Goal: Contribute content: Contribute content

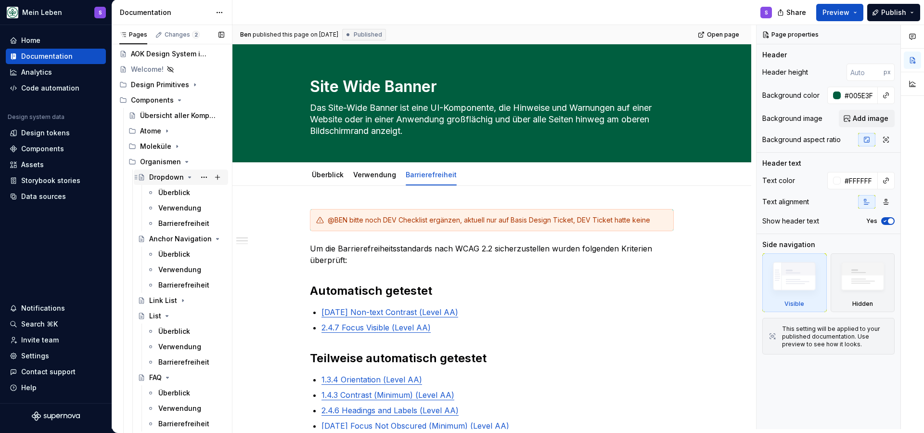
scroll to position [24, 0]
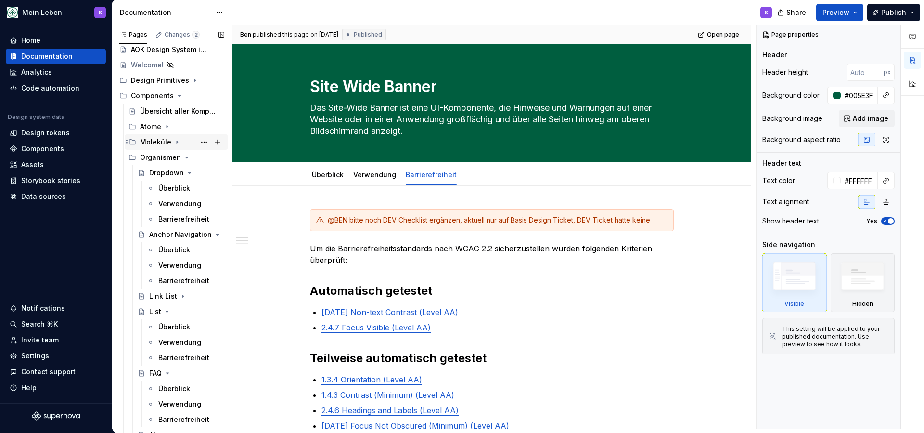
click at [165, 142] on div "Moleküle" at bounding box center [155, 142] width 31 height 10
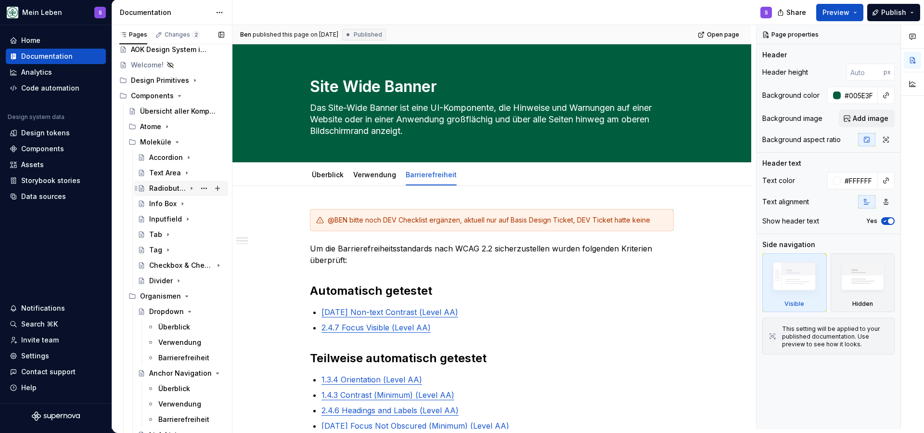
click at [161, 190] on div "Radiobutton & Radiobutton Group" at bounding box center [167, 188] width 37 height 10
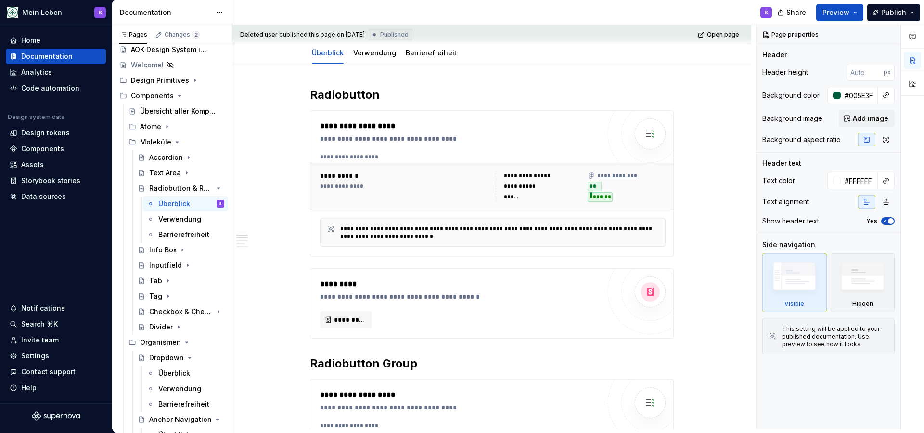
scroll to position [72, 0]
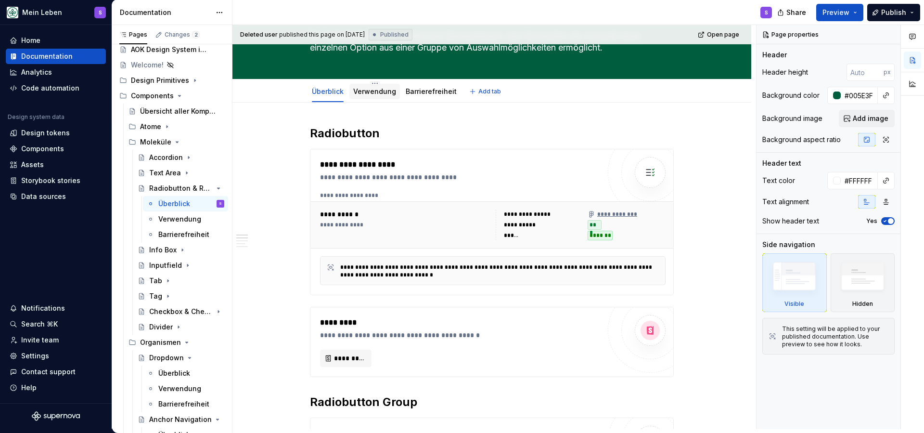
click at [369, 95] on div "Verwendung" at bounding box center [374, 92] width 43 height 10
click at [384, 92] on link "Verwendung" at bounding box center [374, 91] width 43 height 8
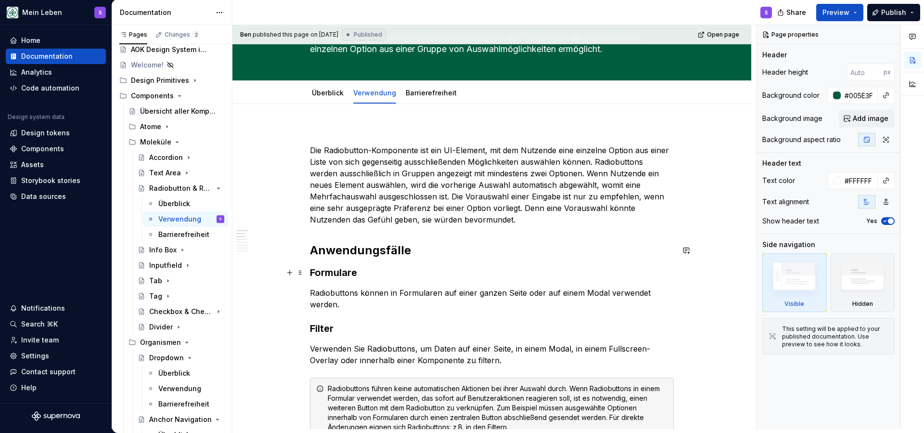
scroll to position [72, 0]
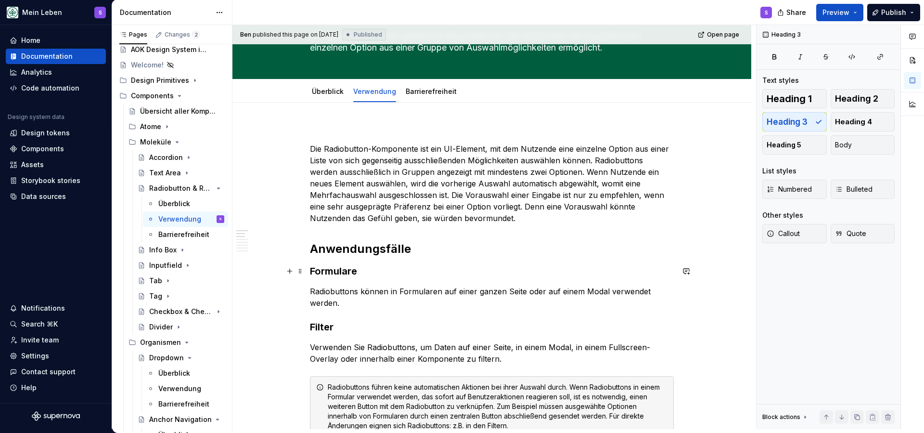
click at [340, 268] on h3 "Formulare" at bounding box center [492, 270] width 364 height 13
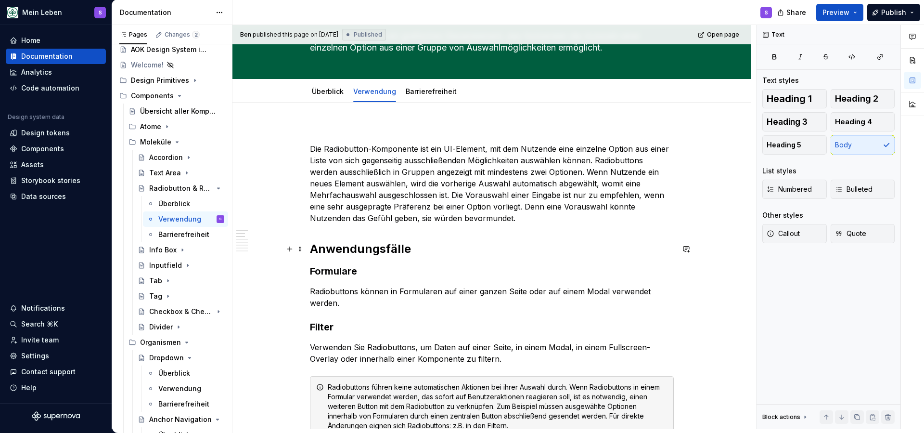
click at [349, 245] on h2 "Anwendungsfälle" at bounding box center [492, 248] width 364 height 15
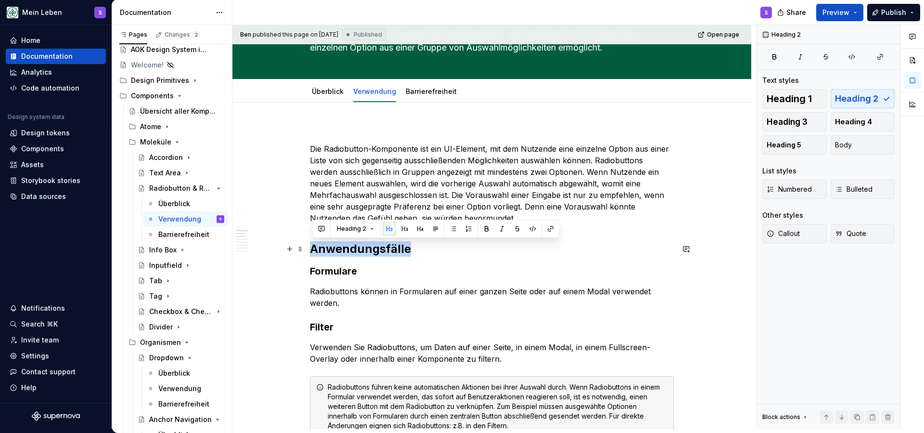
click at [436, 254] on h2 "Anwendungsfälle" at bounding box center [492, 248] width 364 height 15
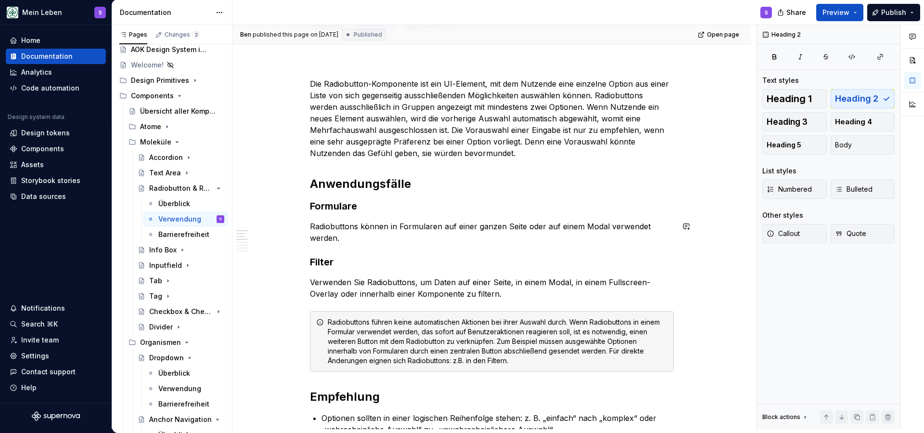
scroll to position [140, 0]
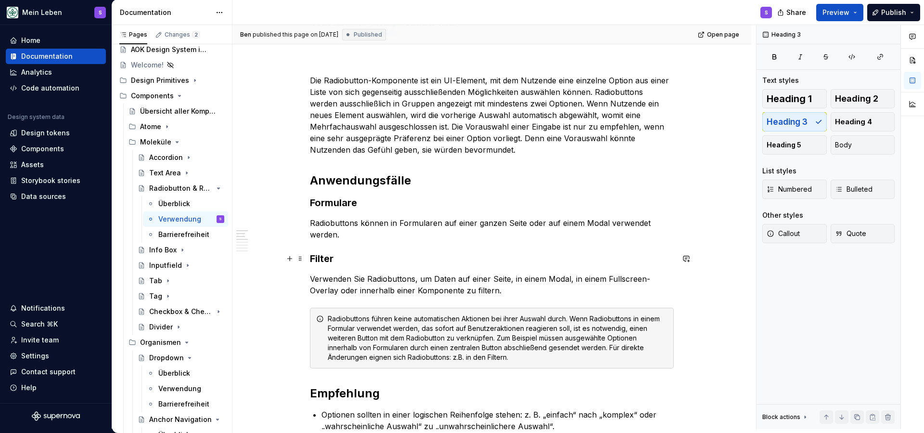
click at [320, 262] on h3 "Filter" at bounding box center [492, 258] width 364 height 13
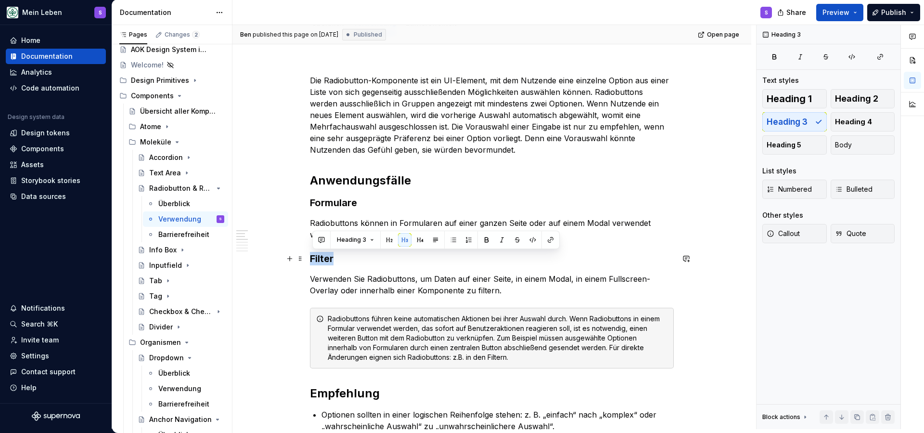
click at [379, 262] on h3 "Filter" at bounding box center [492, 258] width 364 height 13
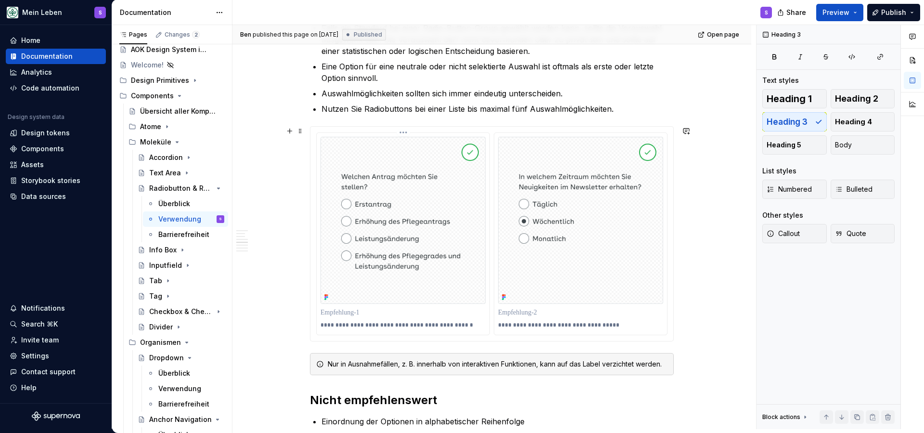
scroll to position [559, 0]
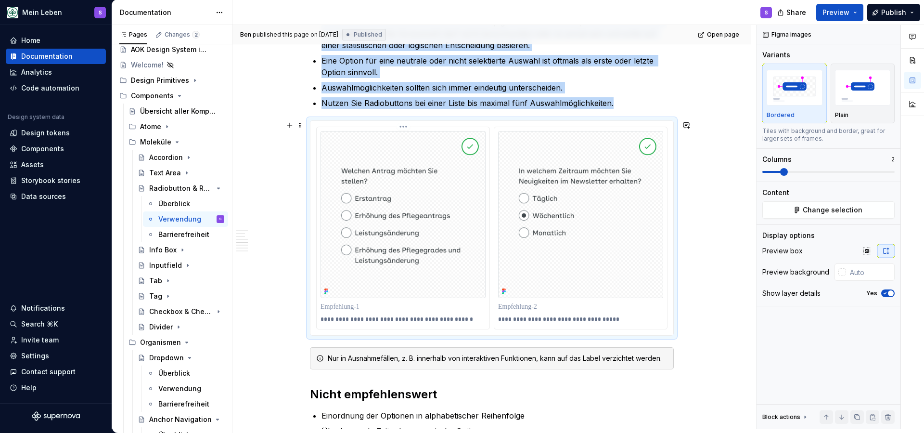
click at [480, 263] on img at bounding box center [403, 214] width 165 height 167
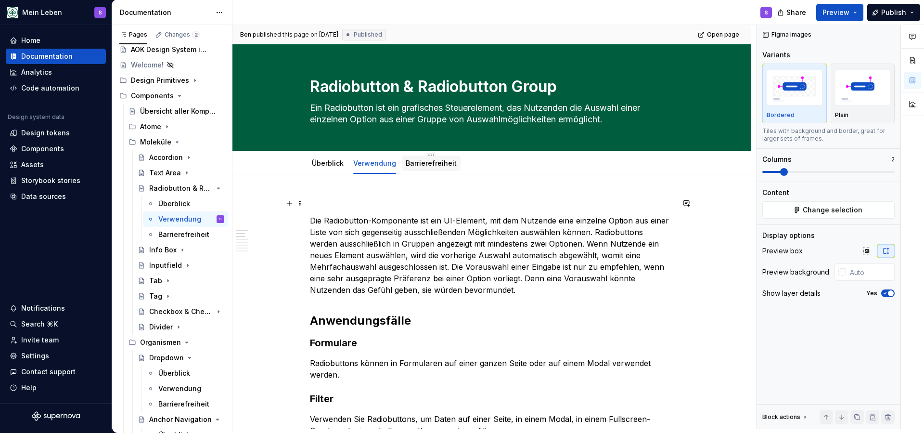
scroll to position [0, 0]
click at [443, 167] on div "Barrierefreiheit" at bounding box center [431, 163] width 51 height 10
click at [448, 165] on link "Barrierefreiheit" at bounding box center [431, 163] width 51 height 8
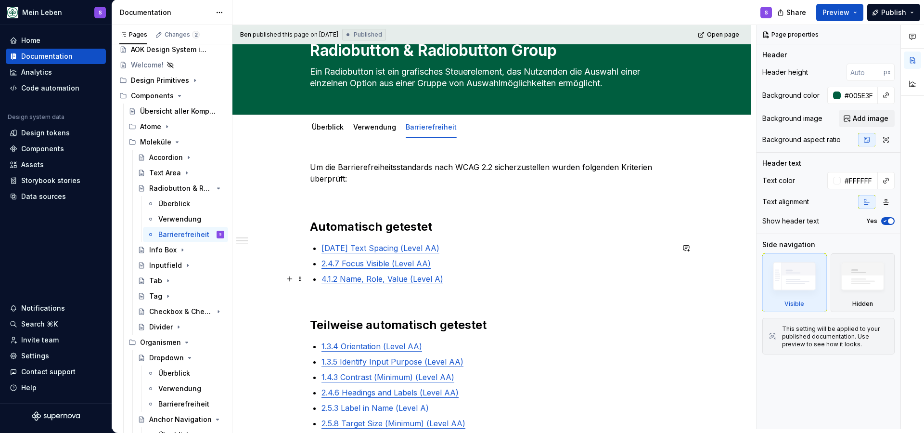
scroll to position [38, 0]
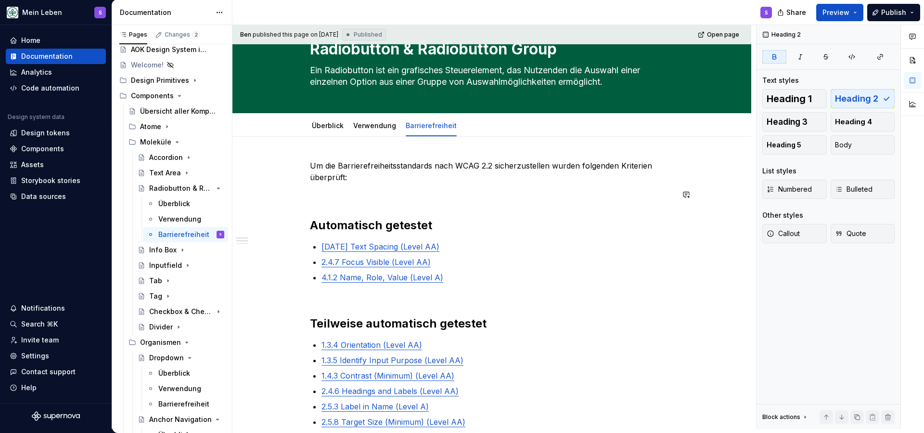
click at [332, 191] on p at bounding box center [492, 195] width 364 height 12
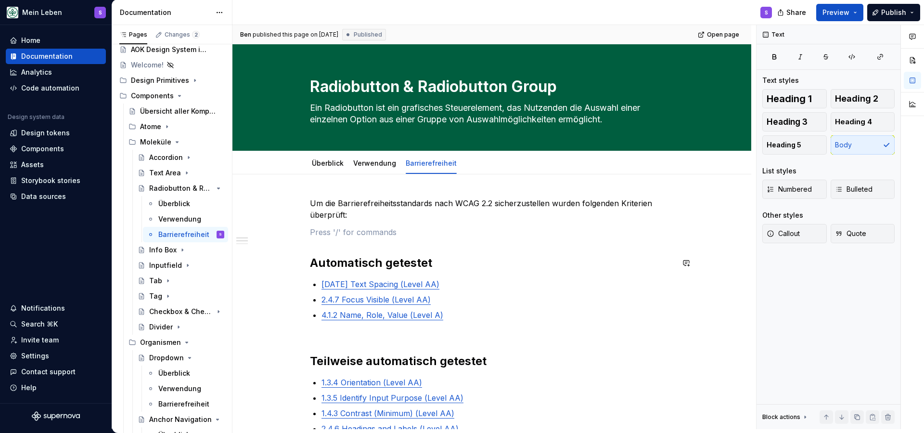
scroll to position [0, 0]
click at [181, 203] on div "Überblick" at bounding box center [174, 204] width 32 height 10
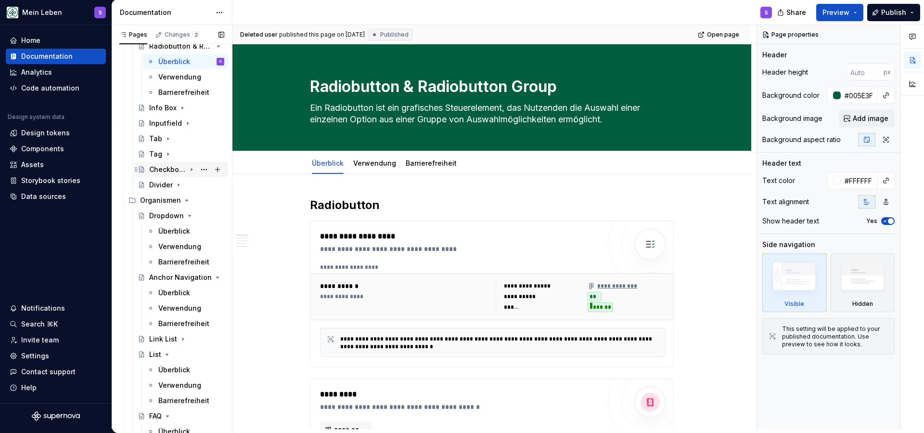
scroll to position [166, 0]
click at [173, 292] on div "Überblick" at bounding box center [174, 292] width 32 height 10
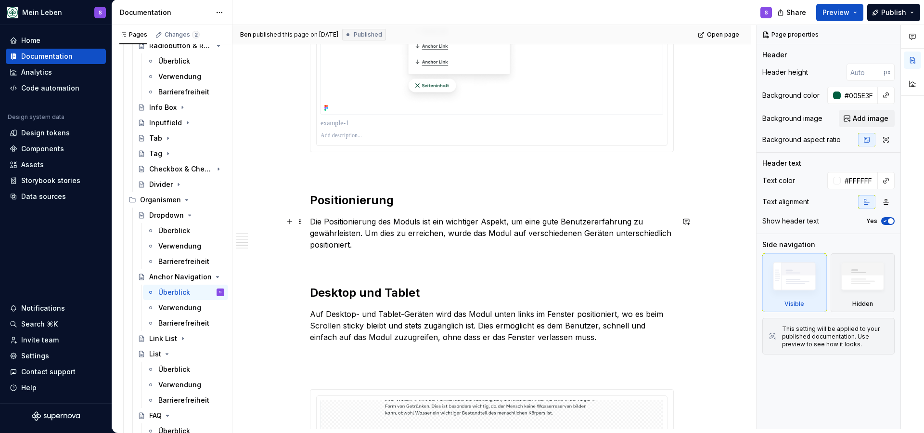
scroll to position [1343, 0]
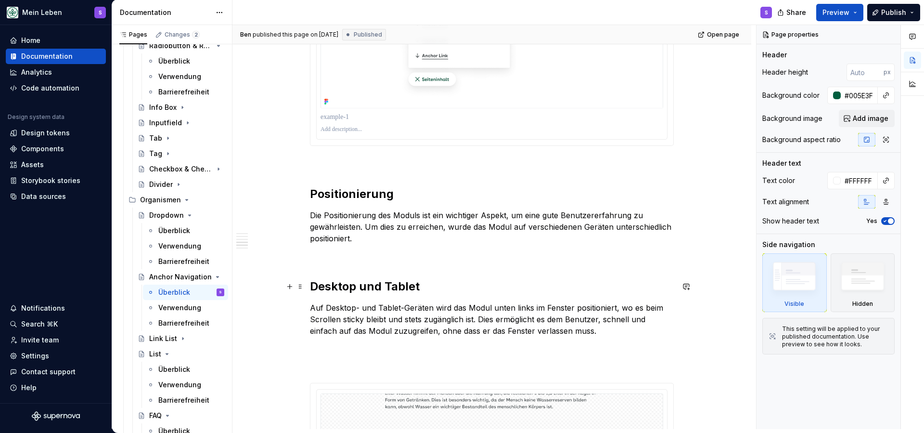
click at [400, 284] on h2 "Desktop und Tablet" at bounding box center [492, 286] width 364 height 15
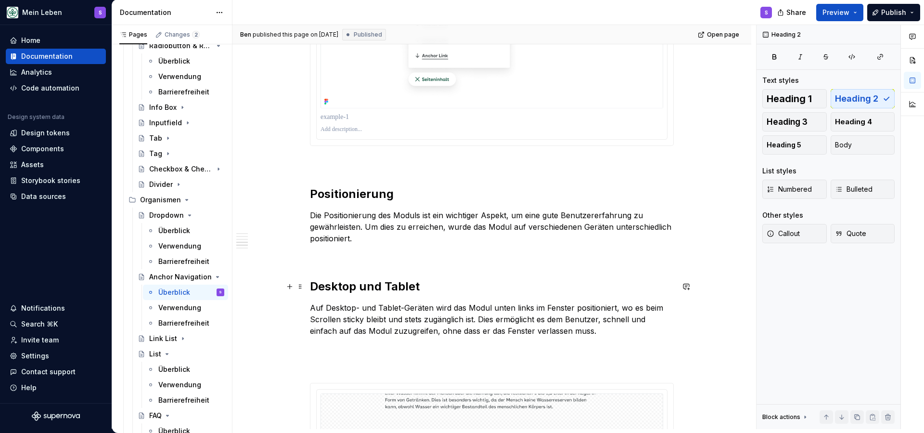
click at [400, 284] on h2 "Desktop und Tablet" at bounding box center [492, 286] width 364 height 15
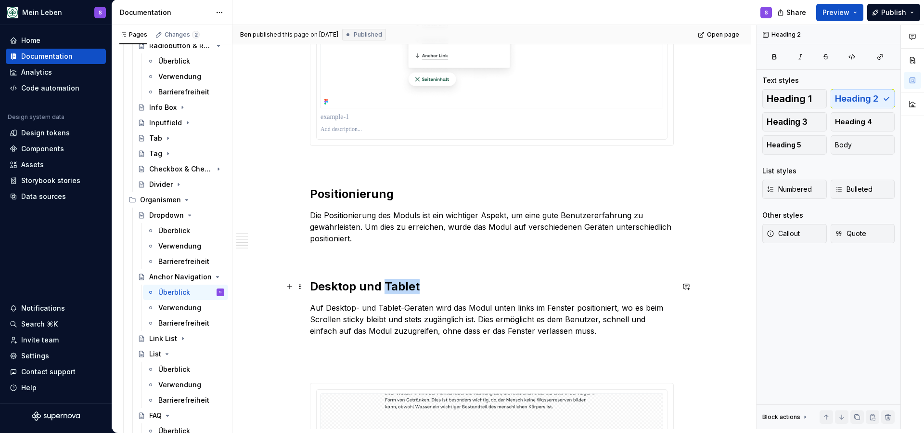
click at [400, 284] on h2 "Desktop und Tablet" at bounding box center [492, 286] width 364 height 15
click at [367, 195] on h2 "Positionierung" at bounding box center [492, 193] width 364 height 15
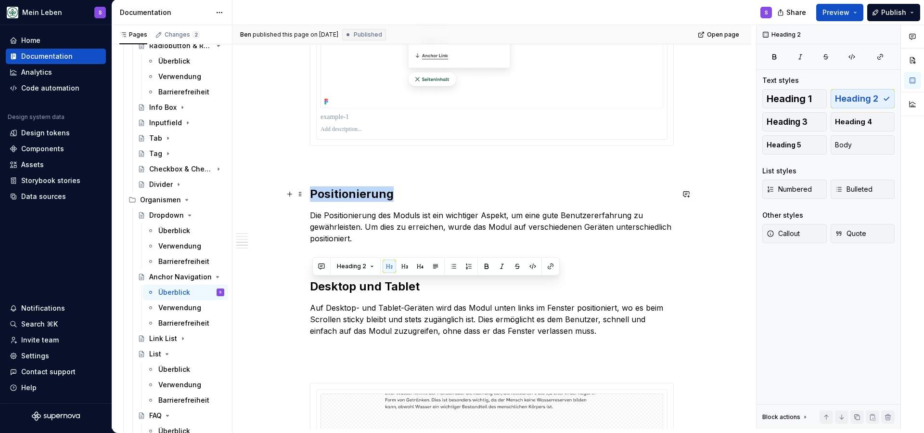
click at [367, 195] on h2 "Positionierung" at bounding box center [492, 193] width 364 height 15
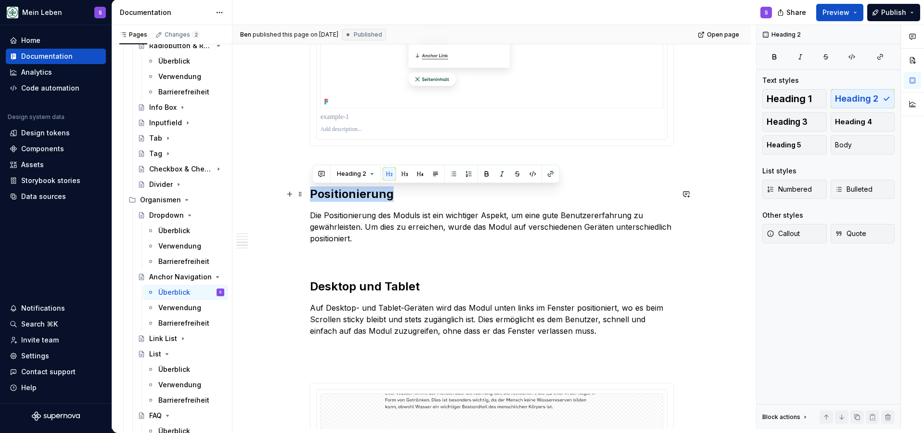
click at [367, 195] on h2 "Positionierung" at bounding box center [492, 193] width 364 height 15
click at [405, 177] on button "button" at bounding box center [404, 173] width 13 height 13
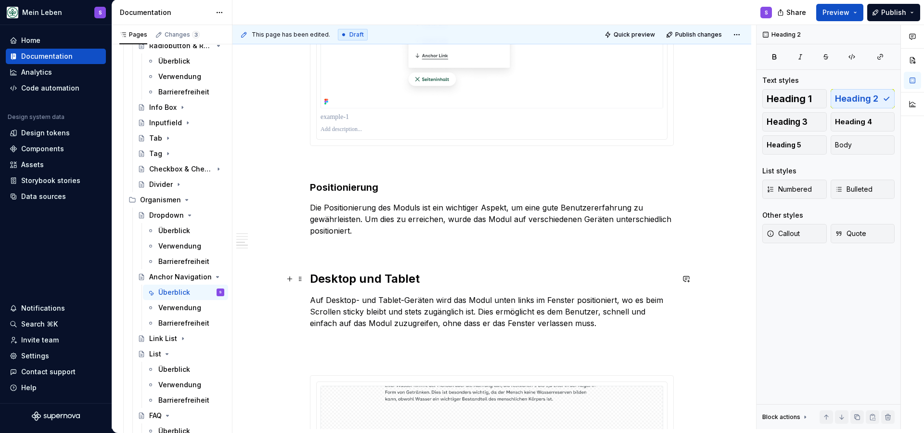
click at [365, 279] on h2 "Desktop und Tablet" at bounding box center [492, 278] width 364 height 15
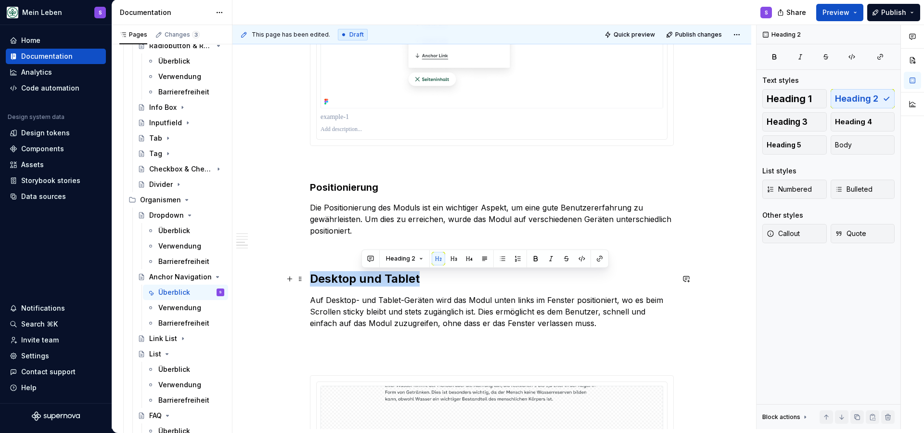
click at [365, 279] on h2 "Desktop und Tablet" at bounding box center [492, 278] width 364 height 15
click at [405, 258] on button "button" at bounding box center [404, 258] width 13 height 13
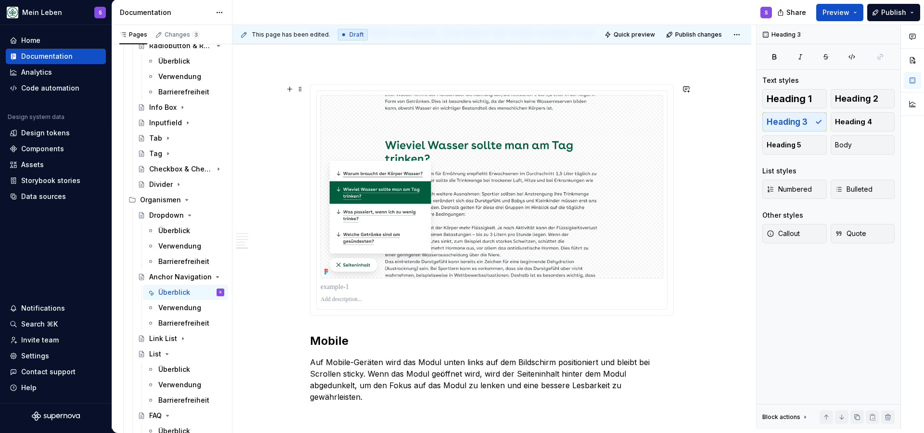
scroll to position [1639, 0]
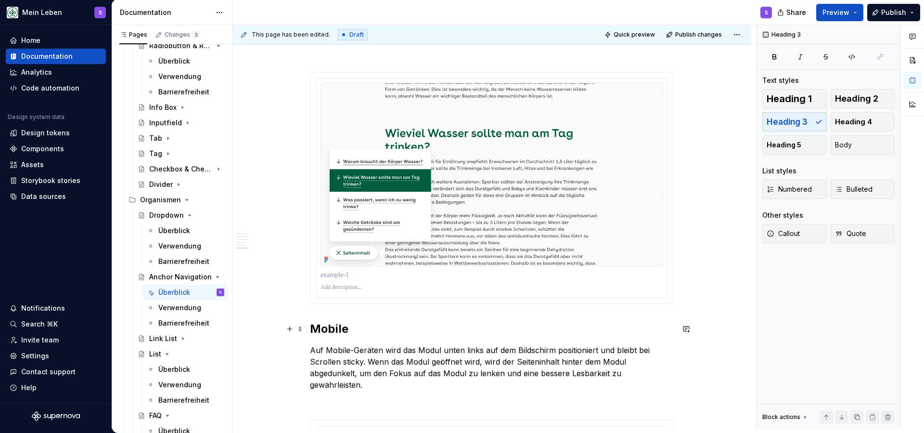
click at [336, 329] on h2 "Mobile" at bounding box center [492, 328] width 364 height 15
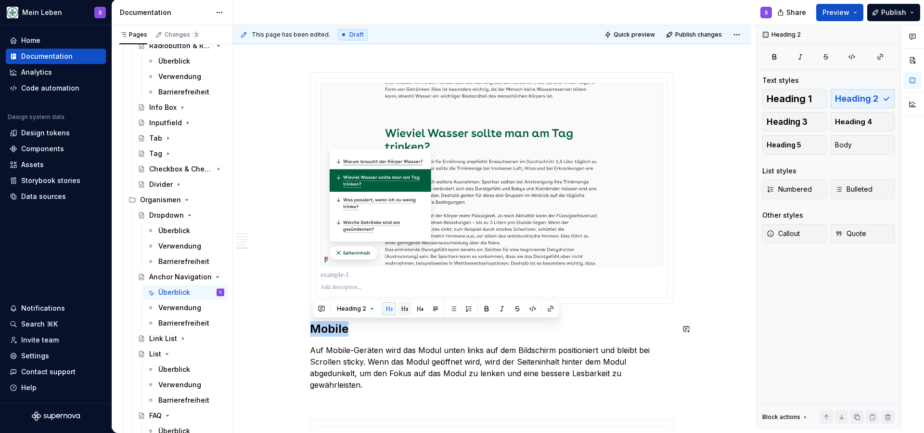
click at [407, 306] on button "button" at bounding box center [404, 308] width 13 height 13
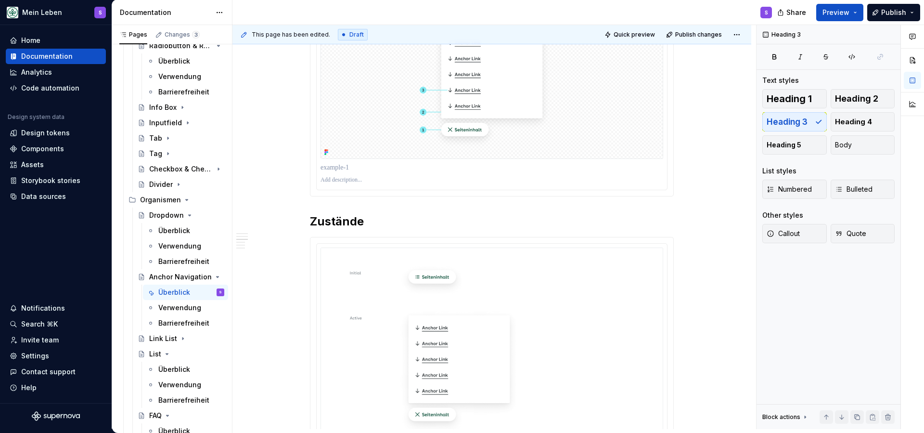
scroll to position [576, 0]
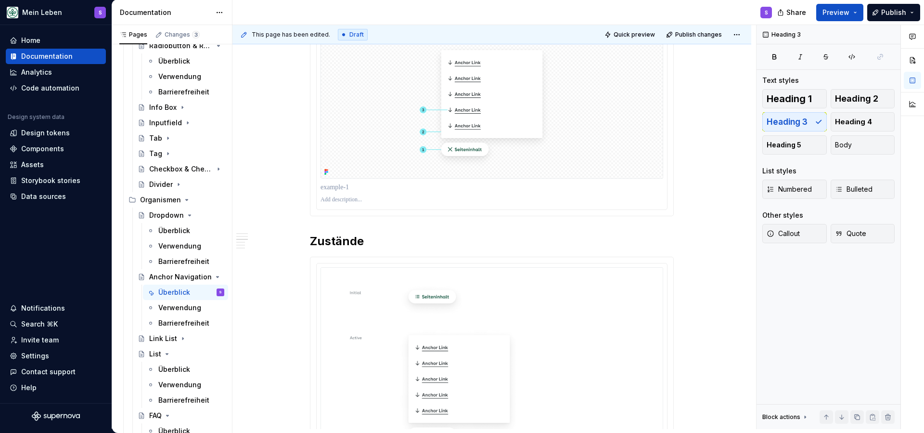
click at [349, 240] on h2 "Zustände" at bounding box center [492, 240] width 364 height 15
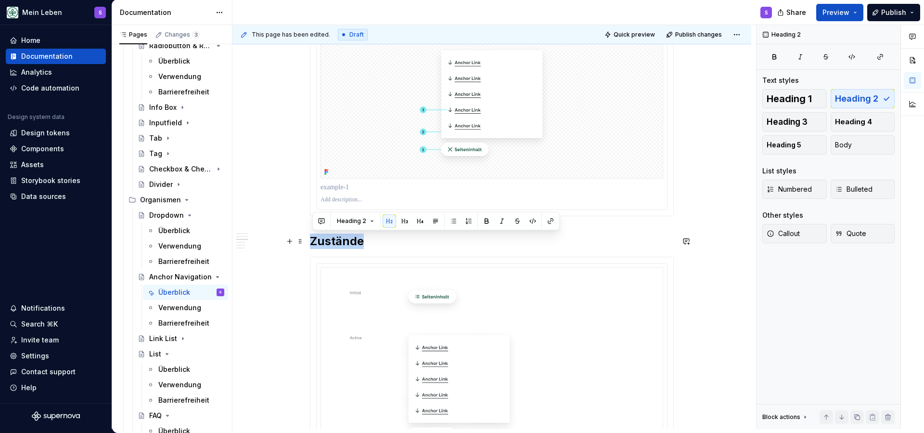
click at [349, 240] on h2 "Zustände" at bounding box center [492, 240] width 364 height 15
click at [407, 218] on button "button" at bounding box center [404, 220] width 13 height 13
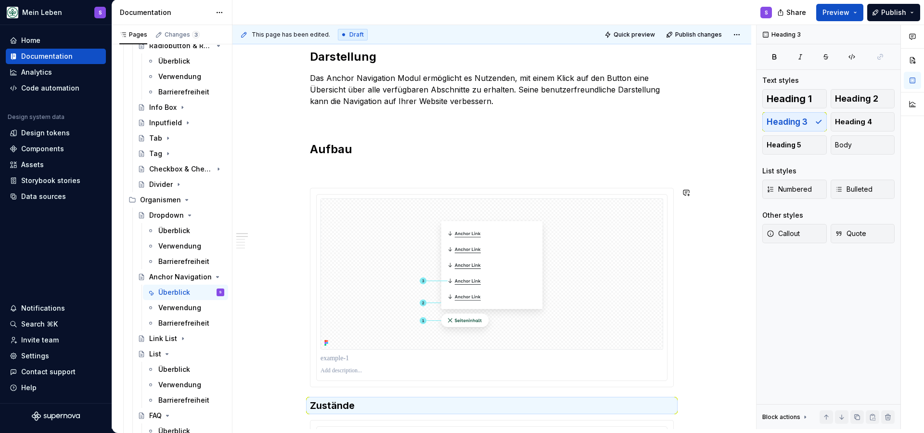
scroll to position [363, 0]
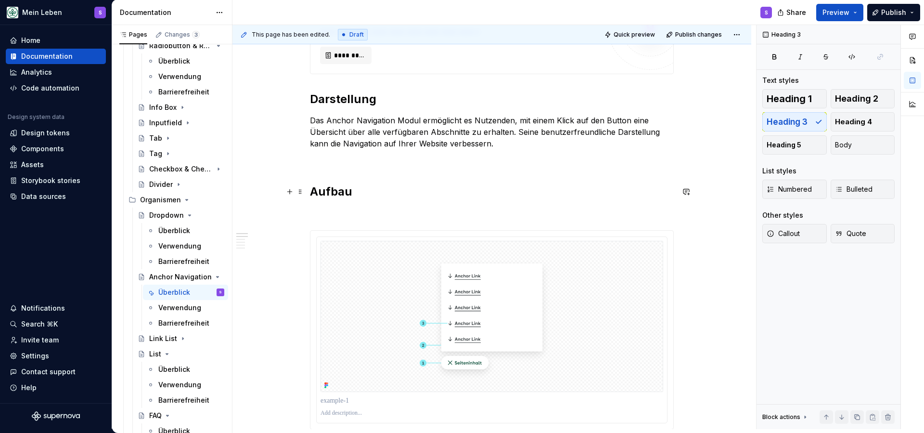
click at [341, 192] on h2 "Aufbau" at bounding box center [492, 191] width 364 height 15
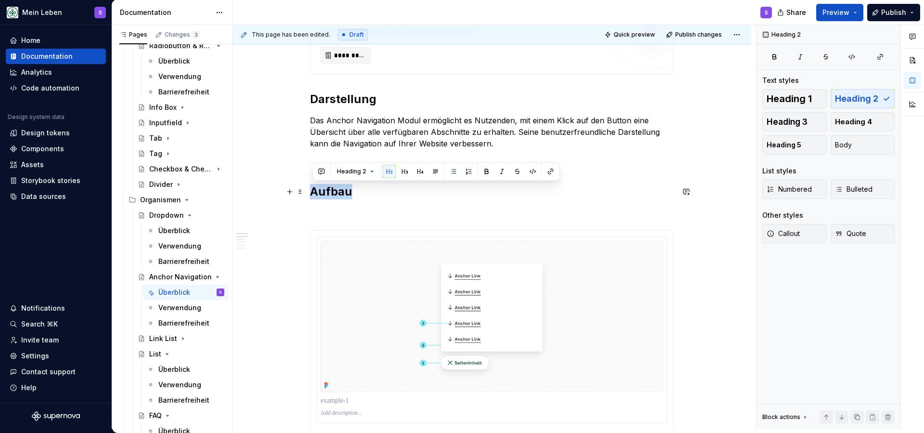
click at [341, 192] on h2 "Aufbau" at bounding box center [492, 191] width 364 height 15
click at [404, 170] on button "button" at bounding box center [404, 171] width 13 height 13
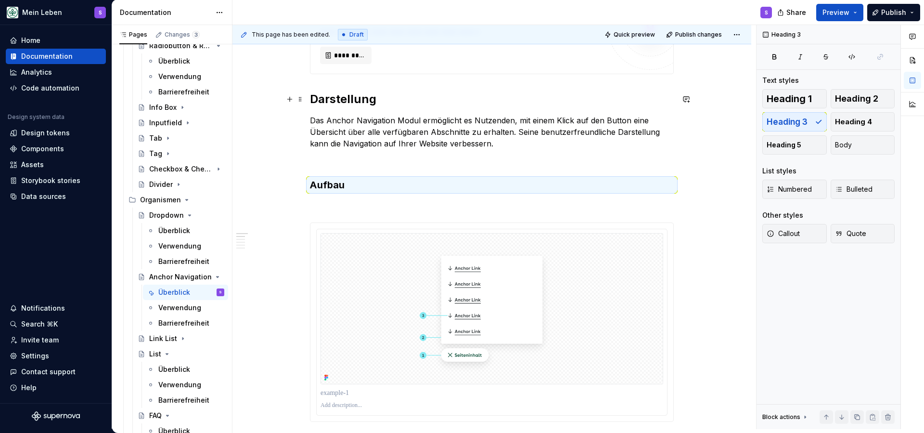
click at [350, 102] on h2 "Darstellung" at bounding box center [492, 98] width 364 height 15
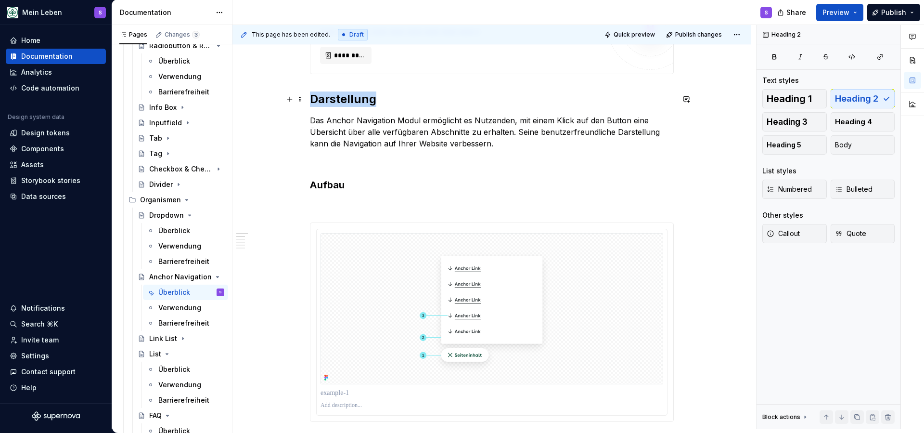
click at [350, 102] on h2 "Darstellung" at bounding box center [492, 98] width 364 height 15
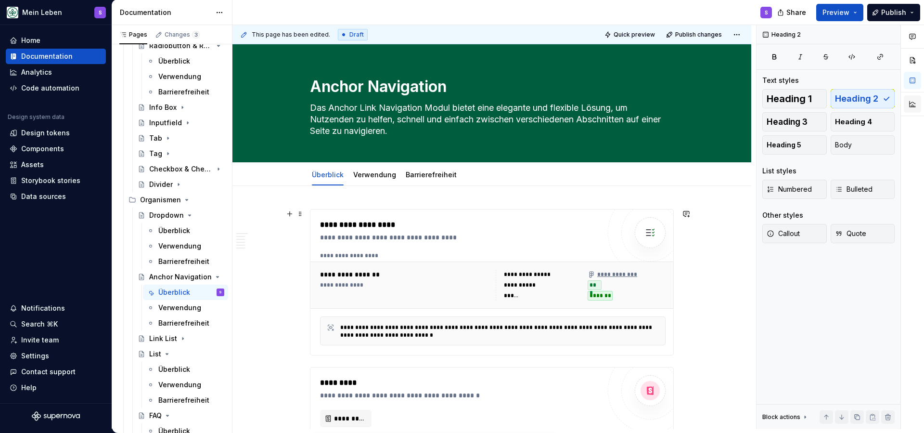
scroll to position [0, 0]
click at [375, 178] on link "Verwendung" at bounding box center [374, 174] width 43 height 8
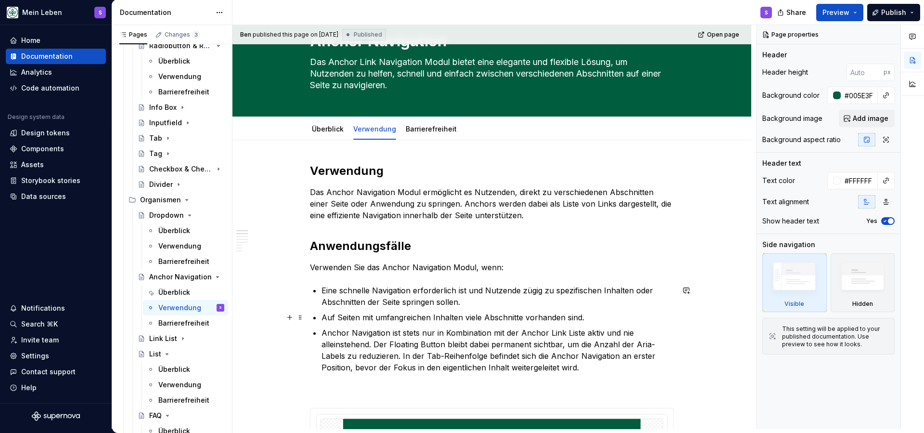
scroll to position [47, 0]
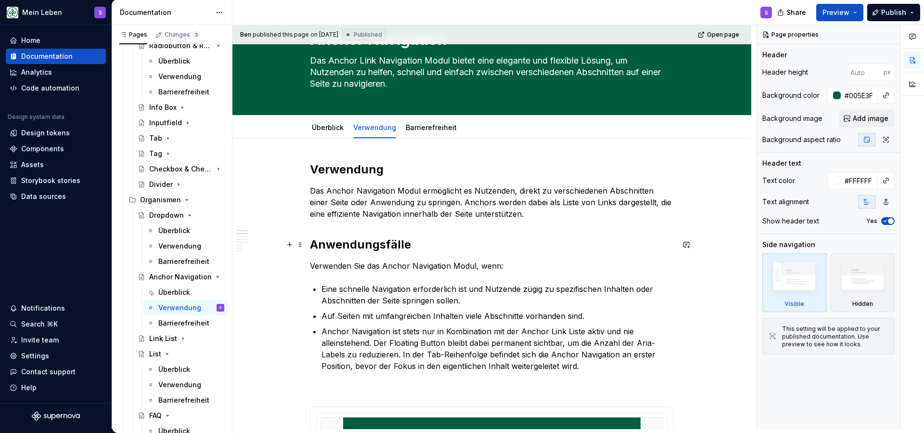
click at [384, 246] on h2 "Anwendungsfälle" at bounding box center [492, 244] width 364 height 15
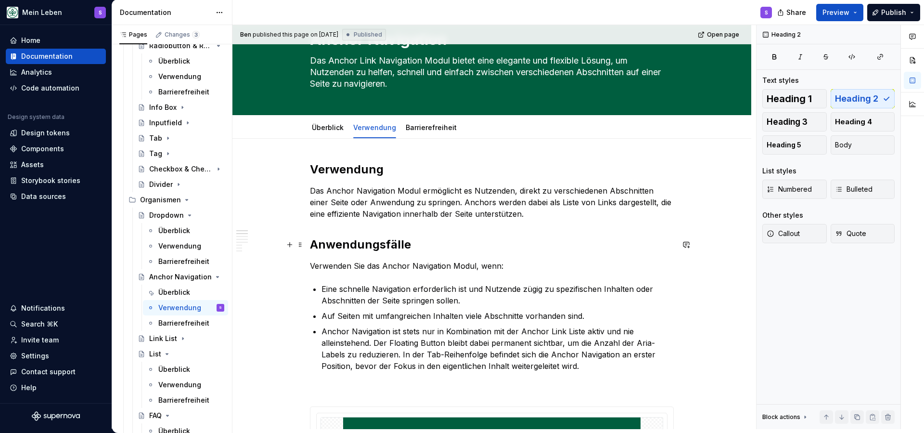
click at [384, 246] on h2 "Anwendungsfälle" at bounding box center [492, 244] width 364 height 15
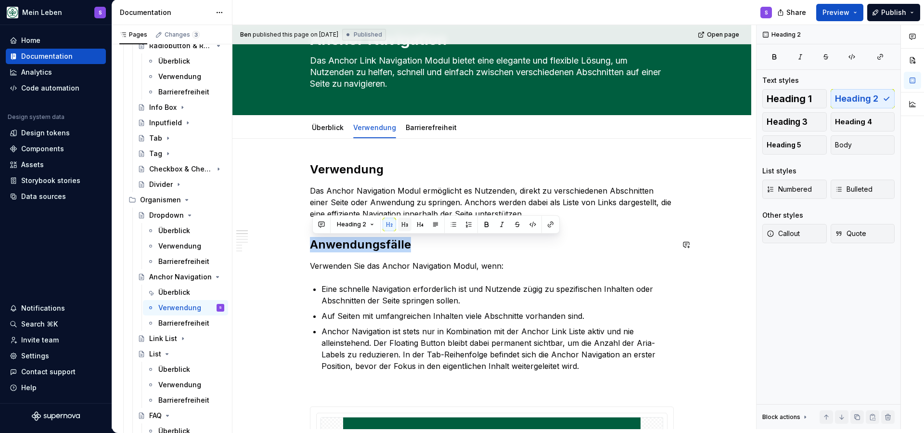
click at [404, 225] on button "button" at bounding box center [404, 224] width 13 height 13
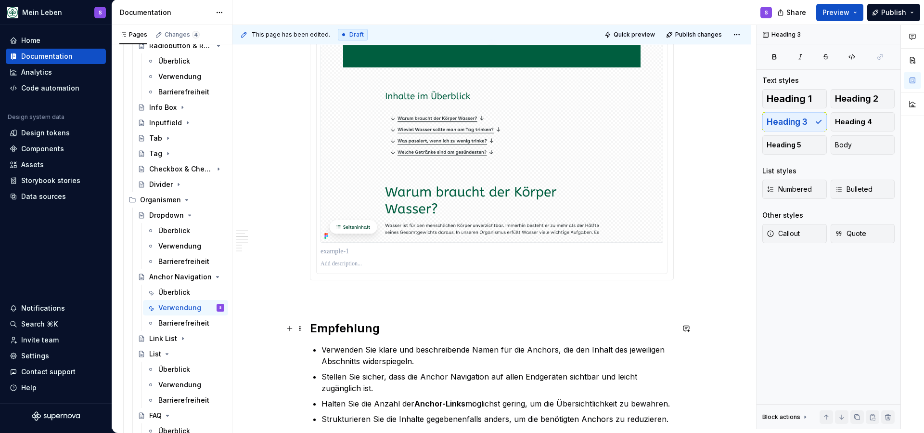
scroll to position [415, 0]
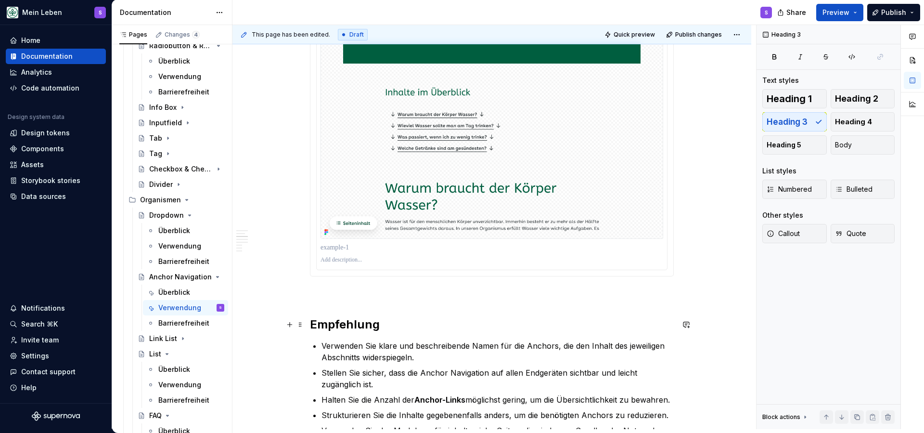
click at [364, 327] on h2 "Empfehlung" at bounding box center [492, 324] width 364 height 15
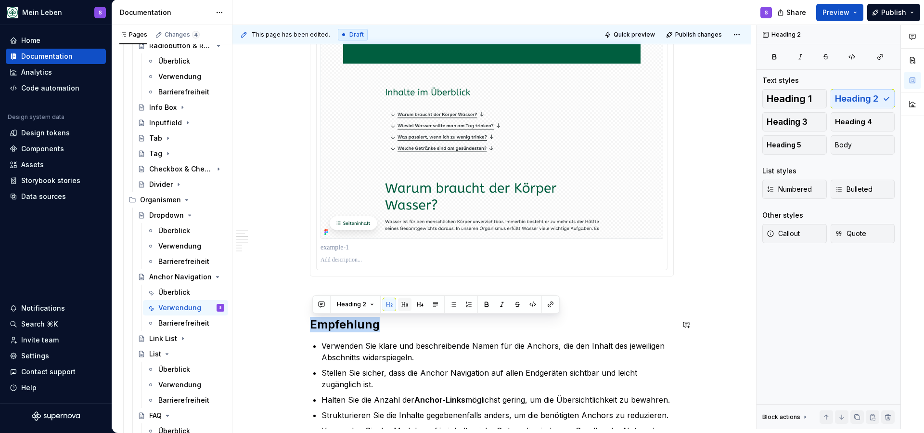
click at [405, 306] on button "button" at bounding box center [404, 303] width 13 height 13
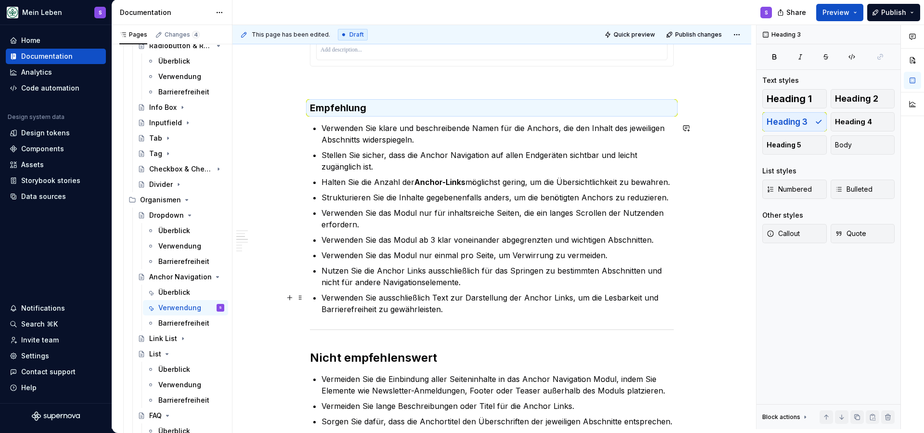
scroll to position [630, 0]
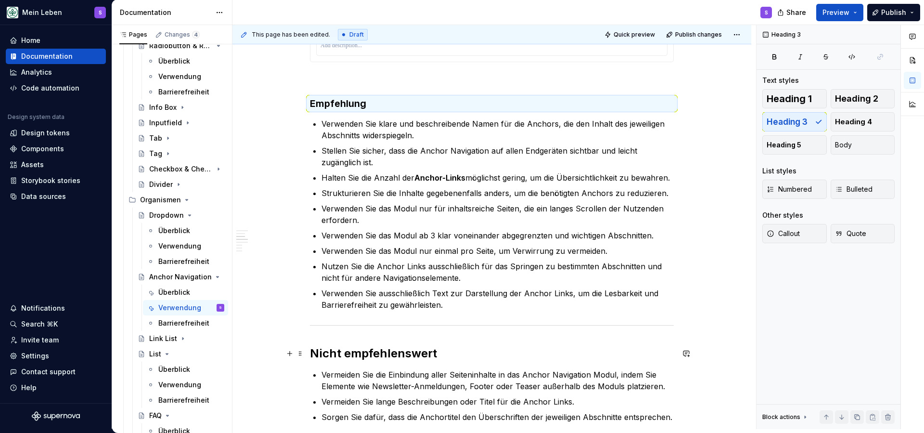
click at [387, 351] on h2 "Nicht empfehlenswert" at bounding box center [492, 353] width 364 height 15
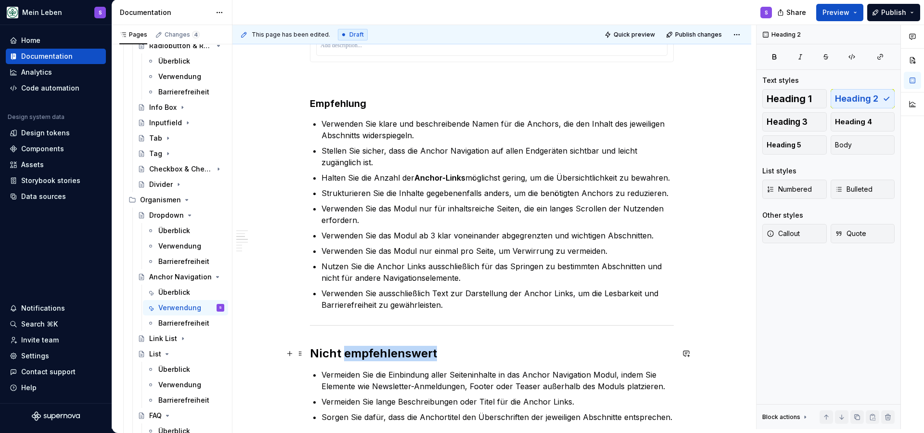
click at [387, 351] on h2 "Nicht empfehlenswert" at bounding box center [492, 353] width 364 height 15
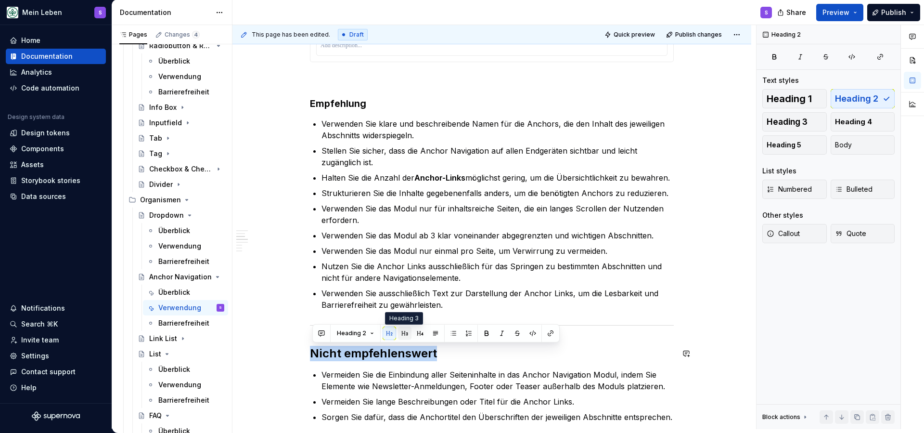
click at [406, 335] on button "button" at bounding box center [404, 332] width 13 height 13
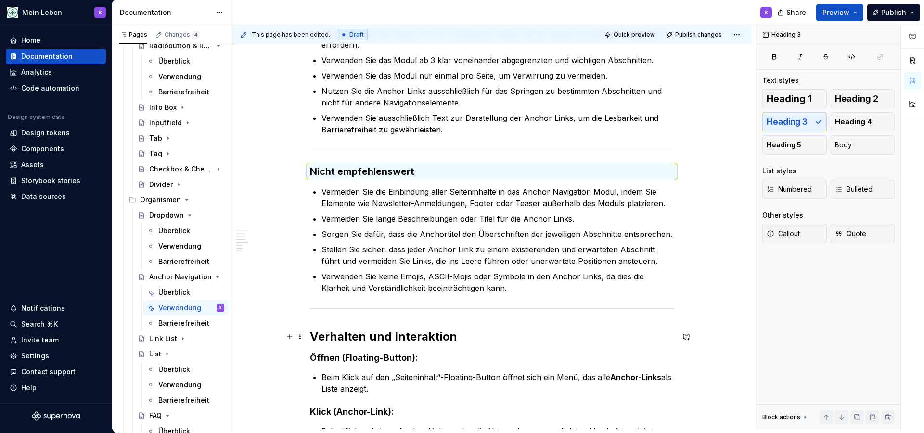
scroll to position [823, 0]
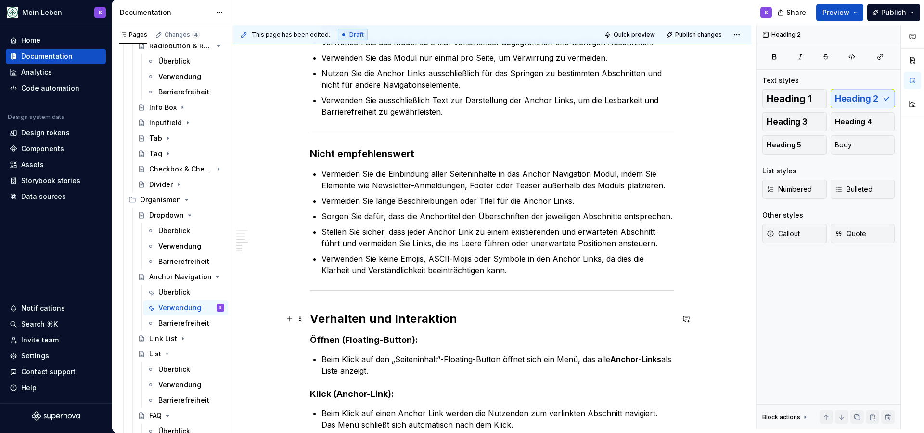
click at [381, 316] on h2 "Verhalten und Interaktion" at bounding box center [492, 318] width 364 height 15
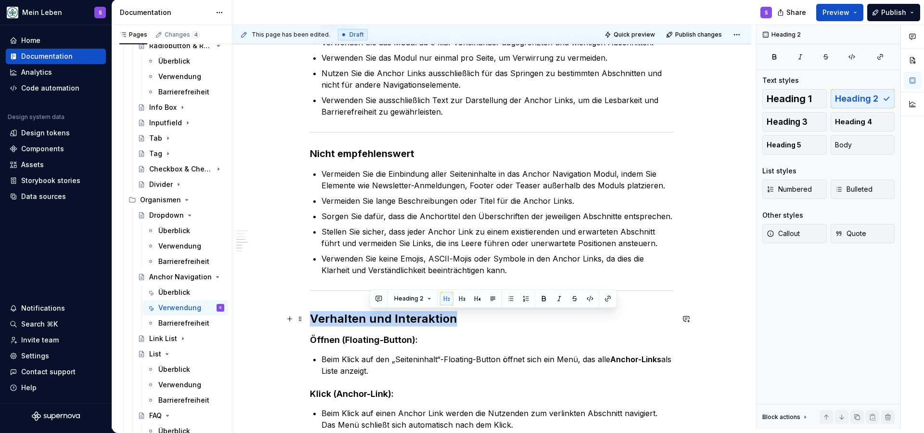
click at [381, 316] on h2 "Verhalten und Interaktion" at bounding box center [492, 318] width 364 height 15
click at [407, 297] on button "button" at bounding box center [404, 298] width 13 height 13
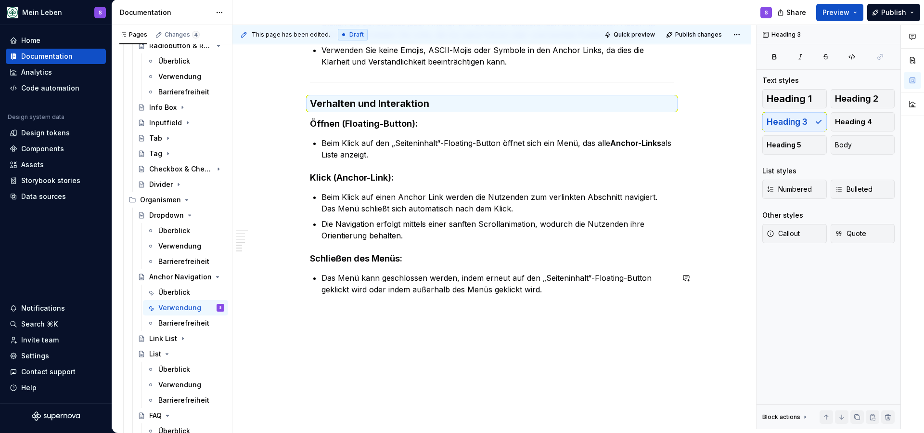
scroll to position [1031, 0]
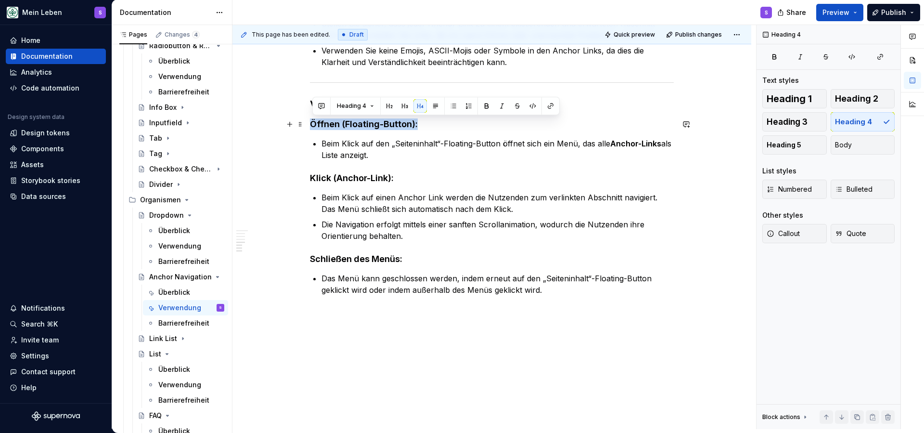
drag, startPoint x: 424, startPoint y: 126, endPoint x: 308, endPoint y: 125, distance: 116.0
click at [856, 144] on button "Body" at bounding box center [863, 144] width 65 height 19
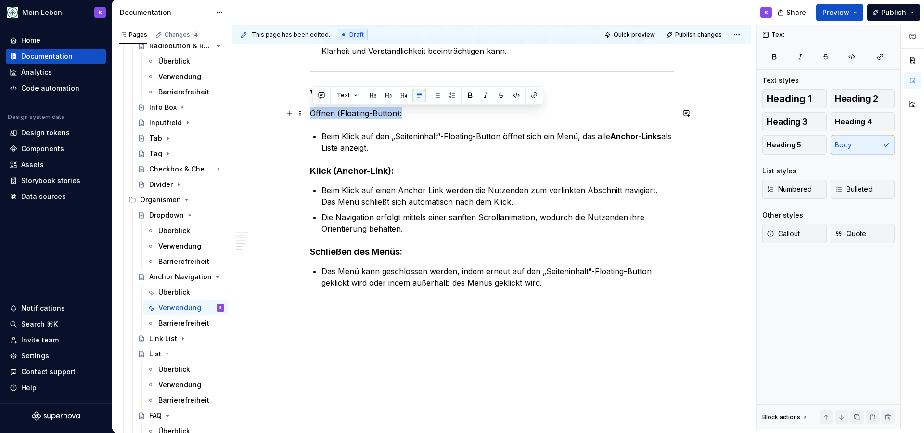
drag, startPoint x: 411, startPoint y: 116, endPoint x: 309, endPoint y: 114, distance: 102.1
click at [471, 100] on button "button" at bounding box center [470, 95] width 13 height 13
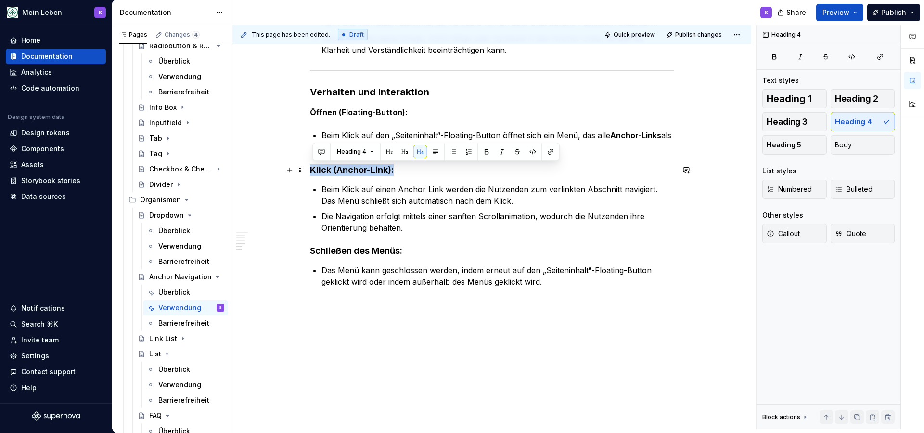
drag, startPoint x: 405, startPoint y: 172, endPoint x: 309, endPoint y: 169, distance: 96.8
click at [485, 154] on button "button" at bounding box center [486, 151] width 13 height 13
click at [854, 148] on button "Body" at bounding box center [863, 144] width 65 height 19
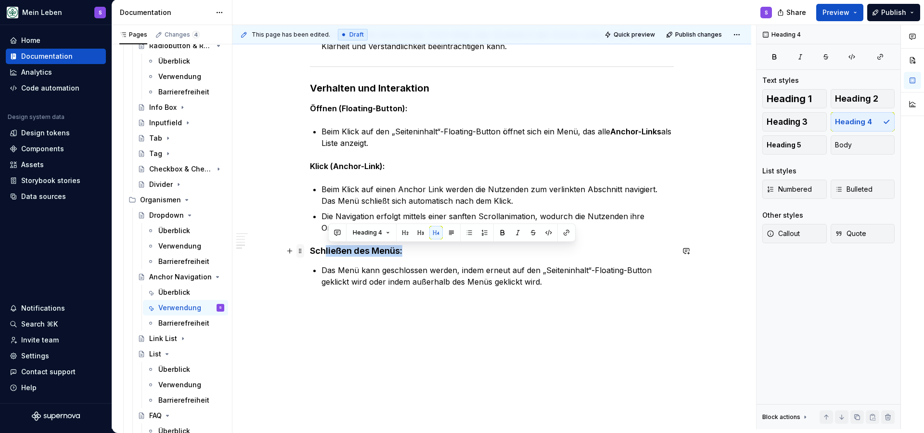
drag, startPoint x: 409, startPoint y: 251, endPoint x: 305, endPoint y: 250, distance: 104.0
click at [427, 246] on h4 "Schließen des Menüs:" at bounding box center [492, 251] width 364 height 12
drag, startPoint x: 423, startPoint y: 251, endPoint x: 309, endPoint y: 251, distance: 114.1
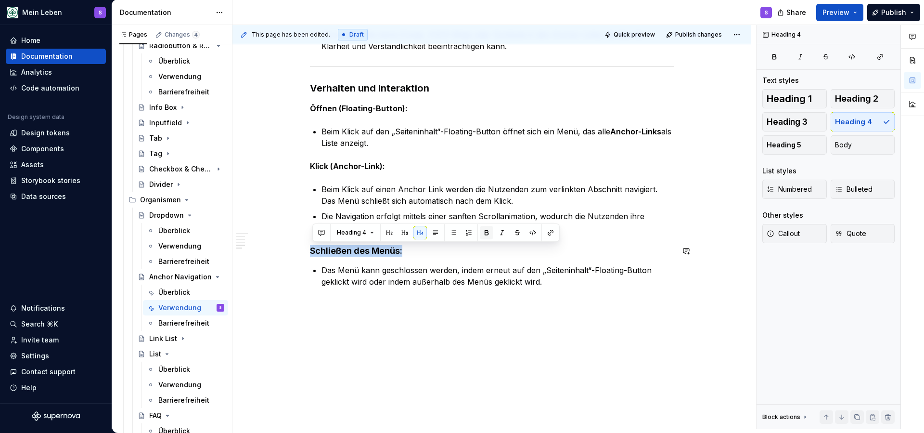
click at [486, 231] on button "button" at bounding box center [486, 232] width 13 height 13
click at [852, 138] on button "Body" at bounding box center [863, 144] width 65 height 19
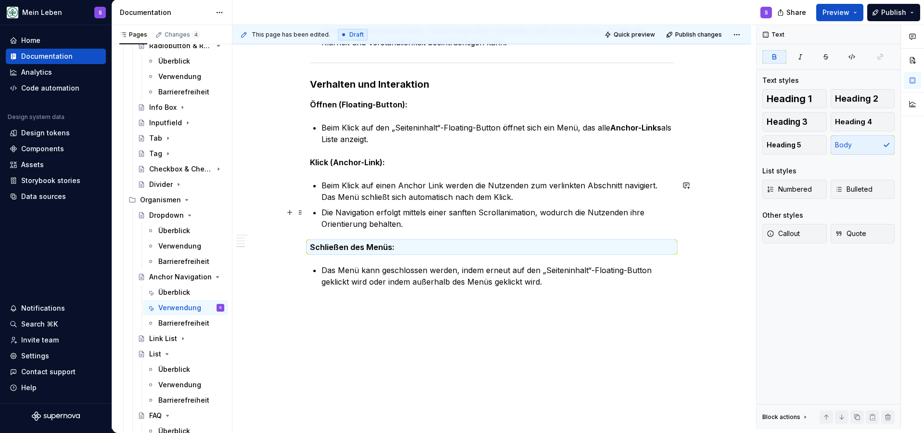
click at [434, 216] on p "Die Navigation erfolgt mittels einer sanften Scrollanimation, wodurch die Nutze…" at bounding box center [498, 218] width 352 height 23
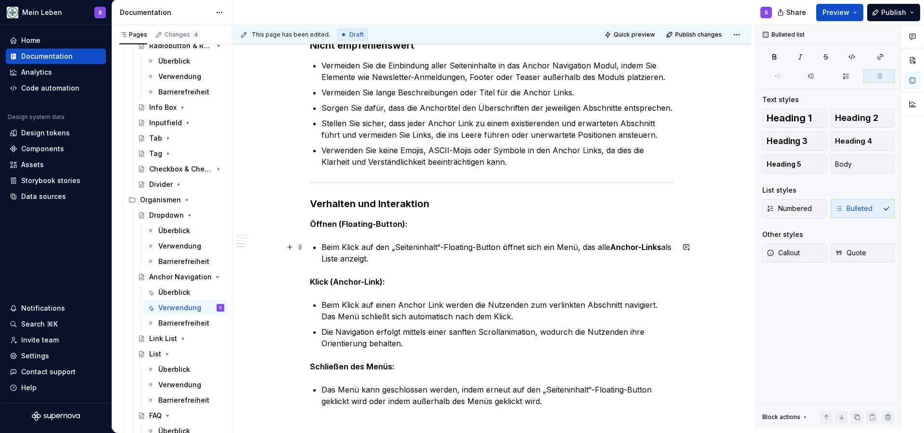
scroll to position [929, 0]
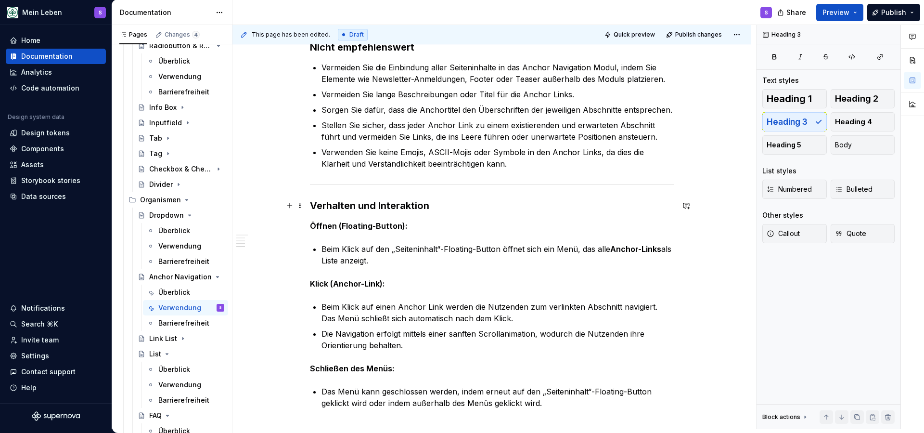
click at [389, 206] on h3 "Verhalten und Interaktion" at bounding box center [492, 205] width 364 height 13
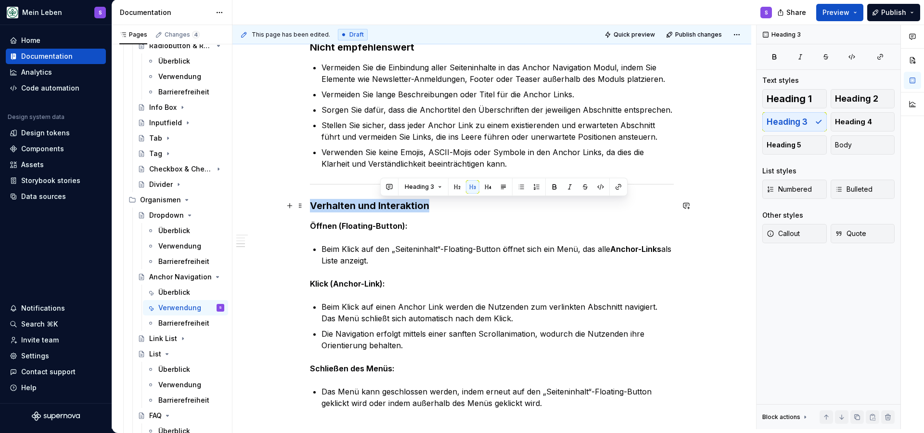
click at [389, 206] on h3 "Verhalten und Interaktion" at bounding box center [492, 205] width 364 height 13
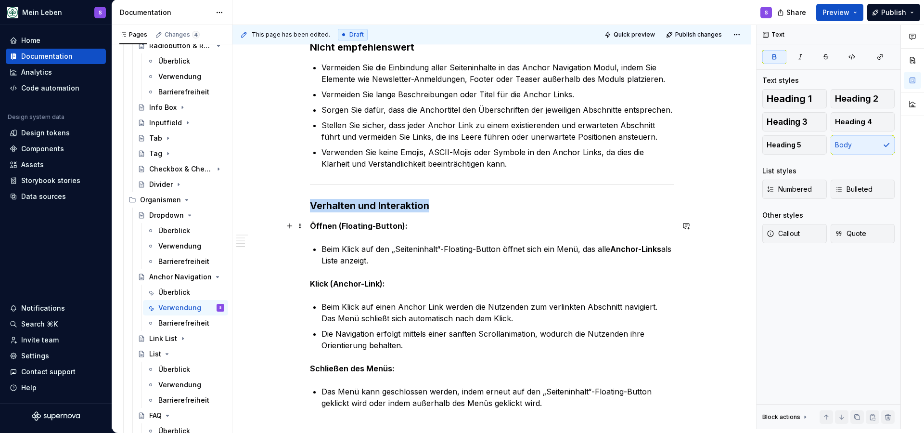
click at [508, 223] on p "Öffnen (Floating-Button):" at bounding box center [492, 226] width 364 height 12
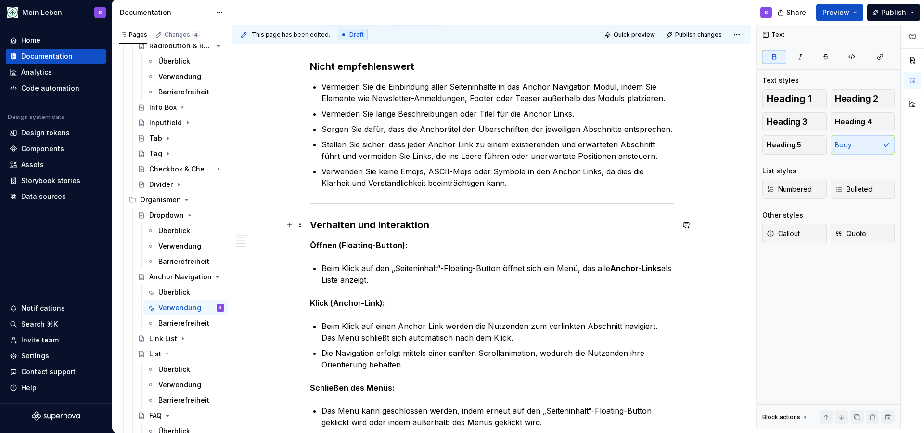
scroll to position [908, 0]
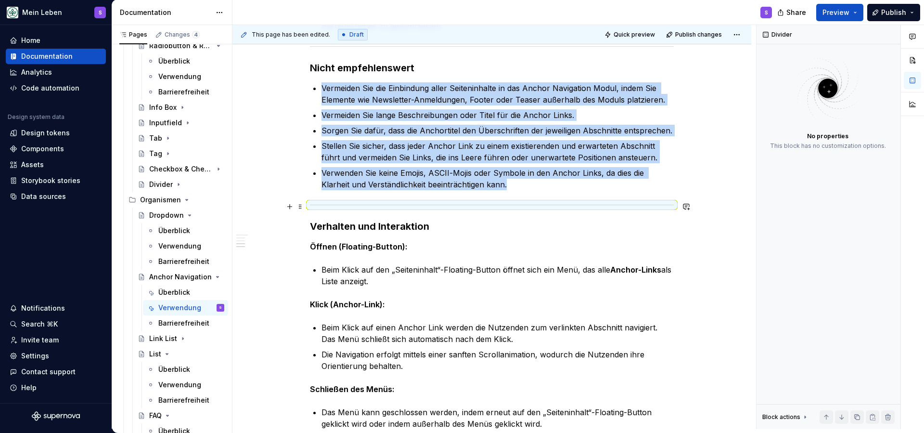
click at [506, 203] on div at bounding box center [492, 205] width 364 height 6
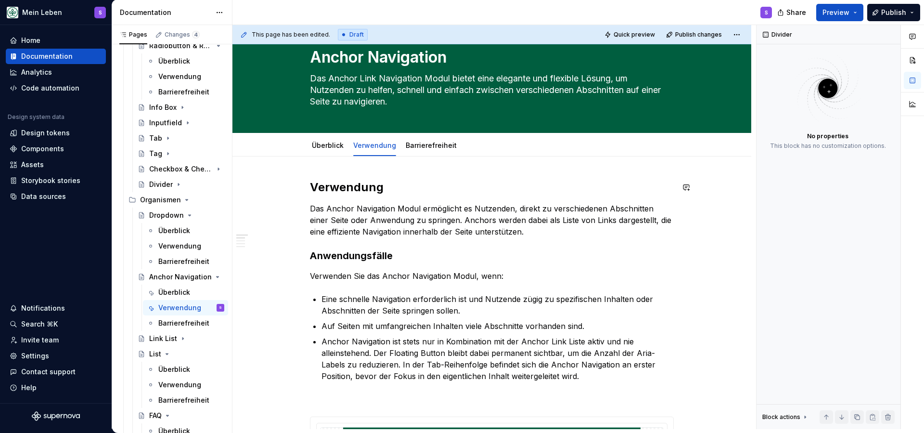
scroll to position [0, 0]
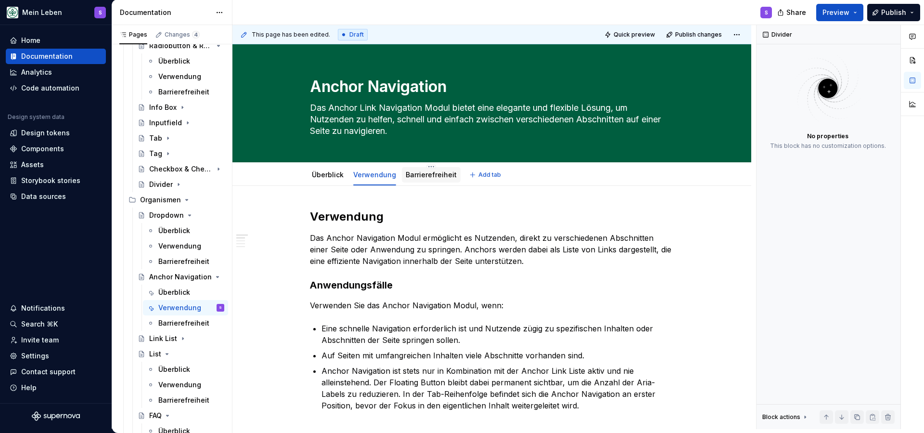
click at [425, 171] on link "Barrierefreiheit" at bounding box center [431, 174] width 51 height 8
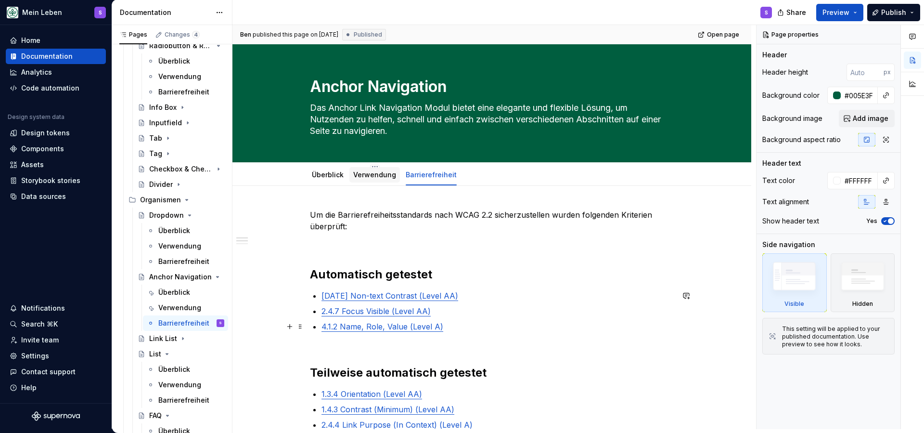
click at [364, 177] on link "Verwendung" at bounding box center [374, 174] width 43 height 8
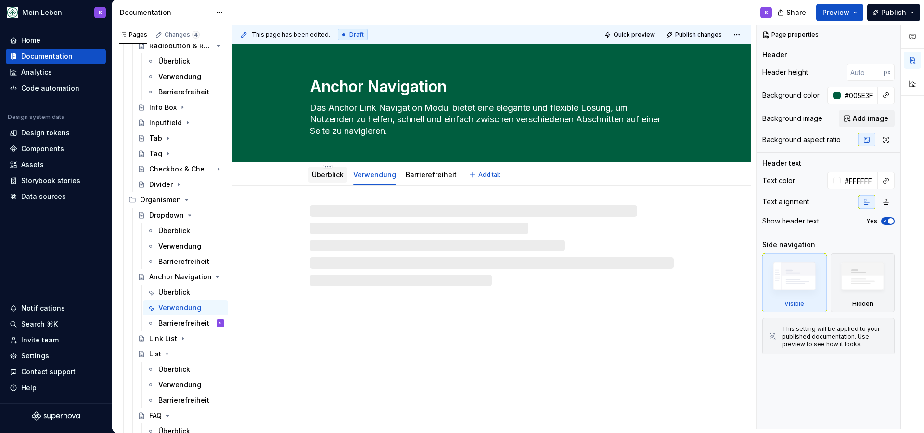
click at [321, 178] on link "Überblick" at bounding box center [328, 174] width 32 height 8
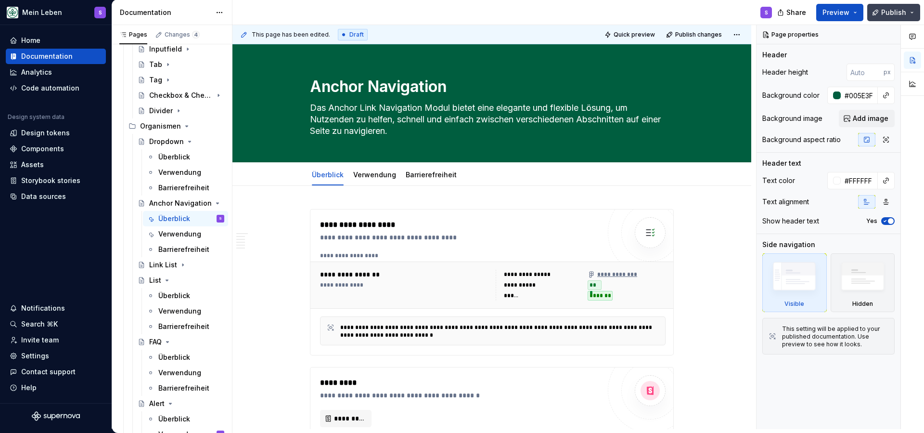
scroll to position [226, 0]
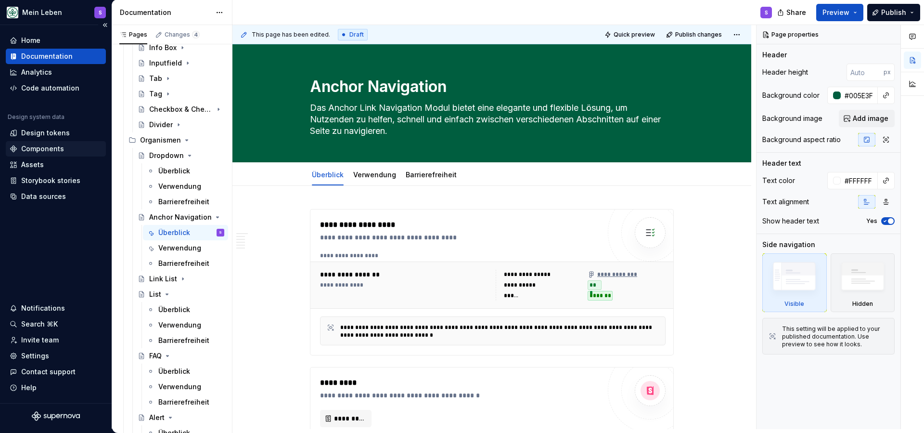
click at [32, 152] on div "Components" at bounding box center [42, 149] width 43 height 10
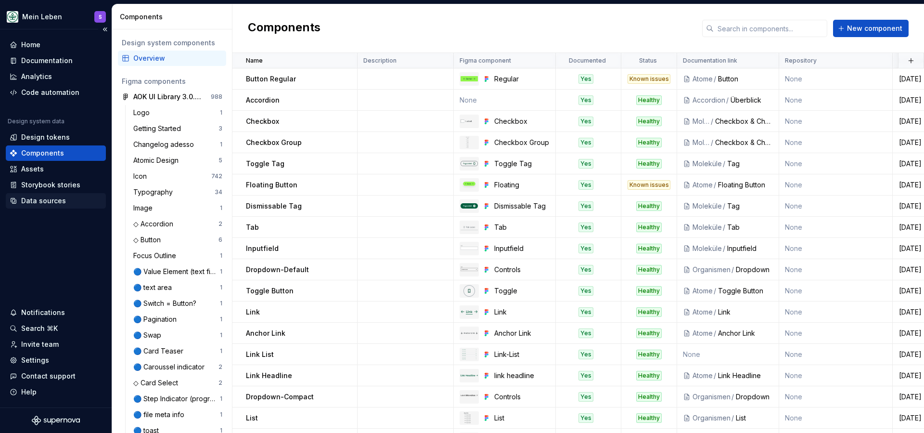
click at [41, 199] on div "Data sources" at bounding box center [43, 201] width 45 height 10
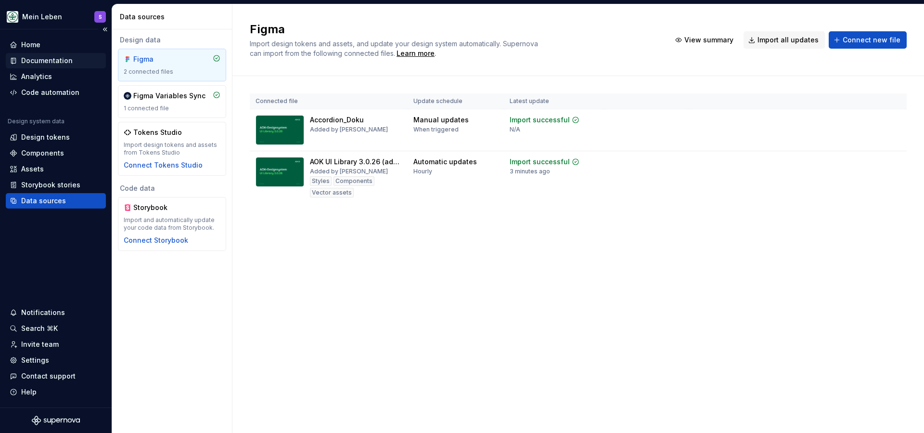
click at [50, 60] on div "Documentation" at bounding box center [47, 61] width 52 height 10
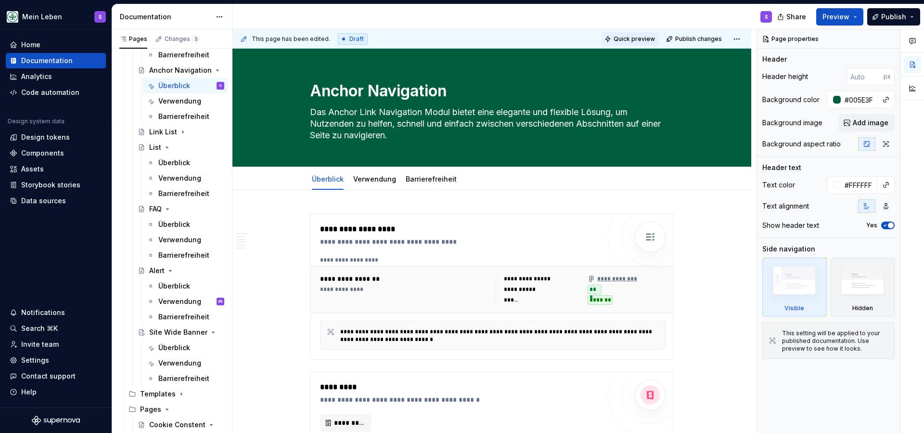
scroll to position [379, 0]
click at [163, 332] on div "Site Wide Banner" at bounding box center [167, 330] width 37 height 10
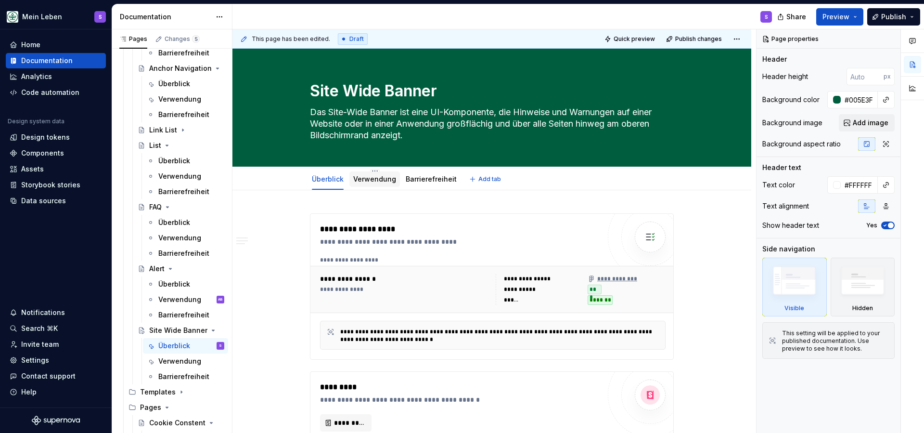
click at [383, 181] on link "Verwendung" at bounding box center [374, 179] width 43 height 8
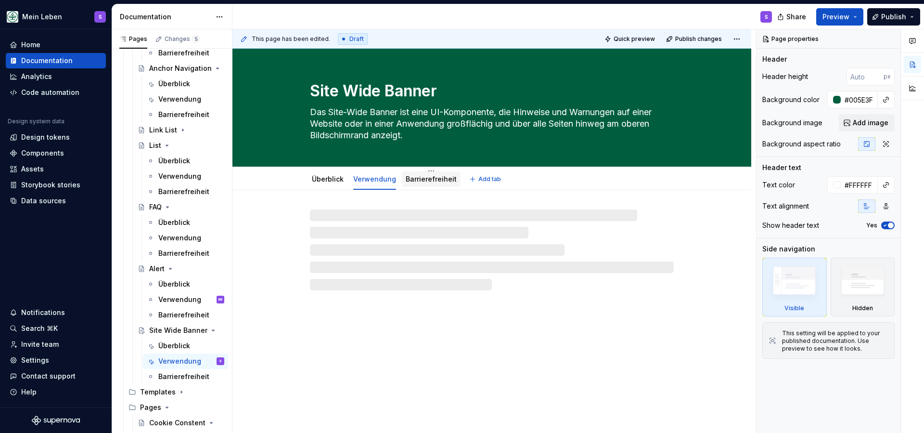
click at [432, 176] on link "Barrierefreiheit" at bounding box center [431, 179] width 51 height 8
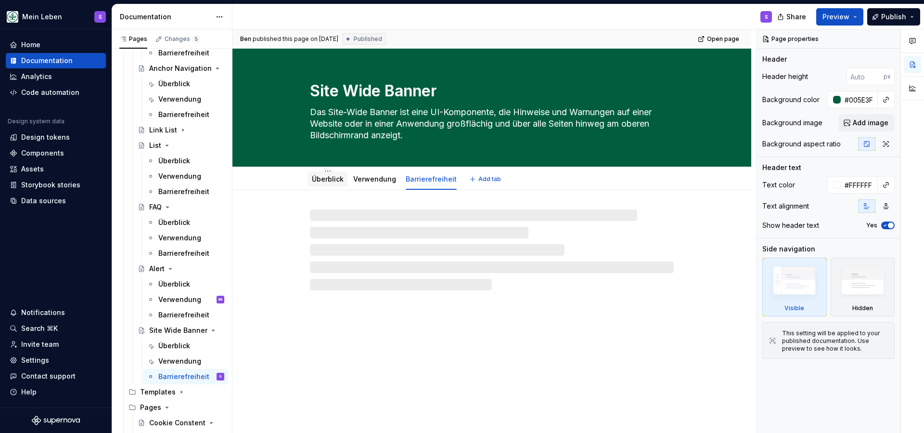
click at [320, 180] on link "Überblick" at bounding box center [328, 179] width 32 height 8
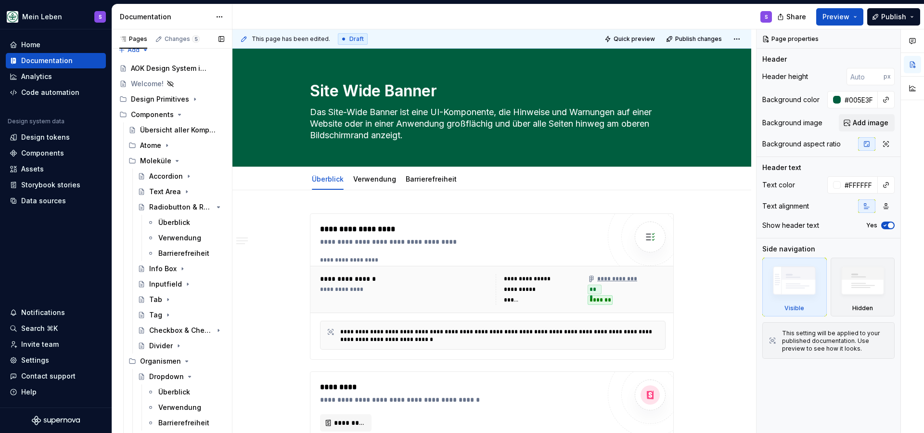
scroll to position [9, 0]
click at [155, 179] on div "Accordion" at bounding box center [166, 177] width 34 height 10
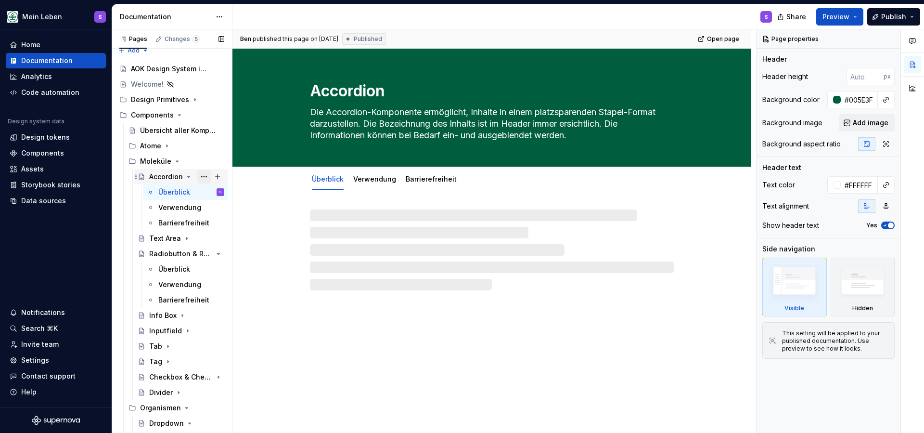
click at [204, 177] on button "Page tree" at bounding box center [203, 176] width 13 height 13
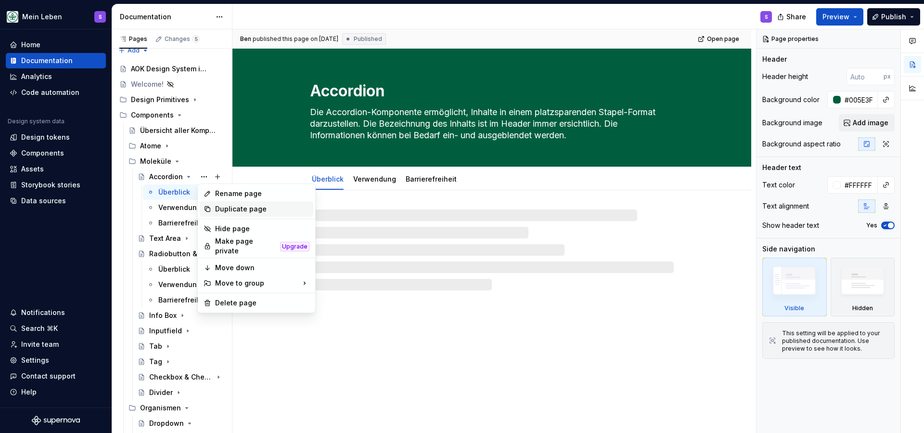
click at [228, 209] on div "Duplicate page" at bounding box center [262, 209] width 94 height 10
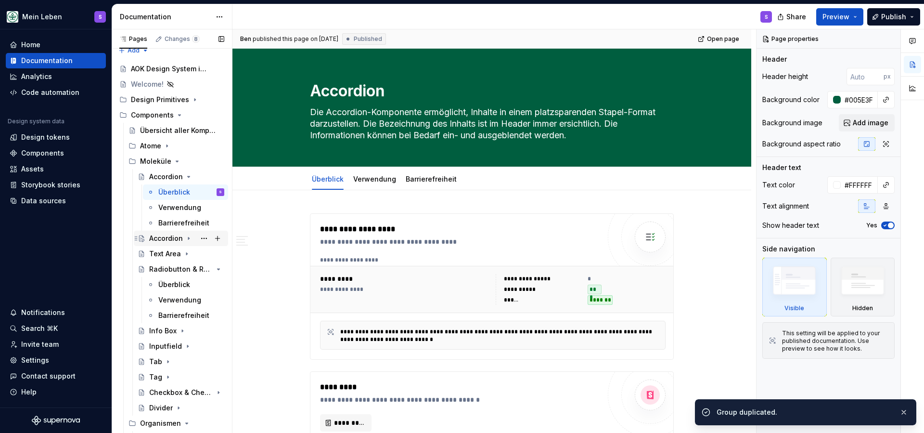
click at [171, 239] on div "Accordion" at bounding box center [166, 238] width 34 height 10
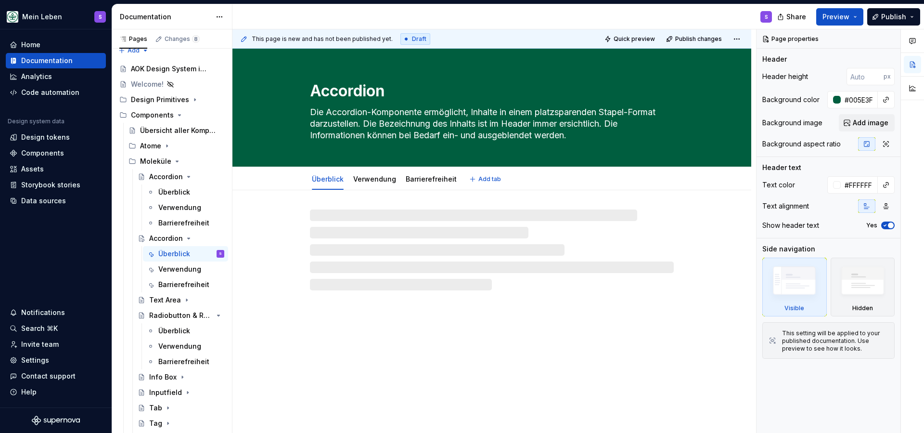
click at [350, 87] on textarea "Accordion" at bounding box center [490, 90] width 364 height 23
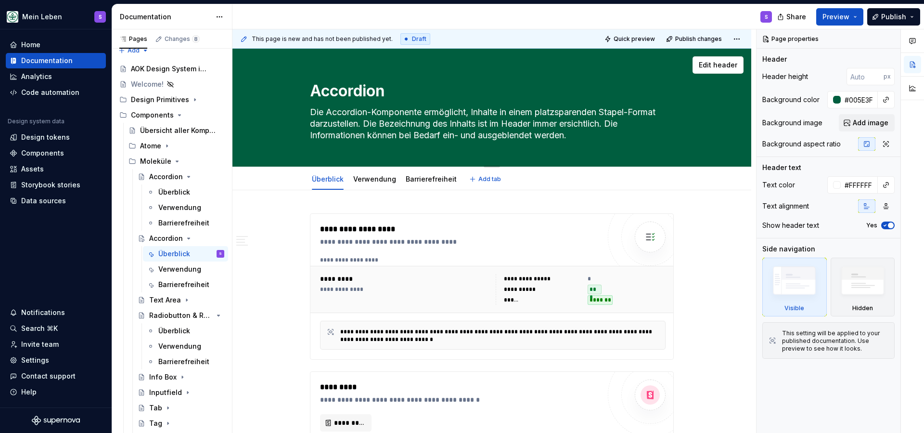
type textarea "*"
type textarea "S"
type textarea "*"
type textarea "Se"
type textarea "*"
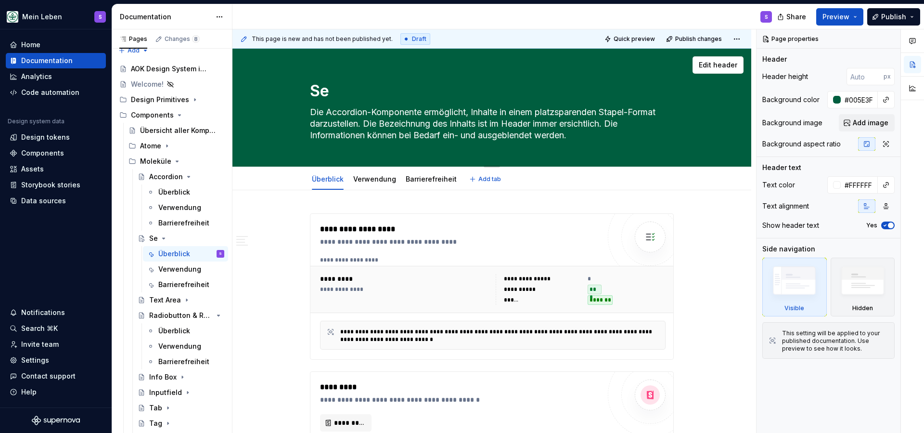
type textarea "Sea"
type textarea "*"
type textarea "Sear"
type textarea "*"
type textarea "Searc"
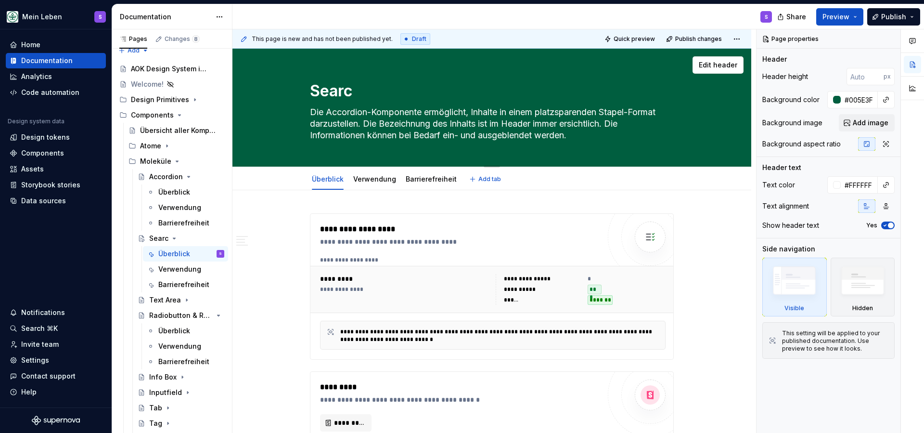
type textarea "*"
type textarea "Search"
type textarea "*"
type textarea "Searchf"
type textarea "*"
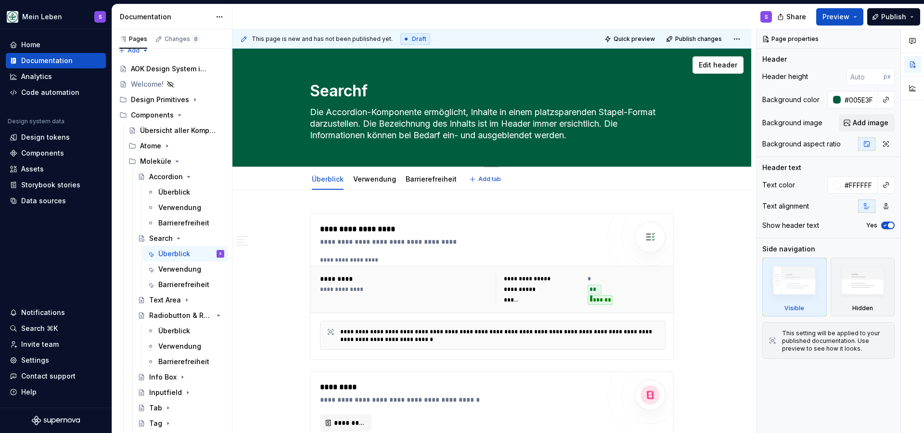
type textarea "Searchfi"
type textarea "*"
type textarea "Searchfie"
type textarea "*"
type textarea "Searchfiel"
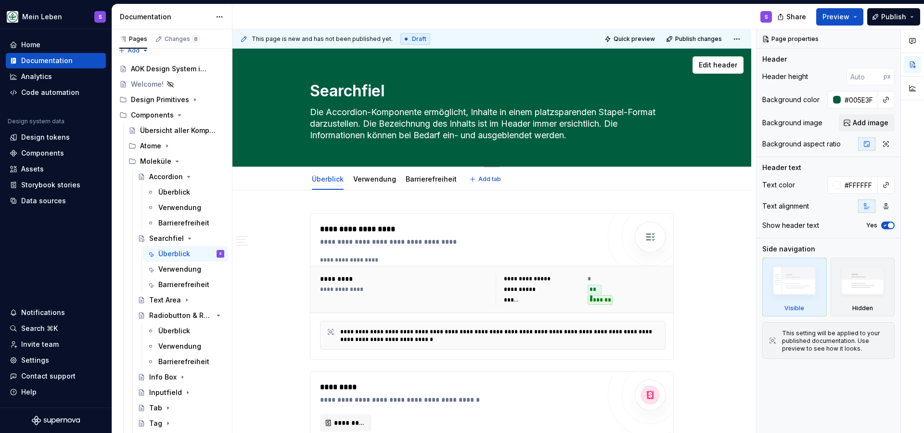
type textarea "*"
type textarea "Searchfielg"
type textarea "*"
type textarea "Searchfielg"
click at [379, 89] on textarea "Searchfielg" at bounding box center [490, 90] width 364 height 23
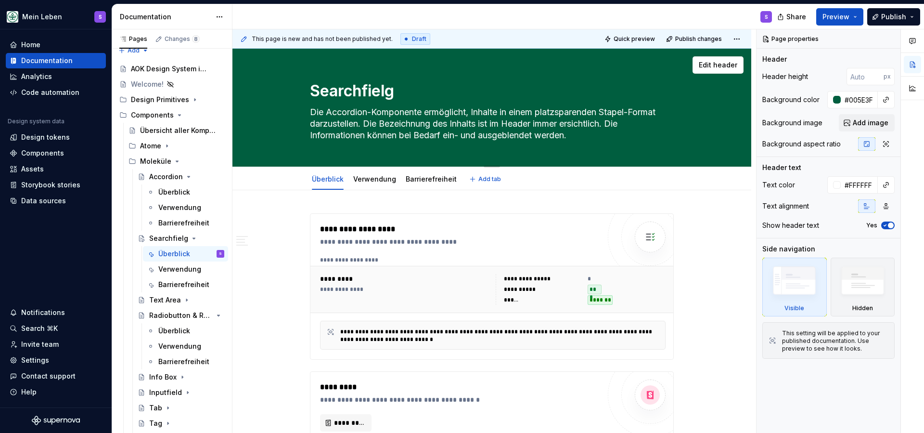
click at [379, 89] on textarea "Searchfielg" at bounding box center [490, 90] width 364 height 23
paste textarea "d & -bar"
type textarea "*"
type textarea "Searchfield & -bar"
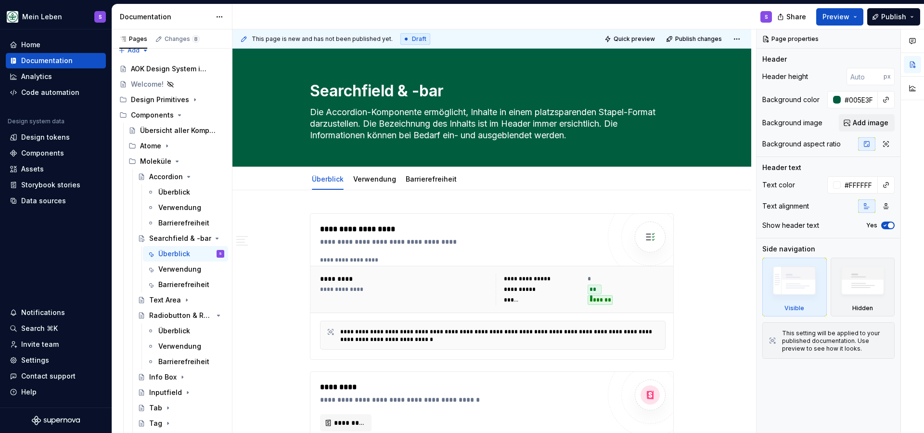
type textarea "*"
type textarea "Searchfield & -bar"
click at [207, 238] on button "Page tree" at bounding box center [203, 238] width 13 height 13
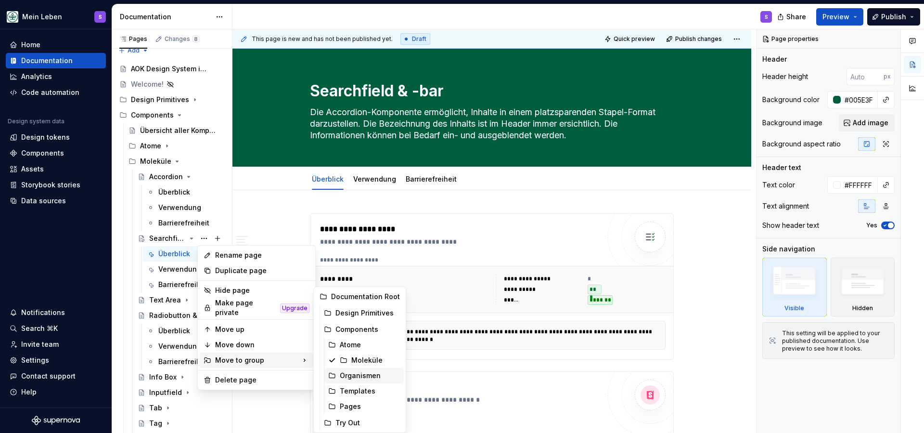
click at [363, 374] on div "Organismen" at bounding box center [370, 376] width 60 height 10
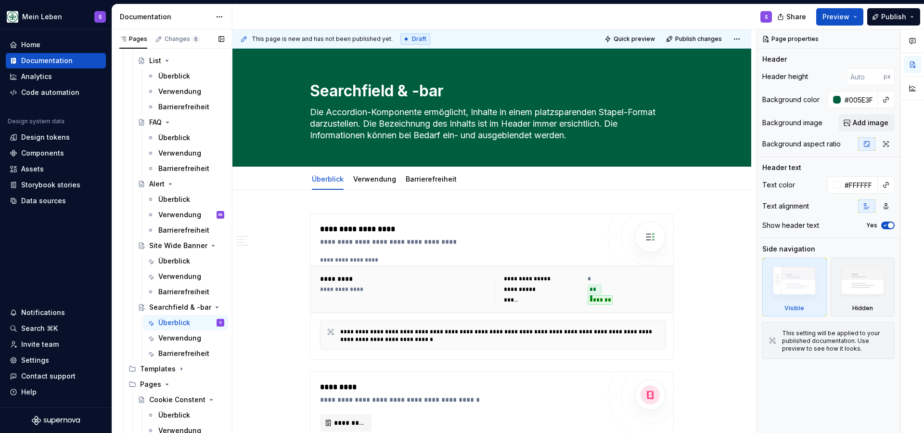
scroll to position [515, 0]
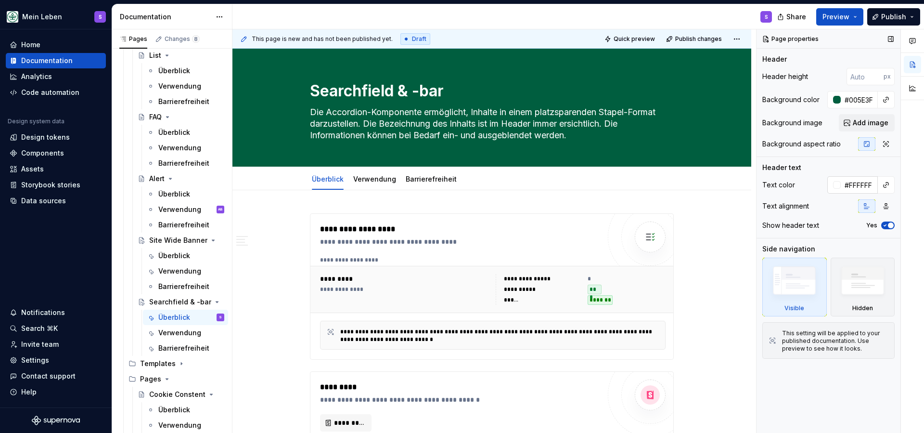
click at [396, 121] on textarea "Die Accordion-Komponente ermöglicht, Inhalte in einem platzsparenden Stapel-For…" at bounding box center [490, 123] width 364 height 39
paste textarea "Search-Komponenten ermöglichen die Eingabe eines Schlüsselworts oder einer Phra…"
type textarea "*"
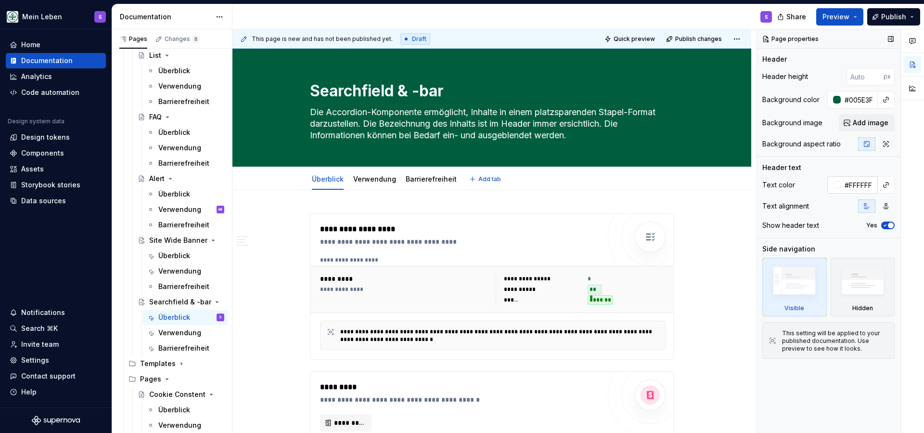
type textarea "Die Search-Komponenten ermöglichen die Eingabe eines Schlüsselworts oder einer …"
type textarea "*"
type textarea "Die Search-Komponenten ermöglichen die Eingabe eines Schlüsselworts oder einer …"
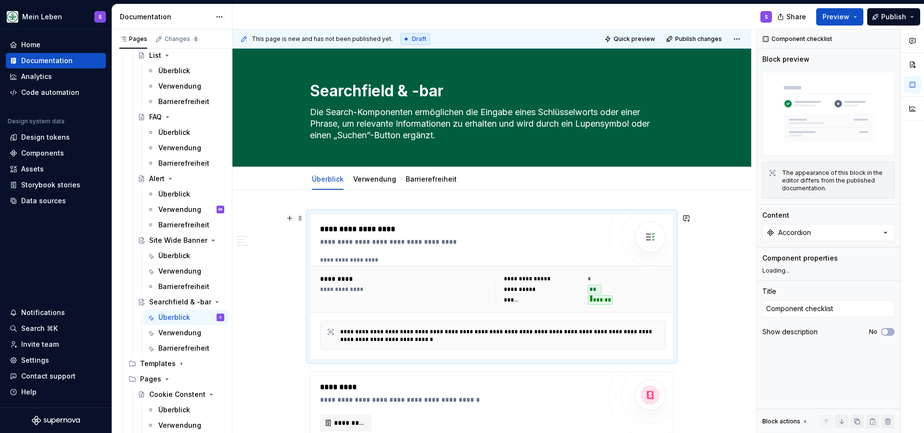
click at [501, 295] on div "**********" at bounding box center [581, 289] width 170 height 31
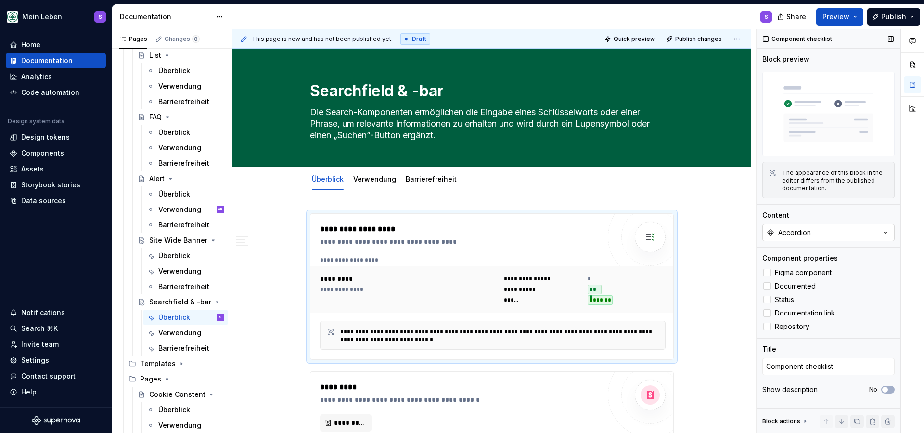
type textarea "*"
click at [856, 234] on button "Accordion" at bounding box center [828, 232] width 132 height 17
type input "#"
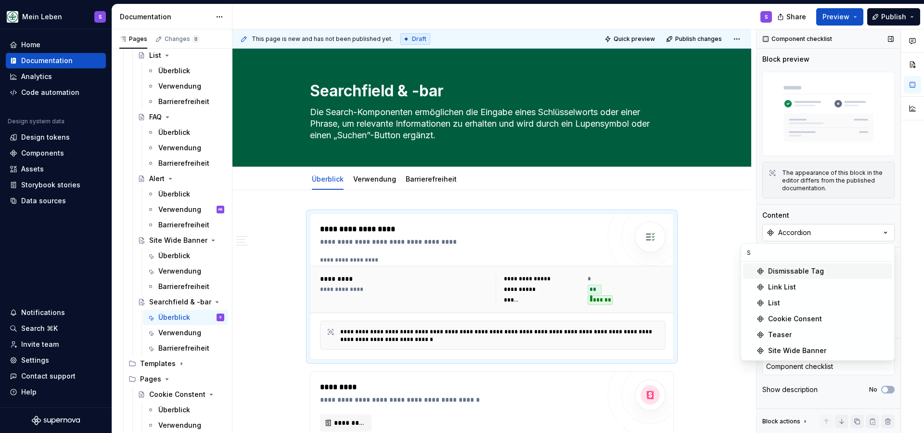
type input "Se"
type textarea "*"
type input "Sear"
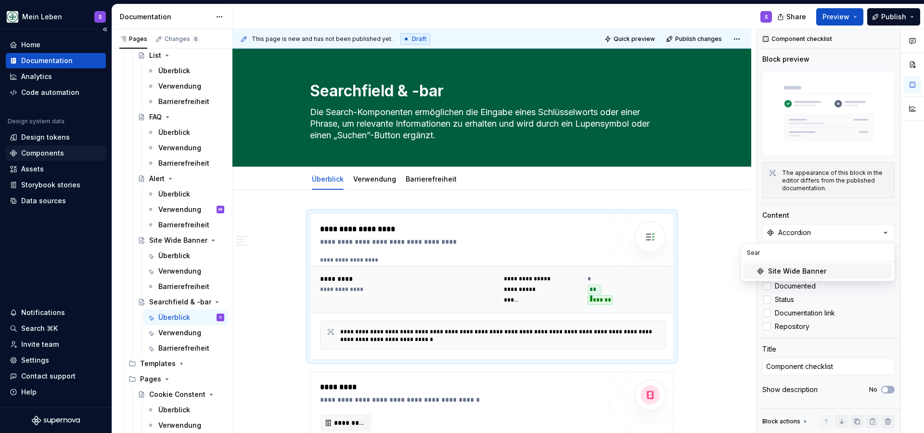
click at [33, 151] on div "Components" at bounding box center [42, 153] width 43 height 10
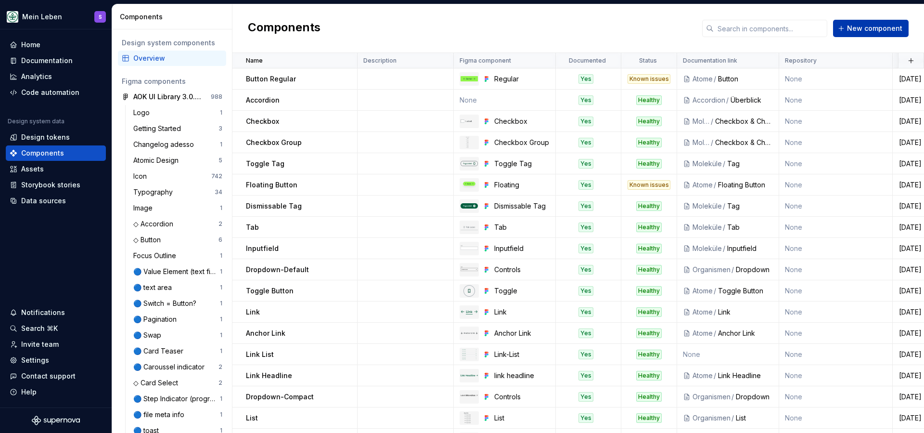
click at [873, 27] on span "New component" at bounding box center [874, 29] width 55 height 10
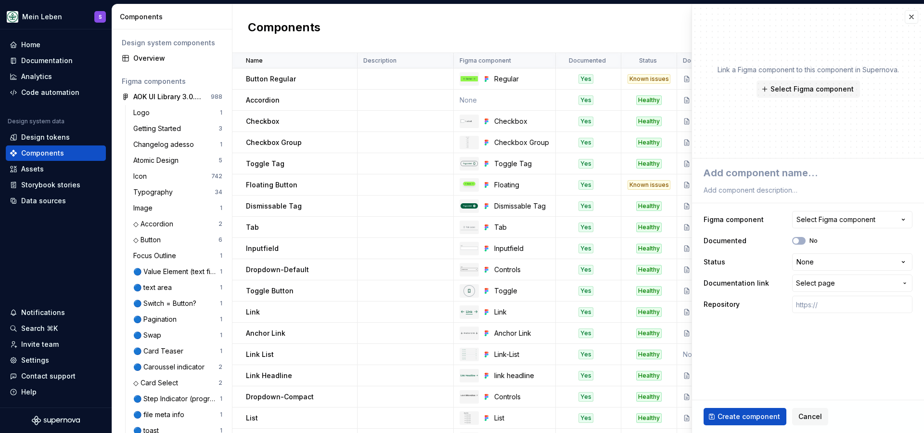
type textarea "*"
type textarea "S"
type textarea "*"
type textarea "Se"
type textarea "*"
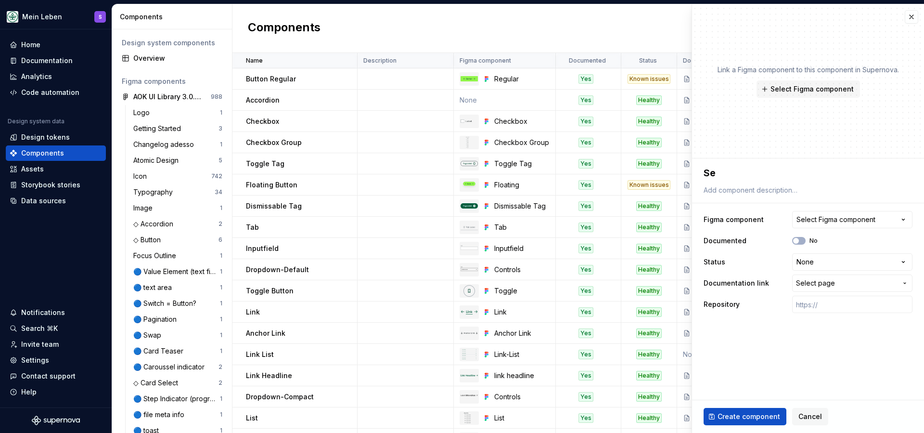
type textarea "Sea"
type textarea "*"
type textarea "Sear"
type textarea "*"
type textarea "Searx"
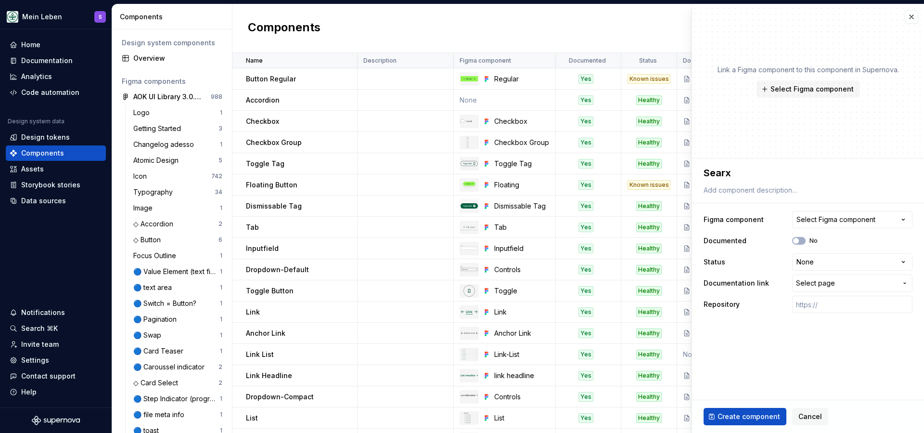
type textarea "*"
type textarea "Searxh"
type textarea "*"
type textarea "Searx"
type textarea "*"
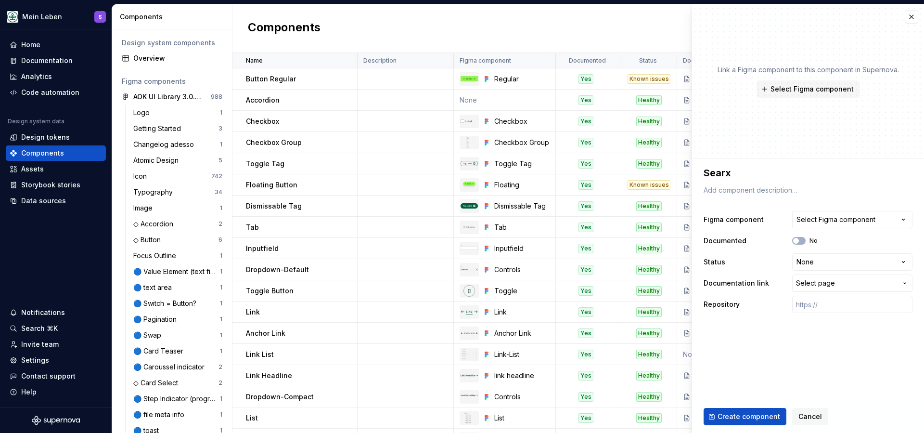
type textarea "Sear"
type textarea "*"
type textarea "Searc"
type textarea "*"
type textarea "Search"
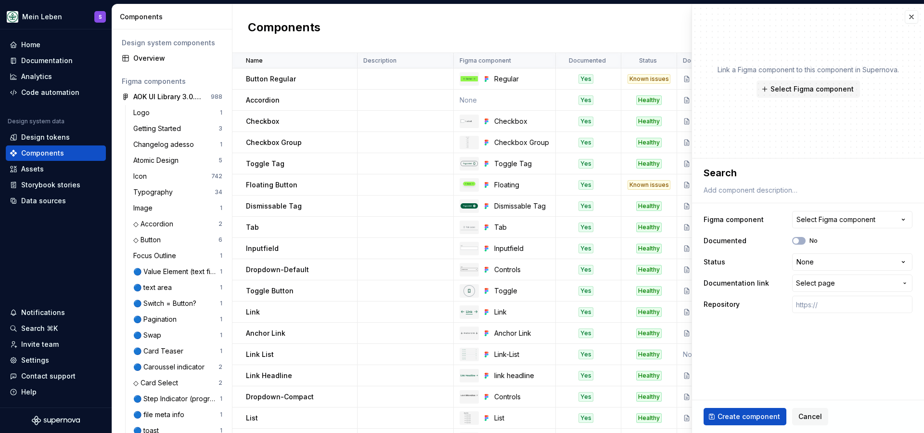
type textarea "*"
type textarea "SearchF"
type textarea "*"
type textarea "SearchFo"
type textarea "*"
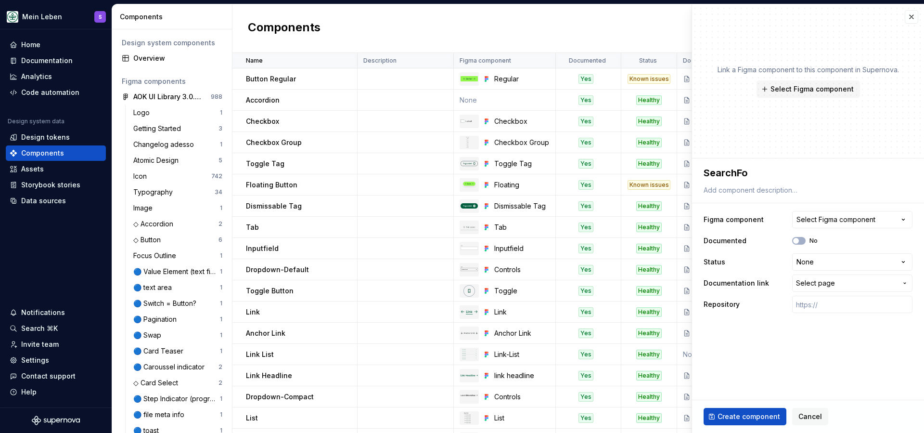
type textarea "SearchF"
type textarea "*"
type textarea "Search"
type textarea "*"
type textarea "Searchf"
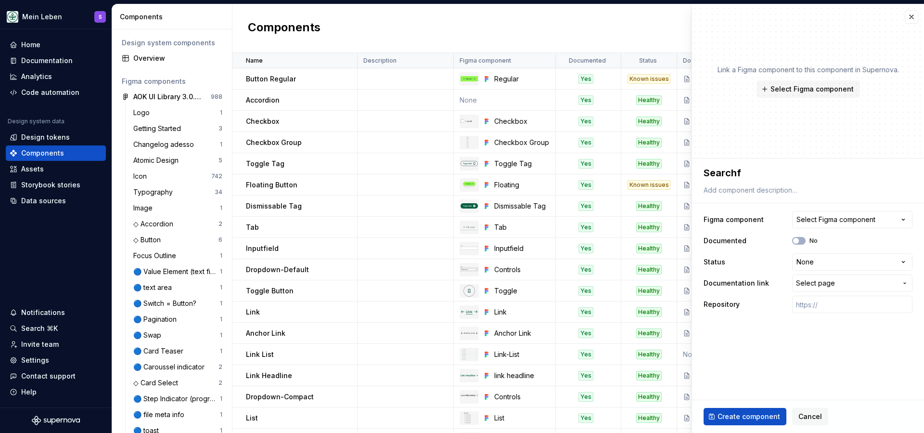
type textarea "*"
type textarea "Searchfi"
type textarea "*"
type textarea "Searchfie"
type textarea "*"
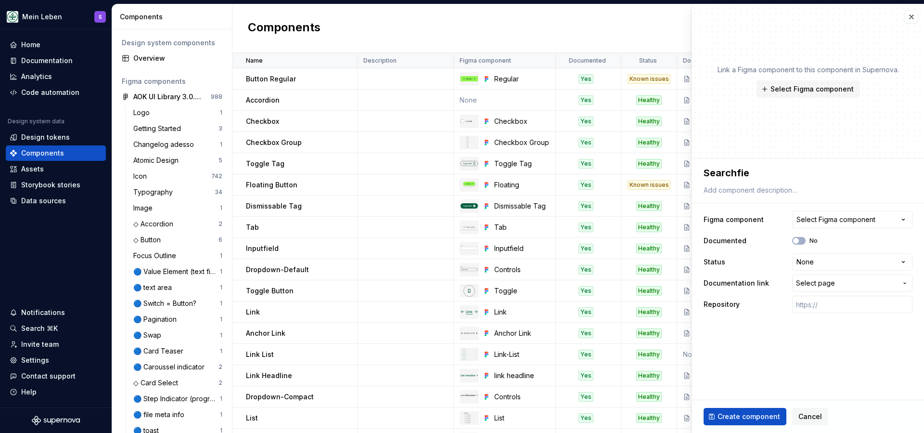
type textarea "Searchfiel"
type textarea "*"
type textarea "Searchfield"
type textarea "*"
click at [721, 171] on textarea "Searchfield" at bounding box center [806, 172] width 209 height 17
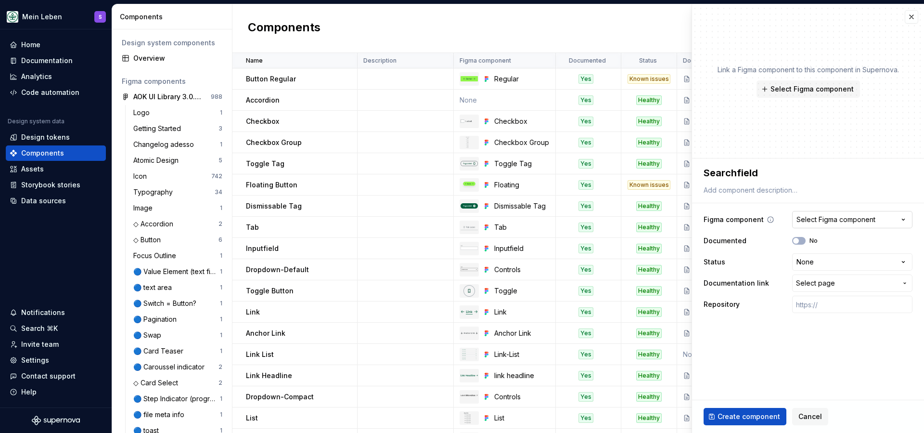
type textarea "Searchfield"
click at [844, 216] on div "Select Figma component" at bounding box center [836, 220] width 79 height 10
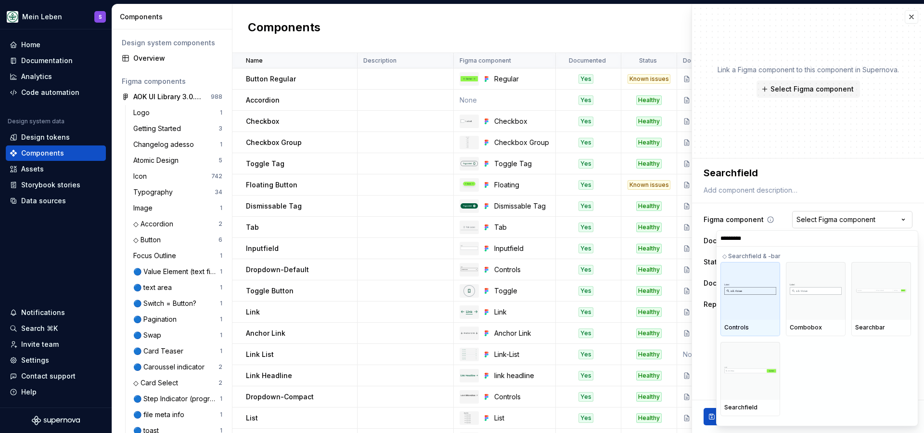
type input "**********"
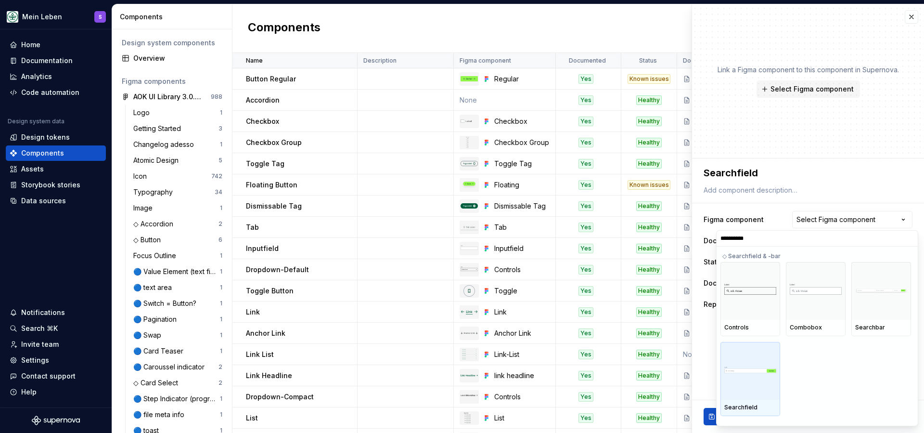
click at [749, 368] on img at bounding box center [750, 370] width 52 height 9
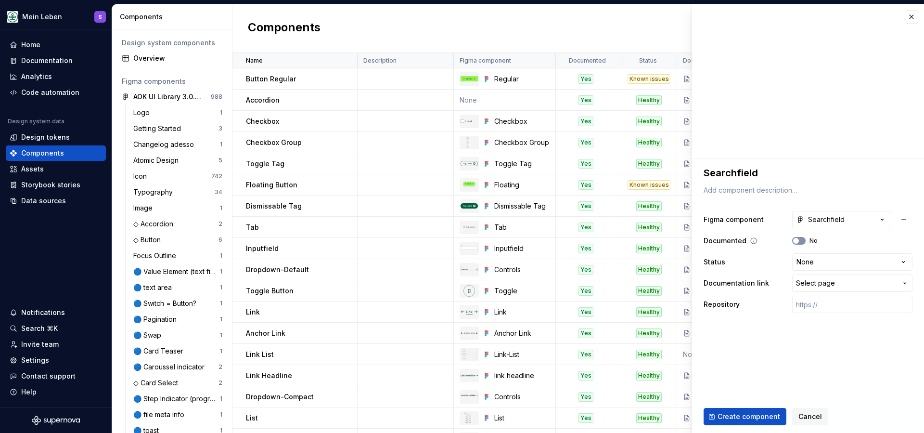
click at [802, 241] on button "No" at bounding box center [798, 241] width 13 height 8
type textarea "*"
click at [829, 265] on html "Mein Leben S Home Documentation Analytics Code automation Design system data De…" at bounding box center [462, 216] width 924 height 433
select select "**********"
type textarea "*"
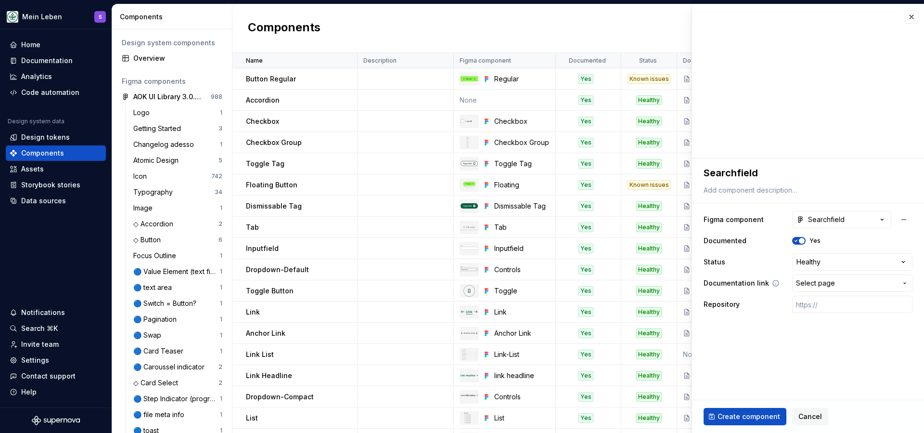
click at [838, 282] on span "Select page" at bounding box center [846, 283] width 101 height 10
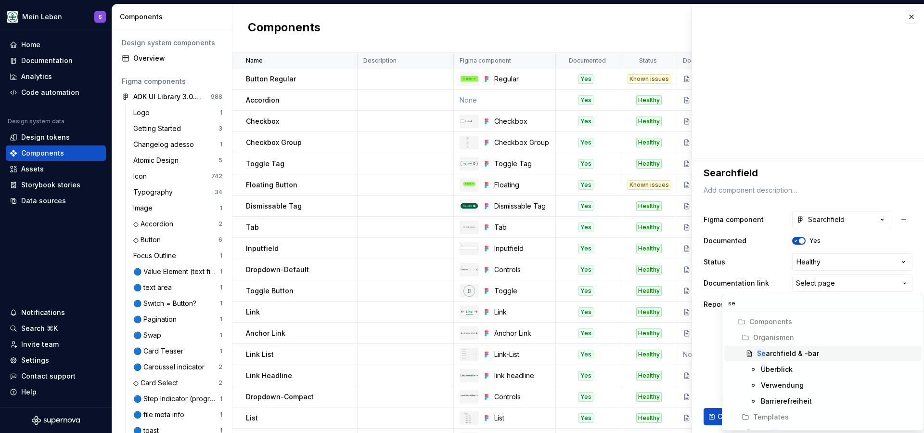
type input "se"
click at [834, 354] on div "Se archfield & -bar" at bounding box center [837, 354] width 161 height 10
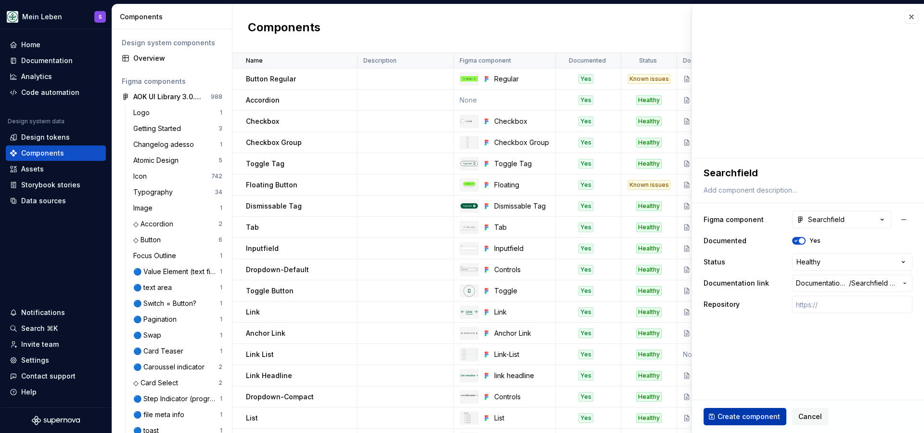
click at [763, 419] on span "Create component" at bounding box center [749, 417] width 63 height 10
type textarea "*"
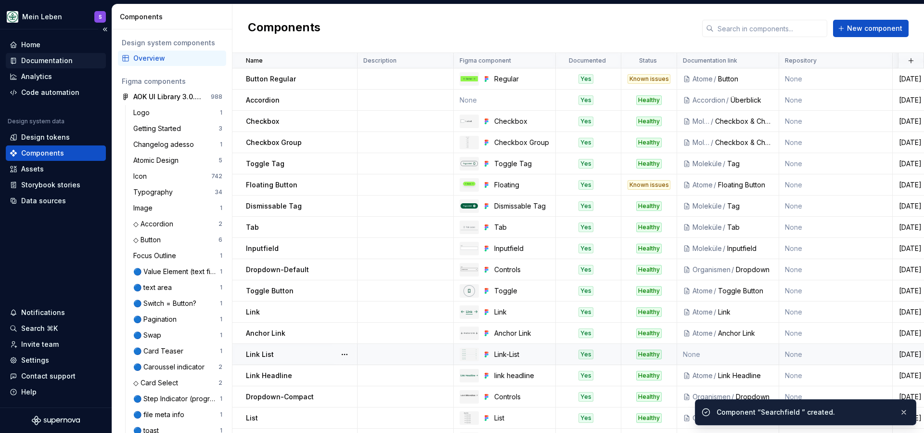
click at [57, 59] on div "Documentation" at bounding box center [47, 61] width 52 height 10
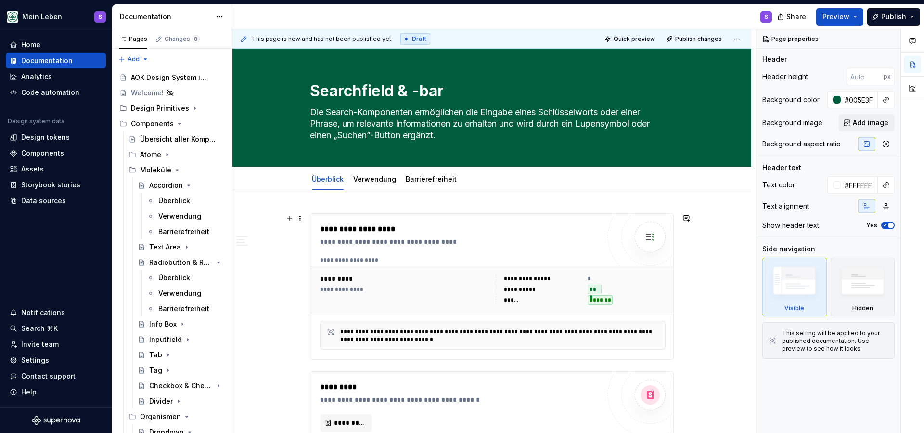
click at [623, 275] on div "*" at bounding box center [627, 279] width 78 height 10
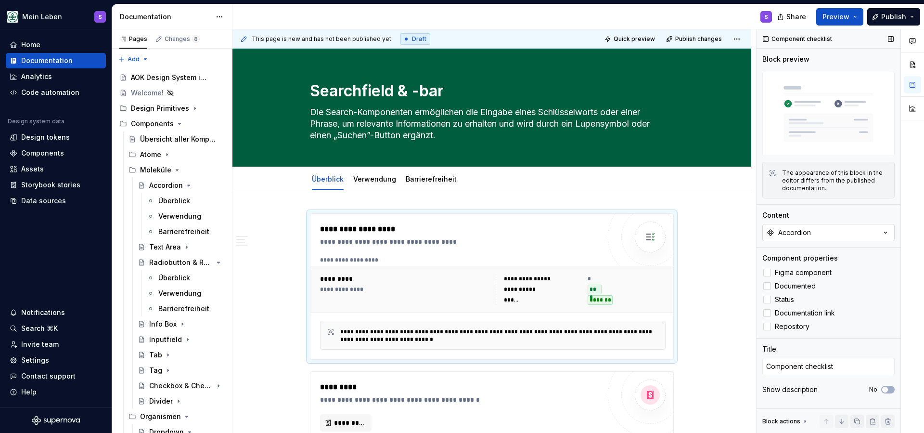
type textarea "*"
click at [829, 237] on button "Accordion" at bounding box center [828, 232] width 132 height 17
type input "sear"
click at [791, 290] on div "Searchfield" at bounding box center [787, 287] width 39 height 10
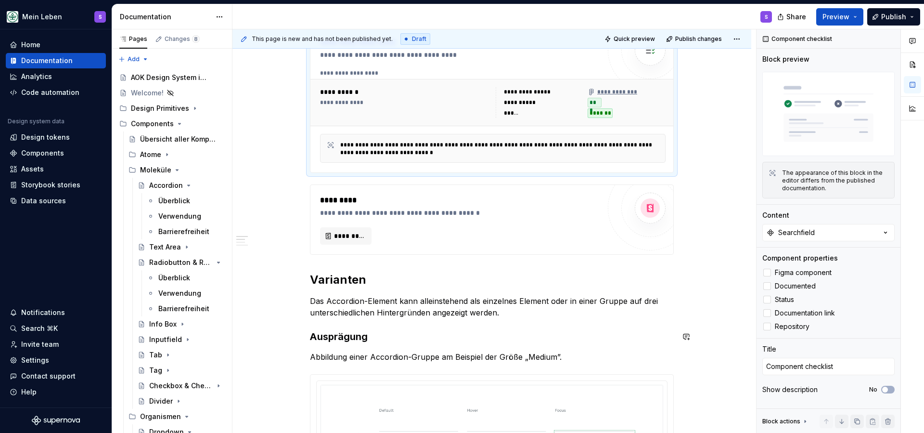
scroll to position [189, 0]
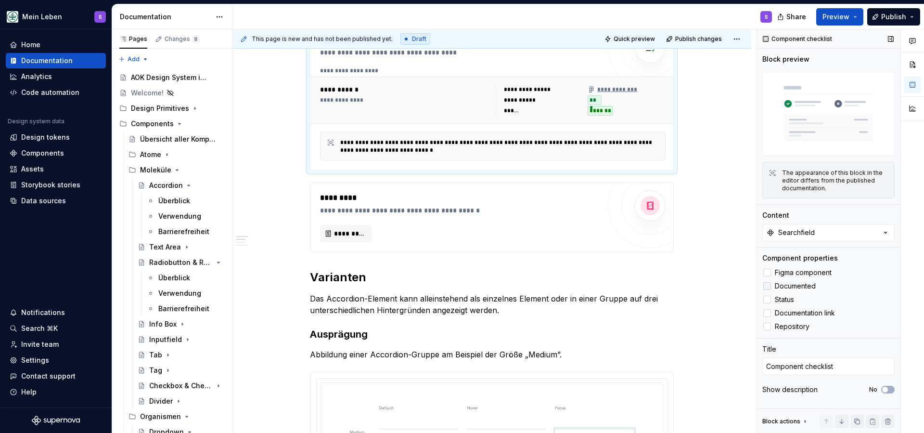
click at [399, 304] on p "Das Accordion-Element kann alleinstehend als einzelnes Element oder in einer Gr…" at bounding box center [492, 304] width 364 height 23
type textarea "*"
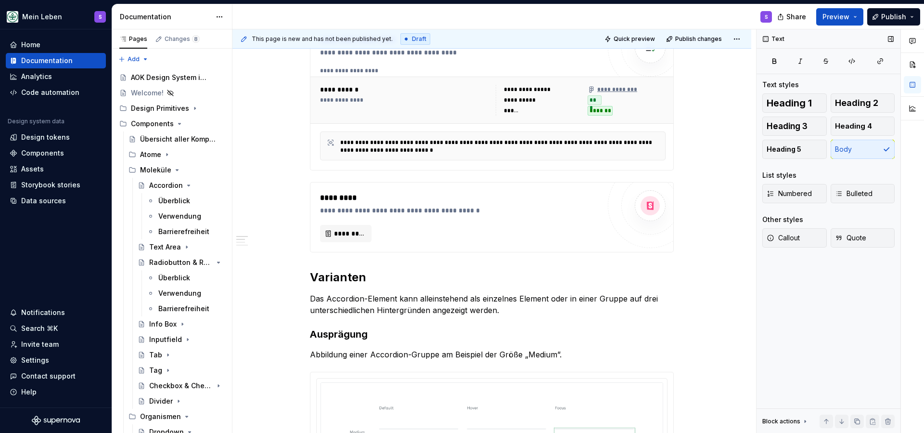
click at [399, 304] on p "Das Accordion-Element kann alleinstehend als einzelnes Element oder in einer Gr…" at bounding box center [492, 304] width 364 height 23
click at [509, 311] on p "Das Accordion-Element kann alleinstehend als einzelnes Element oder in einer Gr…" at bounding box center [492, 304] width 364 height 23
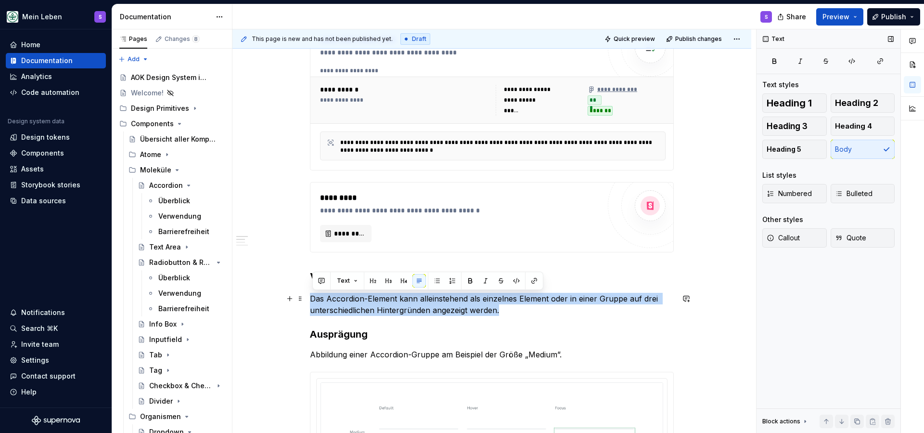
drag, startPoint x: 515, startPoint y: 311, endPoint x: 309, endPoint y: 295, distance: 206.2
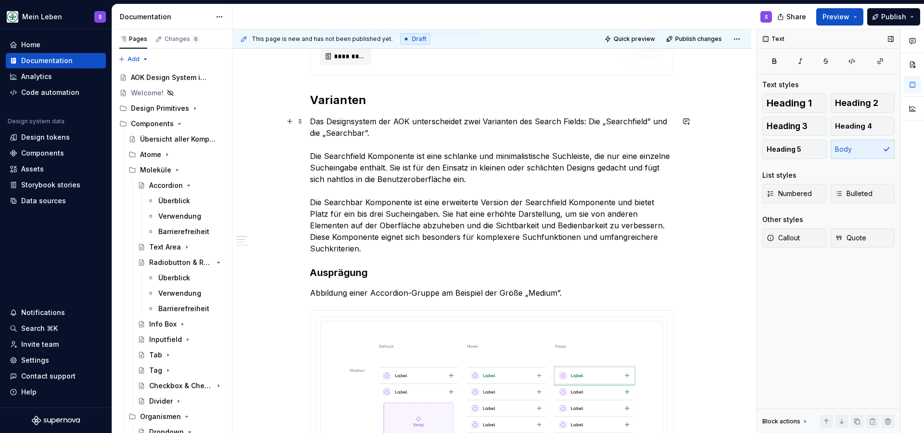
scroll to position [379, 0]
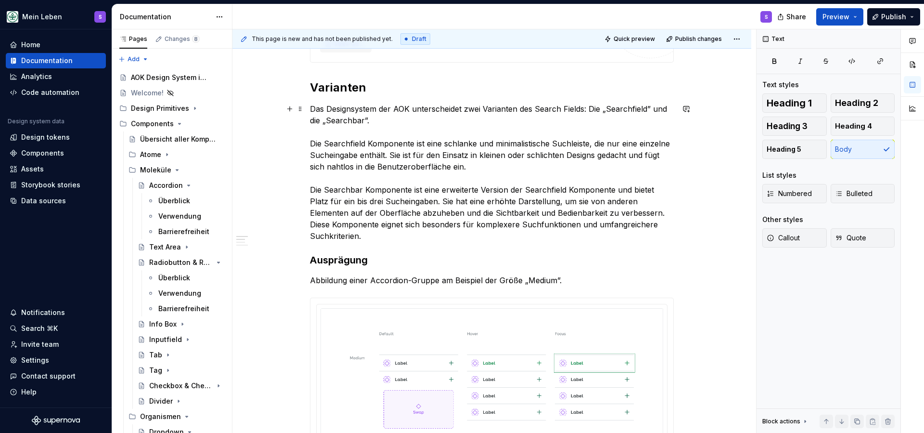
click at [524, 282] on p "Abbildung einer Accordion-Gruppe am Beispiel der Größe „Medium”." at bounding box center [492, 280] width 364 height 12
click at [338, 281] on p "Searchfield" at bounding box center [492, 280] width 364 height 12
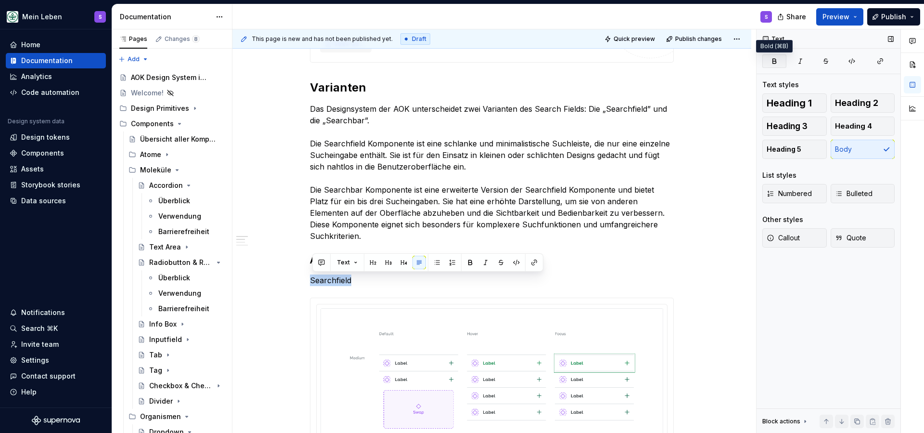
click at [774, 65] on button "button" at bounding box center [774, 60] width 24 height 13
click at [403, 262] on button "button" at bounding box center [403, 262] width 13 height 13
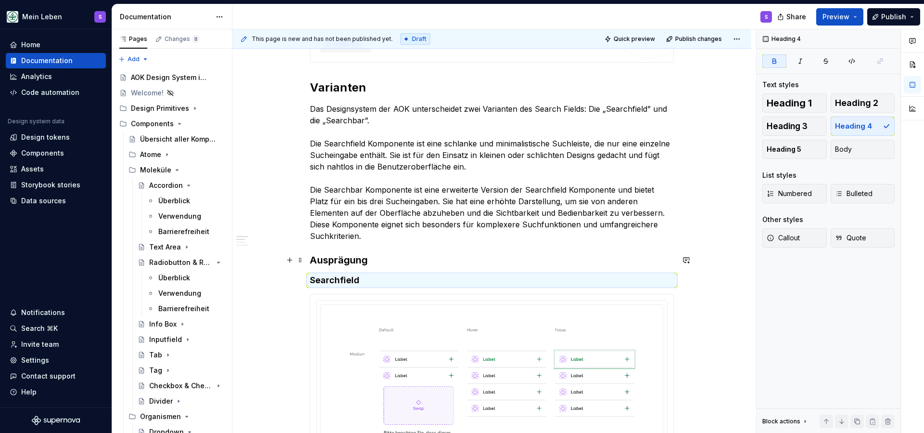
click at [356, 262] on strong "Ausprägung" at bounding box center [339, 260] width 58 height 12
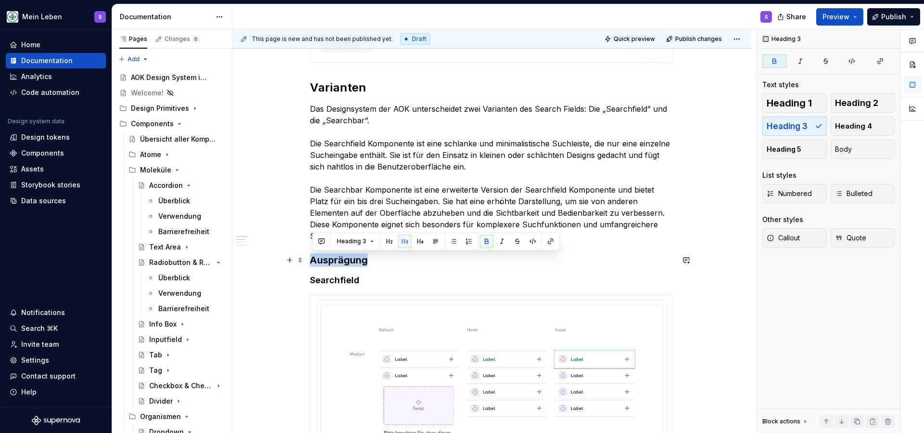
click at [356, 262] on strong "Ausprägung" at bounding box center [339, 260] width 58 height 12
click at [399, 284] on h4 "Searchfield" at bounding box center [492, 280] width 364 height 12
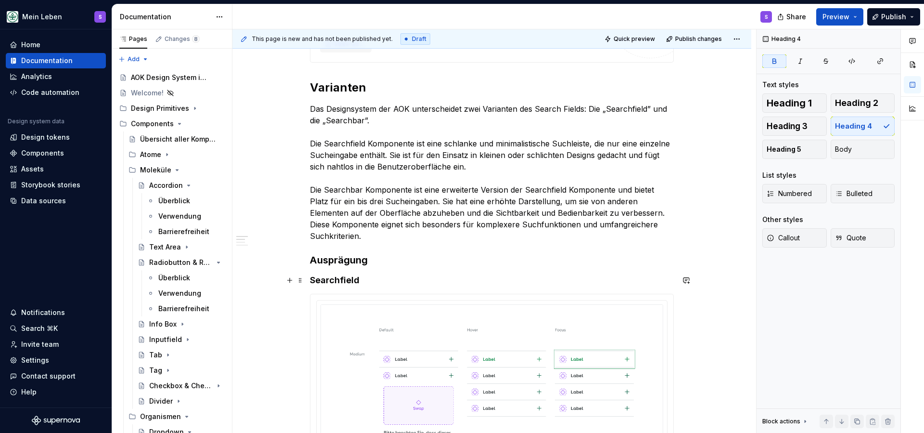
click at [343, 282] on strong "Searchfield" at bounding box center [335, 280] width 50 height 10
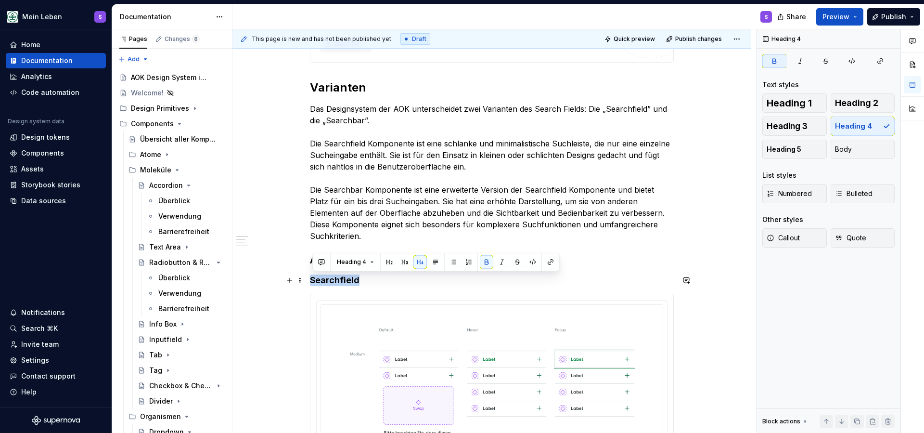
click at [343, 282] on strong "Searchfield" at bounding box center [335, 280] width 50 height 10
click at [491, 257] on button "button" at bounding box center [486, 261] width 13 height 13
click at [486, 261] on button "button" at bounding box center [486, 261] width 13 height 13
drag, startPoint x: 372, startPoint y: 280, endPoint x: 308, endPoint y: 284, distance: 64.1
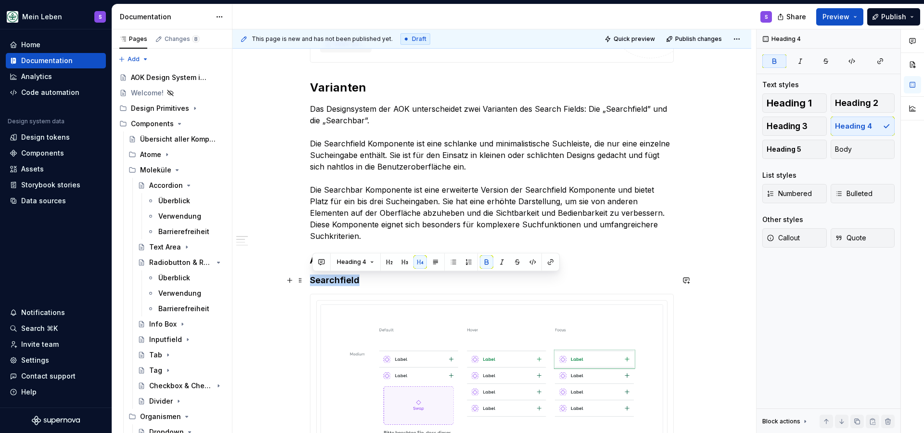
click at [378, 280] on h4 "Searchfield" at bounding box center [492, 280] width 364 height 12
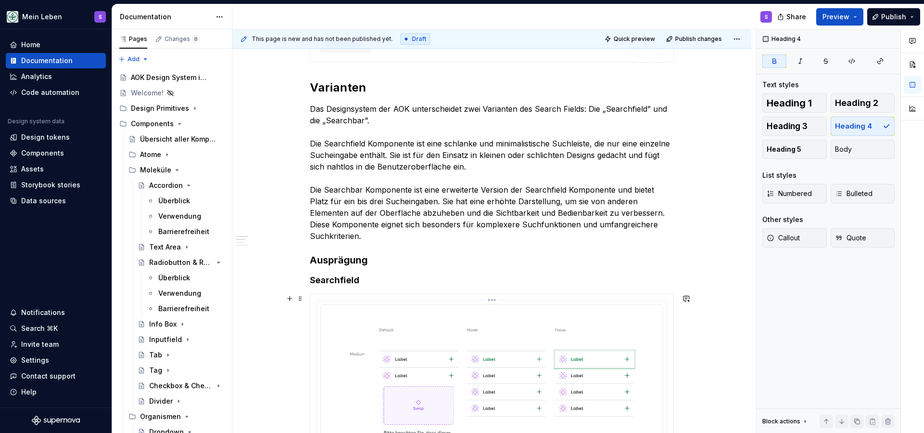
click at [416, 319] on img at bounding box center [492, 422] width 343 height 236
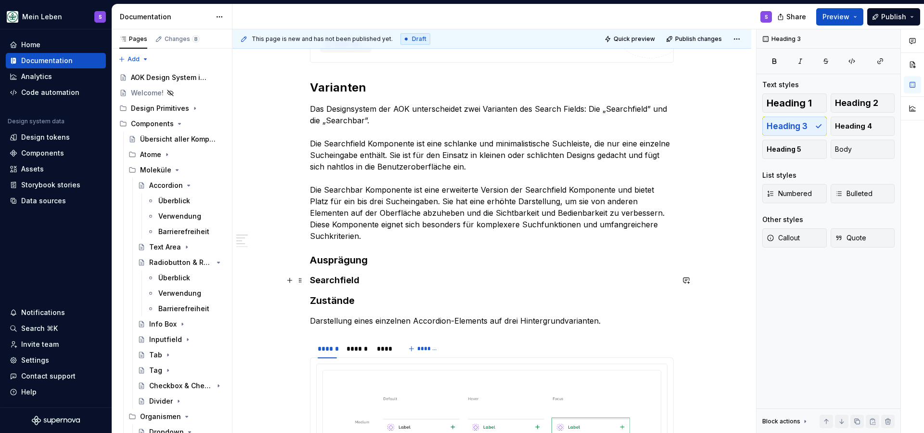
click at [369, 275] on h4 "Searchfield" at bounding box center [492, 280] width 364 height 12
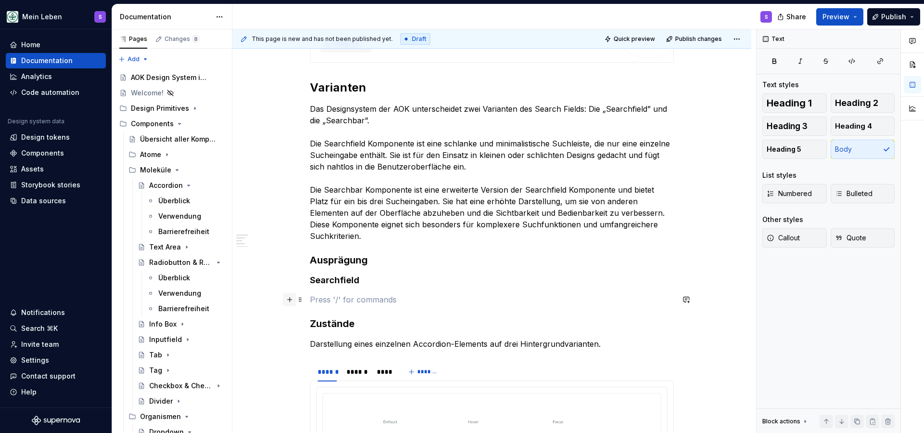
click at [291, 296] on button "button" at bounding box center [289, 299] width 13 height 13
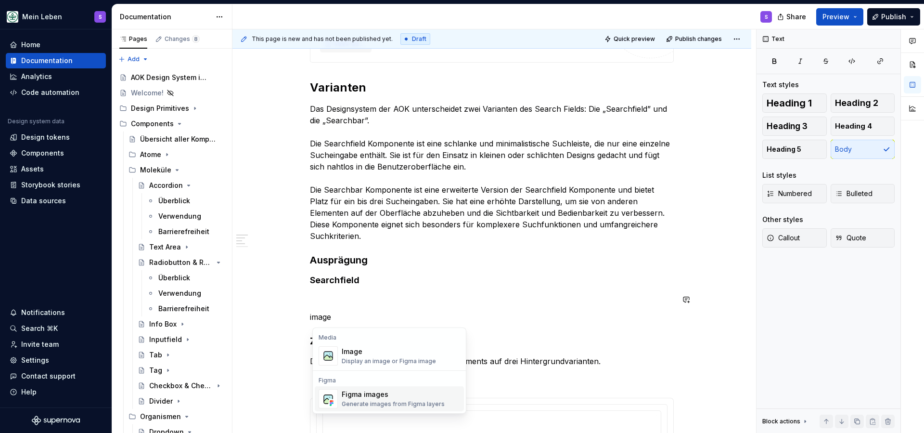
click at [361, 397] on div "Figma images" at bounding box center [393, 394] width 103 height 10
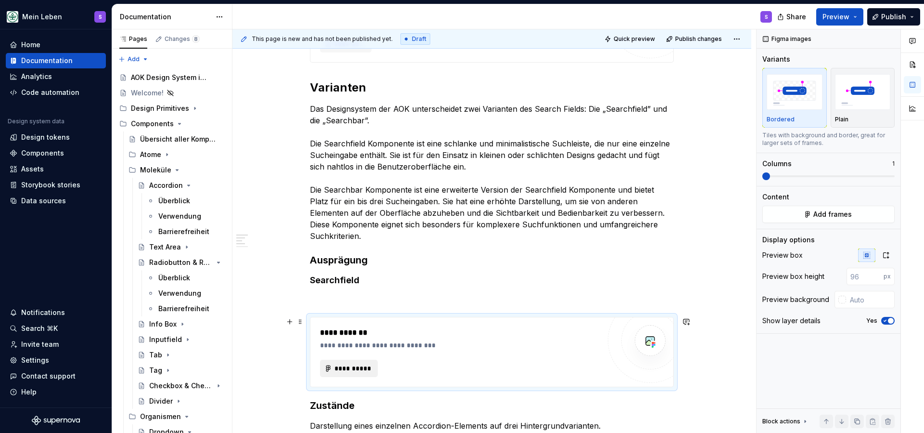
click at [365, 369] on span "**********" at bounding box center [353, 368] width 38 height 10
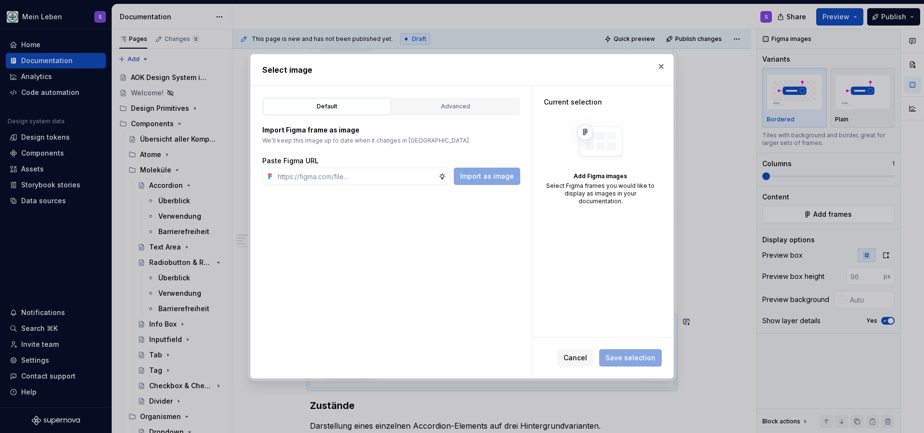
type textarea "*"
type input "[URL][DOMAIN_NAME]"
click at [495, 172] on span "Import as image" at bounding box center [487, 176] width 54 height 10
type textarea "*"
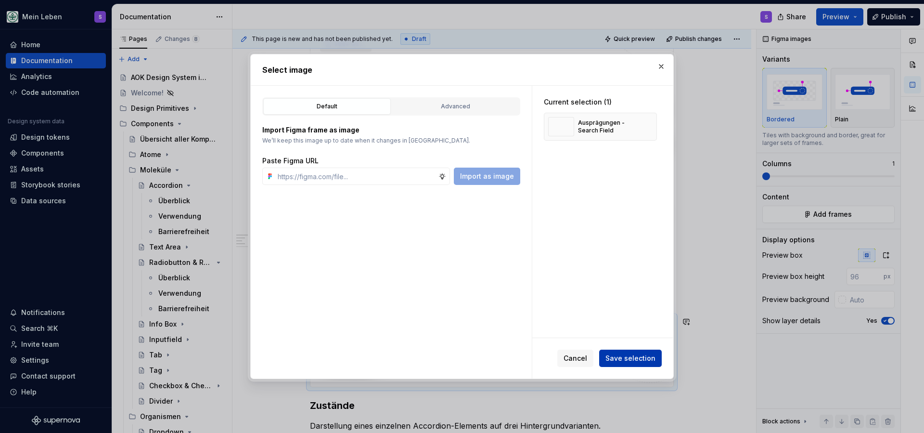
click at [634, 361] on span "Save selection" at bounding box center [631, 358] width 50 height 10
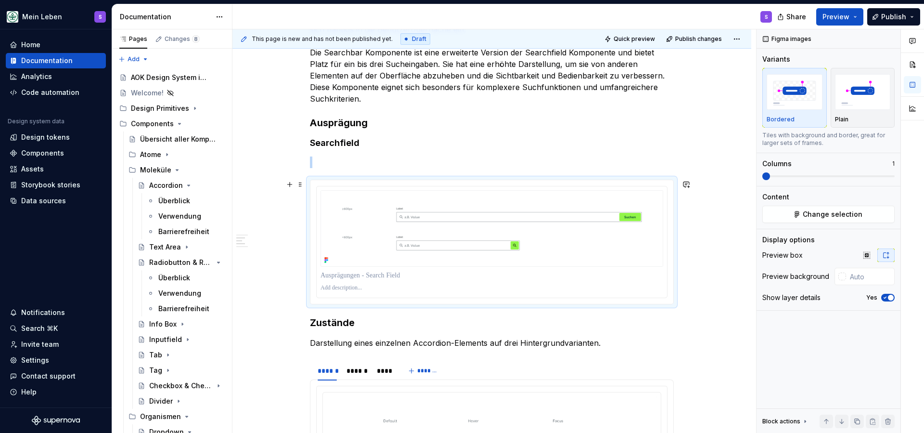
scroll to position [520, 0]
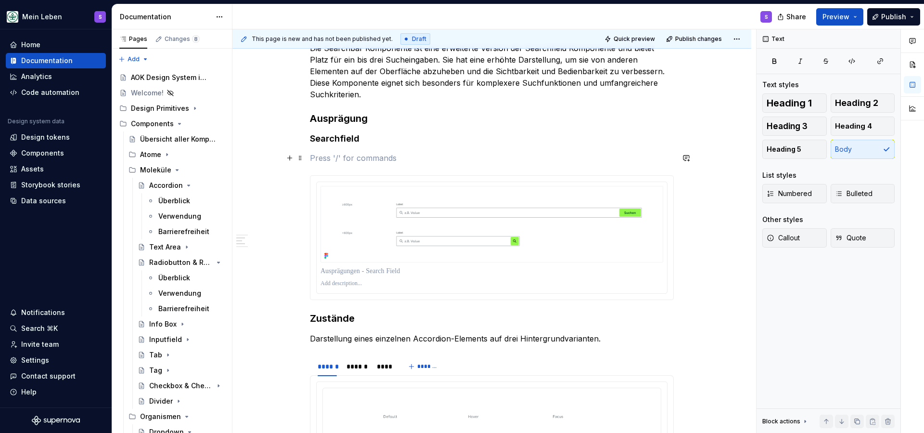
click at [366, 159] on p at bounding box center [492, 158] width 364 height 12
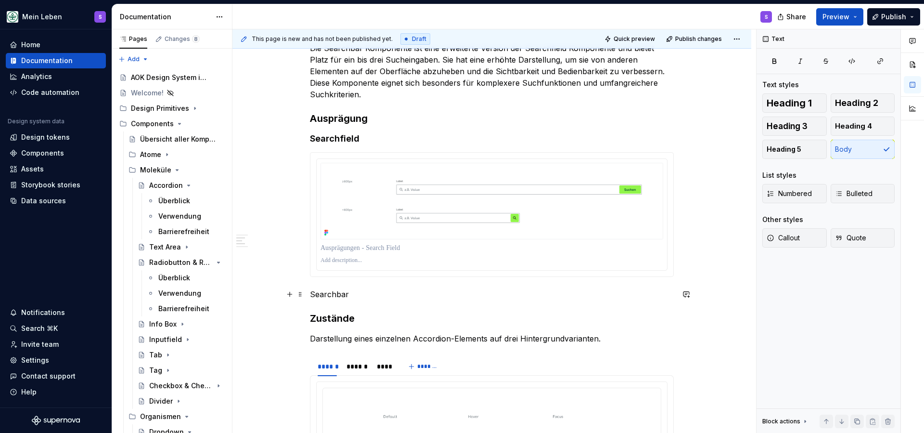
click at [334, 293] on p "Searchbar" at bounding box center [492, 294] width 364 height 12
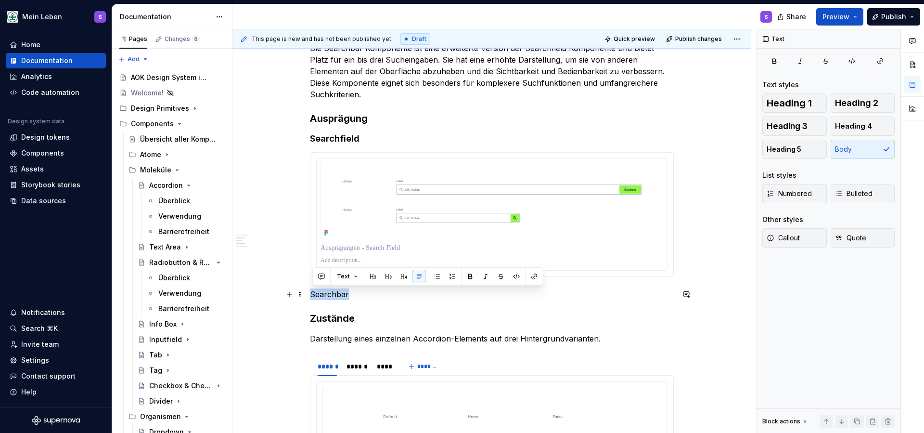
click at [334, 293] on p "Searchbar" at bounding box center [492, 294] width 364 height 12
click at [400, 278] on button "button" at bounding box center [403, 276] width 13 height 13
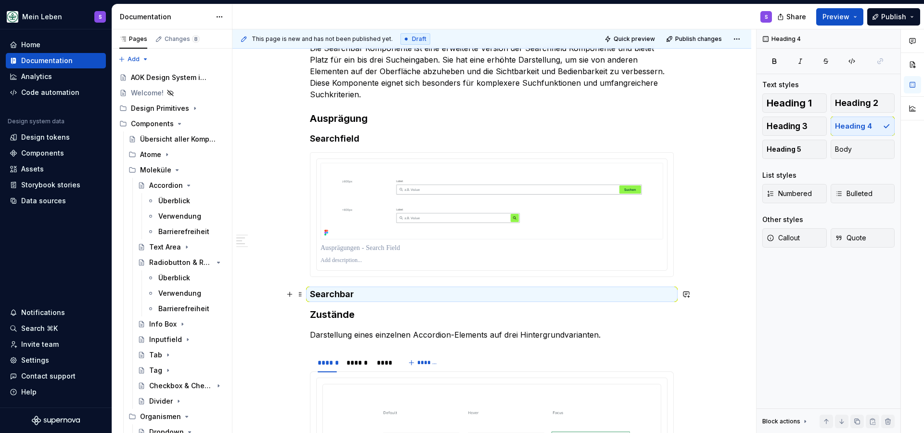
click at [368, 297] on h4 "Searchbar" at bounding box center [492, 294] width 364 height 12
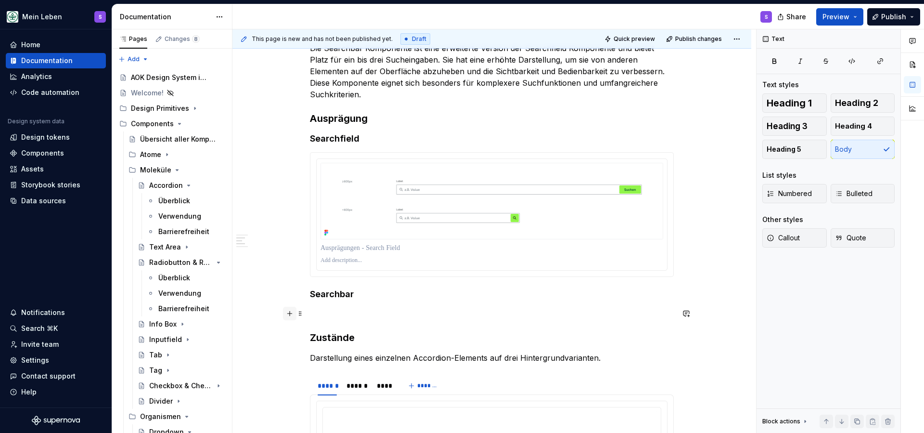
click at [295, 314] on button "button" at bounding box center [289, 313] width 13 height 13
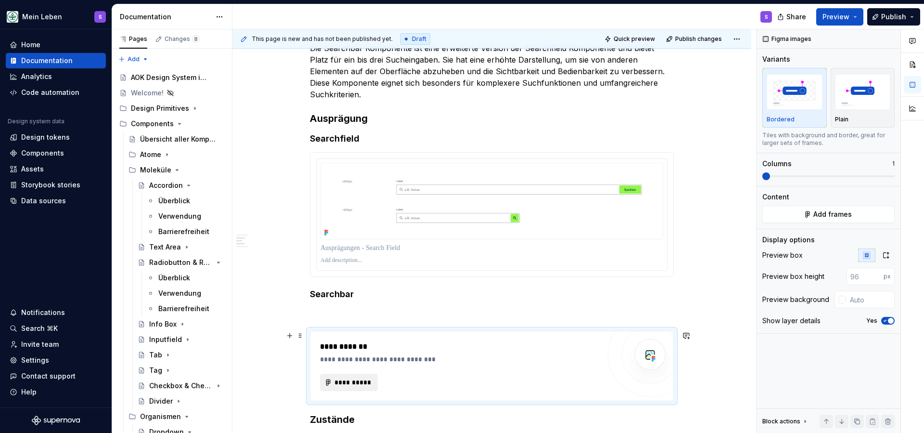
click at [348, 387] on button "**********" at bounding box center [349, 382] width 58 height 17
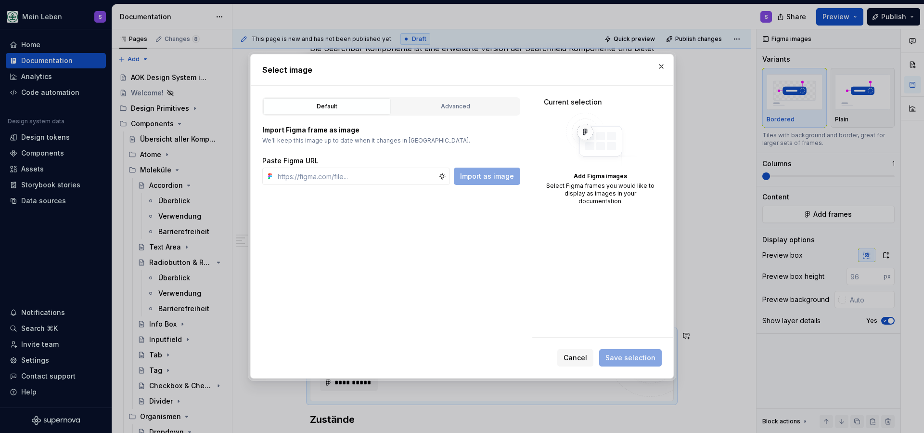
type input "[URL][DOMAIN_NAME]"
type textarea "*"
type input "[URL][DOMAIN_NAME]"
click at [507, 175] on span "Import as image" at bounding box center [487, 176] width 54 height 10
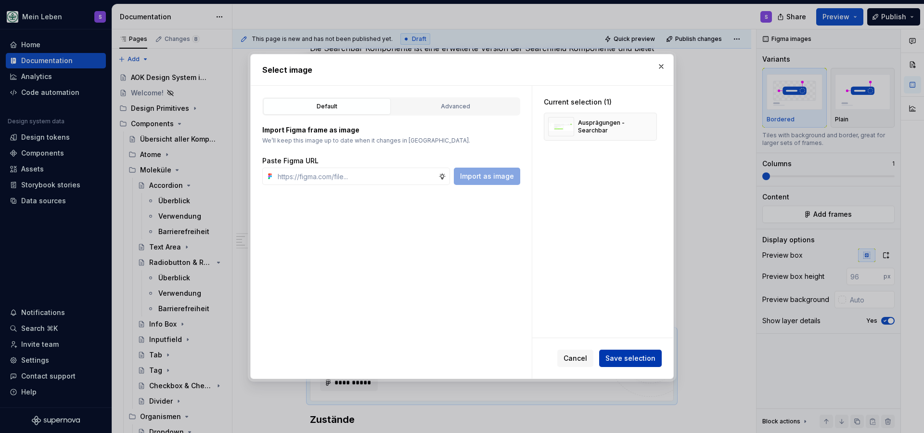
click at [633, 356] on span "Save selection" at bounding box center [631, 358] width 50 height 10
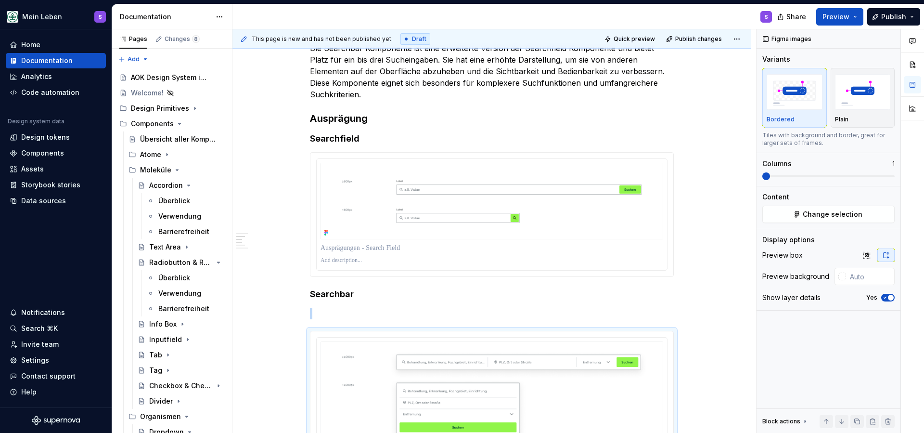
scroll to position [582, 0]
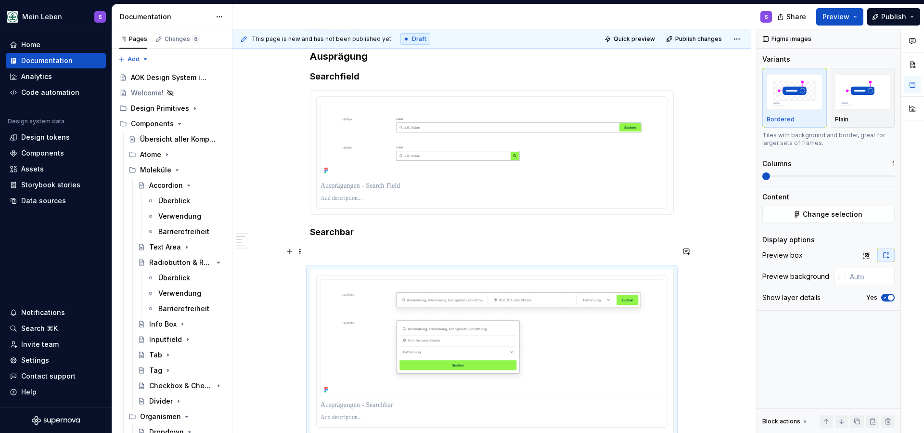
click at [375, 253] on p at bounding box center [492, 251] width 364 height 12
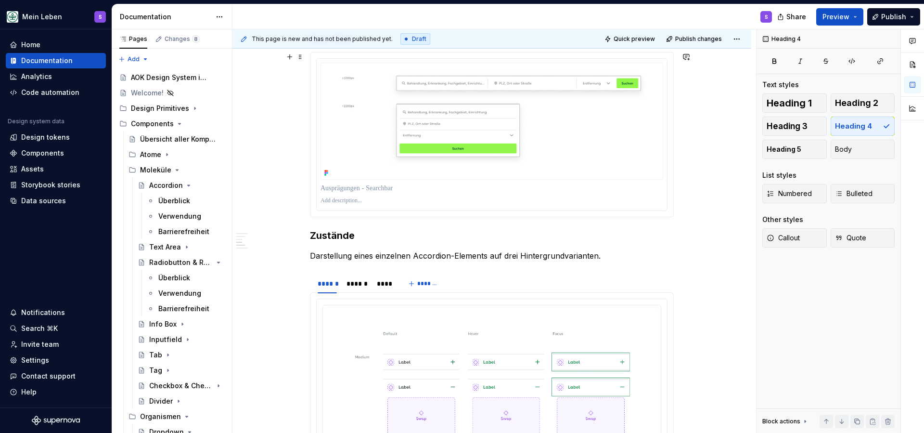
scroll to position [775, 0]
click at [687, 209] on div "**********" at bounding box center [491, 299] width 519 height 1768
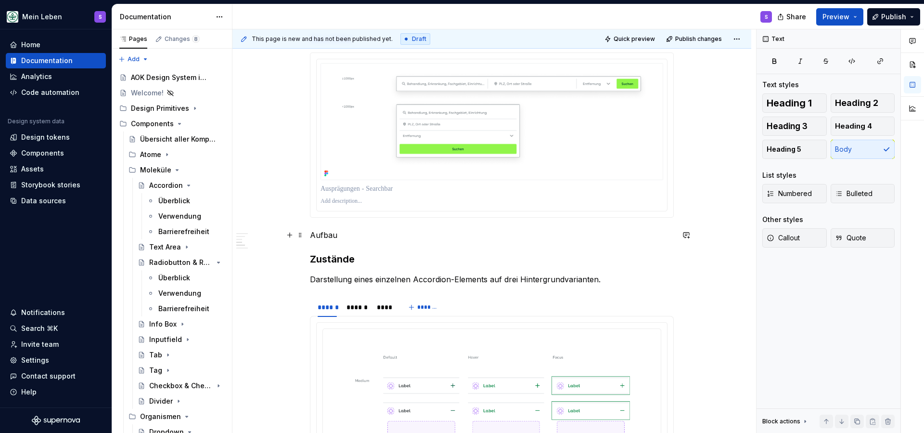
click at [332, 234] on p "Aufbau" at bounding box center [492, 235] width 364 height 12
click at [390, 218] on button "button" at bounding box center [388, 216] width 13 height 13
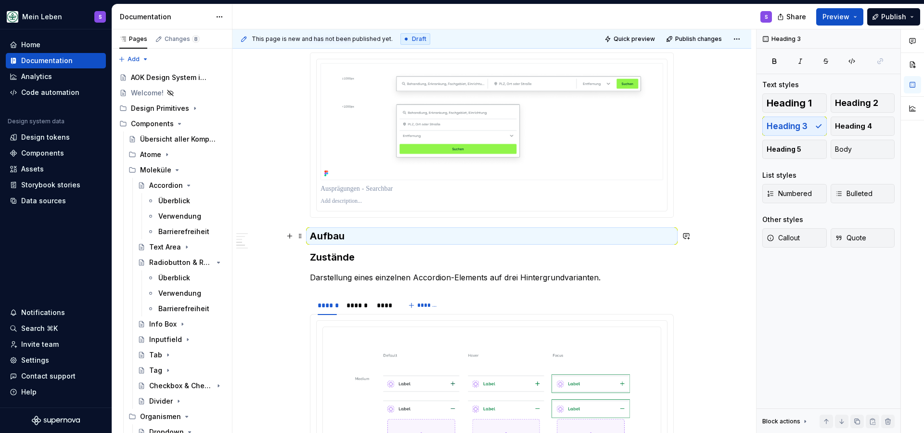
click at [352, 234] on h3 "Aufbau" at bounding box center [492, 235] width 364 height 13
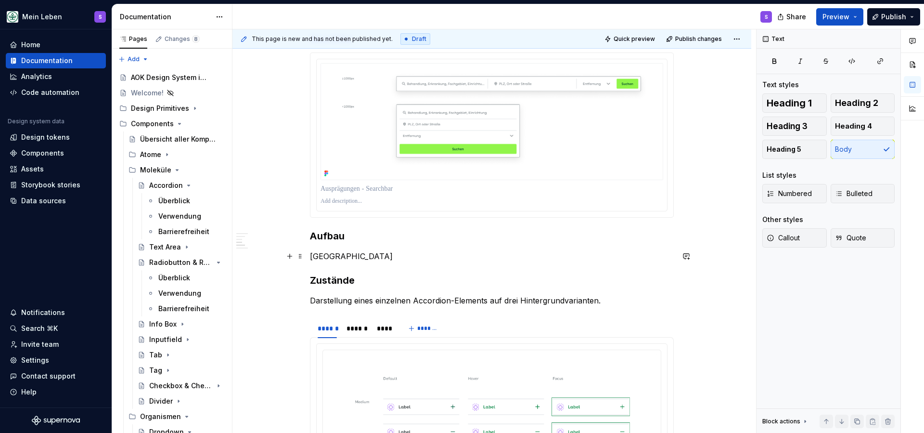
click at [331, 254] on p "[GEOGRAPHIC_DATA]" at bounding box center [492, 256] width 364 height 12
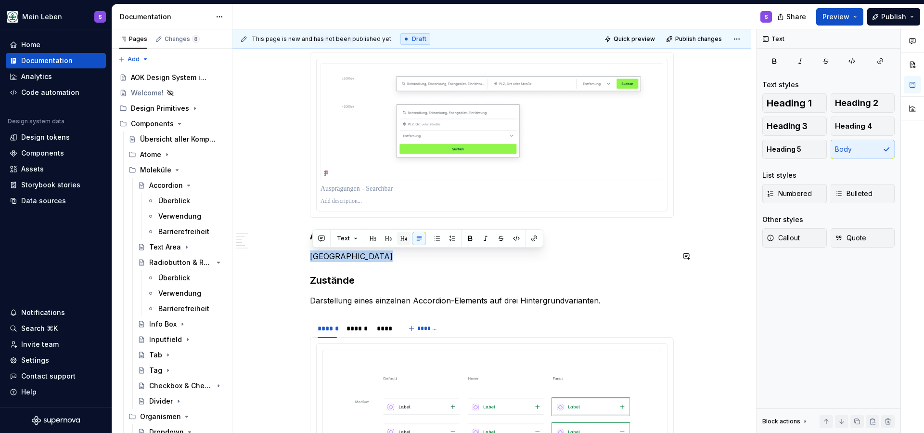
click at [401, 237] on button "button" at bounding box center [403, 238] width 13 height 13
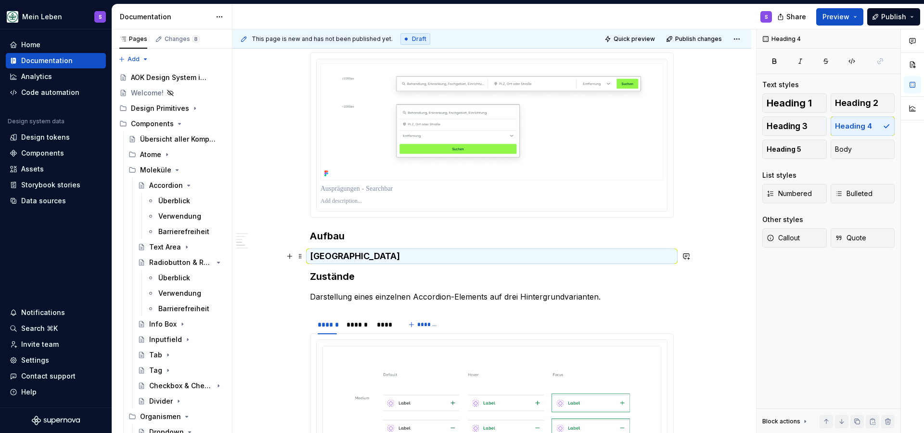
click at [394, 258] on h4 "[GEOGRAPHIC_DATA]" at bounding box center [492, 256] width 364 height 12
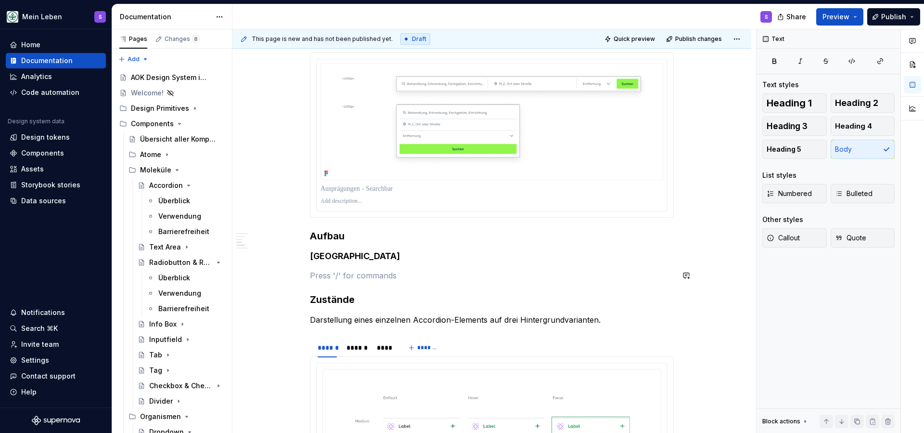
click at [294, 281] on div "**********" at bounding box center [491, 331] width 519 height 1832
click at [319, 272] on p at bounding box center [492, 276] width 364 height 12
click at [293, 278] on button "button" at bounding box center [289, 275] width 13 height 13
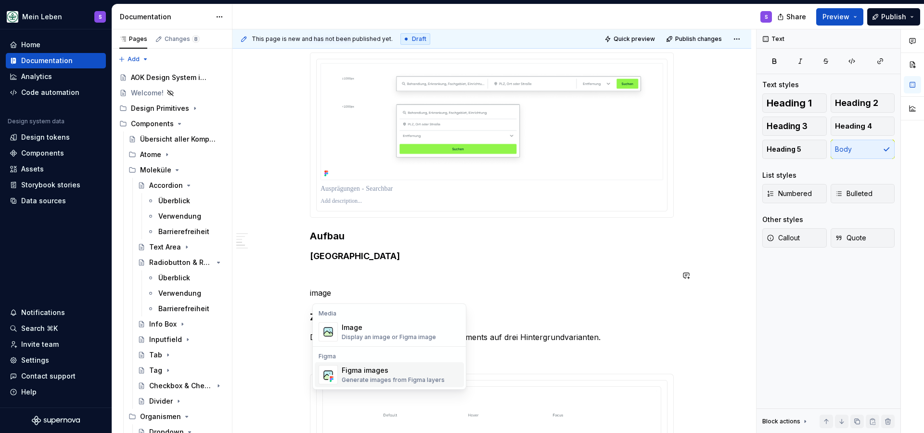
click at [375, 369] on div "Figma images" at bounding box center [393, 370] width 103 height 10
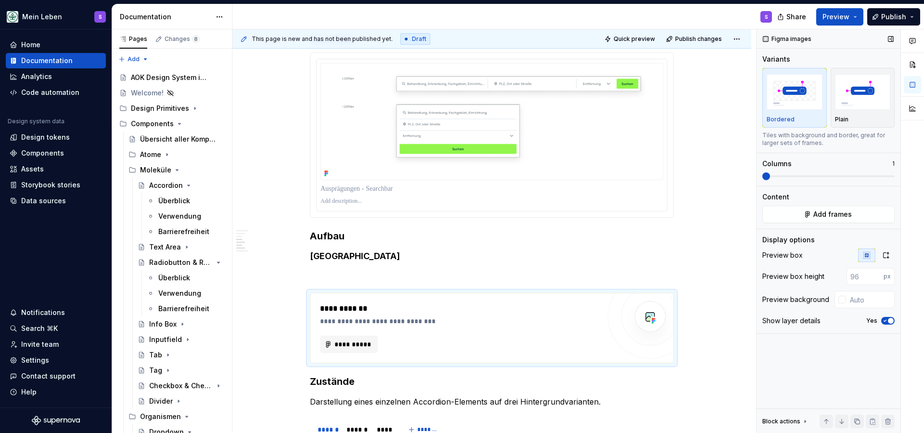
click at [355, 348] on span "**********" at bounding box center [353, 344] width 38 height 10
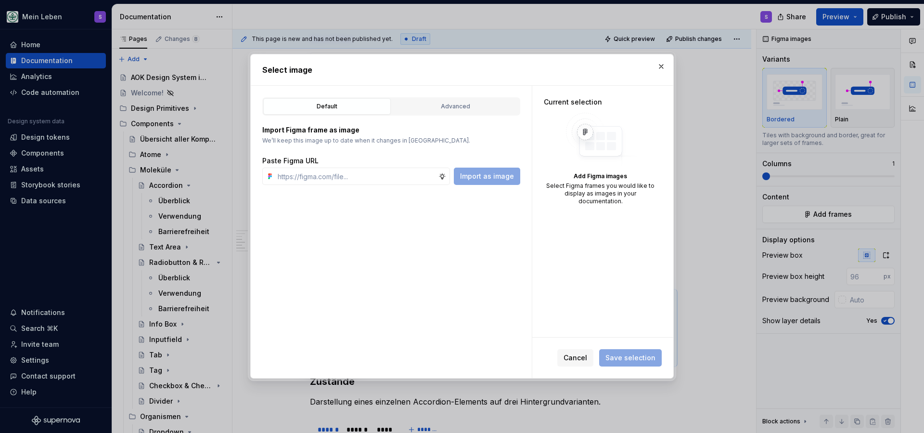
type textarea "*"
type input "[URL][DOMAIN_NAME]"
click at [500, 180] on span "Import as image" at bounding box center [487, 176] width 54 height 10
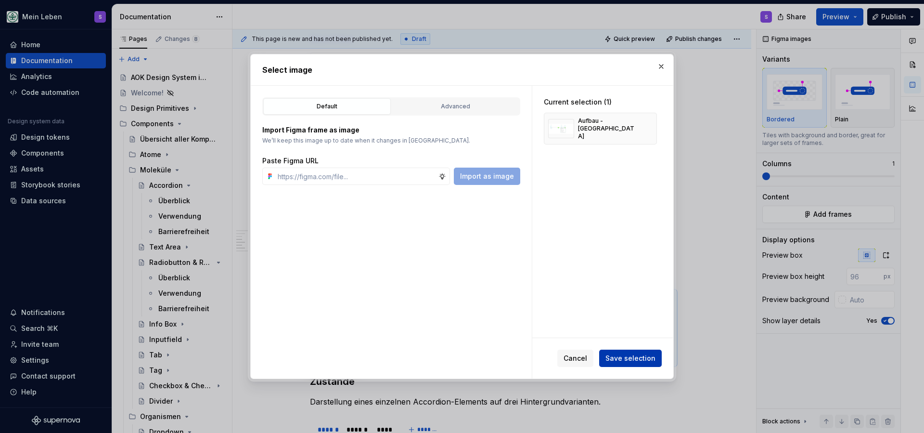
click at [637, 361] on span "Save selection" at bounding box center [631, 358] width 50 height 10
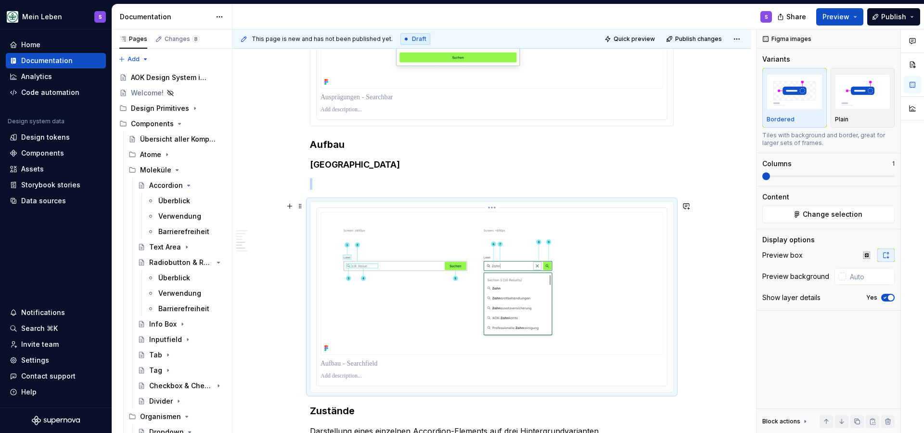
scroll to position [868, 0]
click at [352, 376] on p at bounding box center [492, 375] width 343 height 8
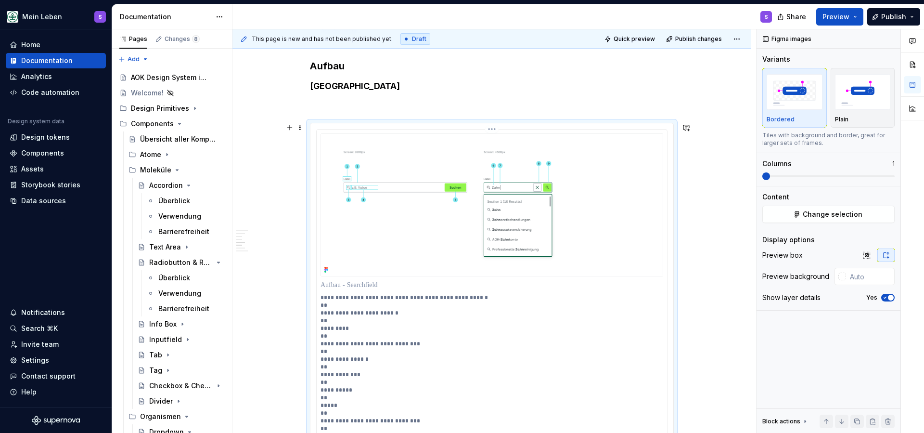
scroll to position [944, 0]
click at [322, 314] on div "**********" at bounding box center [492, 289] width 350 height 316
click at [324, 313] on p "**********" at bounding box center [492, 368] width 343 height 146
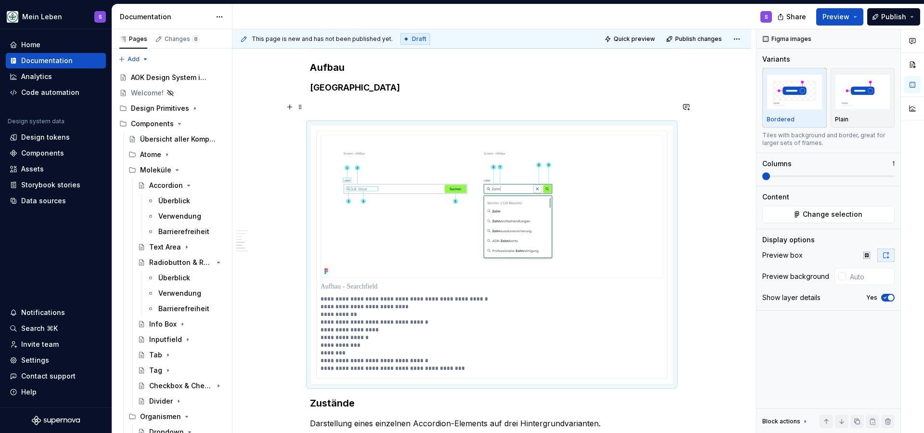
click at [367, 106] on p at bounding box center [492, 107] width 364 height 12
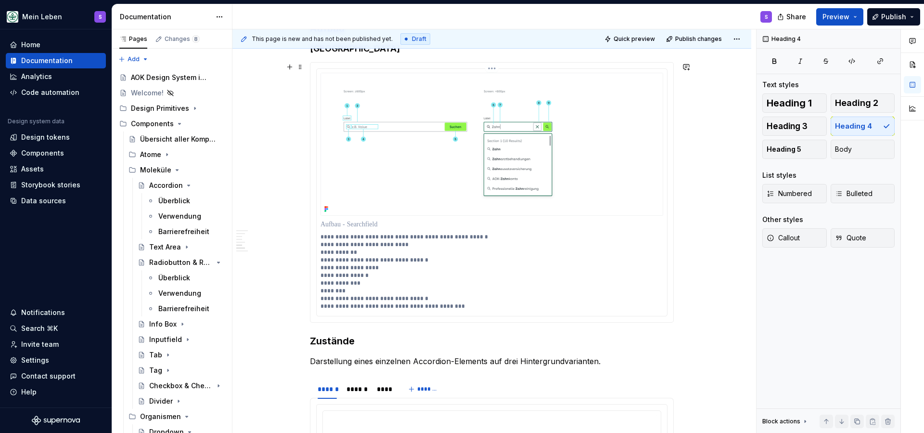
scroll to position [992, 0]
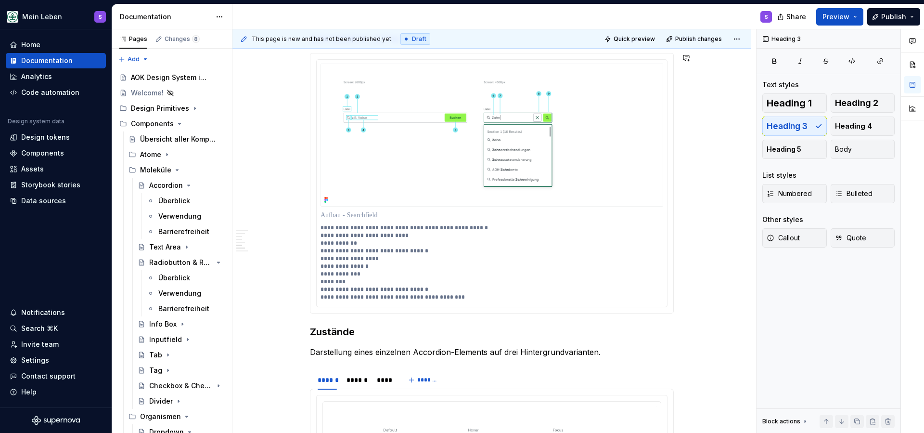
click at [489, 322] on div "**********" at bounding box center [492, 179] width 364 height 1916
click at [689, 313] on div "**********" at bounding box center [491, 238] width 519 height 2080
click at [688, 302] on div "**********" at bounding box center [491, 238] width 519 height 2080
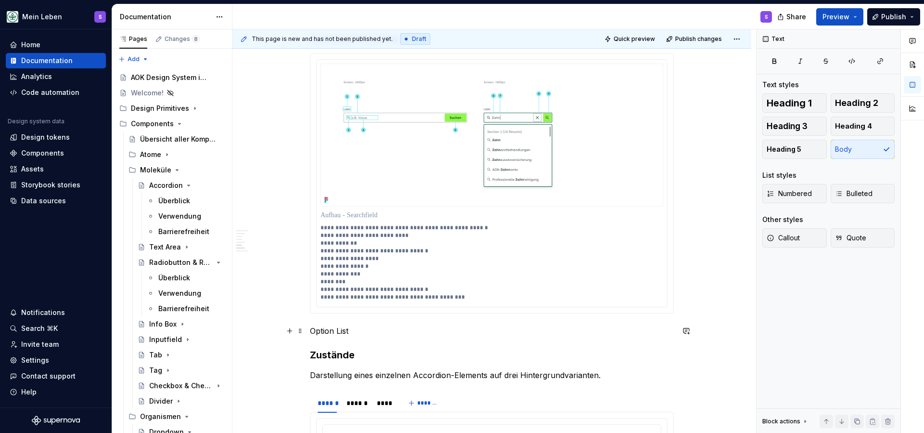
click at [336, 332] on p "Option List" at bounding box center [492, 331] width 364 height 12
click at [403, 314] on button "button" at bounding box center [403, 312] width 13 height 13
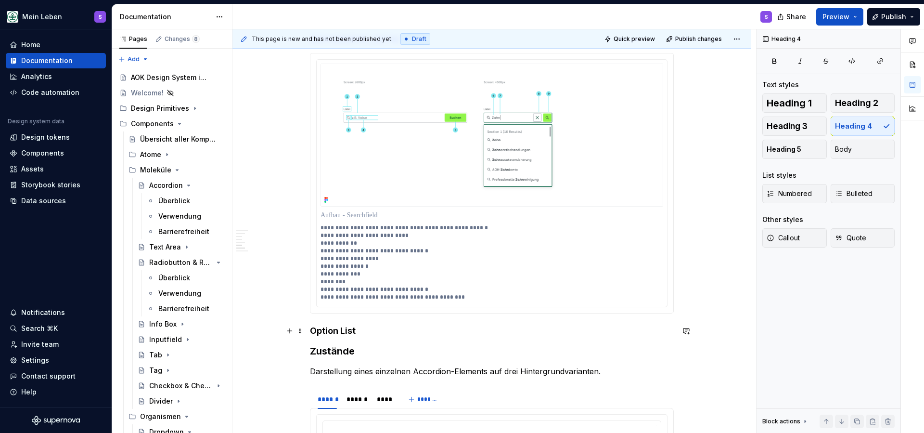
click at [366, 336] on h4 "Option List" at bounding box center [492, 331] width 364 height 12
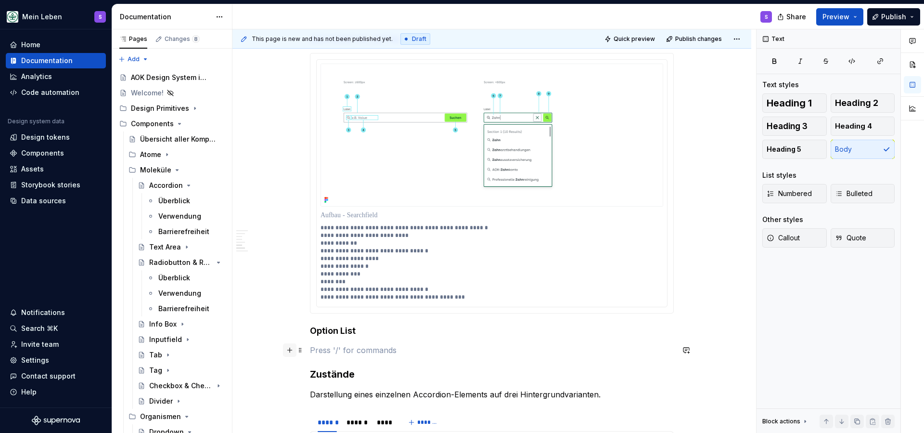
click at [293, 354] on button "button" at bounding box center [289, 349] width 13 height 13
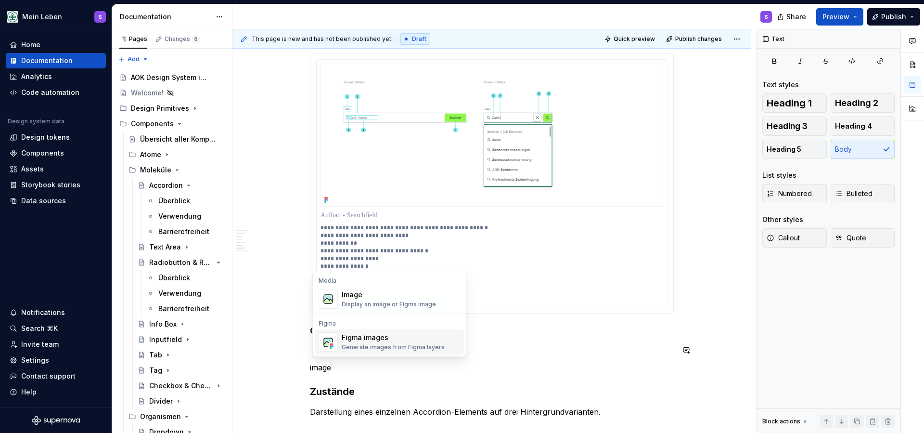
click at [356, 342] on div "Figma images Generate images from Figma layers" at bounding box center [393, 342] width 103 height 18
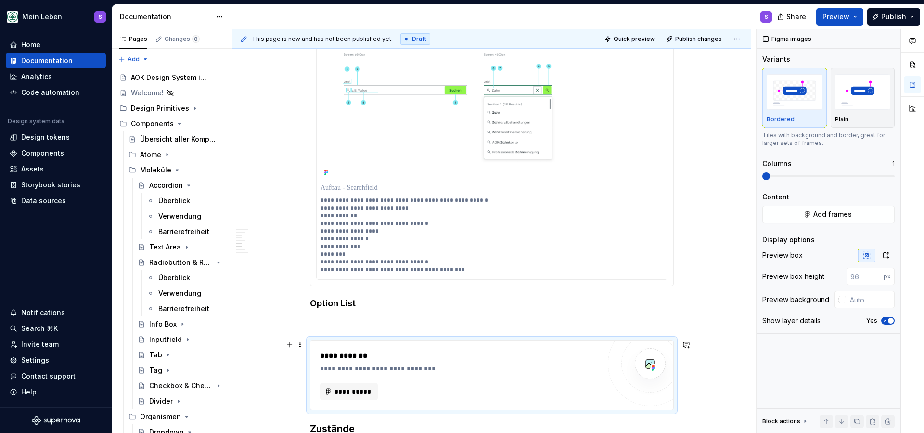
scroll to position [1020, 0]
click at [366, 392] on span "**********" at bounding box center [353, 391] width 38 height 10
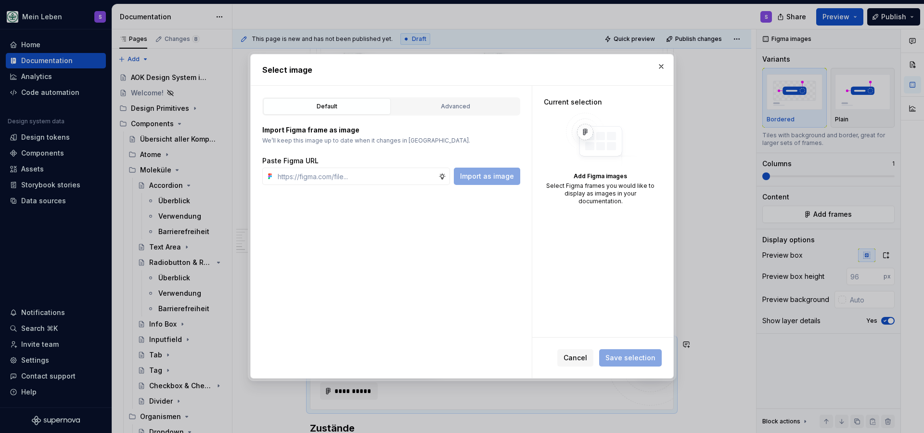
type textarea "*"
paste input "[URL][DOMAIN_NAME]"
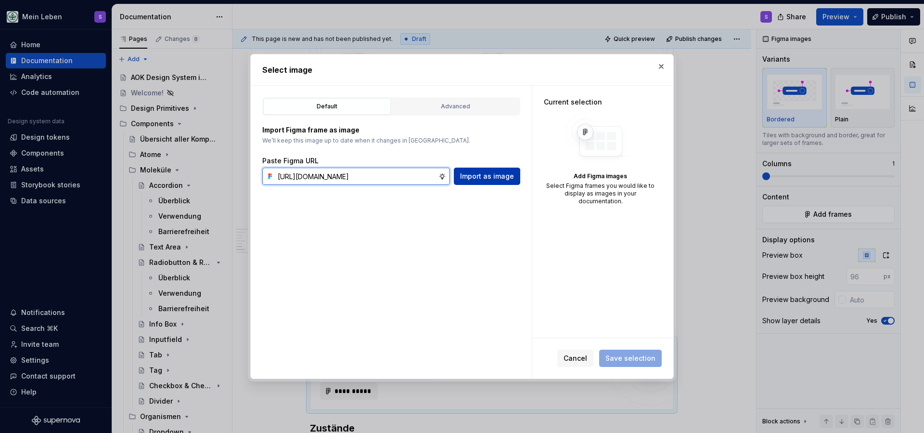
type input "[URL][DOMAIN_NAME]"
click at [497, 176] on span "Import as image" at bounding box center [487, 176] width 54 height 10
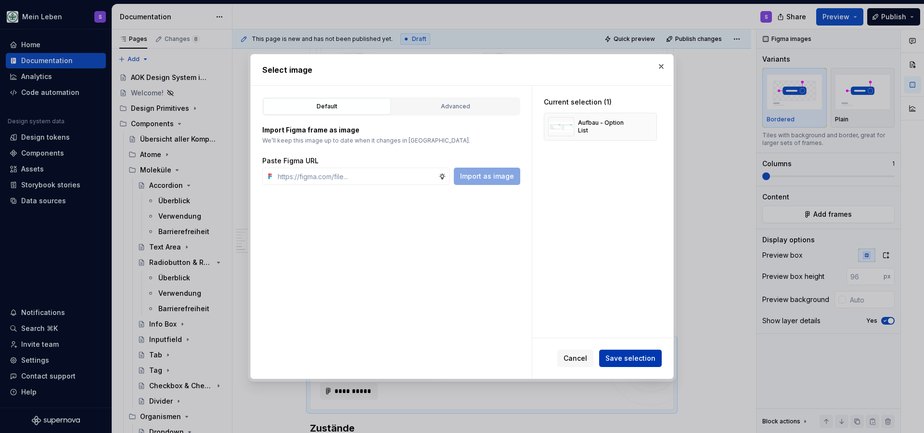
click at [630, 359] on span "Save selection" at bounding box center [631, 358] width 50 height 10
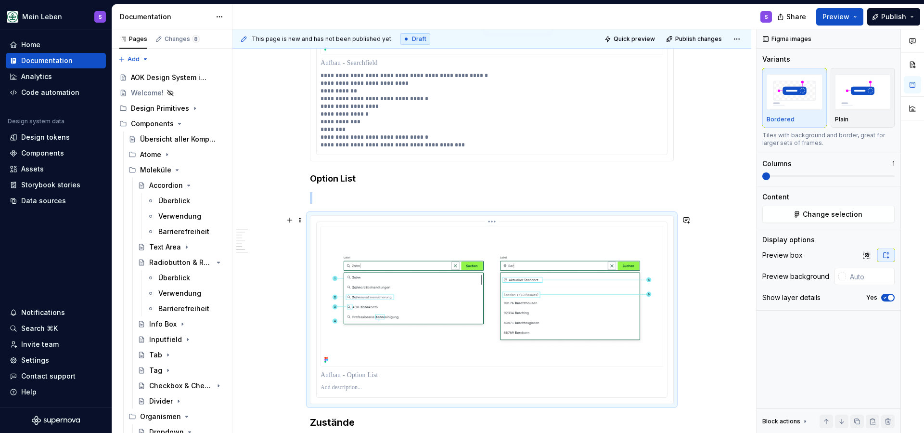
scroll to position [1153, 0]
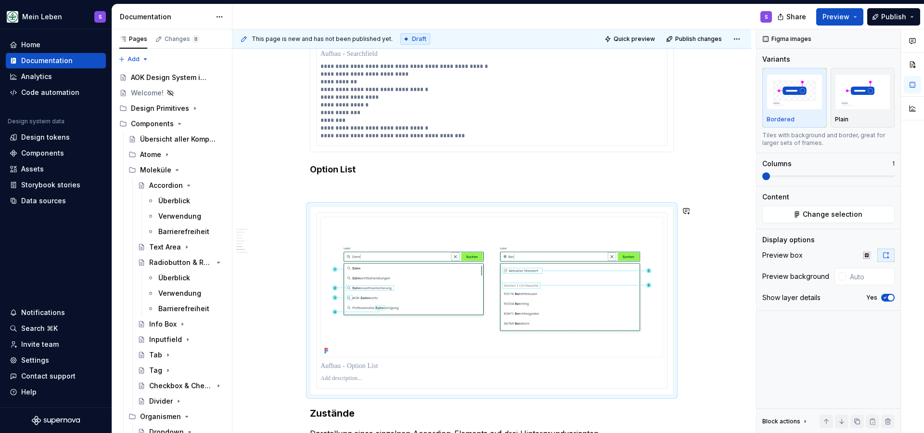
click at [358, 186] on p at bounding box center [492, 189] width 364 height 12
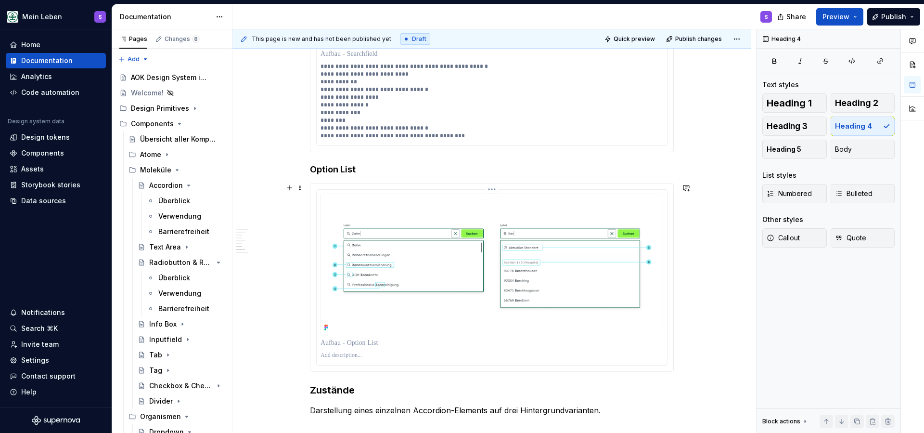
click at [361, 353] on p at bounding box center [492, 355] width 343 height 8
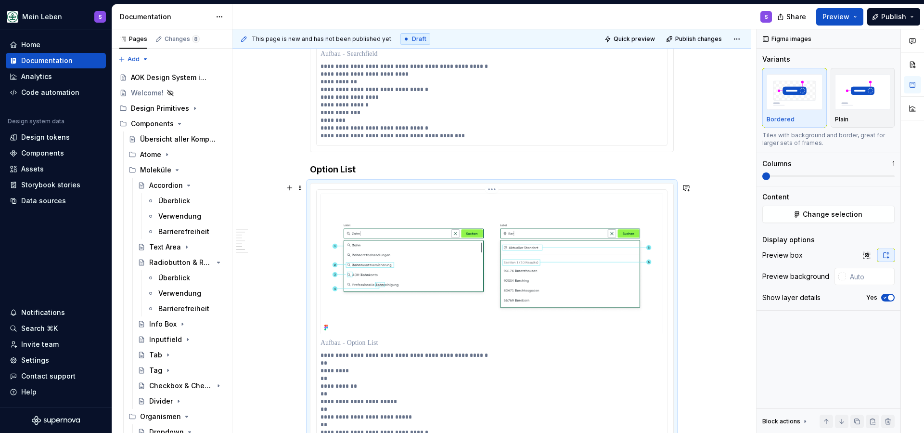
scroll to position [1173, 0]
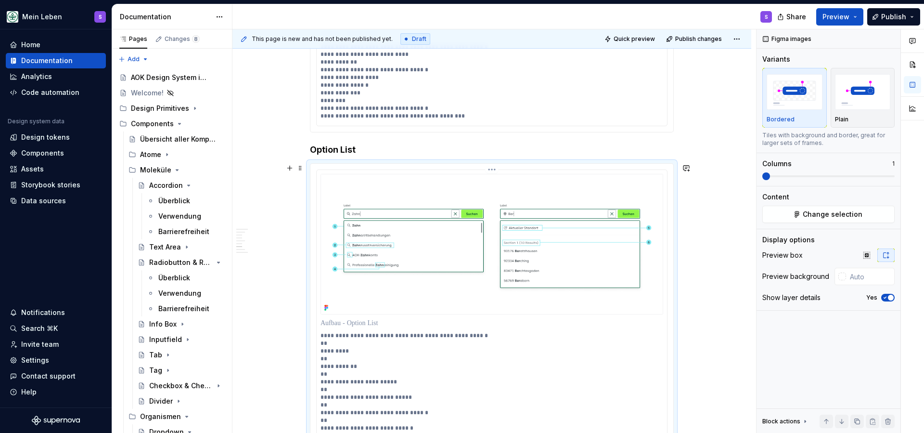
click at [323, 352] on p "**********" at bounding box center [492, 382] width 343 height 100
click at [394, 336] on p "**********" at bounding box center [492, 378] width 343 height 92
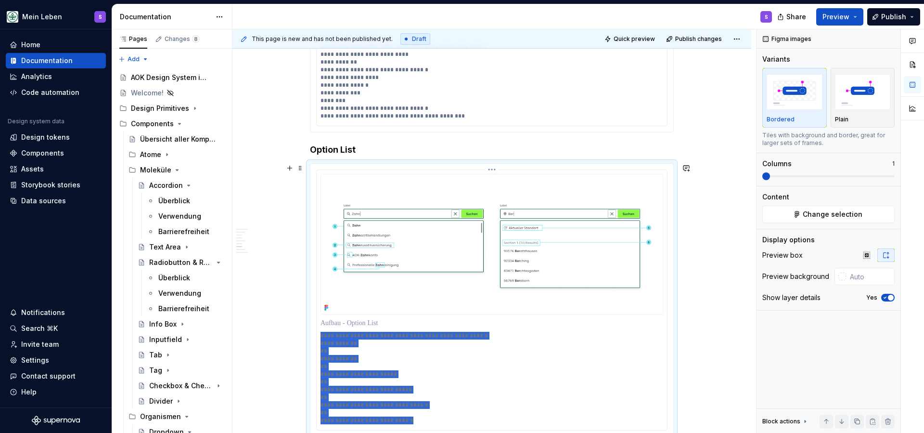
click at [394, 336] on p "**********" at bounding box center [492, 378] width 343 height 92
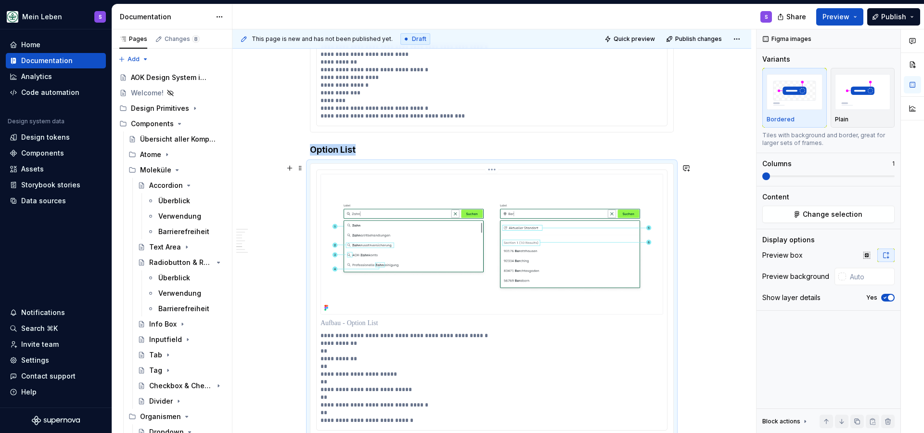
click at [444, 328] on div at bounding box center [492, 322] width 343 height 13
drag, startPoint x: 487, startPoint y: 333, endPoint x: 317, endPoint y: 335, distance: 169.9
click at [317, 335] on div "**********" at bounding box center [491, 300] width 363 height 272
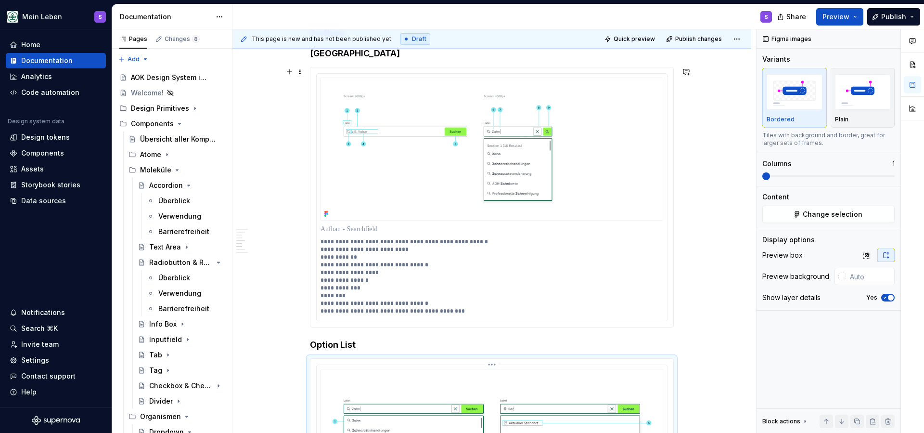
scroll to position [974, 0]
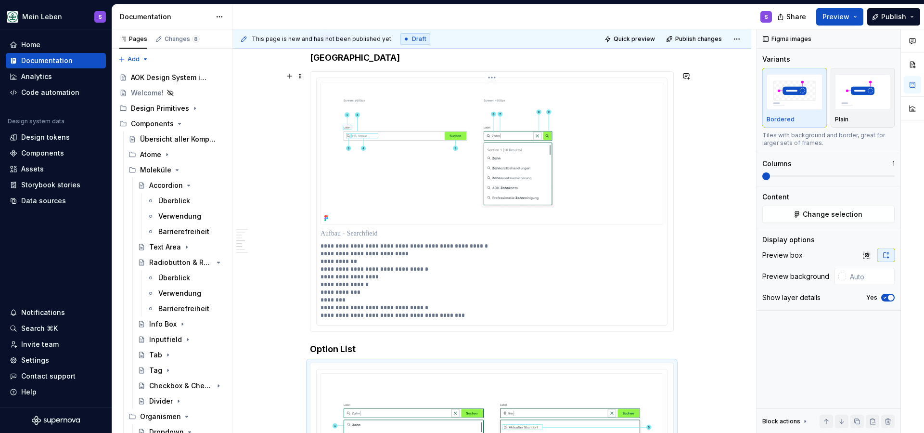
click at [444, 245] on p "**********" at bounding box center [492, 280] width 343 height 77
drag, startPoint x: 424, startPoint y: 245, endPoint x: 314, endPoint y: 244, distance: 109.7
click at [314, 244] on div "**********" at bounding box center [491, 201] width 363 height 259
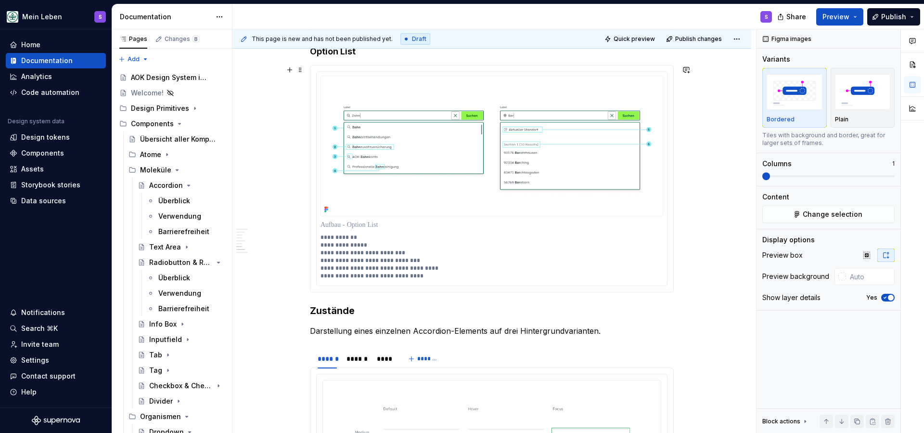
scroll to position [1264, 0]
click at [340, 307] on h3 "Zustände" at bounding box center [492, 309] width 364 height 13
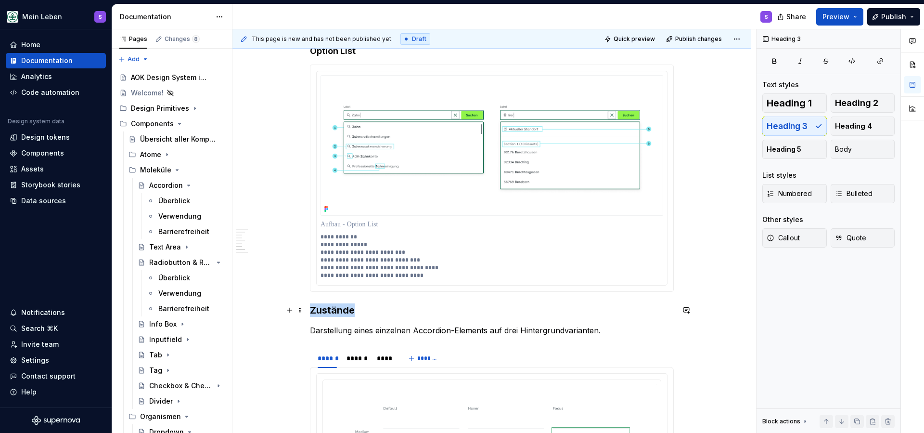
click at [340, 307] on h3 "Zustände" at bounding box center [492, 309] width 364 height 13
click at [422, 329] on p "Darstellung eines einzelnen Accordion-Elements auf drei Hintergrundvarianten." at bounding box center [492, 330] width 364 height 12
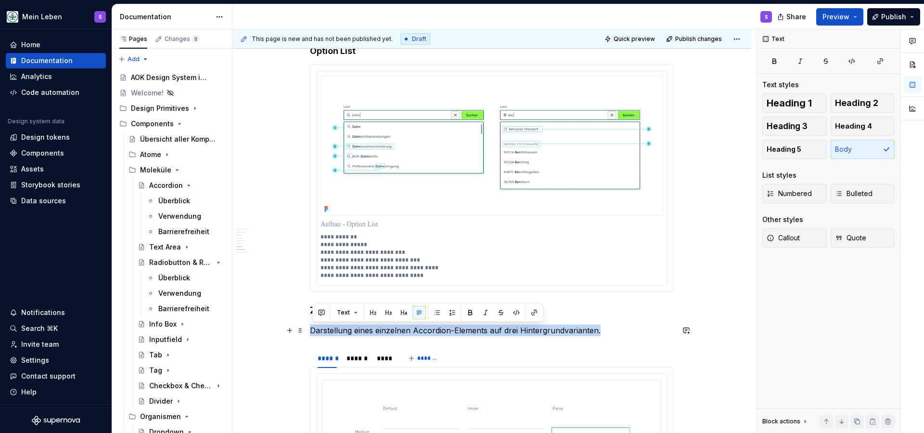
click at [422, 329] on p "Darstellung eines einzelnen Accordion-Elements auf drei Hintergrundvarianten." at bounding box center [492, 330] width 364 height 12
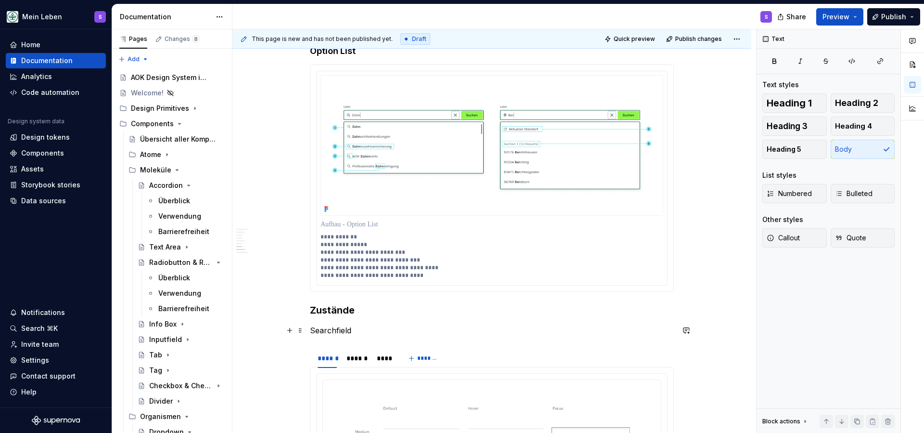
click at [339, 330] on p "Searchfield" at bounding box center [492, 330] width 364 height 12
click at [401, 311] on button "button" at bounding box center [403, 312] width 13 height 13
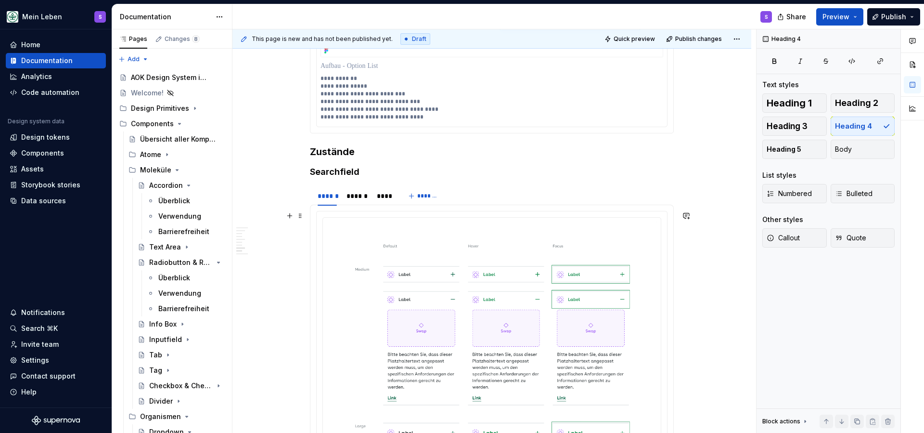
scroll to position [1426, 0]
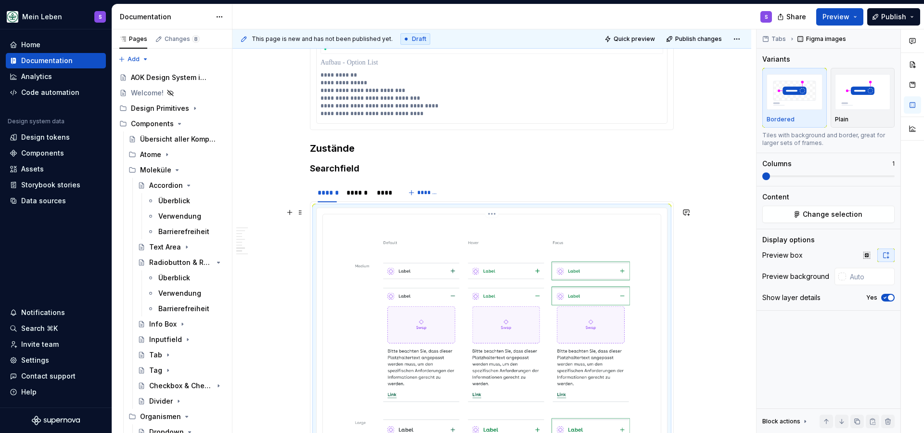
click at [397, 307] on img at bounding box center [492, 403] width 330 height 371
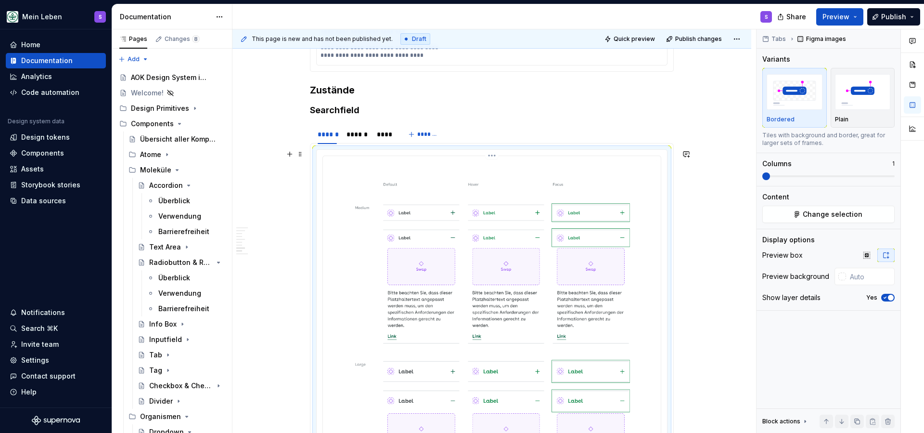
scroll to position [1478, 0]
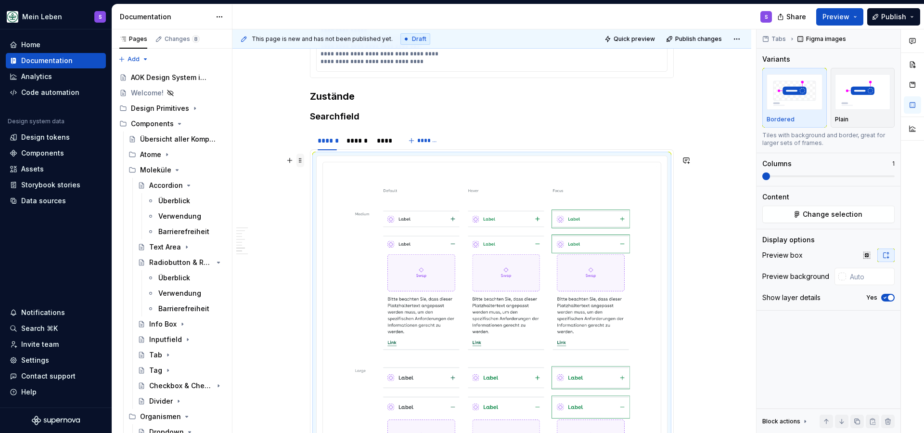
click at [302, 160] on span at bounding box center [301, 160] width 8 height 13
click at [317, 181] on div "Duplicate" at bounding box center [348, 178] width 63 height 10
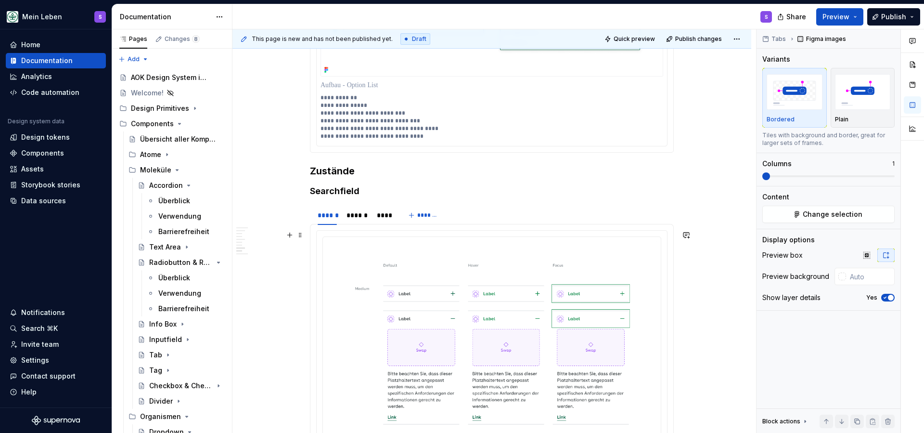
scroll to position [1395, 0]
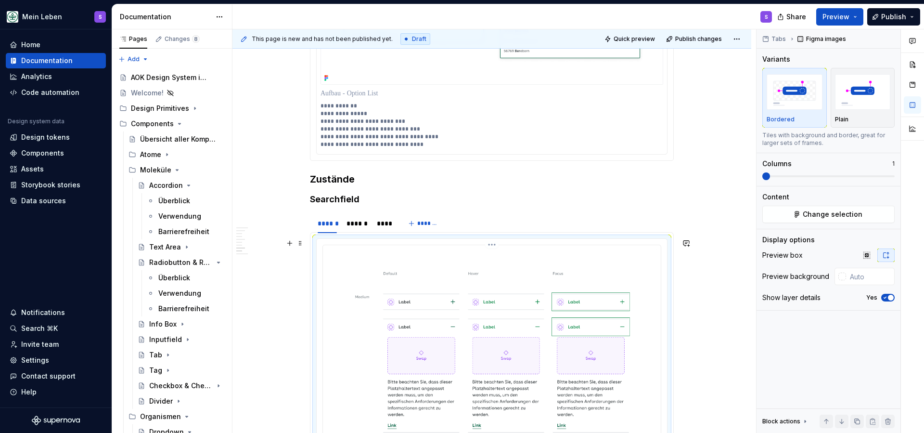
click at [407, 273] on img at bounding box center [492, 434] width 330 height 371
click at [390, 285] on img at bounding box center [492, 434] width 330 height 371
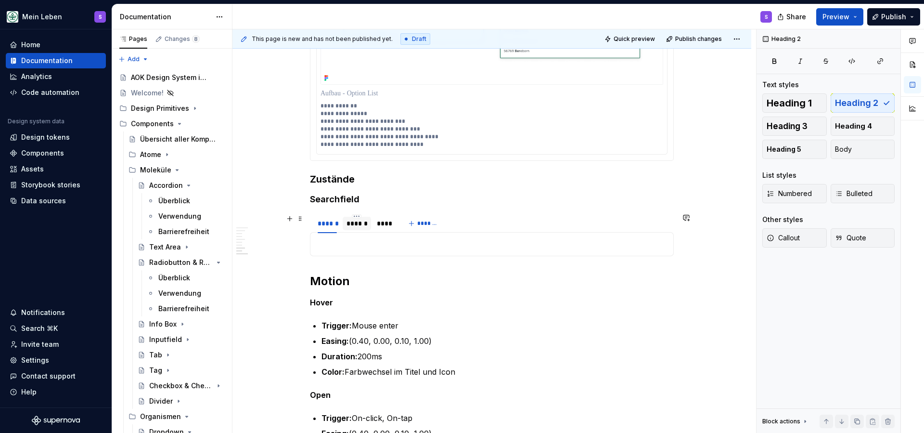
click at [360, 226] on div "******" at bounding box center [357, 224] width 21 height 10
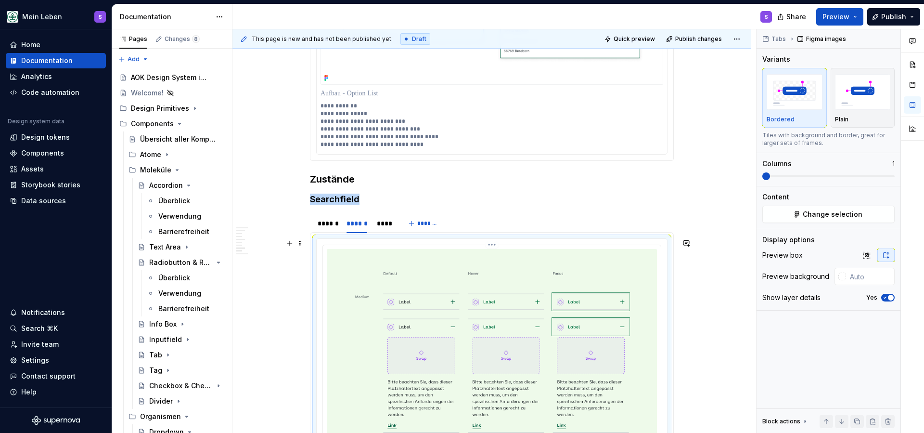
click at [379, 274] on img at bounding box center [492, 434] width 330 height 371
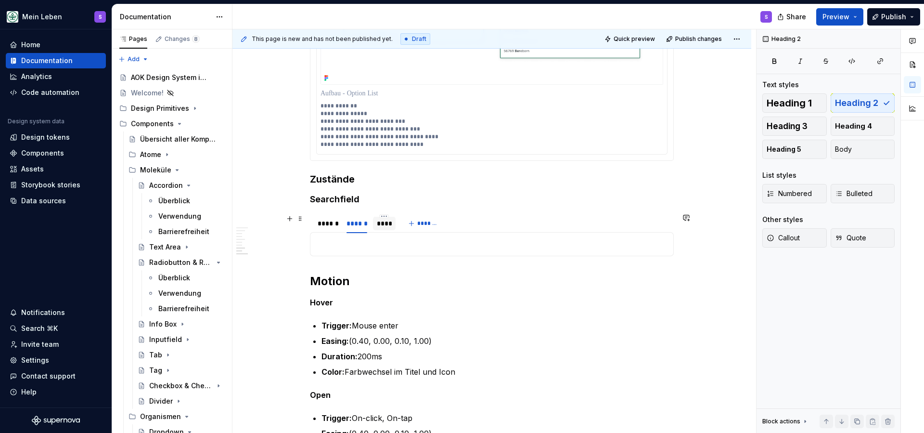
click at [387, 225] on div "****" at bounding box center [384, 224] width 15 height 10
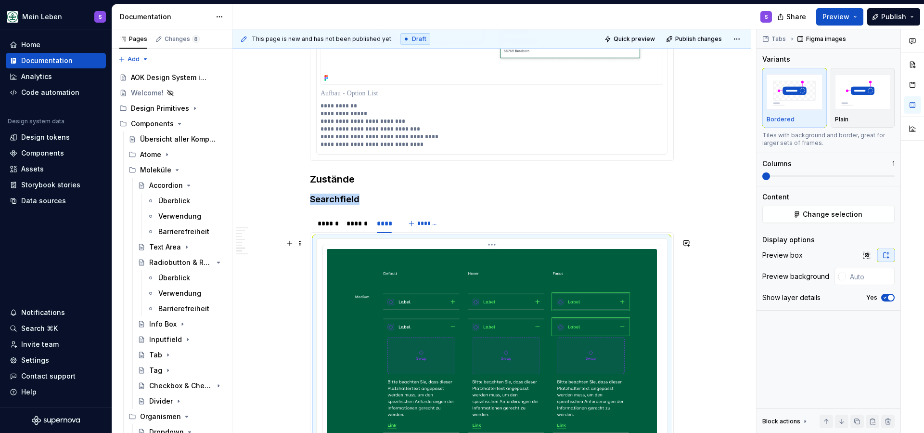
click at [388, 286] on img at bounding box center [492, 434] width 330 height 371
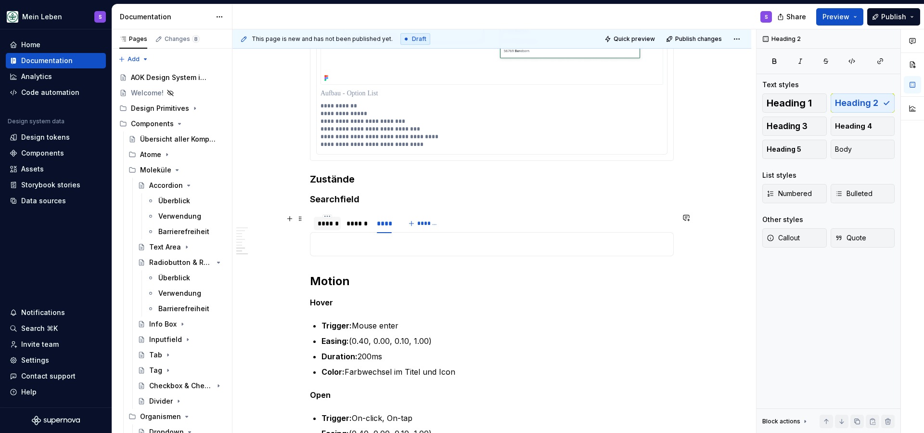
click at [332, 227] on div "******" at bounding box center [327, 224] width 19 height 10
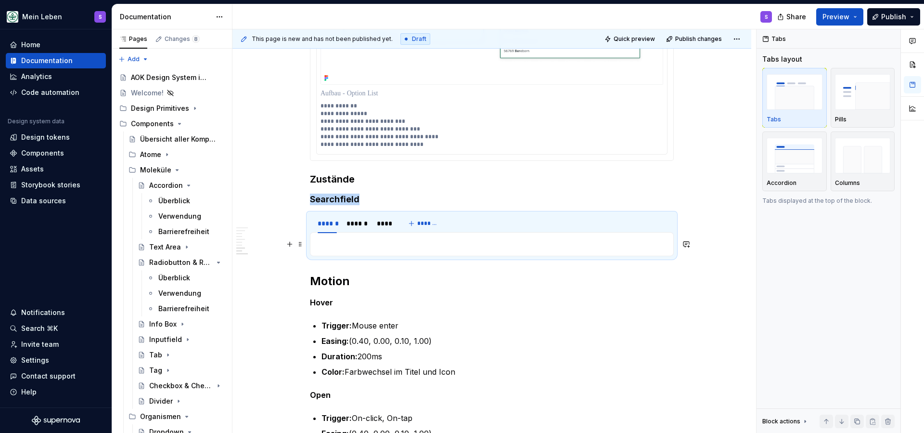
click at [336, 247] on p at bounding box center [491, 244] width 351 height 12
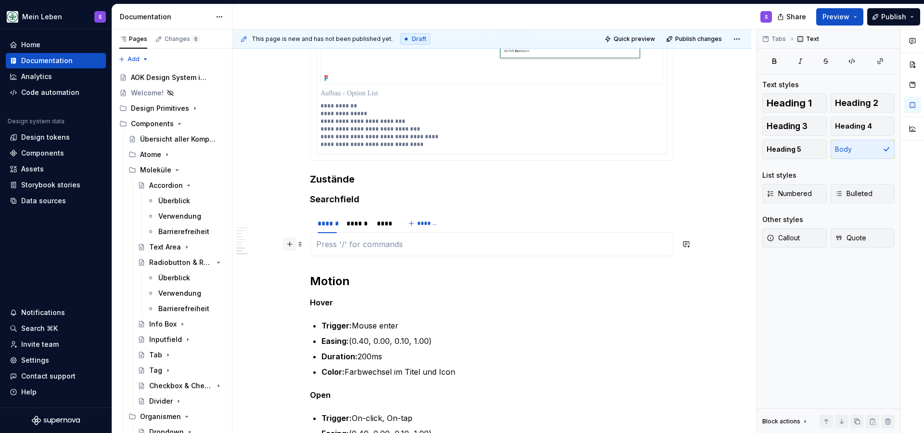
click at [292, 246] on button "button" at bounding box center [289, 243] width 13 height 13
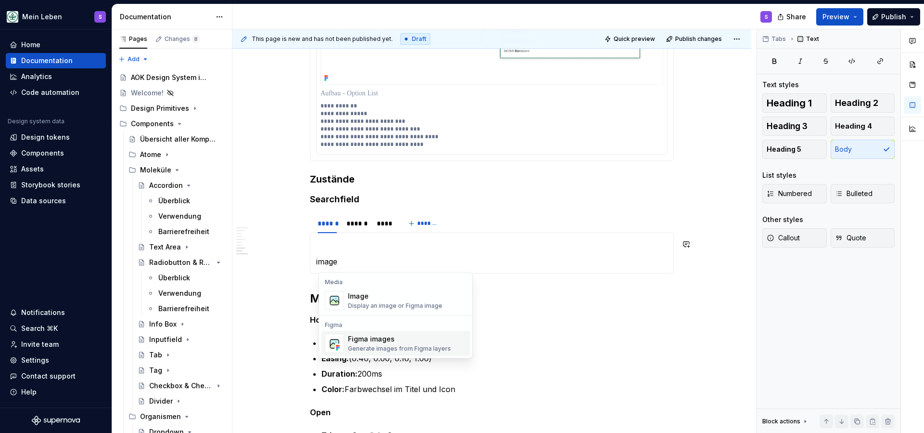
click at [371, 348] on div "Generate images from Figma layers" at bounding box center [399, 349] width 103 height 8
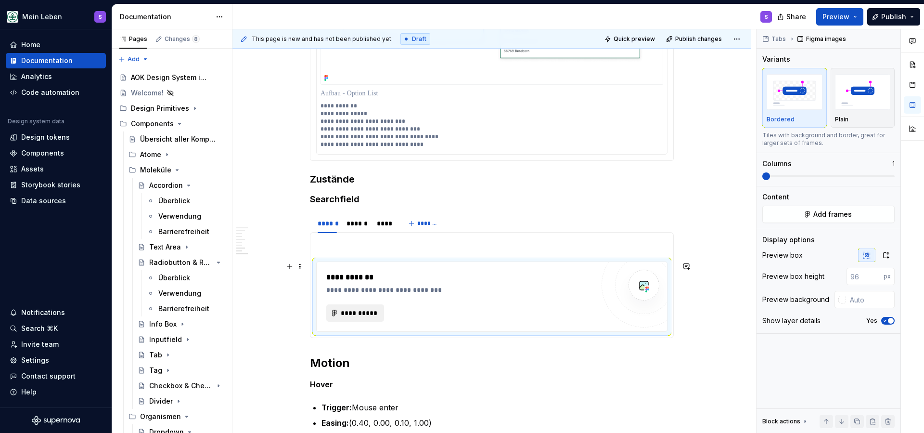
click at [371, 316] on span "**********" at bounding box center [359, 313] width 38 height 10
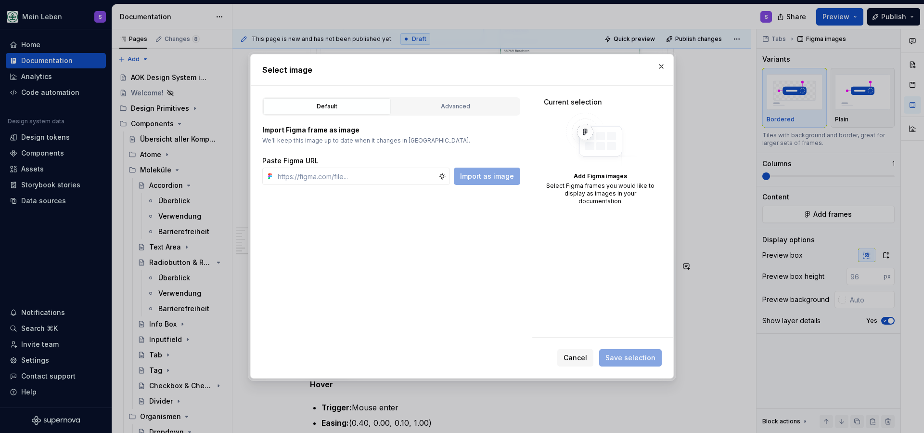
type textarea "*"
paste input "[URL][DOMAIN_NAME]"
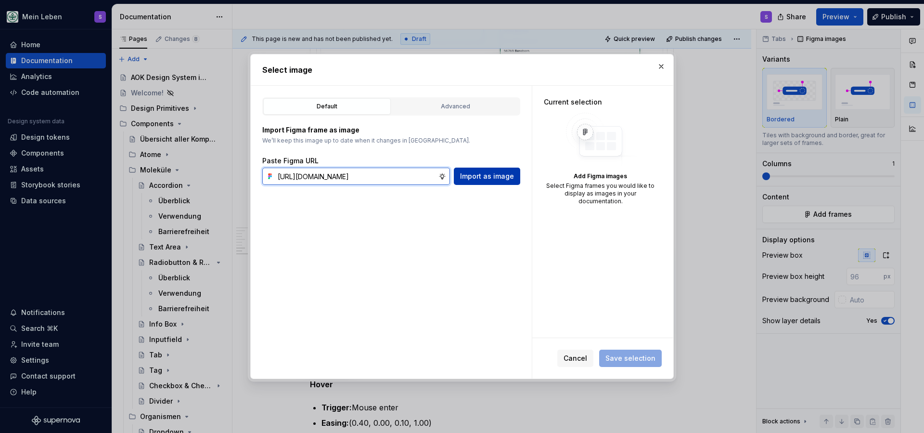
type input "[URL][DOMAIN_NAME]"
click at [500, 174] on span "Import as image" at bounding box center [487, 176] width 54 height 10
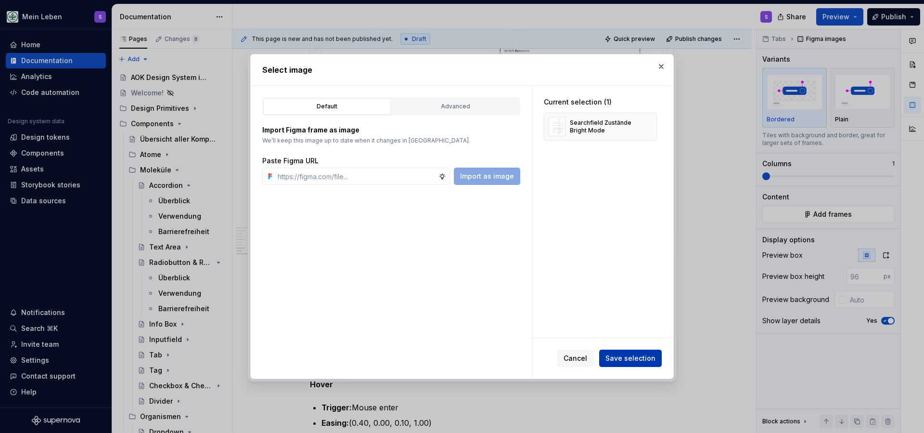
click at [630, 356] on span "Save selection" at bounding box center [631, 358] width 50 height 10
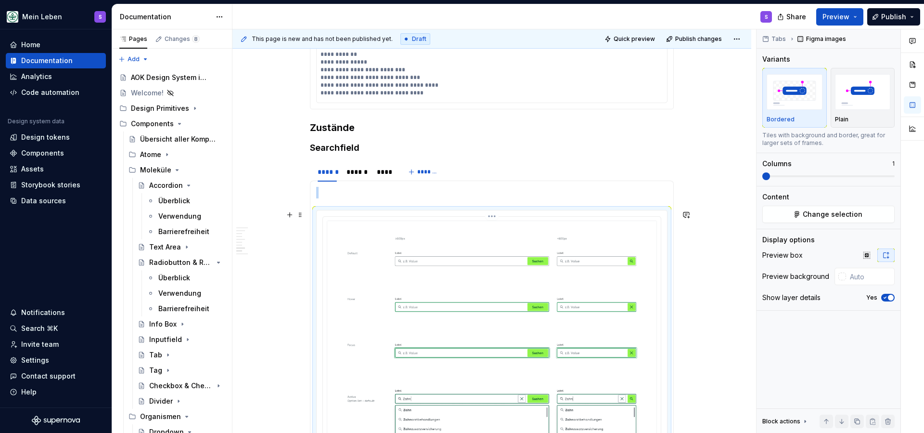
scroll to position [1431, 0]
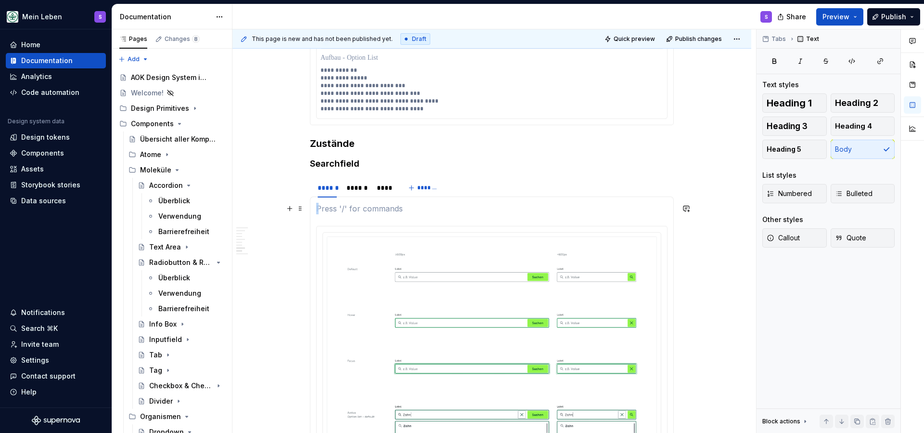
click at [351, 205] on p at bounding box center [491, 209] width 351 height 12
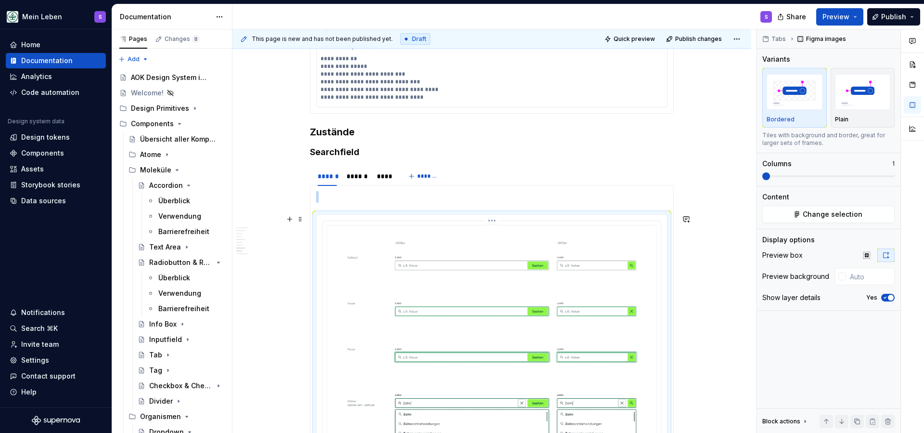
scroll to position [1431, 0]
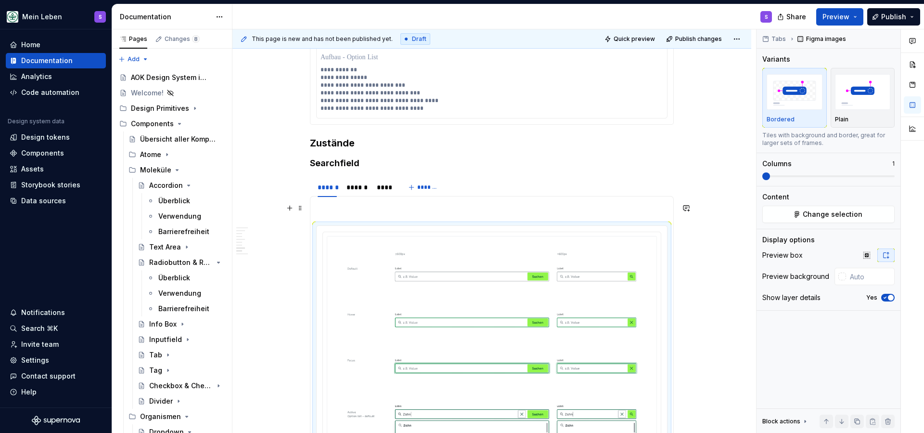
click at [351, 207] on p at bounding box center [491, 208] width 351 height 12
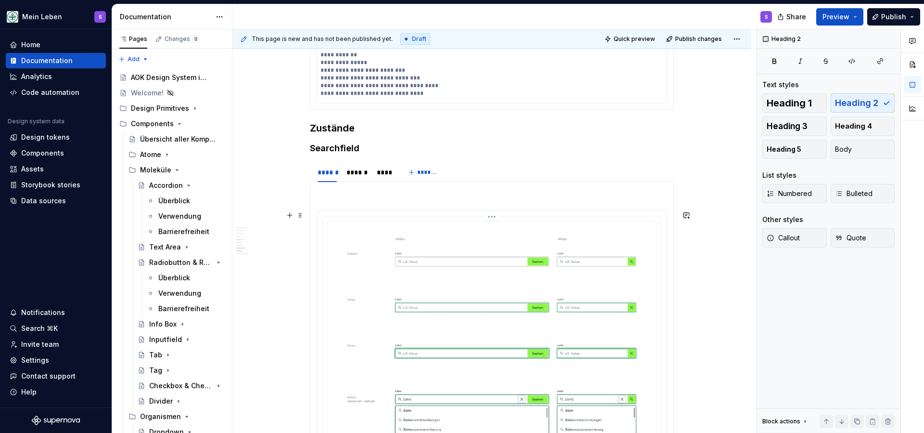
scroll to position [1438, 0]
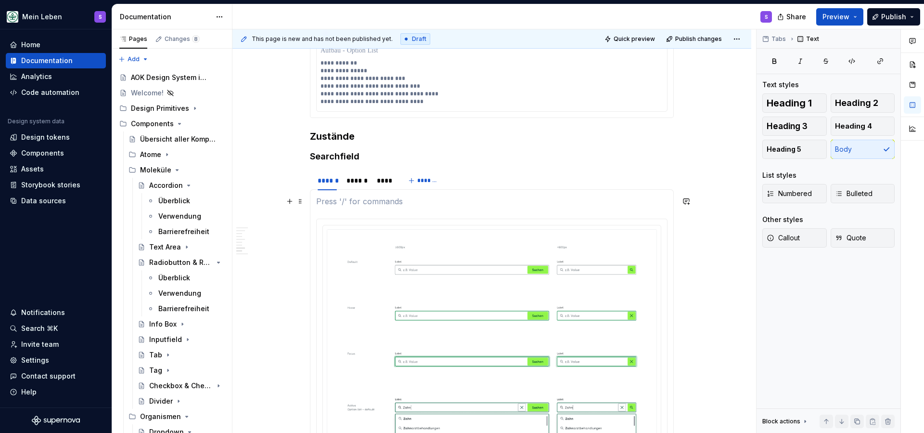
click at [389, 202] on p at bounding box center [491, 201] width 351 height 12
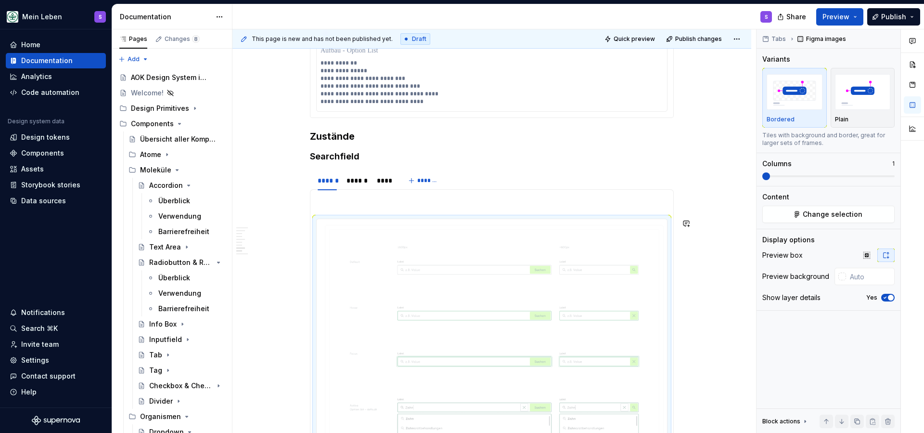
drag, startPoint x: 385, startPoint y: 225, endPoint x: 382, endPoint y: 206, distance: 20.0
click at [382, 206] on body "Mein Leben S Home Documentation Analytics Code automation Design system data De…" at bounding box center [462, 216] width 924 height 433
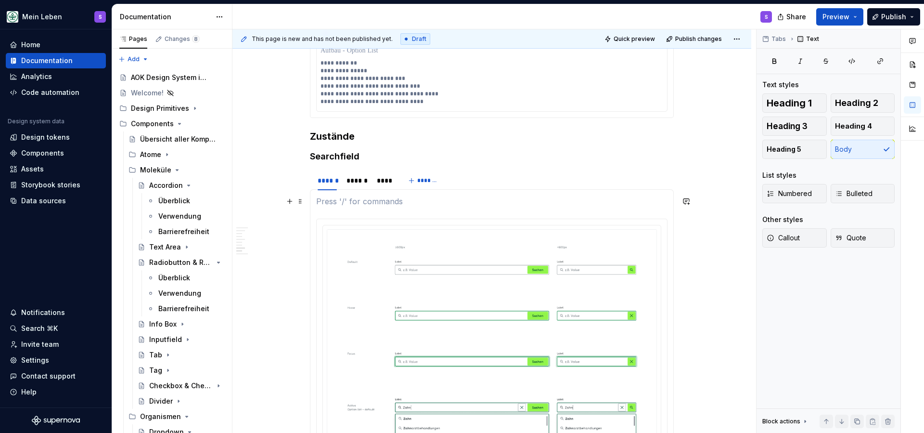
click at [430, 201] on p at bounding box center [491, 201] width 351 height 12
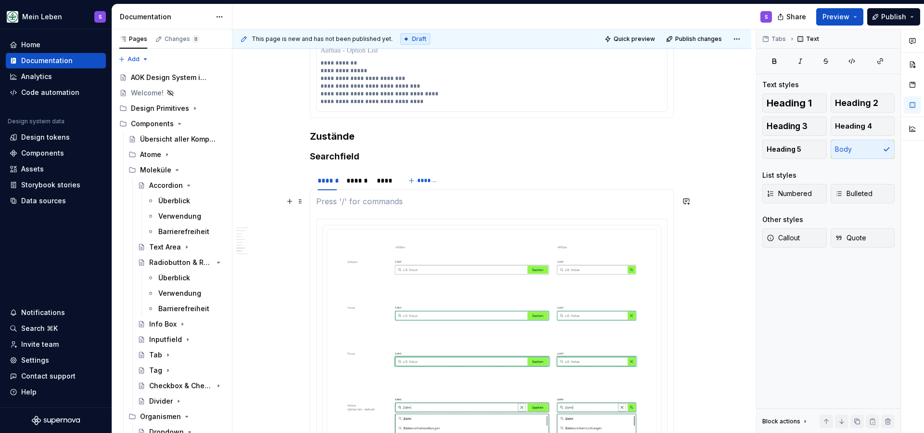
drag, startPoint x: 421, startPoint y: 217, endPoint x: 419, endPoint y: 205, distance: 12.2
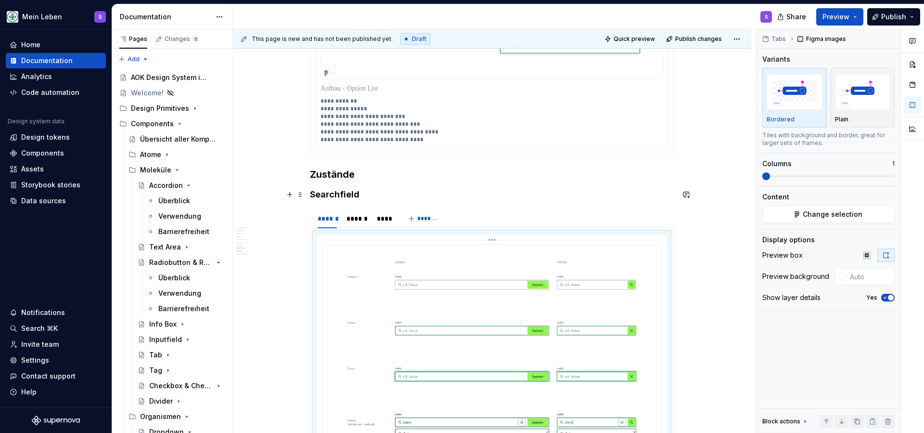
scroll to position [1391, 0]
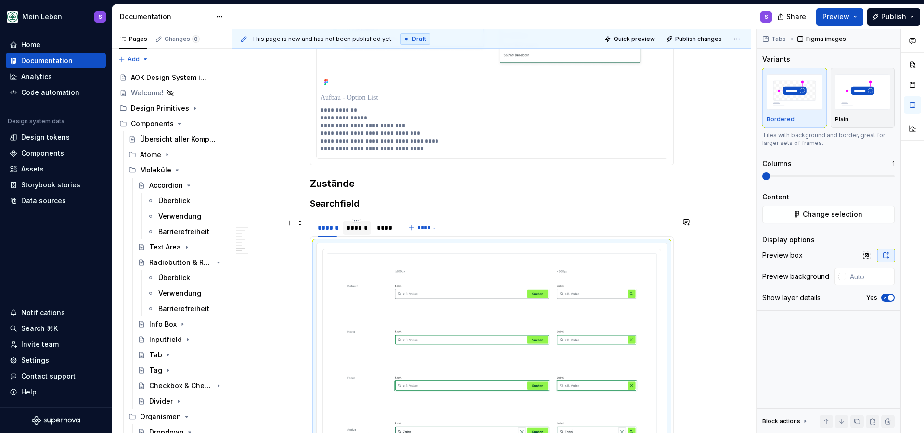
click at [361, 226] on div "******" at bounding box center [357, 228] width 21 height 10
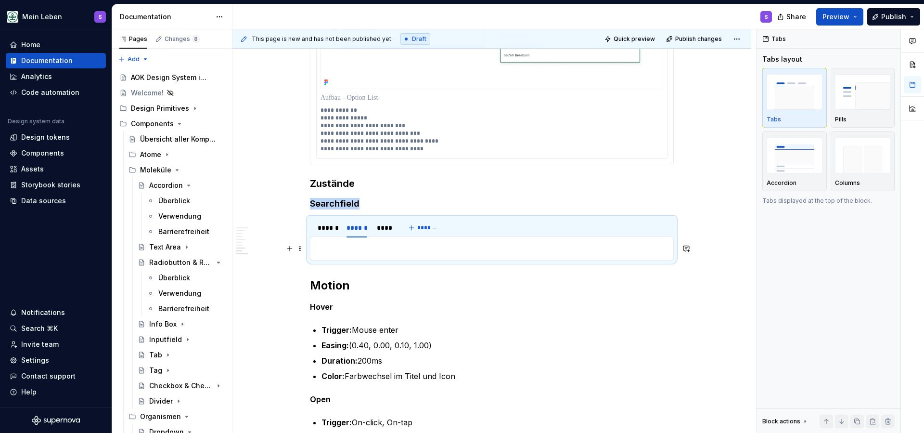
click at [349, 245] on p at bounding box center [491, 249] width 351 height 12
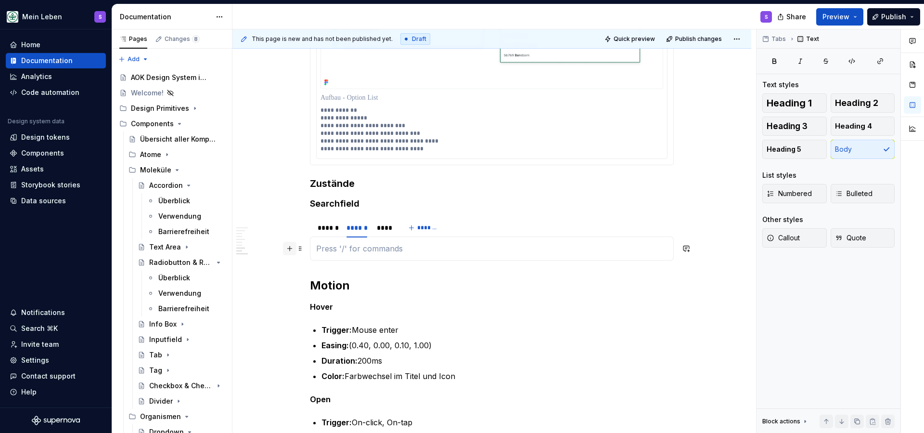
click at [297, 247] on button "button" at bounding box center [289, 248] width 13 height 13
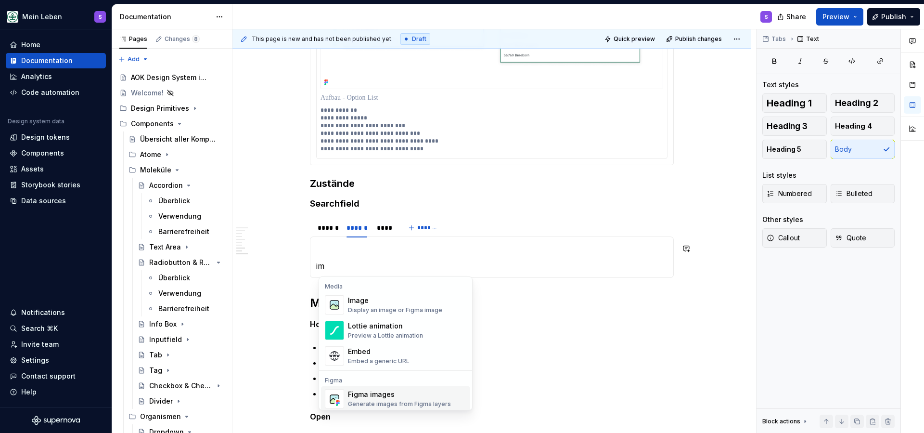
scroll to position [3, 0]
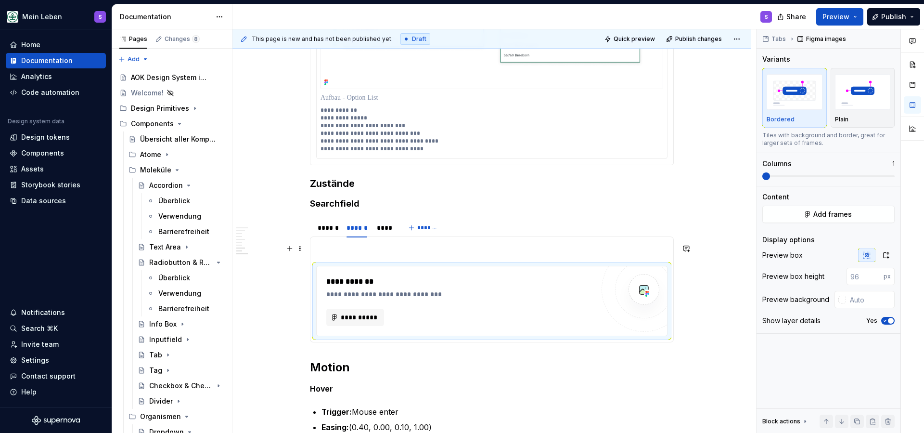
click at [347, 248] on p at bounding box center [491, 249] width 351 height 12
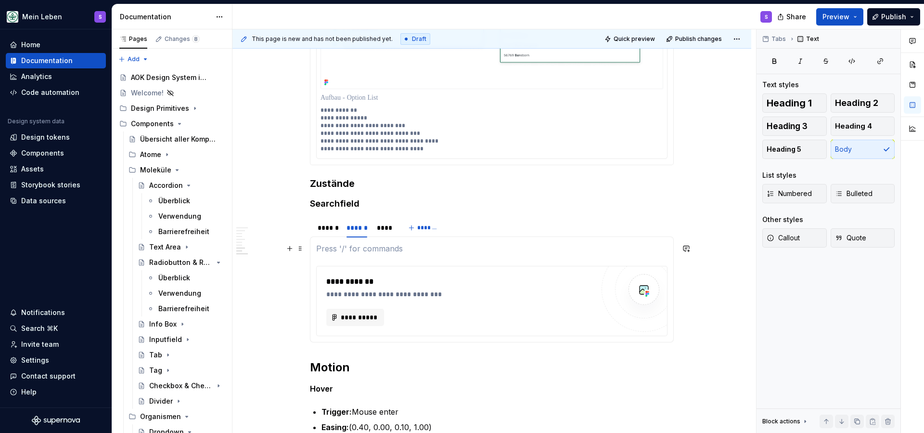
click at [365, 249] on p at bounding box center [491, 249] width 351 height 12
click at [395, 246] on p at bounding box center [491, 249] width 351 height 12
click at [383, 255] on section-item-column "**********" at bounding box center [491, 289] width 351 height 93
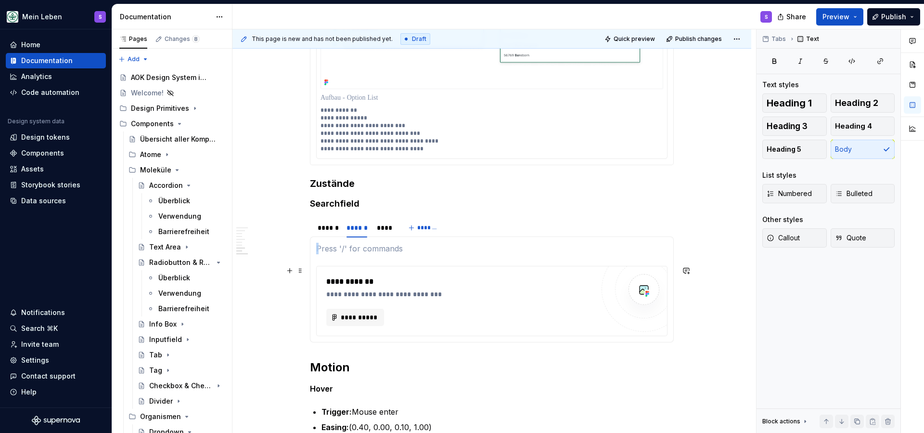
click at [376, 270] on div "**********" at bounding box center [492, 300] width 350 height 69
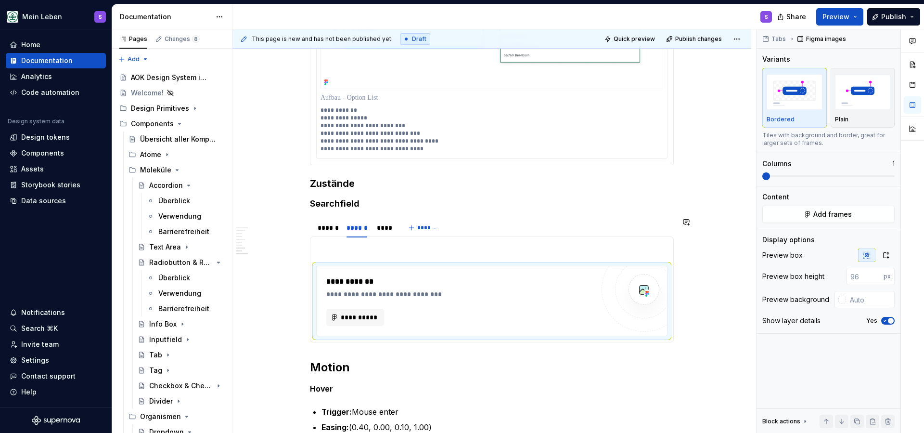
click at [374, 251] on p at bounding box center [491, 249] width 351 height 12
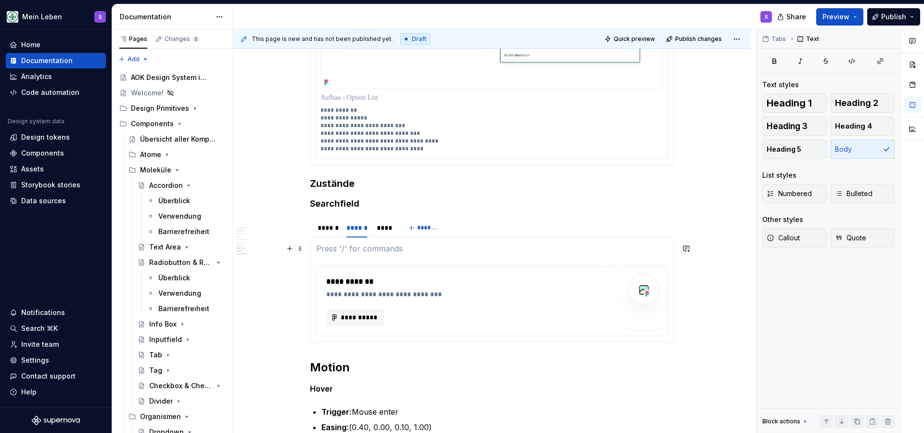
click at [374, 251] on p at bounding box center [491, 249] width 351 height 12
click at [366, 317] on span "**********" at bounding box center [359, 317] width 38 height 10
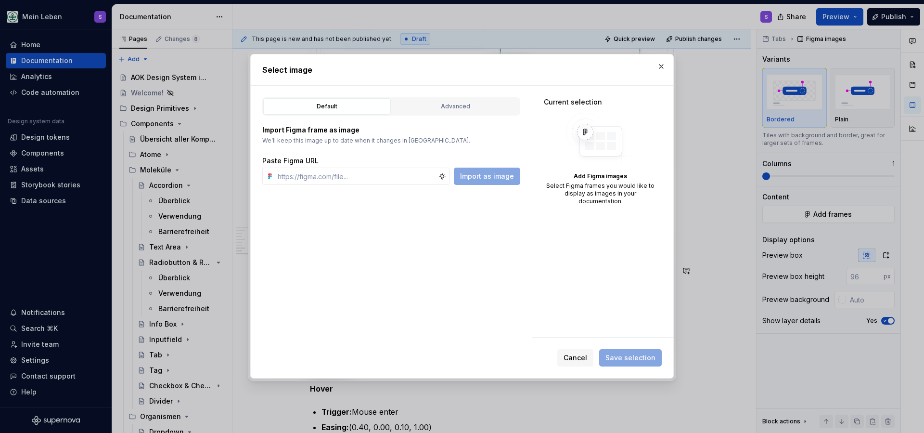
type textarea "*"
click at [411, 174] on input "text" at bounding box center [356, 176] width 165 height 17
type input "[URL][DOMAIN_NAME]"
click at [504, 178] on span "Import as image" at bounding box center [487, 176] width 54 height 10
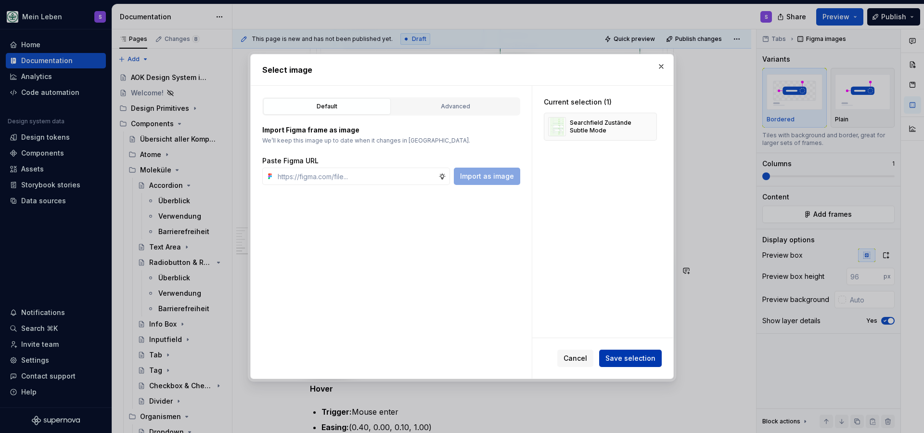
click at [622, 360] on span "Save selection" at bounding box center [631, 358] width 50 height 10
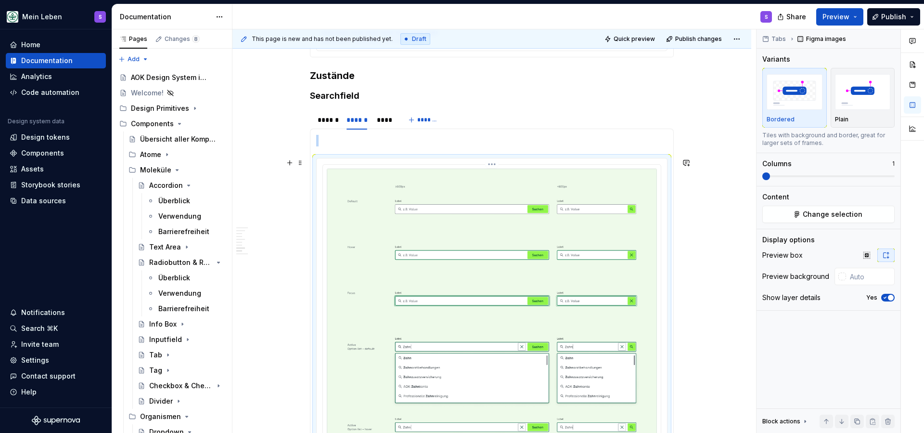
scroll to position [1493, 0]
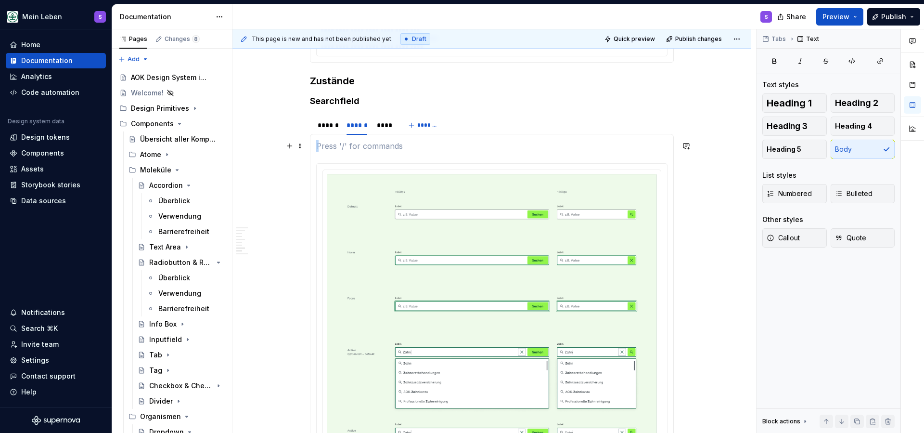
click at [387, 144] on p at bounding box center [491, 146] width 351 height 12
click at [362, 154] on section-item-column at bounding box center [491, 388] width 351 height 496
click at [381, 138] on div at bounding box center [492, 388] width 364 height 509
click at [303, 147] on span at bounding box center [301, 145] width 8 height 13
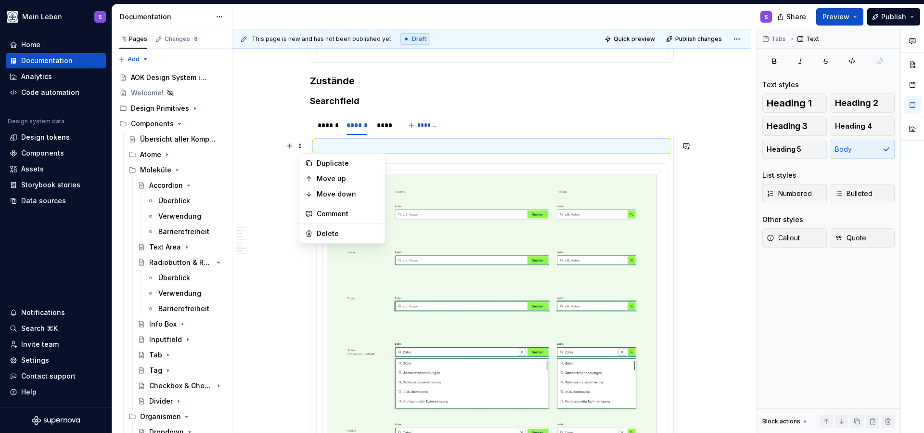
click at [361, 145] on p at bounding box center [491, 146] width 351 height 12
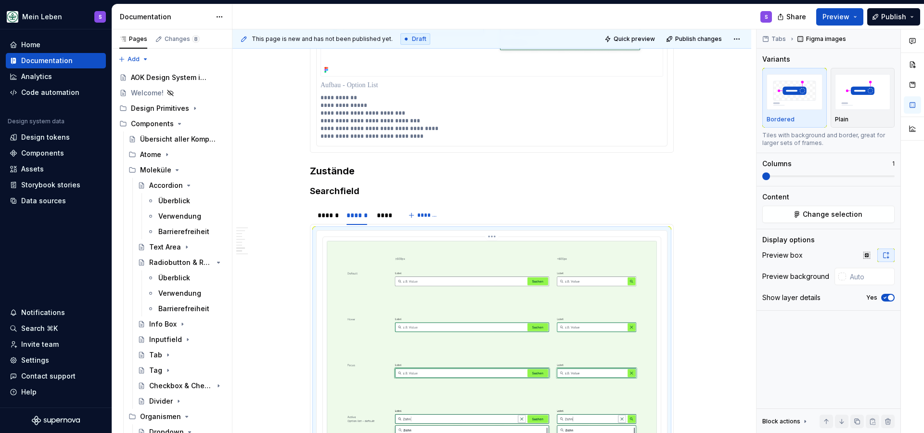
scroll to position [1395, 0]
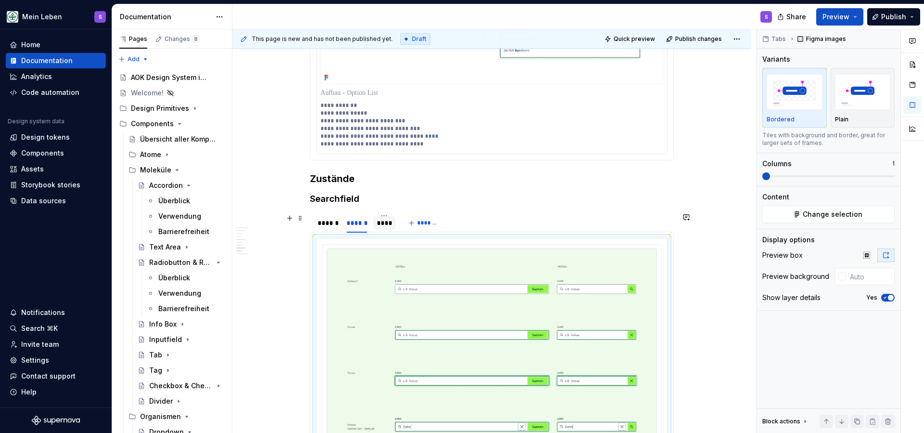
click at [389, 225] on div "****" at bounding box center [384, 223] width 15 height 10
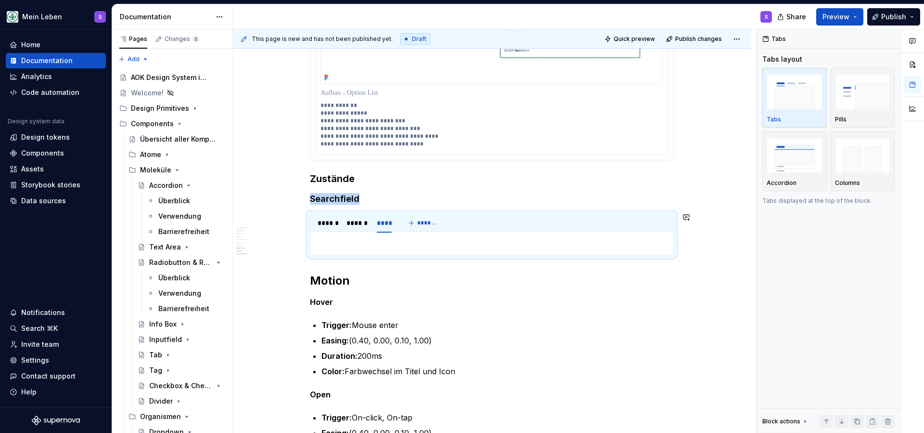
click at [342, 249] on div at bounding box center [492, 244] width 364 height 24
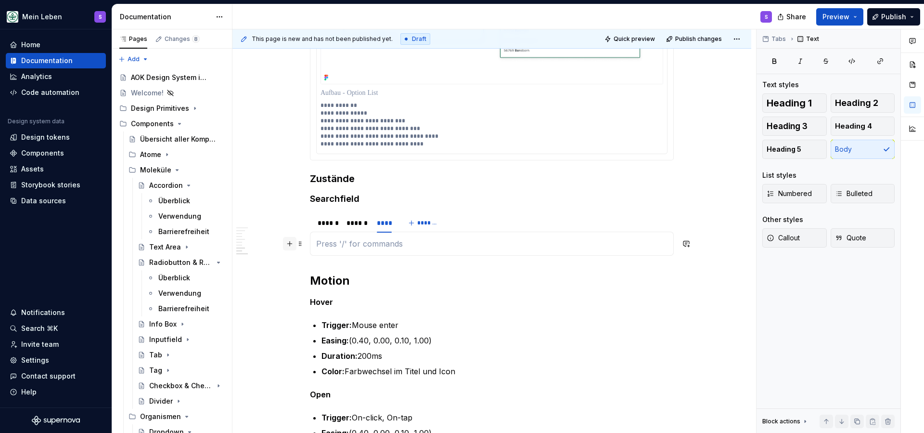
click at [293, 246] on button "button" at bounding box center [289, 243] width 13 height 13
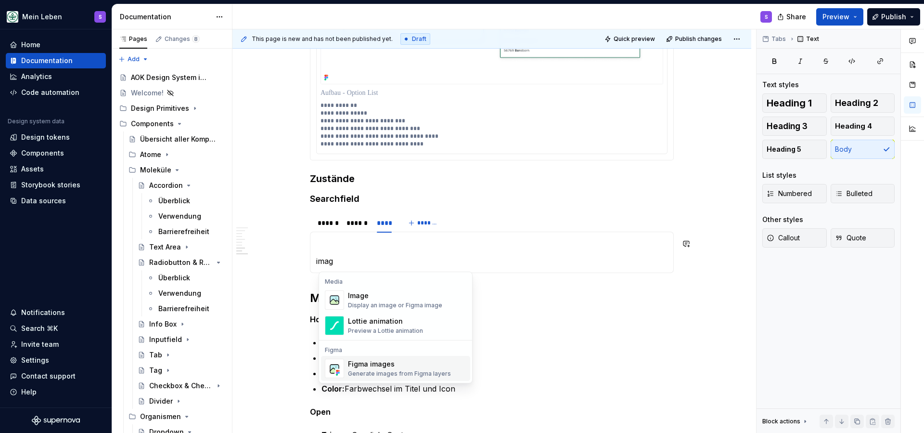
click at [391, 369] on div "Figma images Generate images from Figma layers" at bounding box center [399, 368] width 103 height 18
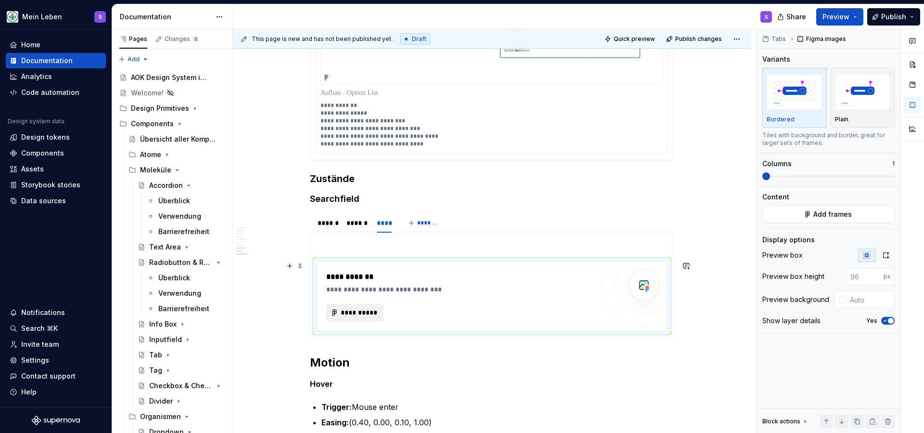
click at [366, 315] on span "**********" at bounding box center [359, 313] width 38 height 10
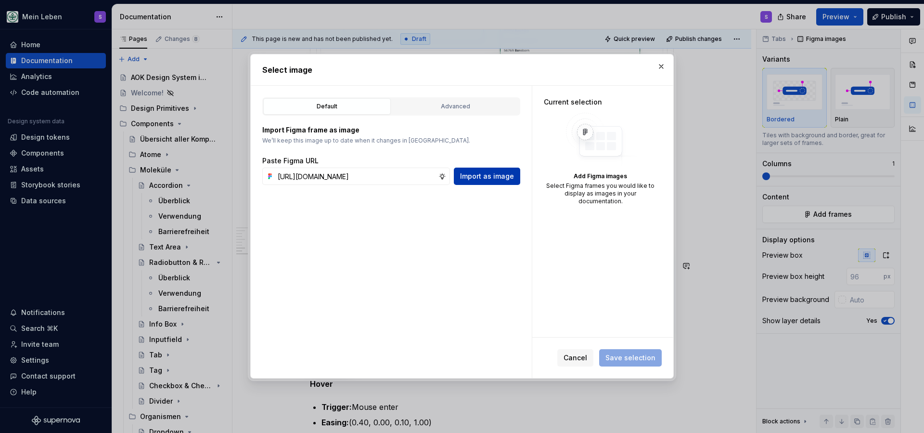
type input "[URL][DOMAIN_NAME]"
click at [485, 173] on span "Import as image" at bounding box center [487, 176] width 54 height 10
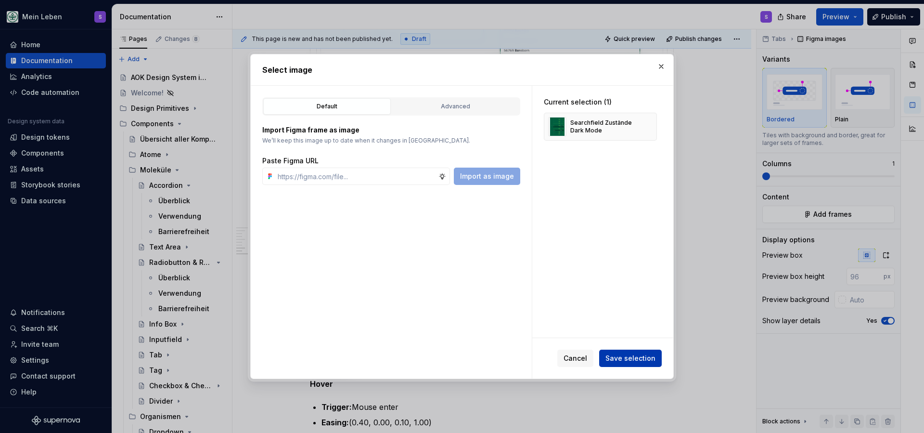
click at [638, 358] on span "Save selection" at bounding box center [631, 358] width 50 height 10
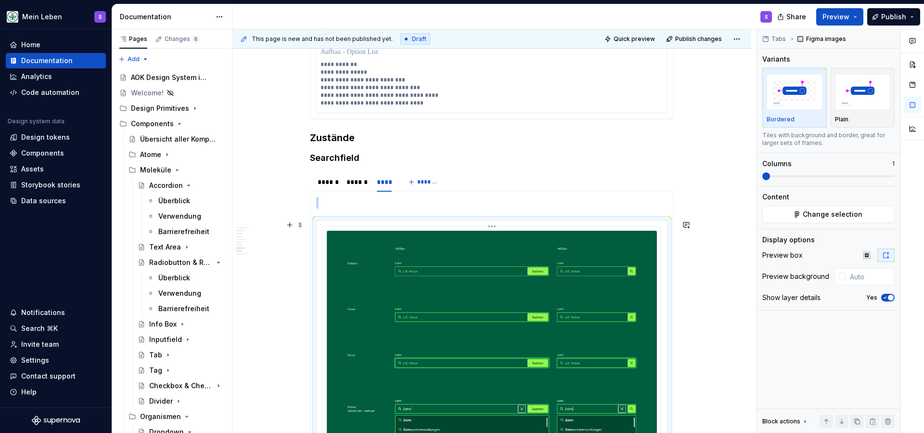
scroll to position [1434, 0]
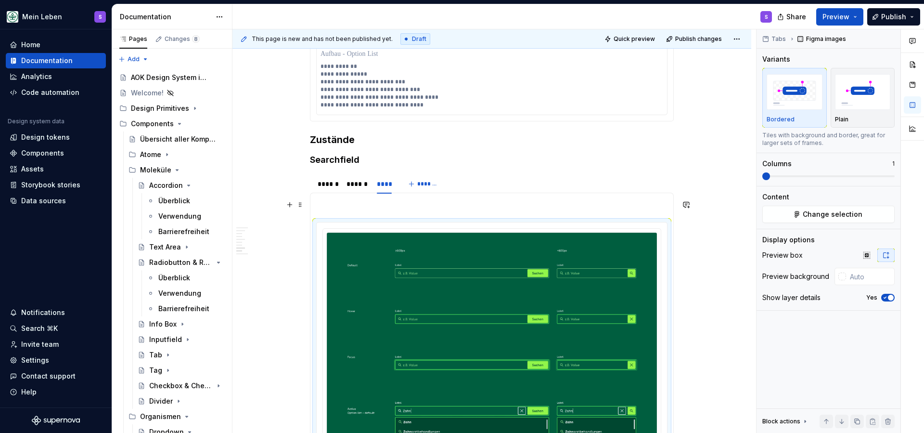
click at [375, 202] on p at bounding box center [491, 205] width 351 height 12
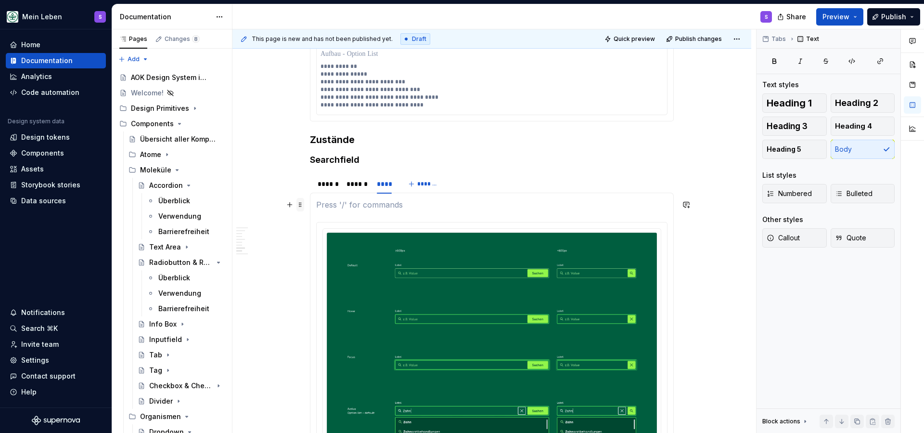
click at [302, 206] on span at bounding box center [301, 204] width 8 height 13
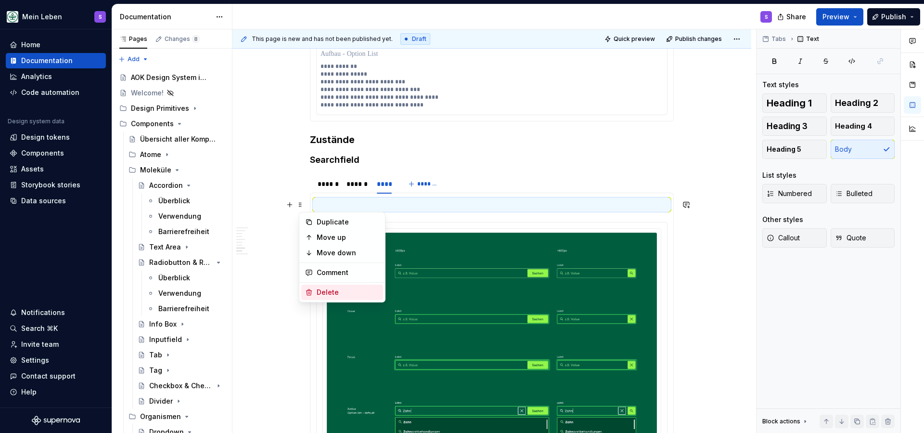
click at [340, 293] on div "Delete" at bounding box center [348, 292] width 63 height 10
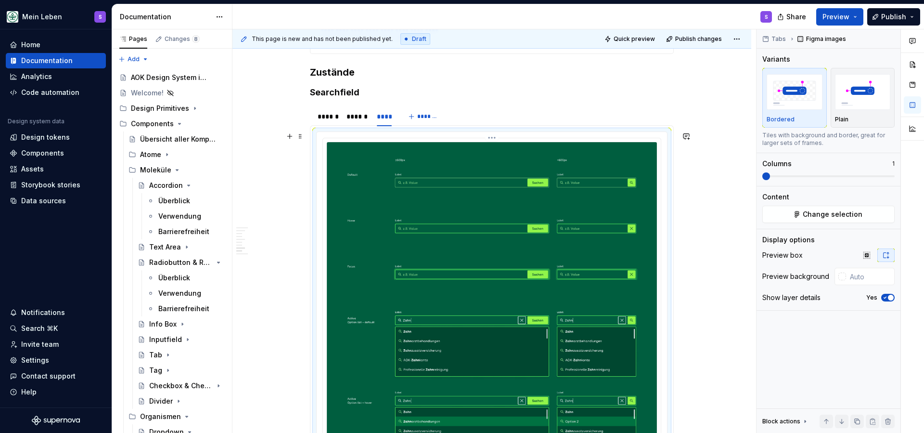
scroll to position [1490, 0]
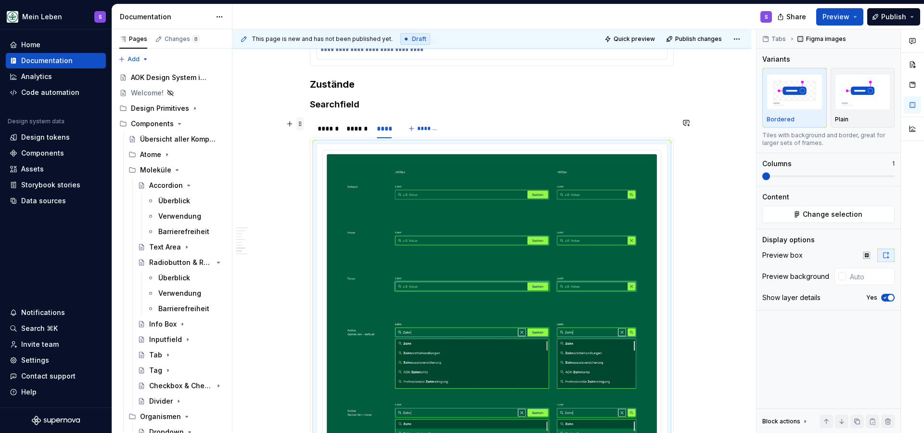
click at [300, 123] on span at bounding box center [301, 123] width 8 height 13
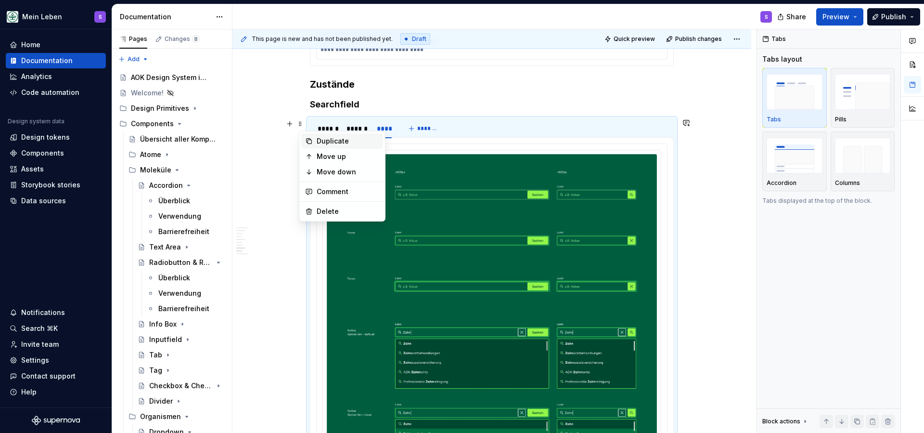
click at [319, 142] on div "Duplicate" at bounding box center [348, 141] width 63 height 10
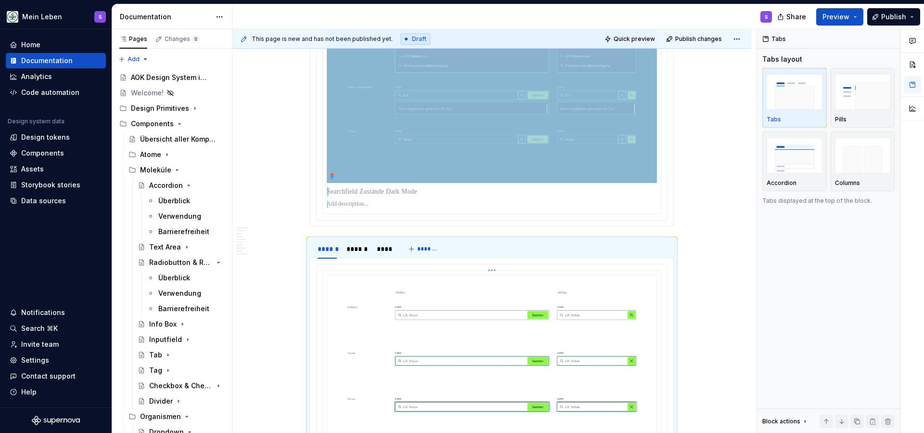
scroll to position [1882, 0]
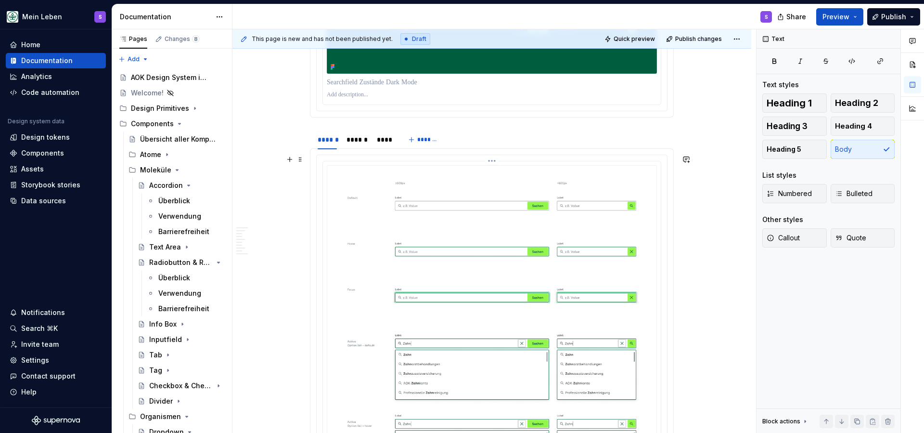
scroll to position [1976, 0]
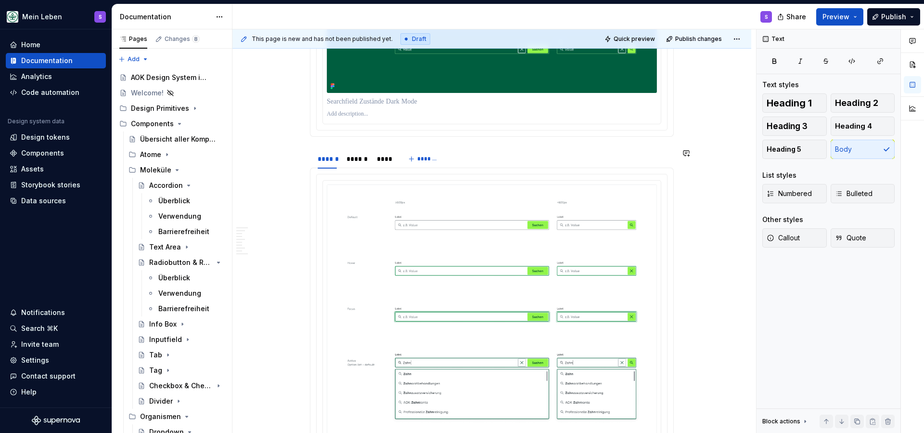
click at [321, 148] on section "****** ****** **** *******" at bounding box center [492, 400] width 364 height 505
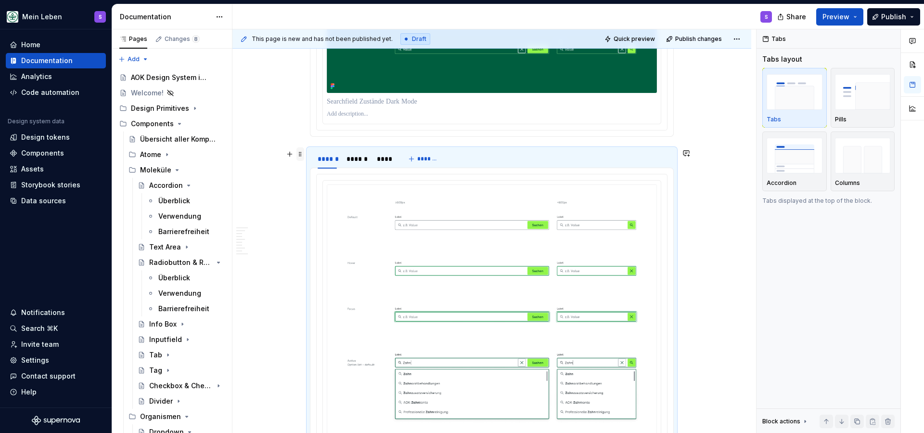
click at [301, 153] on span at bounding box center [301, 153] width 8 height 13
click at [320, 199] on div "Move down" at bounding box center [348, 202] width 63 height 10
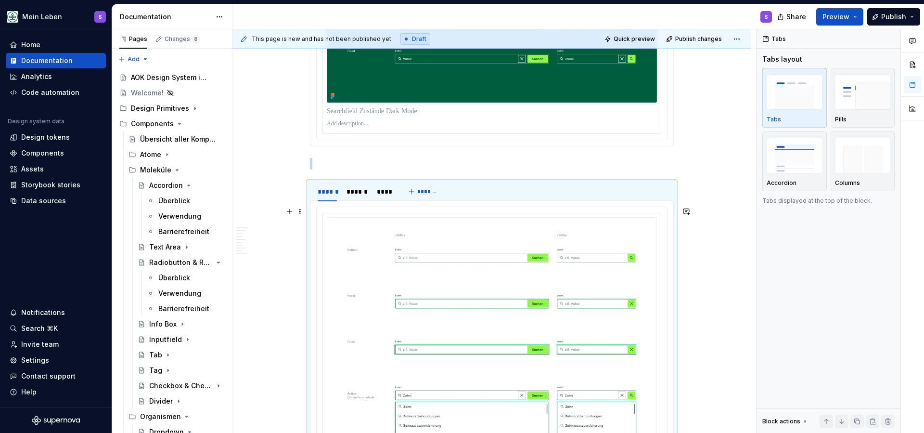
scroll to position [1966, 0]
click at [332, 158] on p at bounding box center [492, 164] width 364 height 12
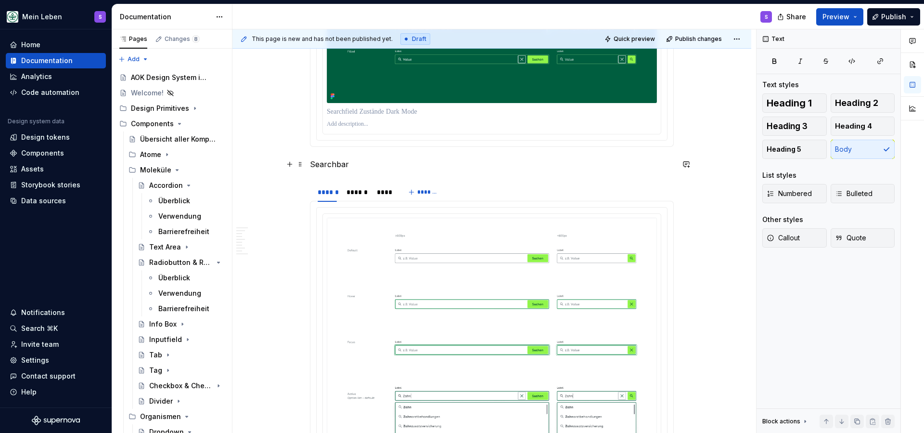
click at [341, 164] on p "Searchbar" at bounding box center [492, 164] width 364 height 12
click at [335, 165] on p "Searchbar" at bounding box center [492, 164] width 364 height 12
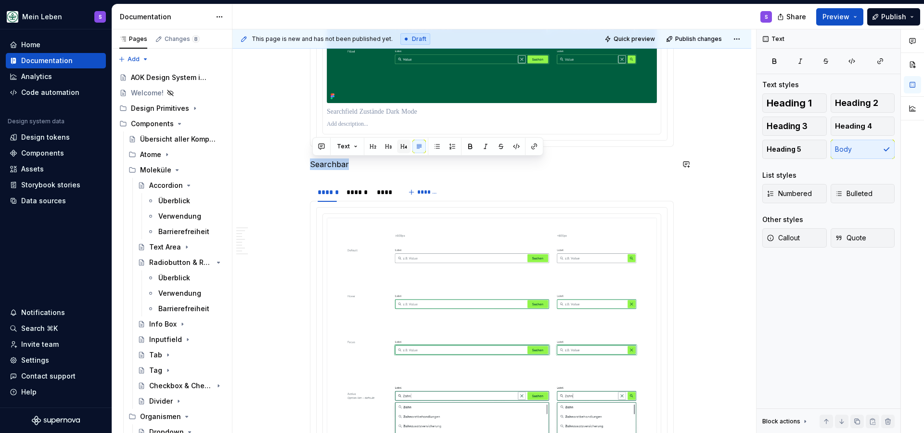
click at [402, 146] on button "button" at bounding box center [403, 146] width 13 height 13
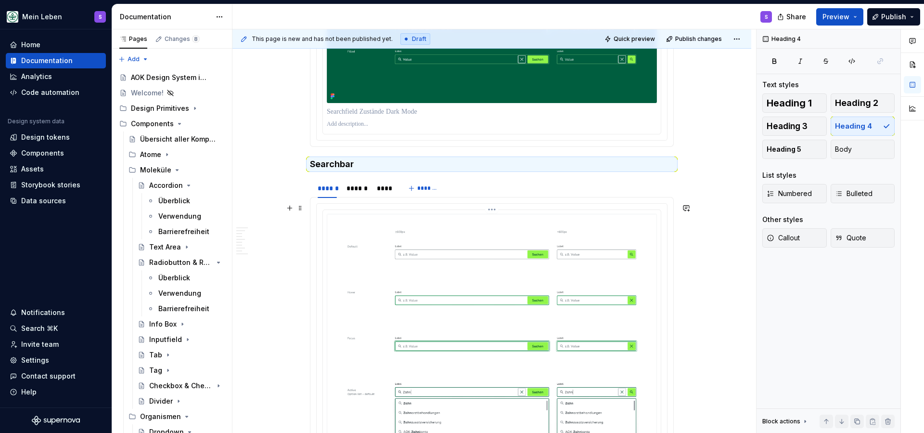
click at [403, 255] on img at bounding box center [492, 426] width 330 height 425
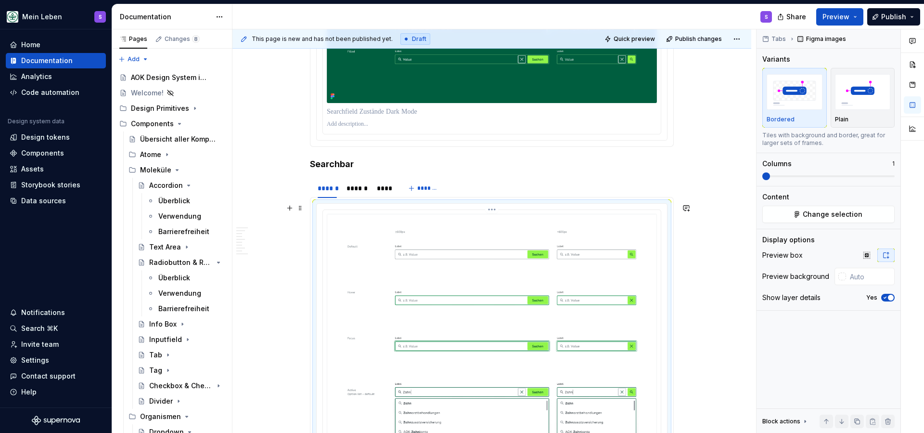
click at [498, 206] on html "Mein Leben S Home Documentation Analytics Code automation Design system data De…" at bounding box center [462, 216] width 924 height 433
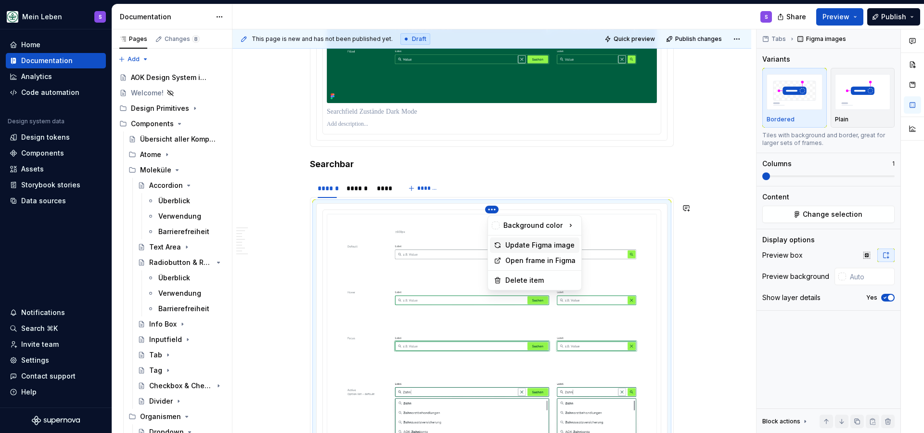
click at [518, 247] on div "Update Figma image" at bounding box center [540, 245] width 70 height 10
click at [497, 209] on html "Mein Leben S Home Documentation Analytics Code automation Design system data De…" at bounding box center [462, 216] width 924 height 433
click at [522, 263] on div "Open frame in Figma" at bounding box center [540, 261] width 70 height 10
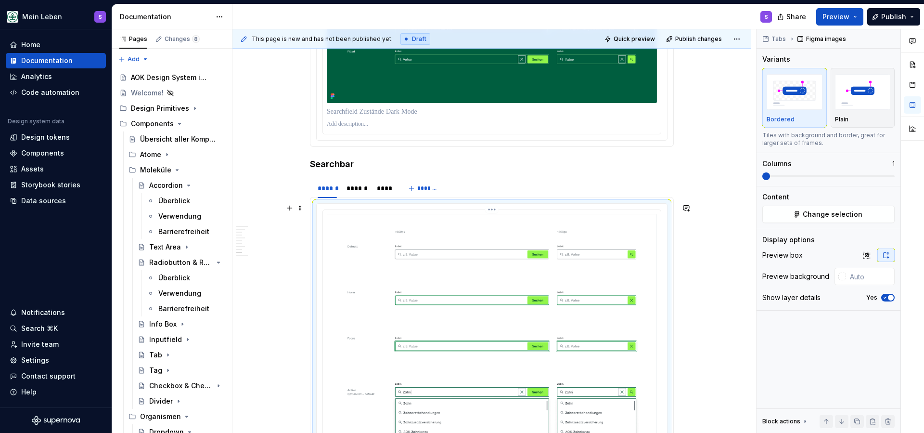
click at [424, 256] on img at bounding box center [492, 426] width 330 height 425
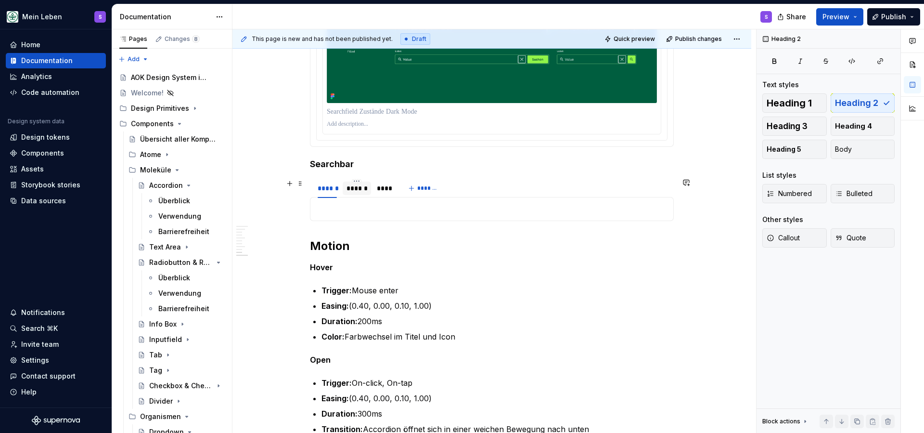
click at [360, 189] on div "******" at bounding box center [357, 188] width 21 height 10
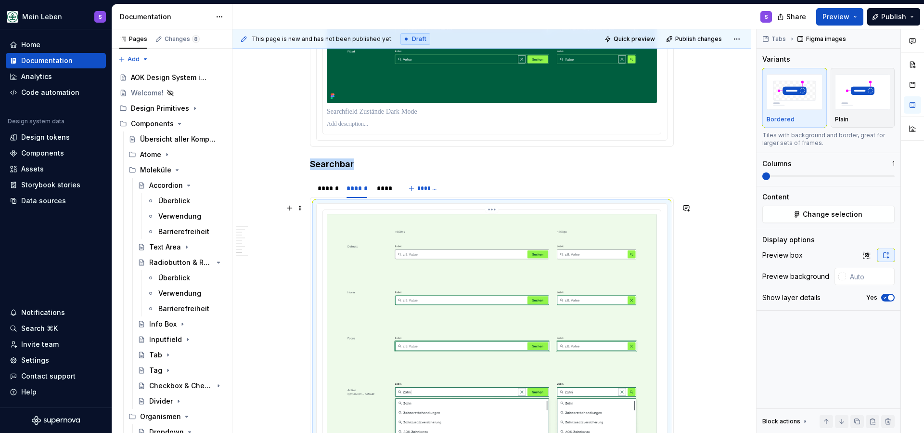
click at [389, 236] on img at bounding box center [492, 426] width 330 height 425
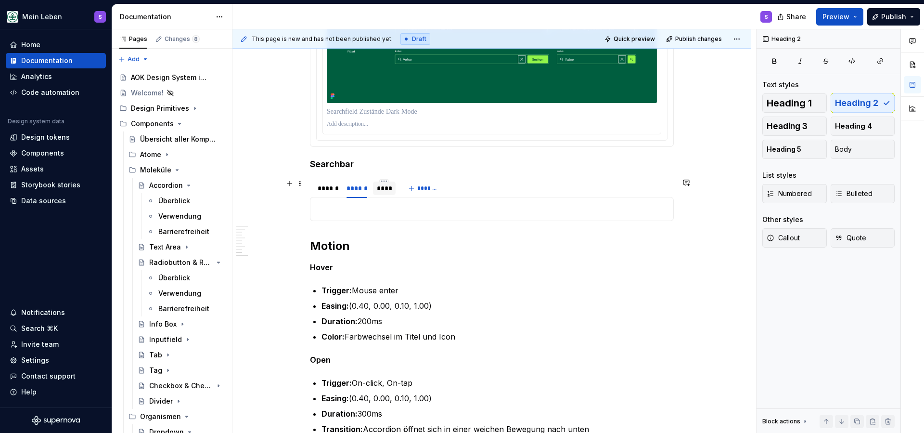
click at [387, 190] on div "****" at bounding box center [384, 188] width 15 height 10
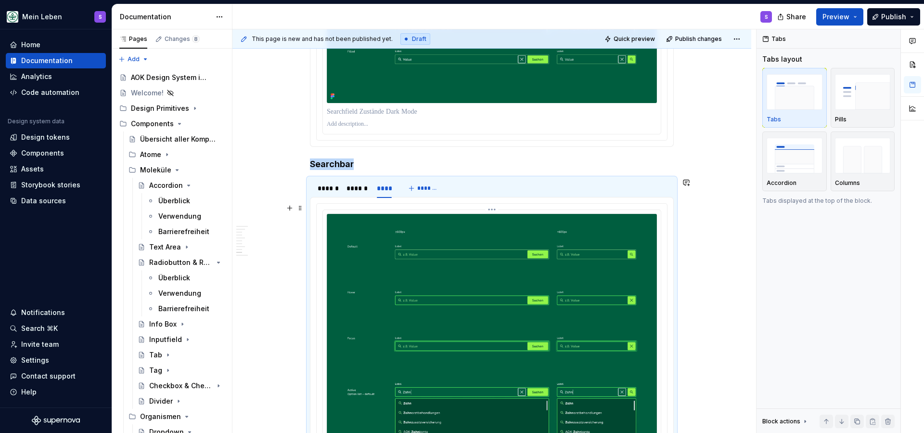
click at [409, 243] on img at bounding box center [492, 426] width 330 height 425
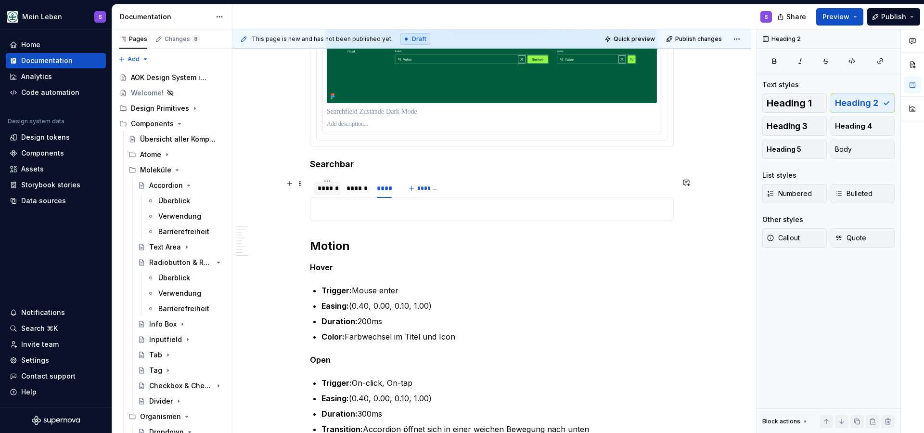
click at [329, 190] on div "******" at bounding box center [327, 188] width 19 height 10
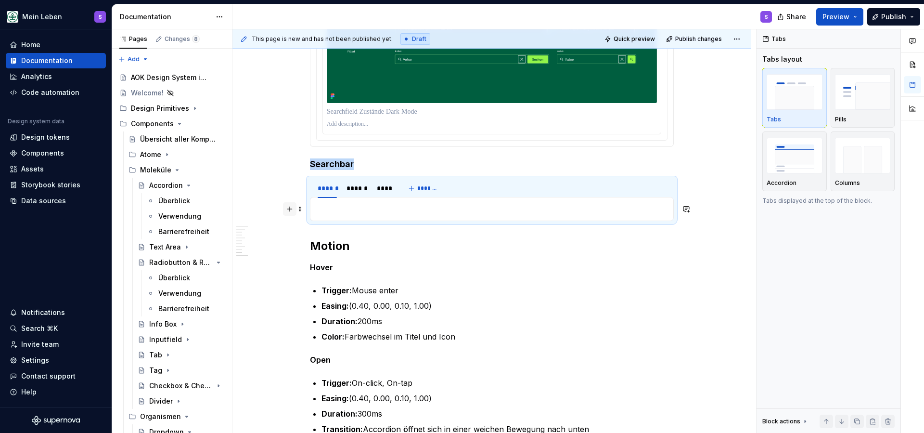
click at [292, 212] on button "button" at bounding box center [289, 208] width 13 height 13
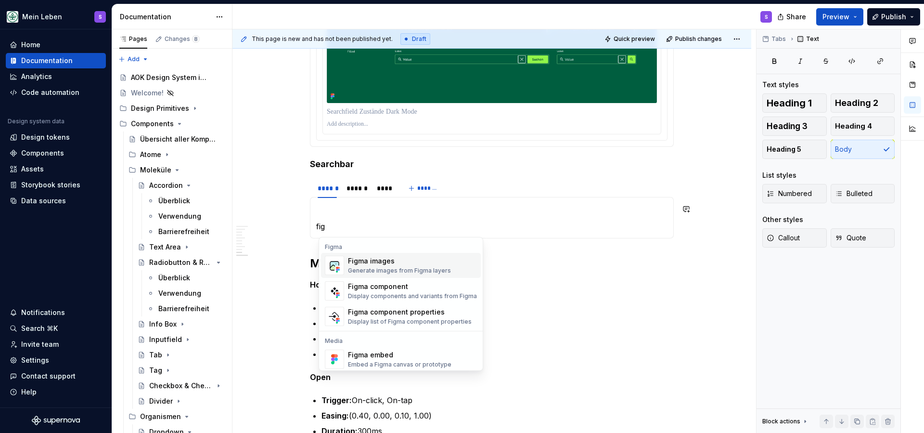
click at [374, 264] on div "Figma images" at bounding box center [399, 261] width 103 height 10
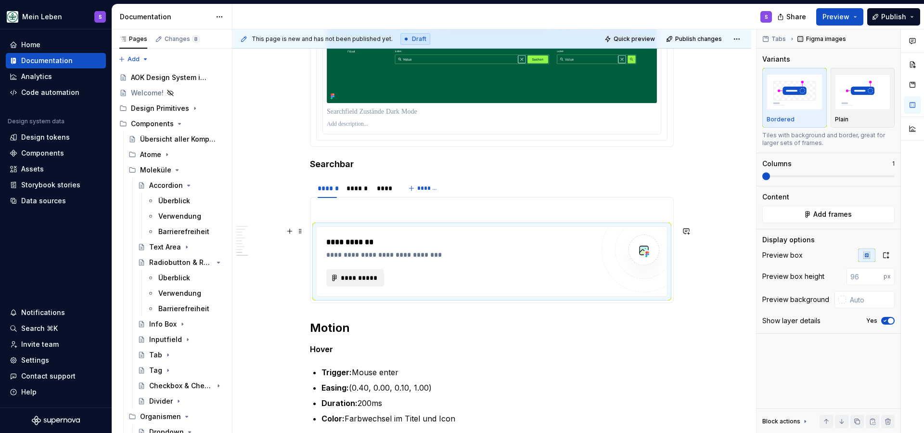
click at [383, 275] on button "**********" at bounding box center [355, 277] width 58 height 17
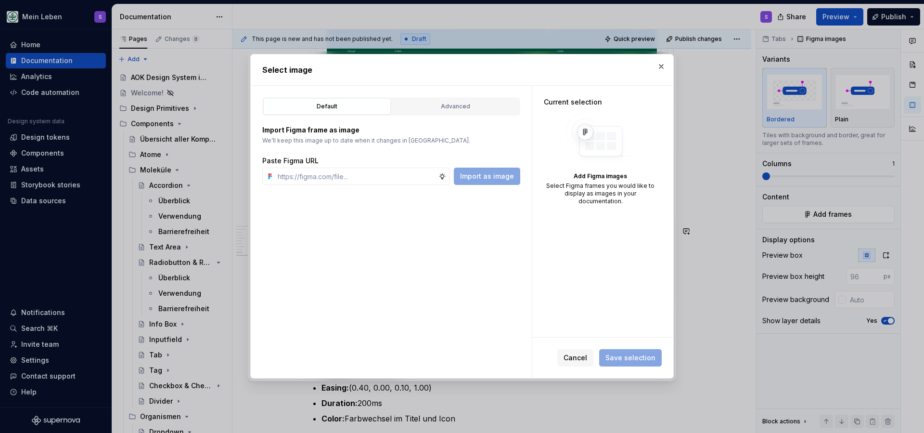
type textarea "*"
paste input "[URL][DOMAIN_NAME]"
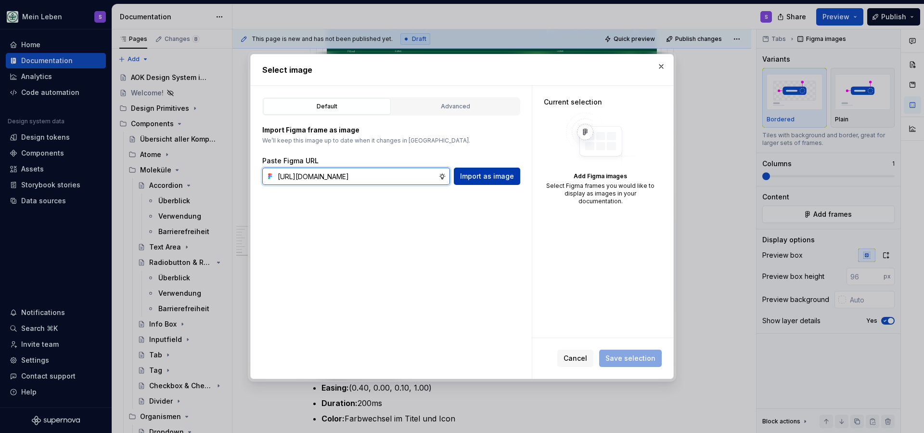
type input "[URL][DOMAIN_NAME]"
click at [484, 176] on span "Import as image" at bounding box center [487, 176] width 54 height 10
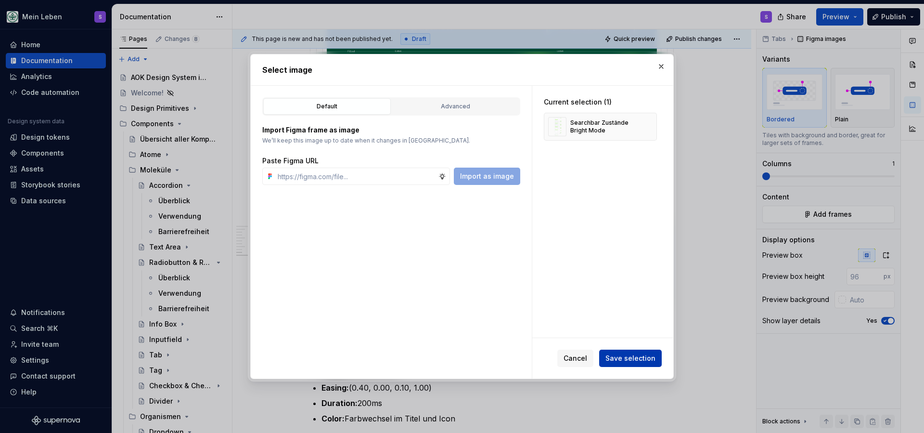
click at [626, 359] on span "Save selection" at bounding box center [631, 358] width 50 height 10
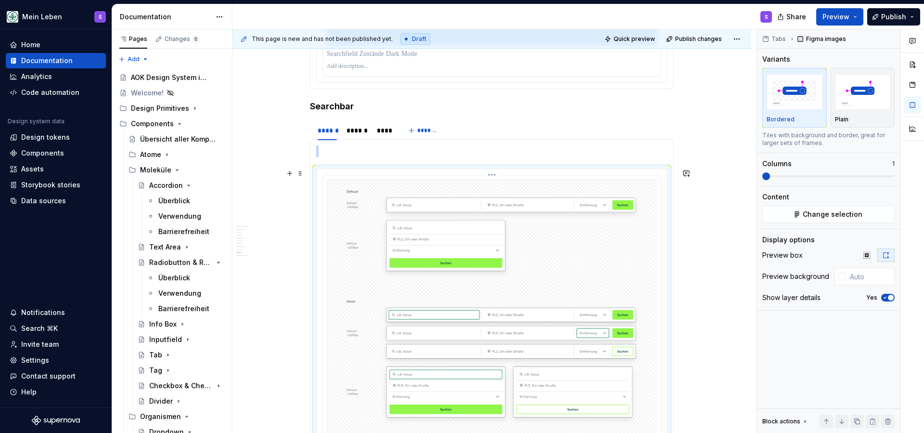
scroll to position [2014, 0]
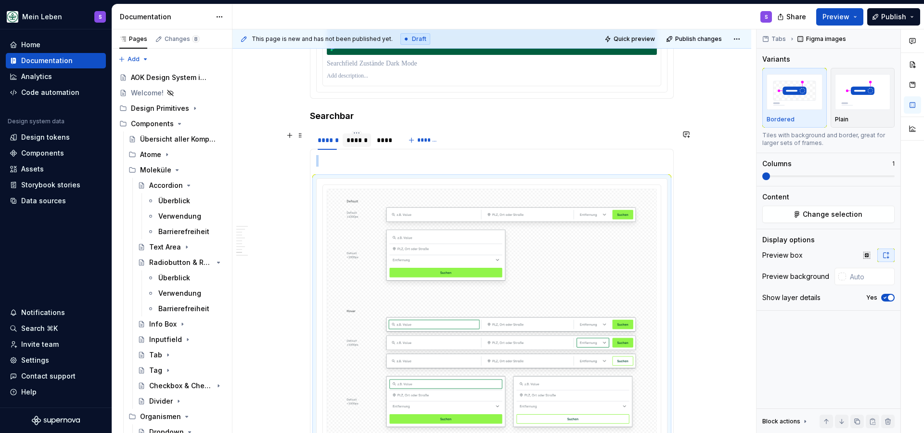
click at [361, 139] on div "******" at bounding box center [357, 140] width 21 height 10
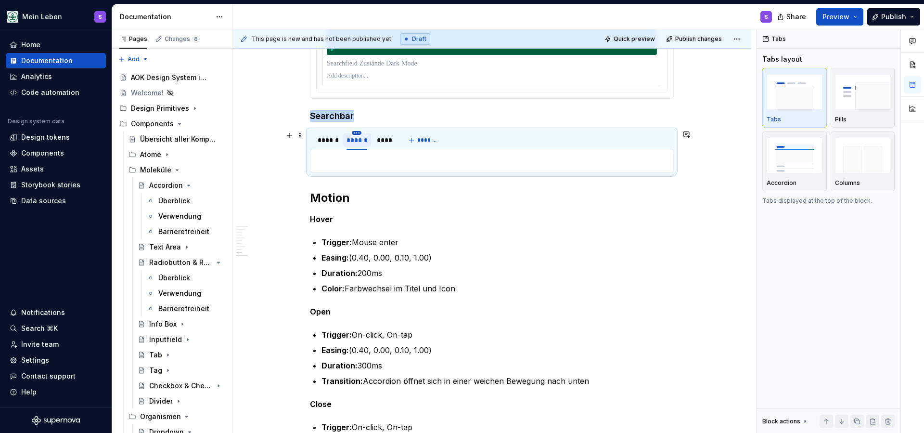
click at [360, 131] on html "Mein Leben S Home Documentation Analytics Code automation Design system data De…" at bounding box center [462, 216] width 924 height 433
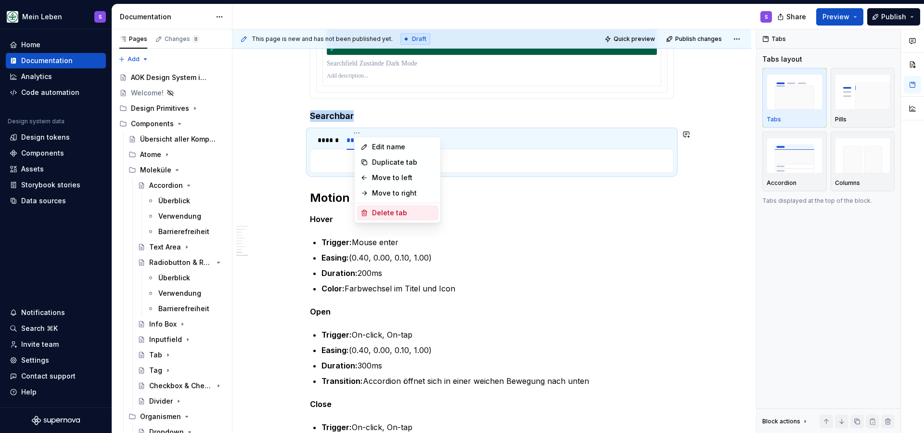
click at [390, 213] on div "Delete tab" at bounding box center [403, 213] width 63 height 10
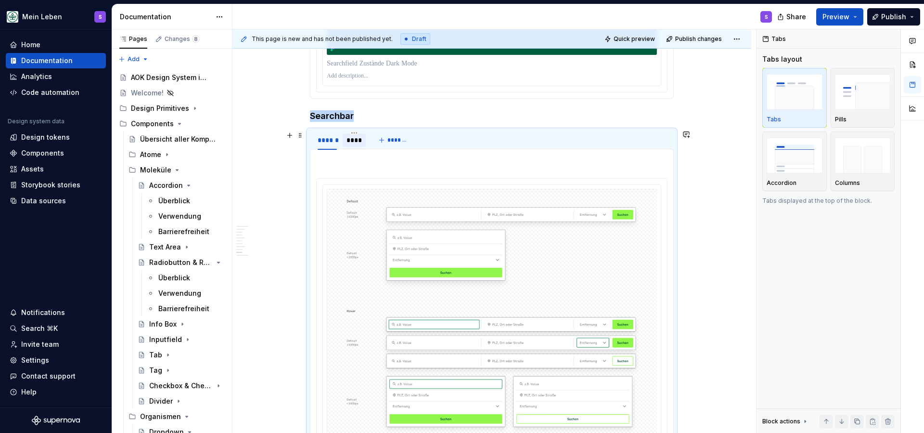
click at [355, 142] on div "****" at bounding box center [354, 140] width 15 height 10
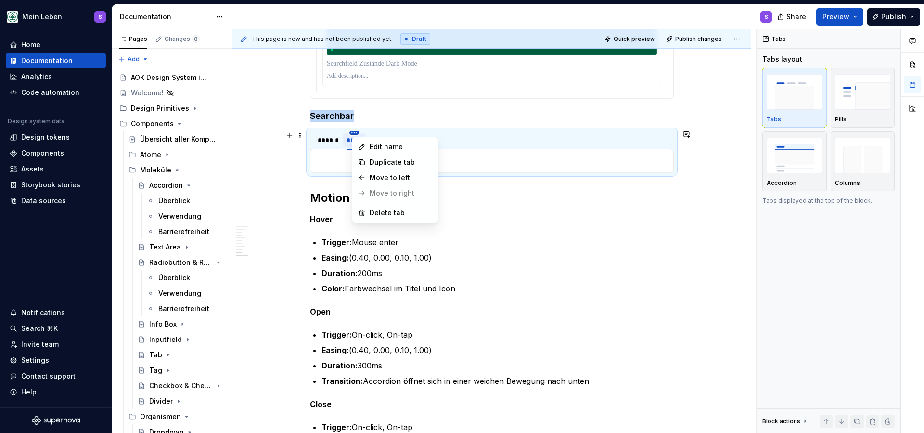
click at [357, 133] on html "Mein Leben S Home Documentation Analytics Code automation Design system data De…" at bounding box center [462, 216] width 924 height 433
click at [382, 211] on div "Delete tab" at bounding box center [401, 213] width 63 height 10
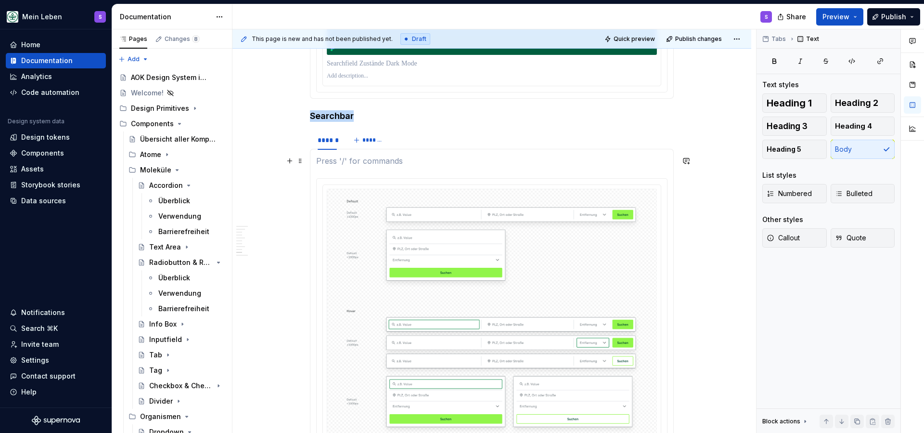
click at [378, 163] on p at bounding box center [491, 161] width 351 height 12
click at [304, 161] on span at bounding box center [301, 160] width 8 height 13
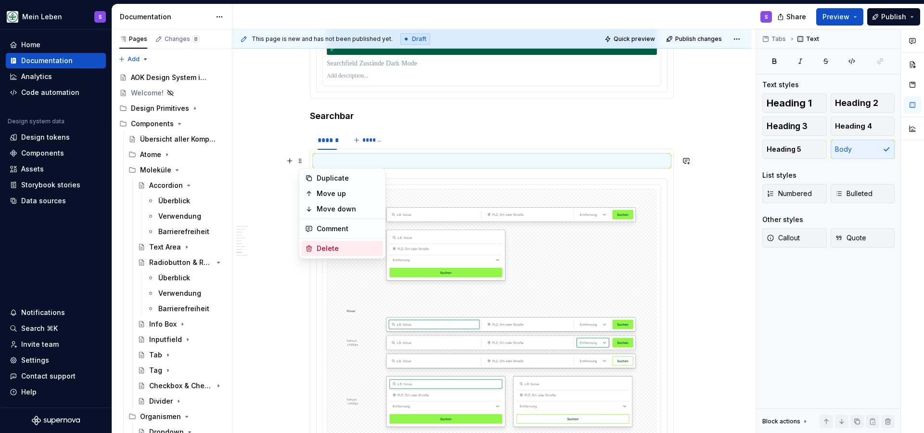
click at [335, 248] on div "Delete" at bounding box center [348, 249] width 63 height 10
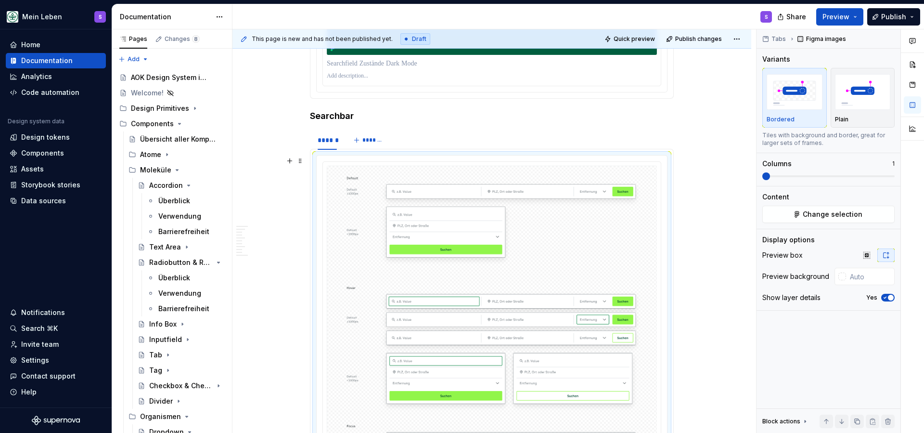
scroll to position [2139, 0]
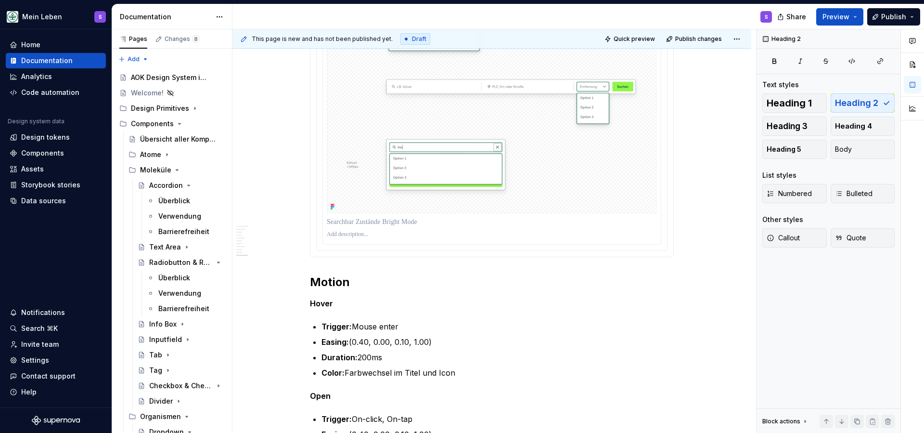
scroll to position [2698, 0]
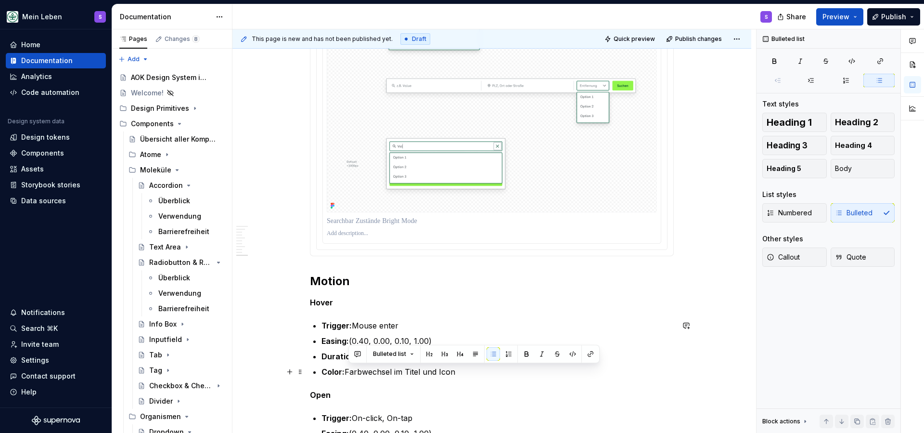
drag, startPoint x: 348, startPoint y: 372, endPoint x: 480, endPoint y: 371, distance: 132.4
click at [480, 371] on p "Color: Farbwechsel im Titel und Icon" at bounding box center [498, 372] width 352 height 12
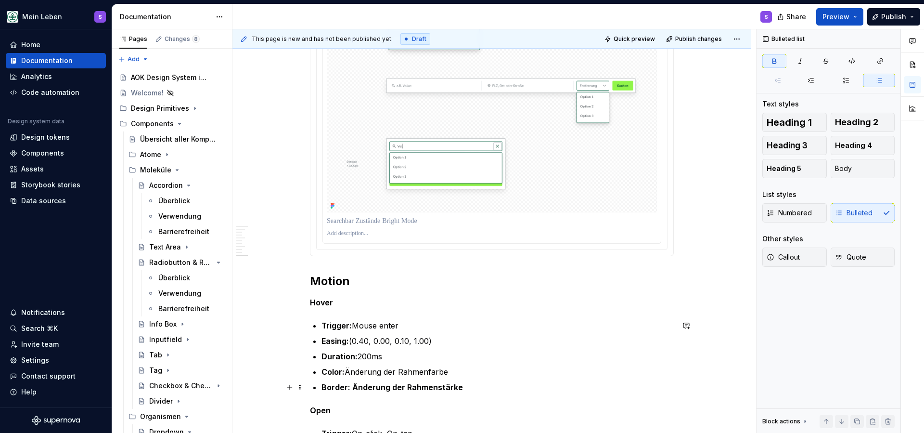
scroll to position [2701, 0]
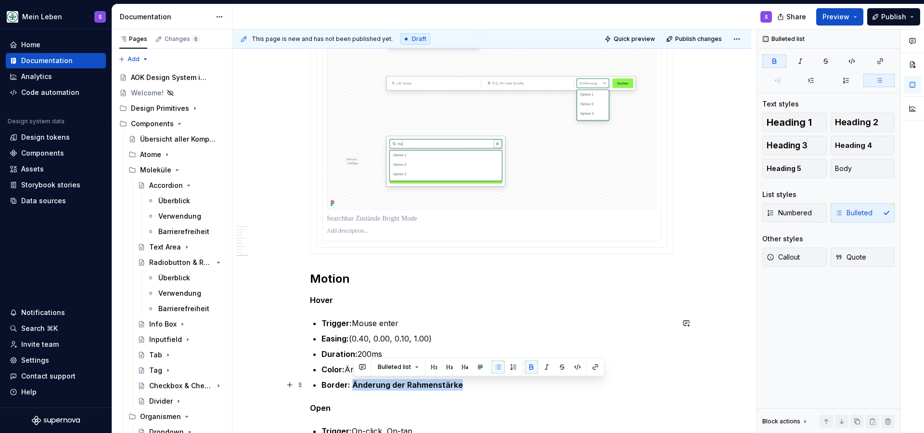
drag, startPoint x: 353, startPoint y: 386, endPoint x: 464, endPoint y: 385, distance: 110.2
click at [464, 385] on p "Border: Änderung der Rahmenstärke" at bounding box center [498, 385] width 352 height 12
click at [532, 366] on button "button" at bounding box center [531, 366] width 13 height 13
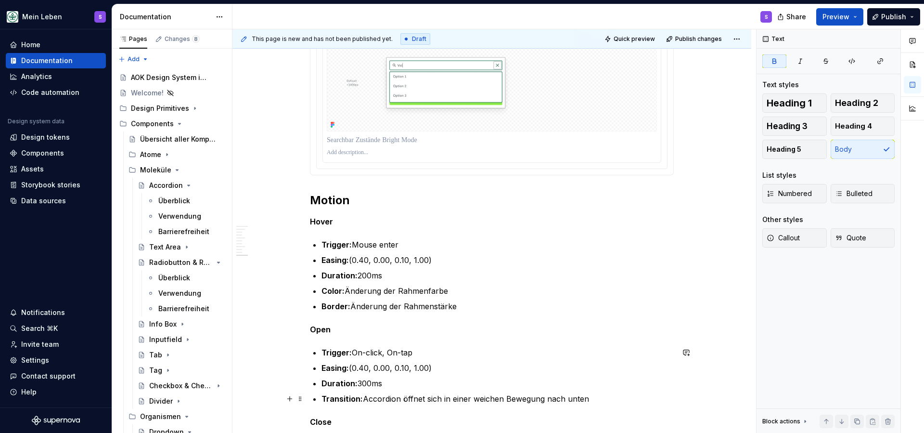
scroll to position [2780, 0]
click at [326, 220] on strong "Hover" at bounding box center [321, 221] width 23 height 10
click at [354, 219] on p "Hover: Search Field" at bounding box center [492, 221] width 364 height 12
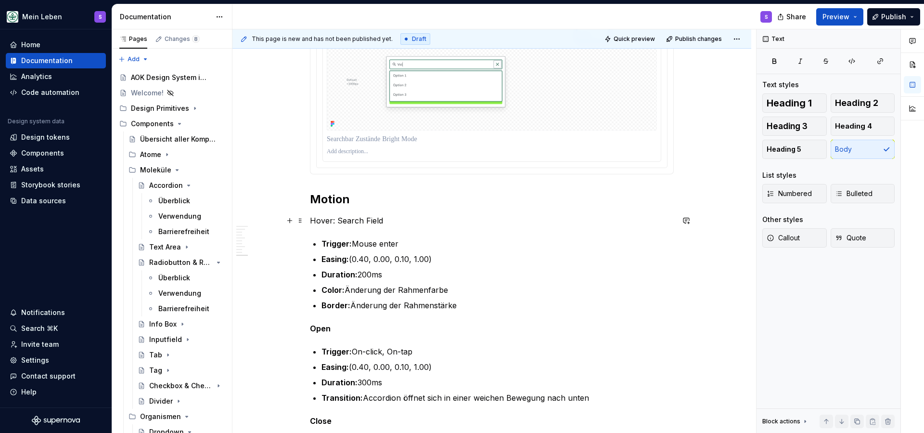
click at [354, 219] on p "Hover: Search Field" at bounding box center [492, 221] width 364 height 12
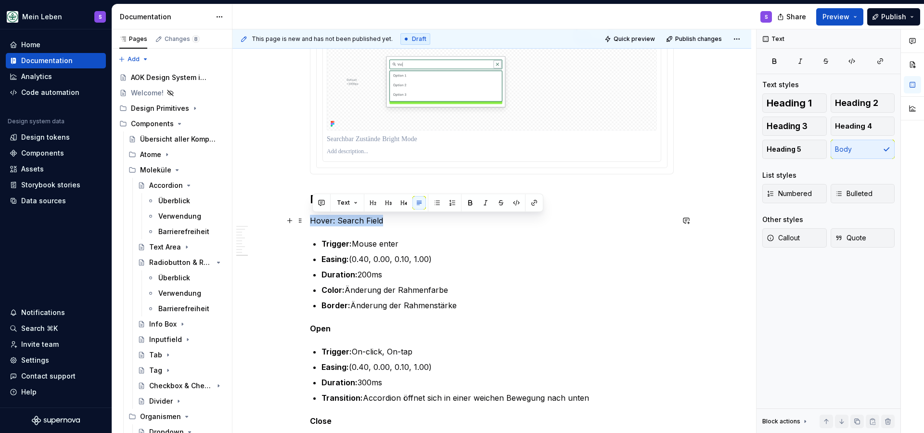
click at [354, 219] on p "Hover: Search Field" at bounding box center [492, 221] width 364 height 12
click at [466, 203] on button "button" at bounding box center [470, 202] width 13 height 13
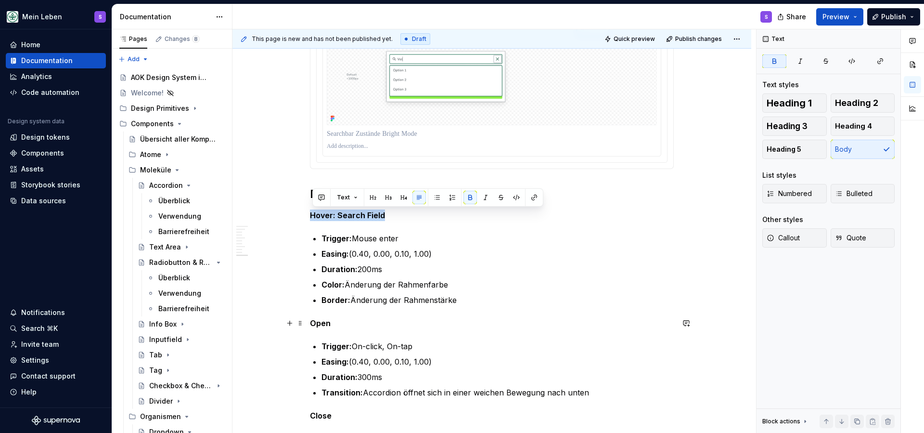
click at [320, 323] on strong "Open" at bounding box center [320, 323] width 21 height 10
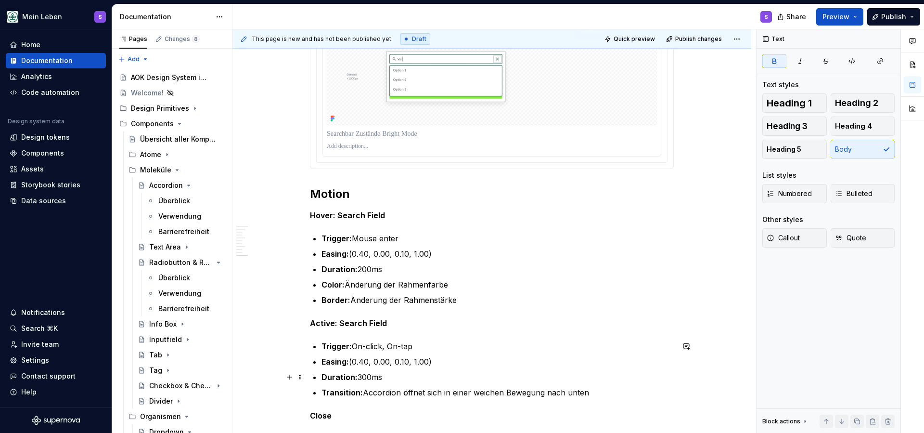
click at [364, 379] on p "Duration: 300ms" at bounding box center [498, 377] width 352 height 12
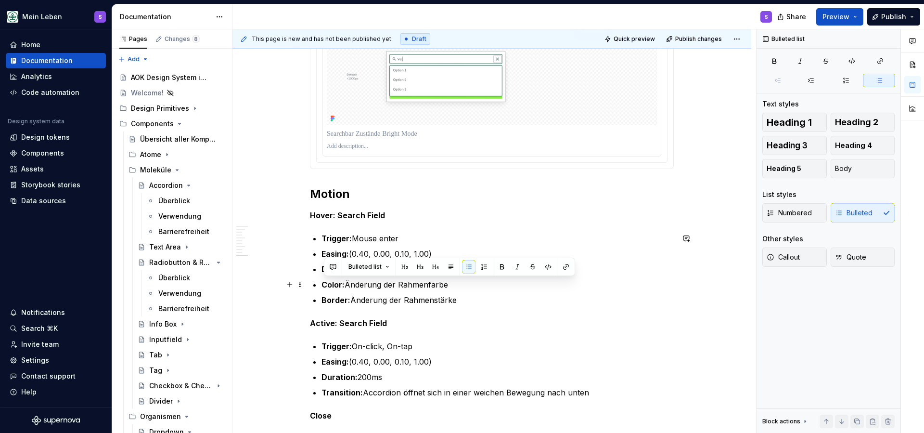
drag, startPoint x: 461, startPoint y: 287, endPoint x: 318, endPoint y: 287, distance: 143.0
click at [322, 287] on p "Color: Änderung der Rahmenfarbe" at bounding box center [498, 285] width 352 height 12
copy p "Color: Änderung der Rahmenfarbe"
click at [427, 379] on p "Duration: 200ms" at bounding box center [498, 377] width 352 height 12
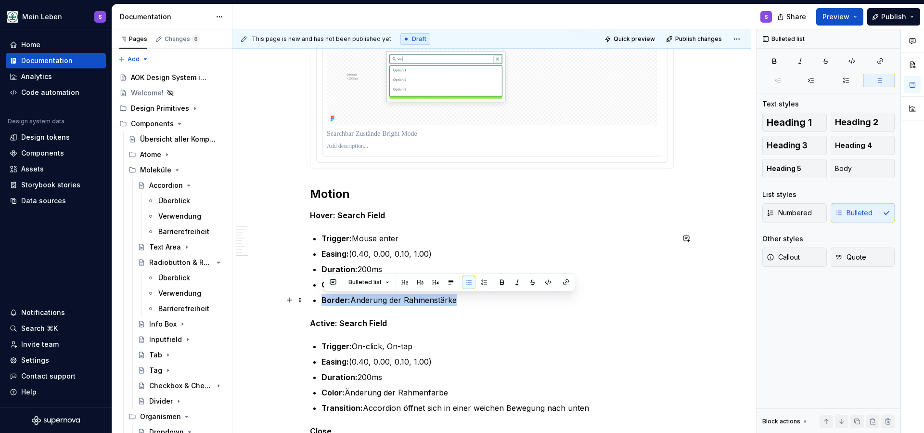
drag, startPoint x: 323, startPoint y: 299, endPoint x: 495, endPoint y: 297, distance: 172.8
copy p "Border: Änderung der Rahmenstärke"
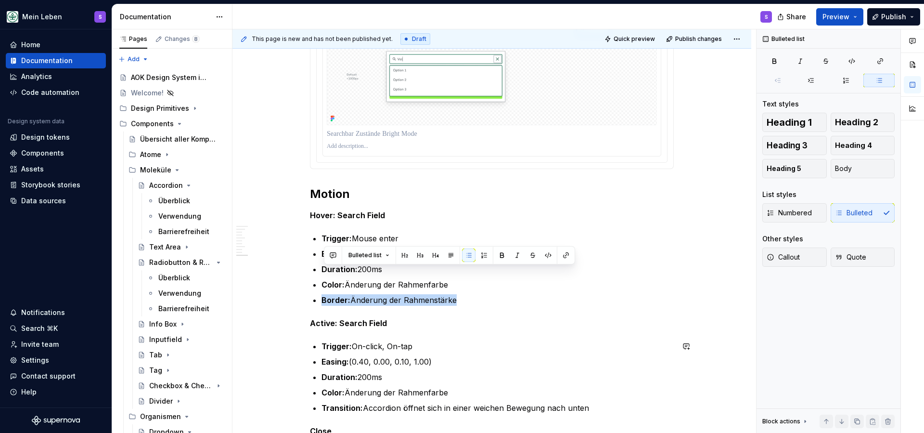
scroll to position [2813, 0]
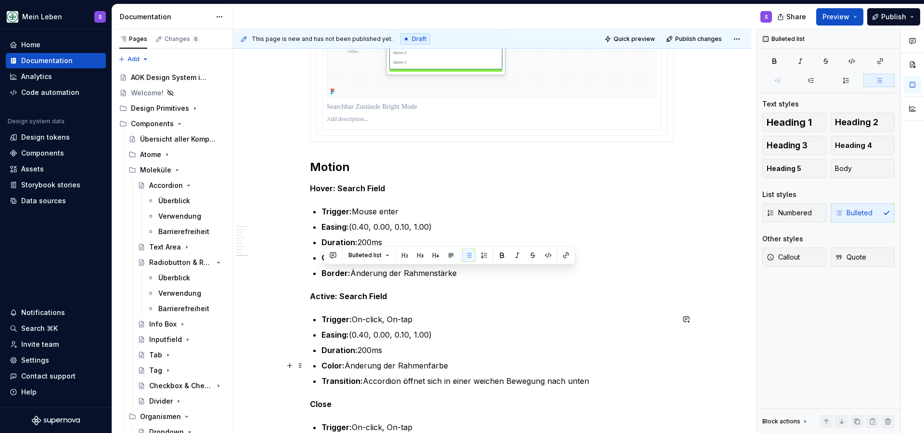
click at [461, 365] on p "Color: Änderung der Rahmenfarbe" at bounding box center [498, 366] width 352 height 12
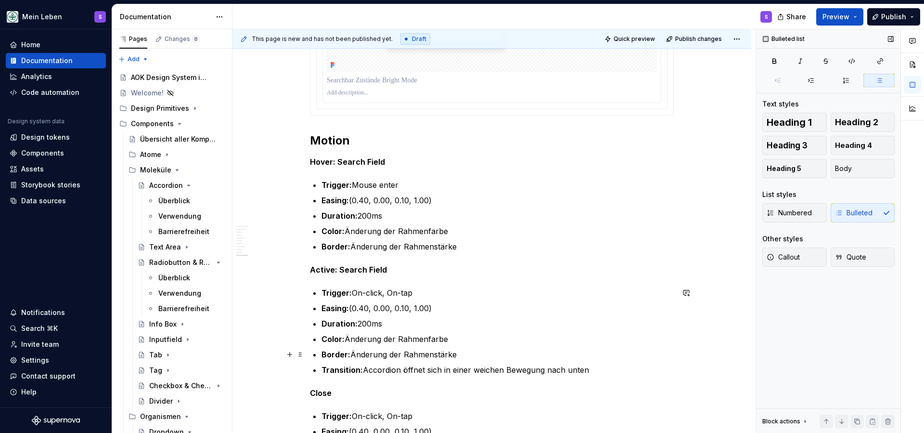
scroll to position [2845, 0]
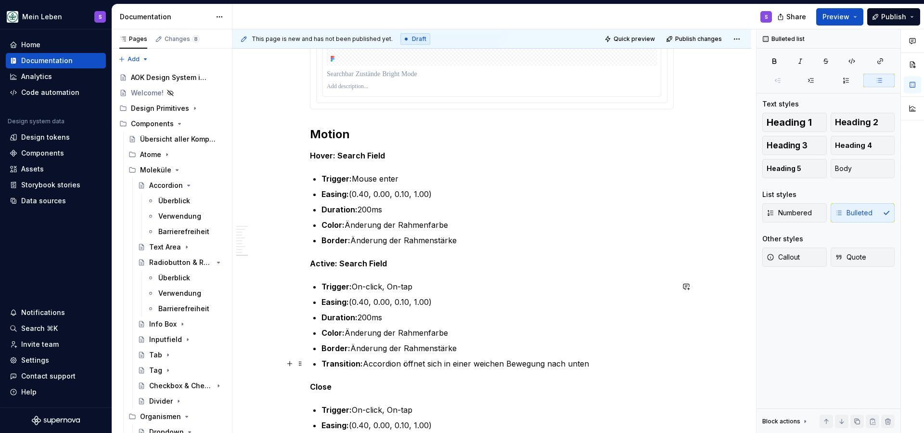
click at [593, 366] on p "Transition: Accordion öffnet sich in einer weichen Bewegung nach unten" at bounding box center [498, 364] width 352 height 12
drag, startPoint x: 625, startPoint y: 366, endPoint x: 320, endPoint y: 366, distance: 305.2
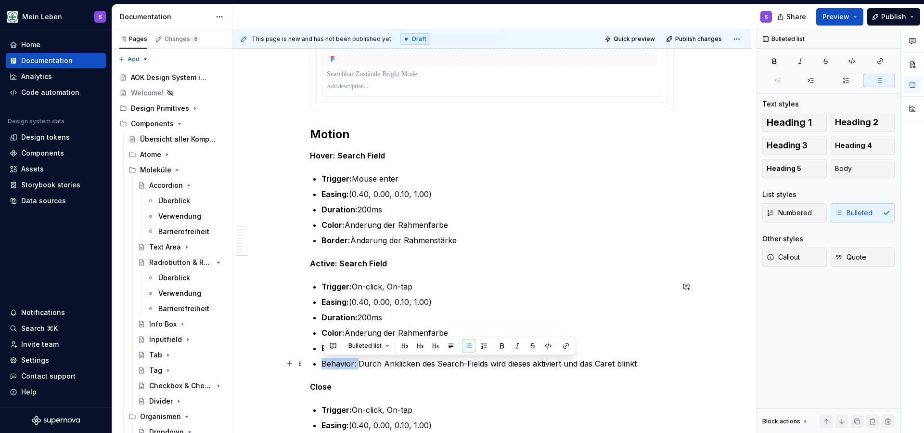
drag, startPoint x: 361, startPoint y: 365, endPoint x: 320, endPoint y: 365, distance: 41.4
click at [501, 347] on button "button" at bounding box center [501, 345] width 13 height 13
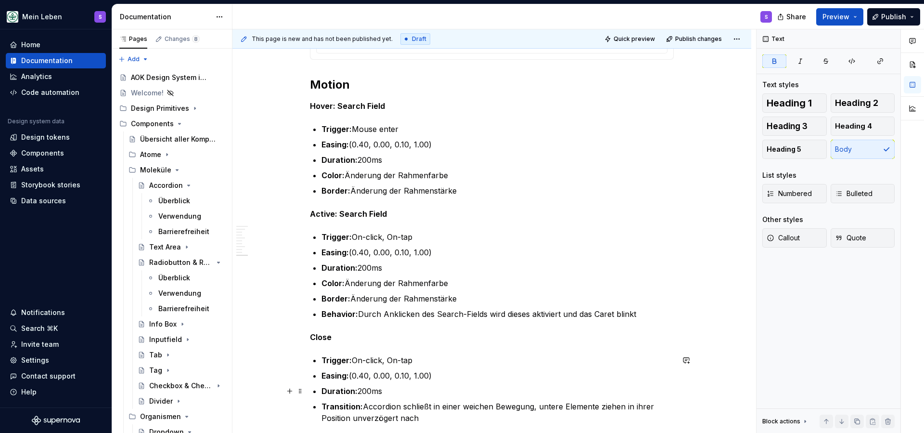
scroll to position [2895, 0]
click at [325, 336] on strong "Close" at bounding box center [321, 337] width 22 height 10
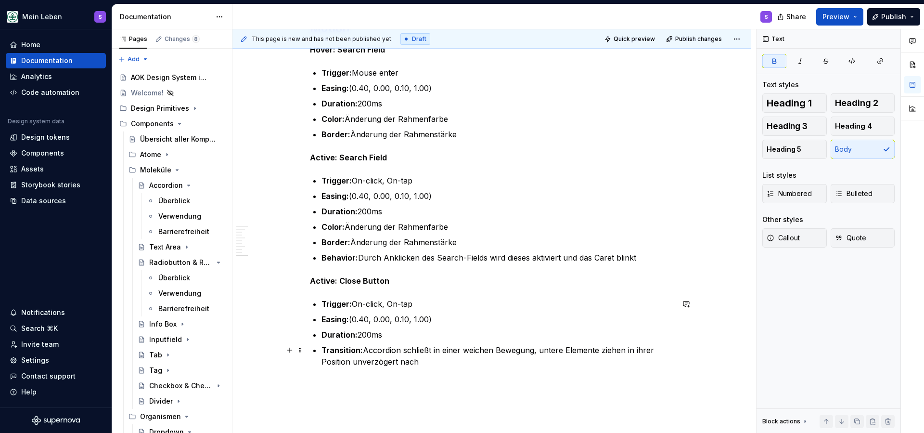
scroll to position [2951, 0]
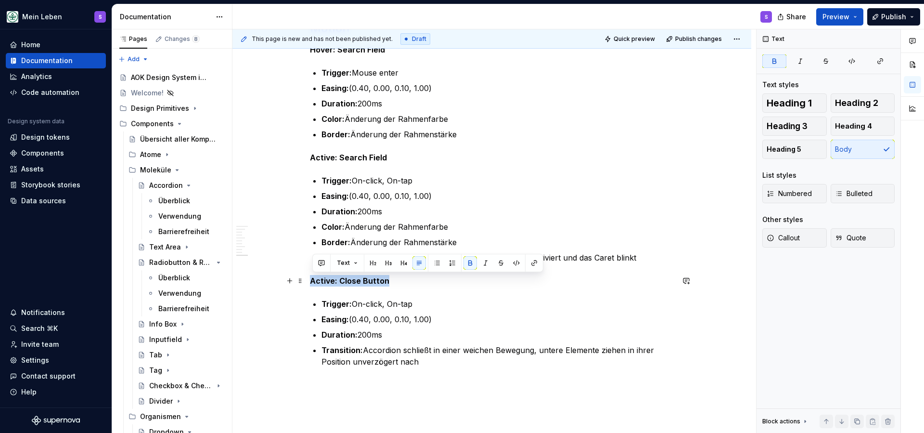
drag, startPoint x: 403, startPoint y: 279, endPoint x: 310, endPoint y: 284, distance: 93.5
click at [792, 147] on span "Heading 5" at bounding box center [784, 149] width 35 height 10
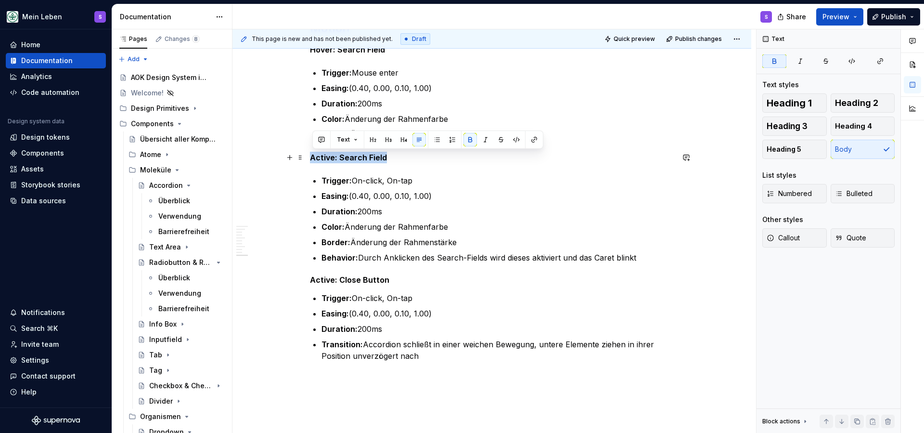
drag, startPoint x: 392, startPoint y: 158, endPoint x: 310, endPoint y: 160, distance: 81.4
click at [797, 149] on span "Heading 5" at bounding box center [784, 149] width 35 height 10
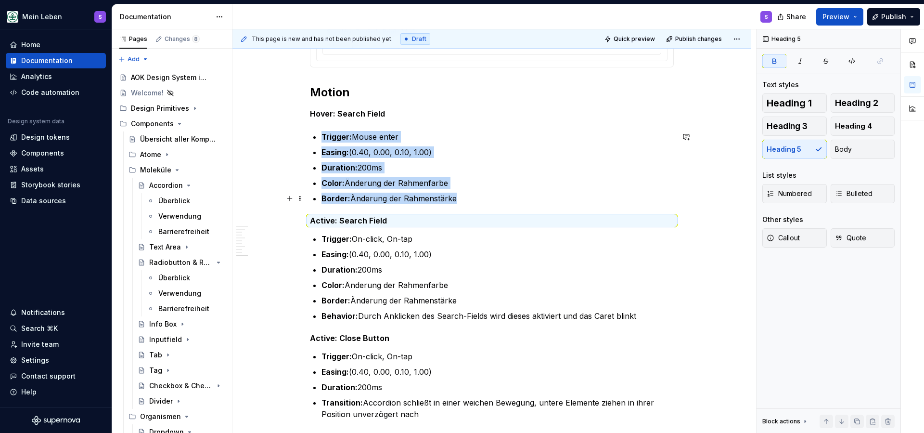
scroll to position [2887, 0]
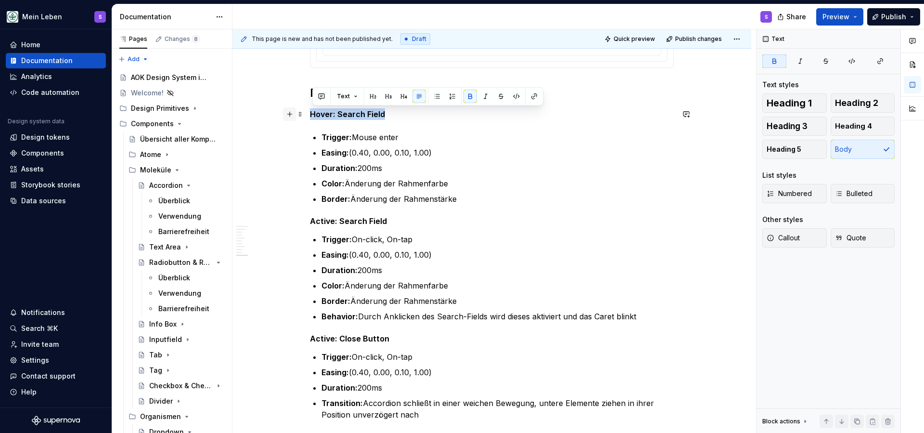
drag, startPoint x: 394, startPoint y: 116, endPoint x: 287, endPoint y: 114, distance: 107.4
click at [792, 147] on span "Heading 5" at bounding box center [784, 149] width 35 height 10
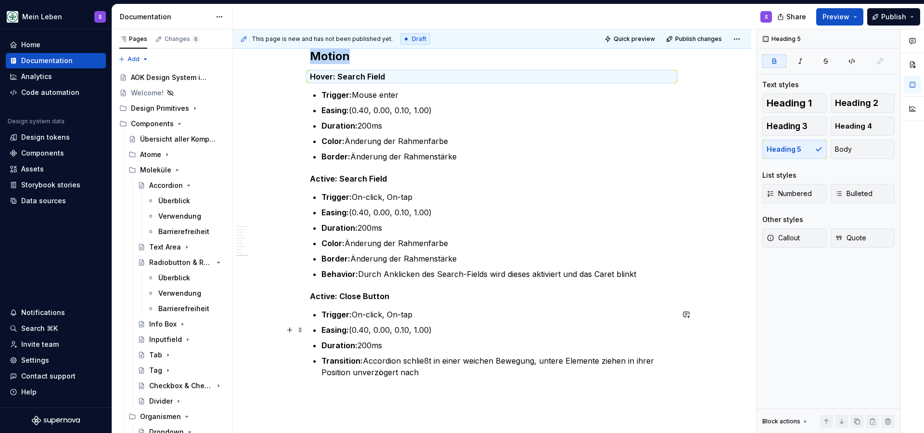
scroll to position [2923, 0]
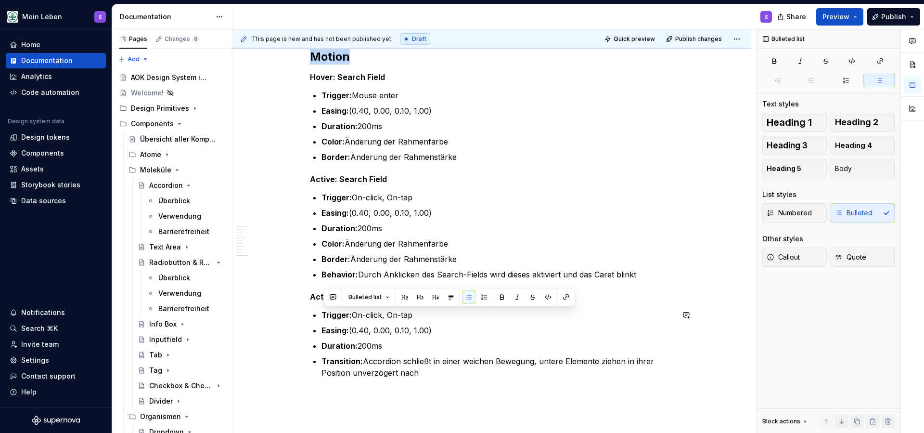
drag, startPoint x: 439, startPoint y: 374, endPoint x: 305, endPoint y: 308, distance: 148.8
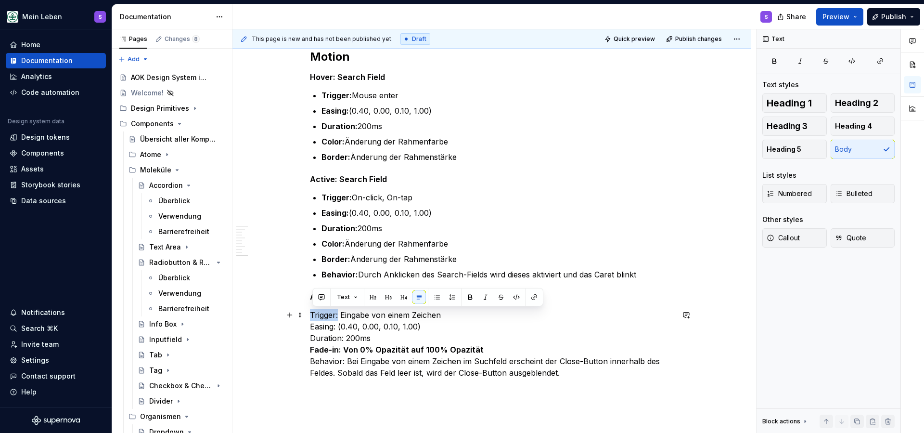
drag, startPoint x: 342, startPoint y: 315, endPoint x: 312, endPoint y: 317, distance: 29.9
click at [467, 296] on button "button" at bounding box center [470, 296] width 13 height 13
drag, startPoint x: 340, startPoint y: 328, endPoint x: 309, endPoint y: 329, distance: 30.8
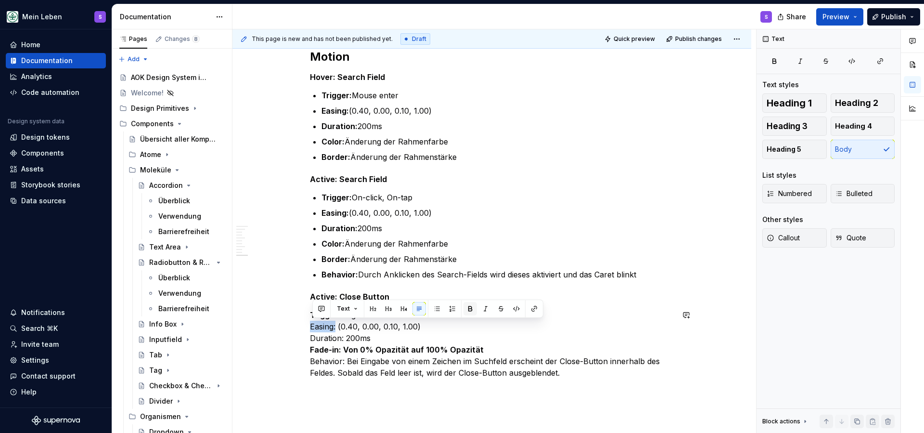
click at [469, 307] on button "button" at bounding box center [470, 308] width 13 height 13
drag, startPoint x: 347, startPoint y: 340, endPoint x: 308, endPoint y: 340, distance: 38.5
click at [472, 322] on button "button" at bounding box center [470, 319] width 13 height 13
click at [377, 349] on strong "Fade-in: Von 0% Opazität auf 100% Opazität" at bounding box center [397, 350] width 174 height 10
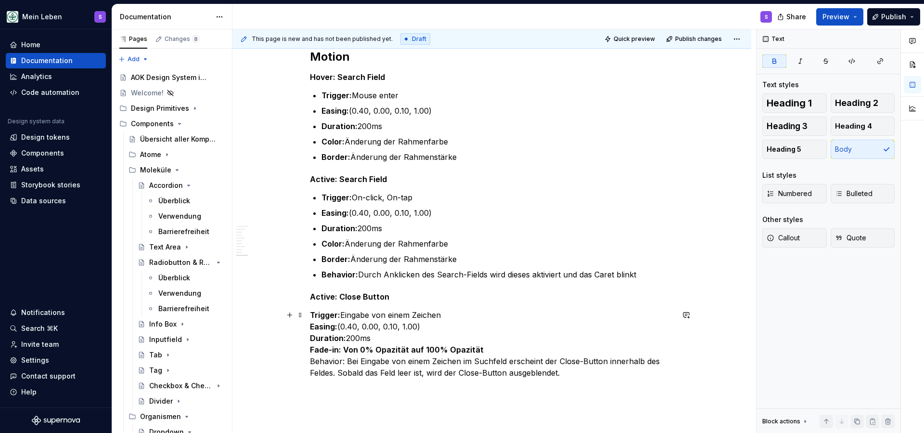
click at [377, 349] on strong "Fade-in: Von 0% Opazität auf 100% Opazität" at bounding box center [397, 350] width 174 height 10
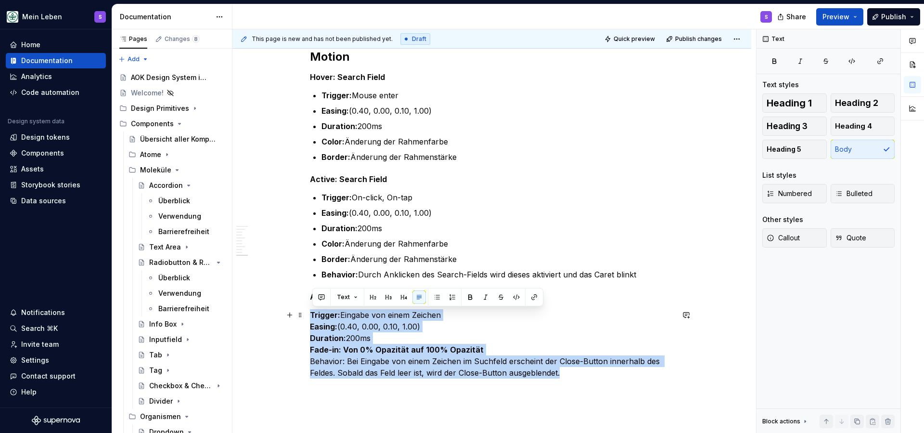
click at [377, 349] on strong "Fade-in: Von 0% Opazität auf 100% Opazität" at bounding box center [397, 350] width 174 height 10
click at [397, 349] on strong "Fade-in: Von 0% Opazität auf 100% Opazität" at bounding box center [397, 350] width 174 height 10
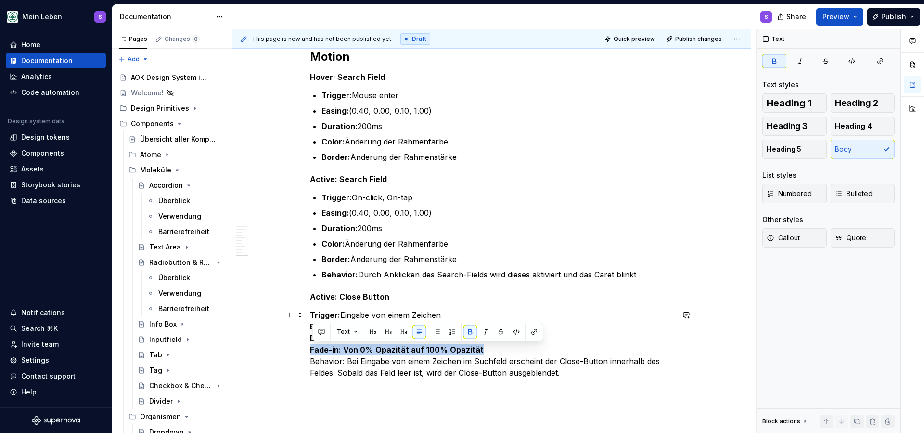
drag, startPoint x: 489, startPoint y: 351, endPoint x: 312, endPoint y: 351, distance: 176.2
click at [312, 351] on p "Trigger: Eingabe von einem Zeichen Easing: (0.40, 0.00, 0.10, 1.00) Duration: 2…" at bounding box center [492, 343] width 364 height 69
click at [470, 333] on button "button" at bounding box center [470, 331] width 13 height 13
click at [341, 351] on p "Trigger: Eingabe von einem Zeichen Easing: (0.40, 0.00, 0.10, 1.00) Duration: 2…" at bounding box center [492, 343] width 364 height 69
drag, startPoint x: 343, startPoint y: 351, endPoint x: 309, endPoint y: 350, distance: 34.2
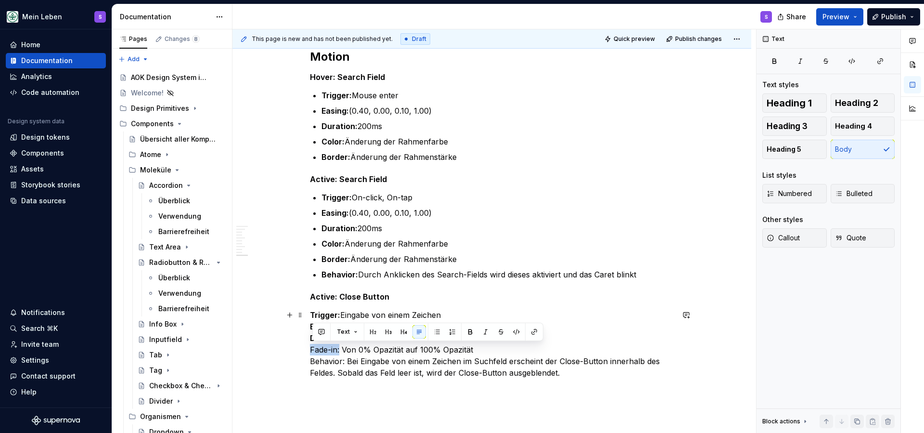
click at [469, 332] on button "button" at bounding box center [470, 331] width 13 height 13
click at [365, 360] on p "Trigger: Eingabe von einem Zeichen Easing: (0.40, 0.00, 0.10, 1.00) Duration: 2…" at bounding box center [492, 343] width 364 height 69
drag, startPoint x: 347, startPoint y: 363, endPoint x: 309, endPoint y: 364, distance: 38.5
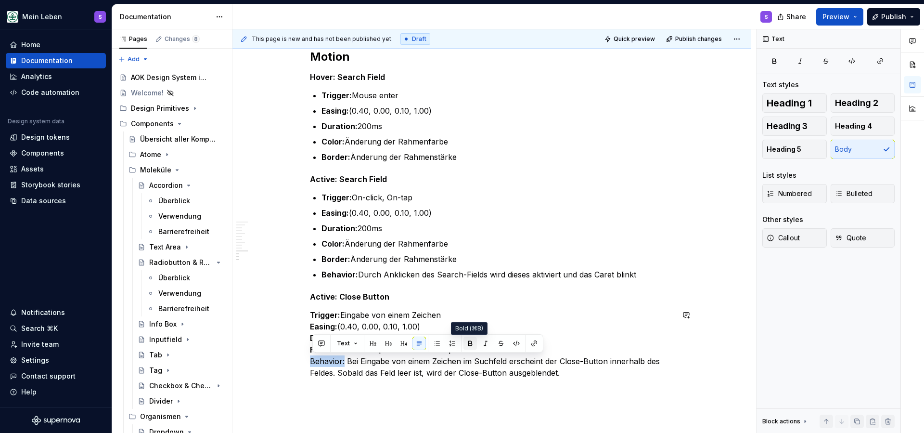
click at [471, 346] on button "button" at bounding box center [470, 342] width 13 height 13
click at [583, 376] on p "Trigger: Eingabe von einem Zeichen Easing: (0.40, 0.00, 0.10, 1.00) Duration: 2…" at bounding box center [492, 343] width 364 height 69
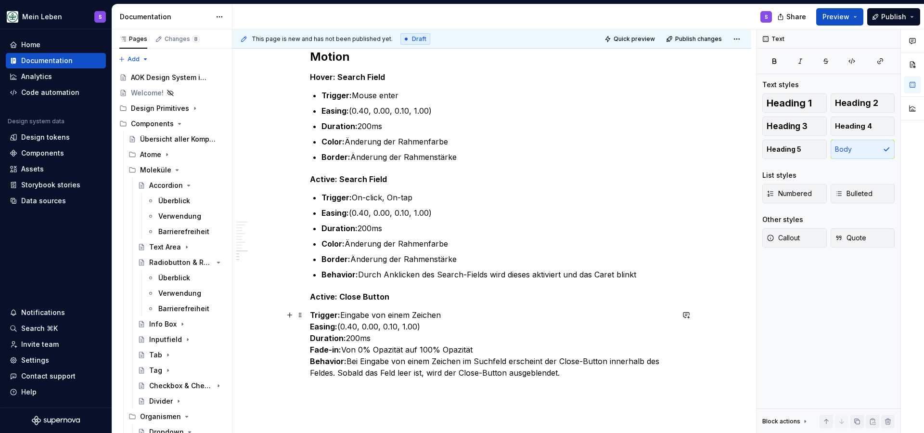
click at [453, 312] on p "Trigger: Eingabe von einem Zeichen Easing: (0.40, 0.00, 0.10, 1.00) Duration: 2…" at bounding box center [492, 343] width 364 height 69
drag, startPoint x: 462, startPoint y: 314, endPoint x: 310, endPoint y: 317, distance: 152.1
click at [434, 297] on button "button" at bounding box center [436, 296] width 13 height 13
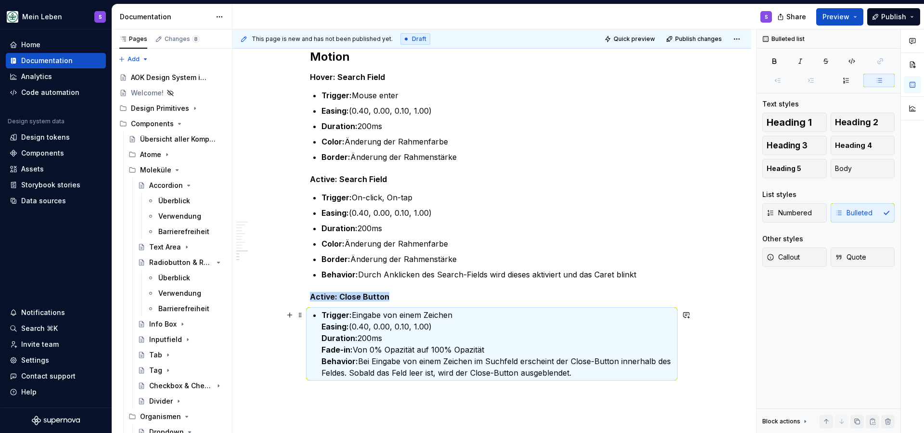
click at [439, 327] on p "Trigger: Eingabe von einem Zeichen Easing: (0.40, 0.00, 0.10, 1.00) Duration: 2…" at bounding box center [498, 343] width 352 height 69
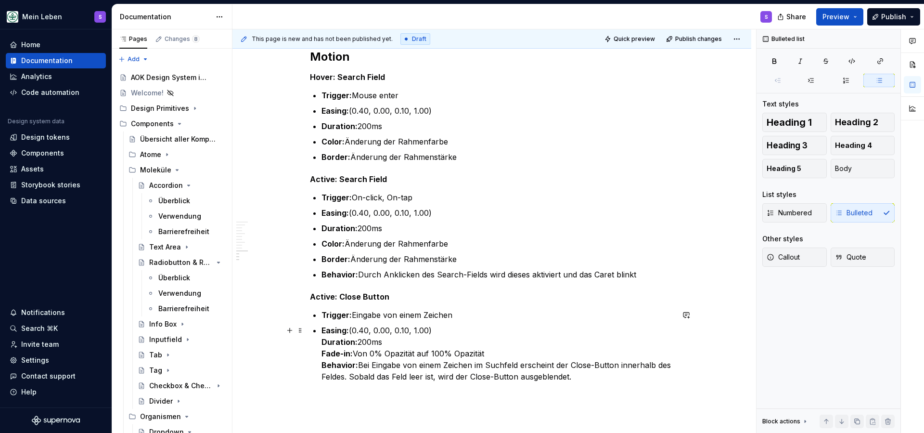
click at [324, 345] on strong "Duration:" at bounding box center [340, 342] width 36 height 10
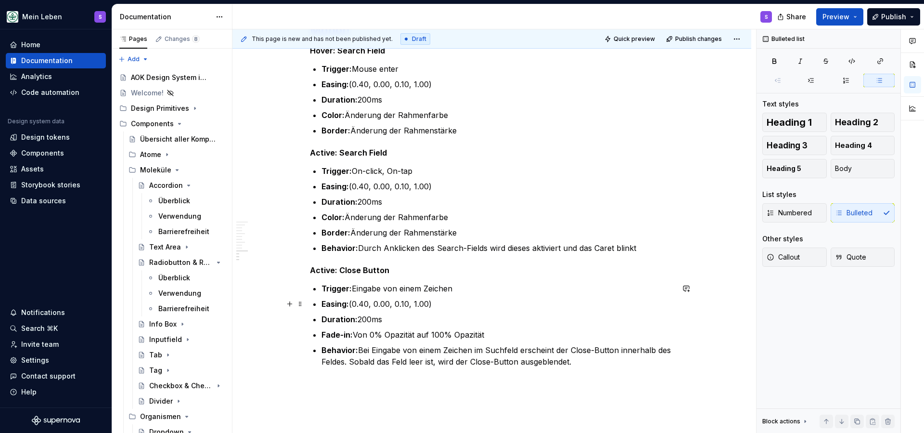
scroll to position [2956, 0]
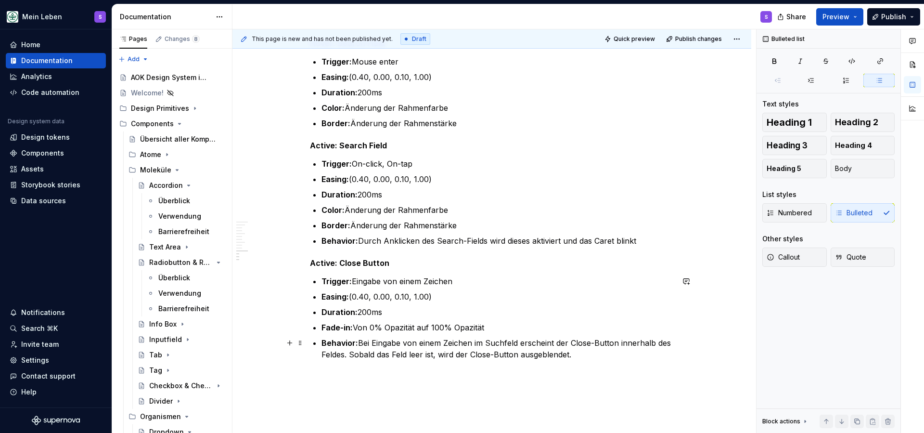
click at [583, 358] on p "Behavior: Bei Eingabe von einem Zeichen im Suchfeld erscheint der Close-Button …" at bounding box center [498, 348] width 352 height 23
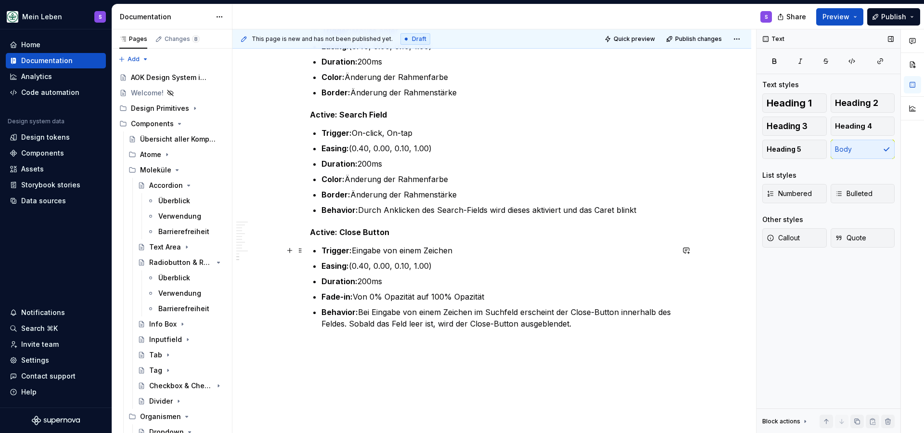
scroll to position [2988, 0]
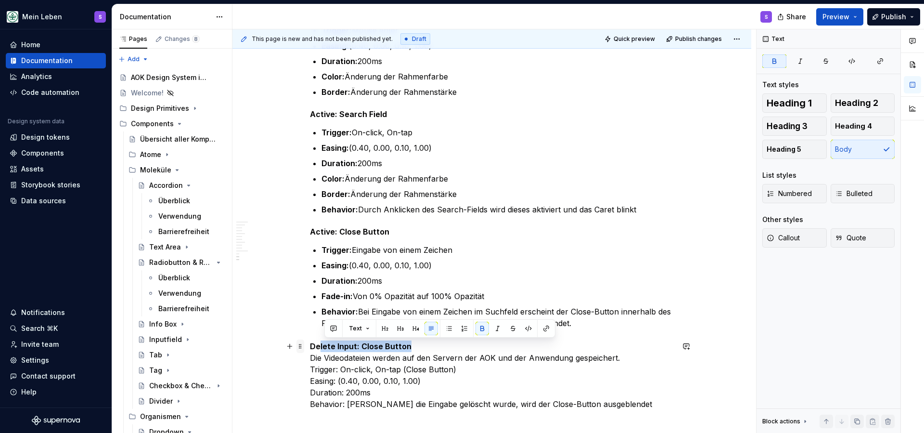
drag, startPoint x: 419, startPoint y: 346, endPoint x: 299, endPoint y: 348, distance: 119.9
click at [431, 347] on p "Delete Input: Close Button Die Videodateien werden auf den Servern der AOK und …" at bounding box center [492, 374] width 364 height 69
drag, startPoint x: 420, startPoint y: 347, endPoint x: 308, endPoint y: 349, distance: 112.7
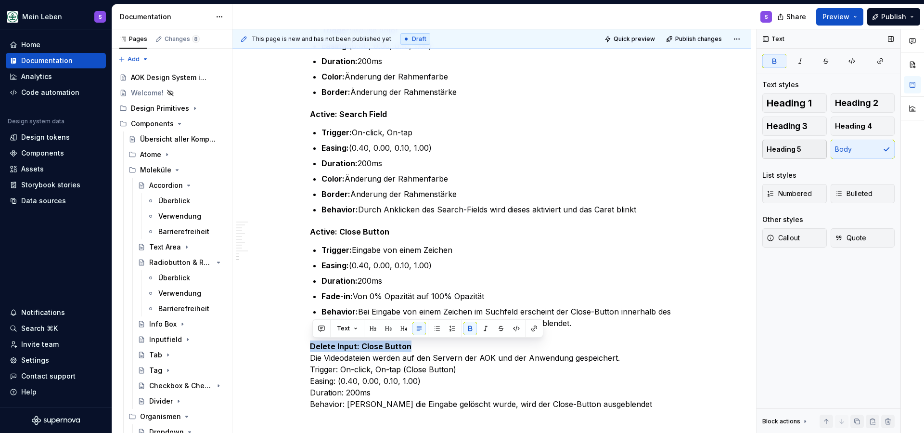
click at [799, 152] on span "Heading 5" at bounding box center [784, 149] width 35 height 10
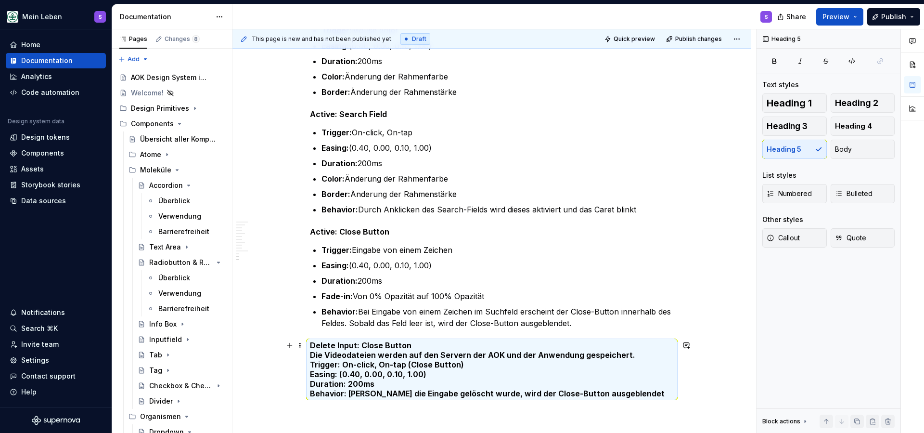
click at [432, 344] on h5 "Delete Input: Close Button Die Videodateien werden auf den Servern der AOK und …" at bounding box center [492, 369] width 364 height 58
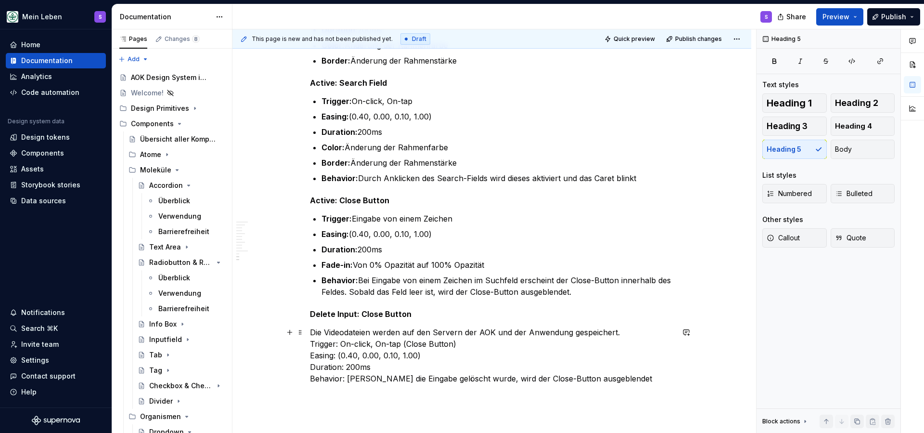
scroll to position [3020, 0]
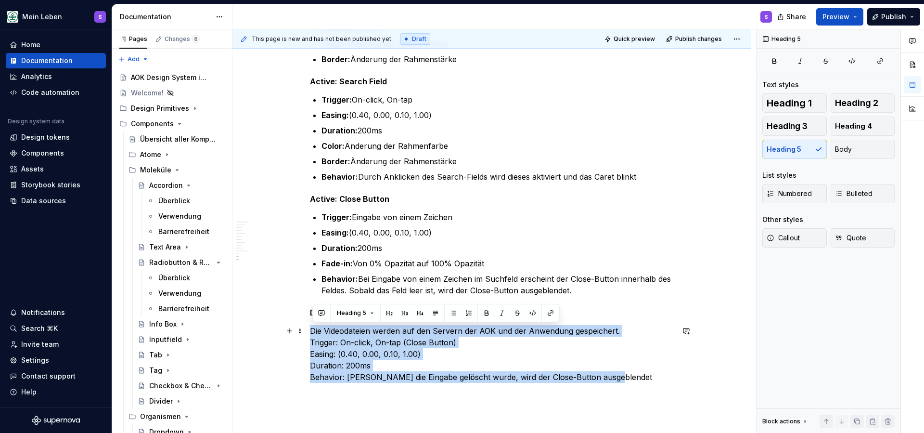
drag, startPoint x: 628, startPoint y: 386, endPoint x: 311, endPoint y: 328, distance: 322.0
click at [860, 148] on button "Body" at bounding box center [863, 149] width 65 height 19
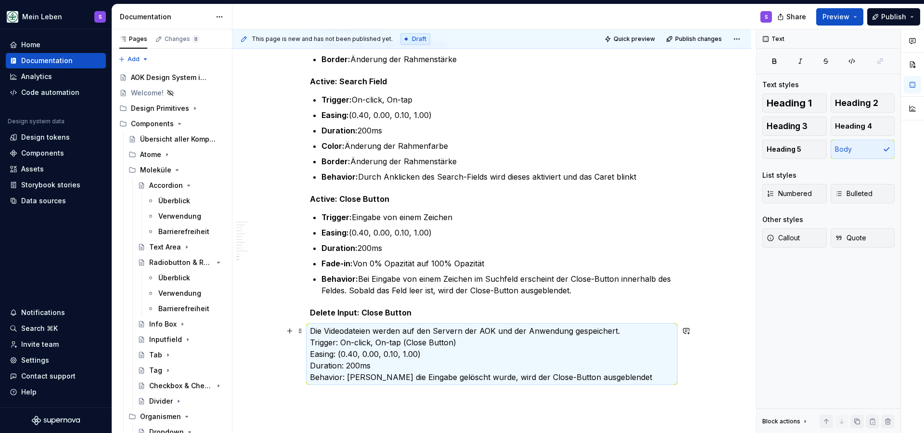
click at [431, 350] on p "Die Videodateien werden auf den Servern der AOK und der Anwendung gespeichert. …" at bounding box center [492, 354] width 364 height 58
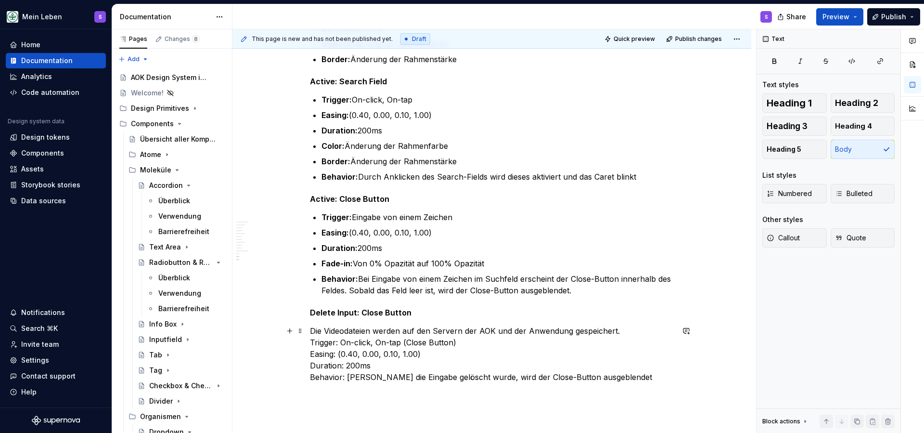
click at [424, 327] on p "Die Videodateien werden auf den Servern der AOK und der Anwendung gespeichert. …" at bounding box center [492, 354] width 364 height 58
click at [434, 327] on p "Die Videodateien werden auf den Servern der AOK und der Anwendung gespeichert. …" at bounding box center [492, 354] width 364 height 58
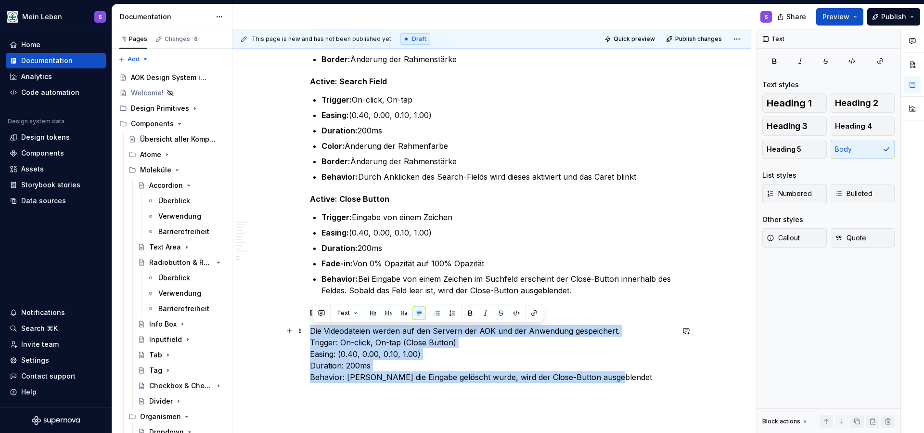
click at [478, 341] on p "Die Videodateien werden auf den Servern der AOK und der Anwendung gespeichert. …" at bounding box center [492, 354] width 364 height 58
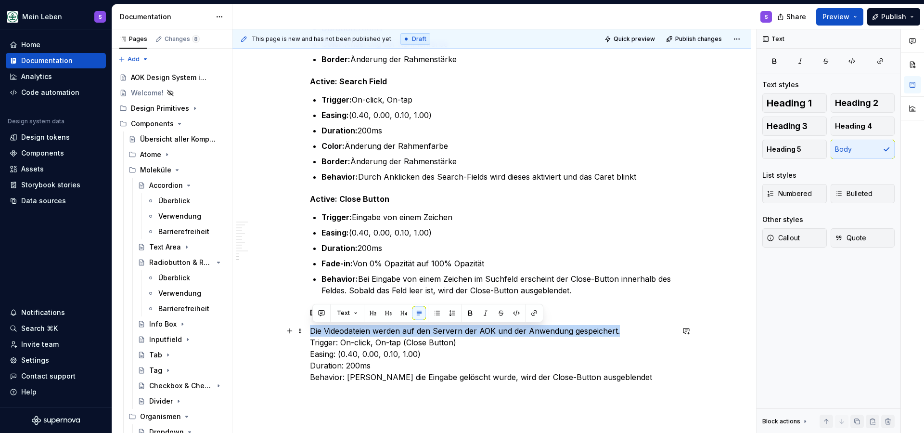
drag, startPoint x: 630, startPoint y: 330, endPoint x: 311, endPoint y: 334, distance: 318.7
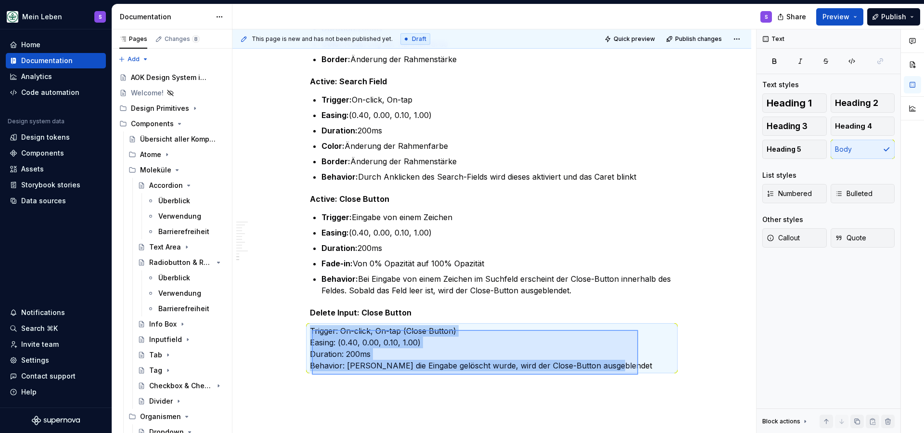
drag, startPoint x: 312, startPoint y: 330, endPoint x: 638, endPoint y: 374, distance: 329.4
click at [638, 374] on div "**********" at bounding box center [494, 231] width 524 height 404
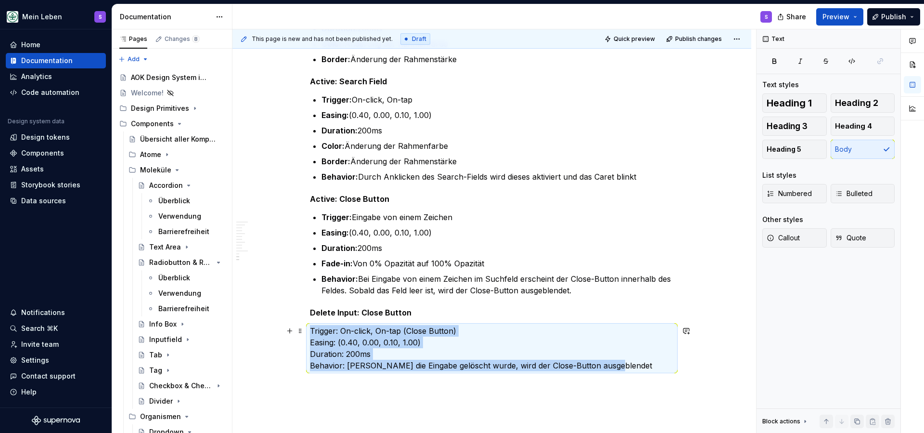
click at [352, 331] on p "Trigger: On-click, On-tap (Close Button) Easing: (0.40, 0.00, 0.10, 1.00) Durat…" at bounding box center [492, 348] width 364 height 46
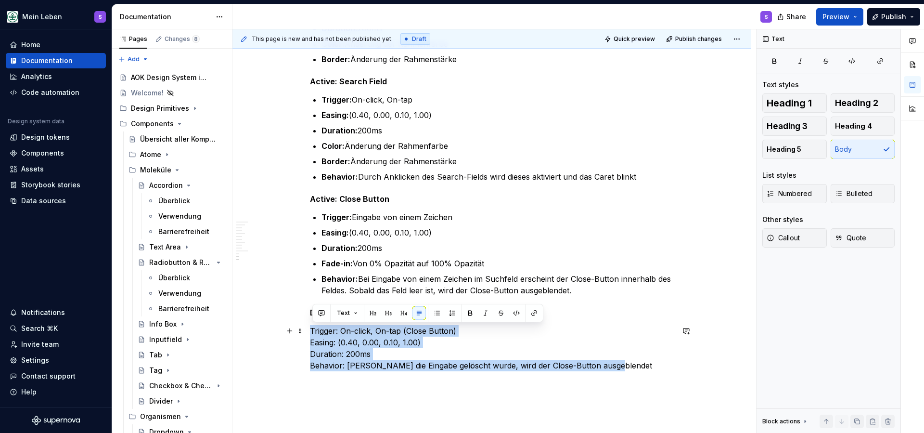
drag, startPoint x: 625, startPoint y: 372, endPoint x: 311, endPoint y: 333, distance: 316.3
click at [852, 192] on span "Bulleted" at bounding box center [854, 194] width 38 height 10
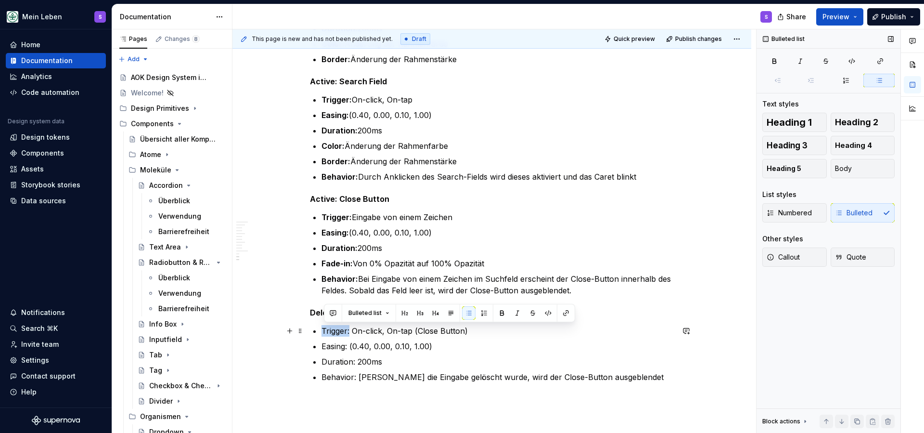
drag, startPoint x: 353, startPoint y: 332, endPoint x: 323, endPoint y: 331, distance: 30.3
click at [496, 312] on button "button" at bounding box center [501, 312] width 13 height 13
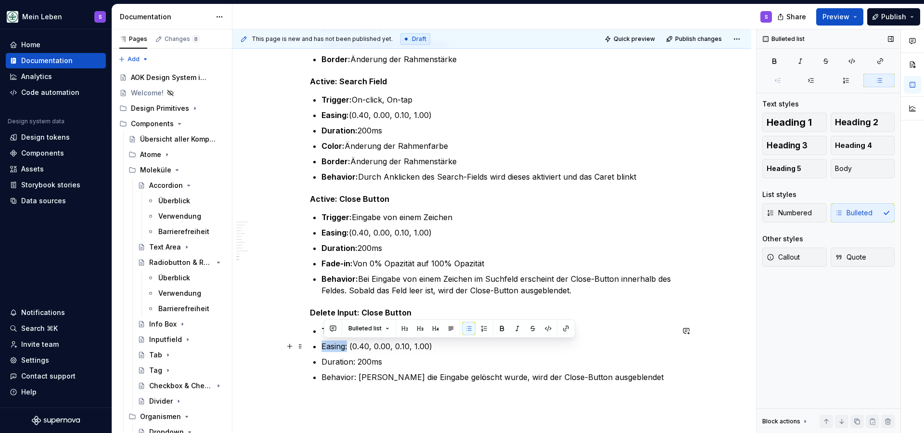
drag, startPoint x: 351, startPoint y: 348, endPoint x: 320, endPoint y: 349, distance: 31.3
click at [504, 328] on button "button" at bounding box center [501, 328] width 13 height 13
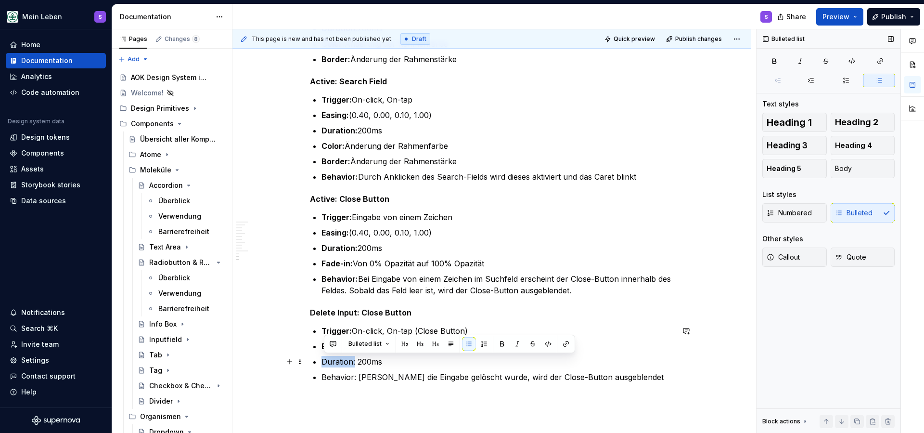
drag, startPoint x: 357, startPoint y: 363, endPoint x: 325, endPoint y: 364, distance: 32.3
click at [324, 364] on p "Duration: 200ms" at bounding box center [498, 362] width 352 height 12
click at [500, 344] on button "button" at bounding box center [501, 343] width 13 height 13
drag, startPoint x: 358, startPoint y: 379, endPoint x: 324, endPoint y: 381, distance: 33.7
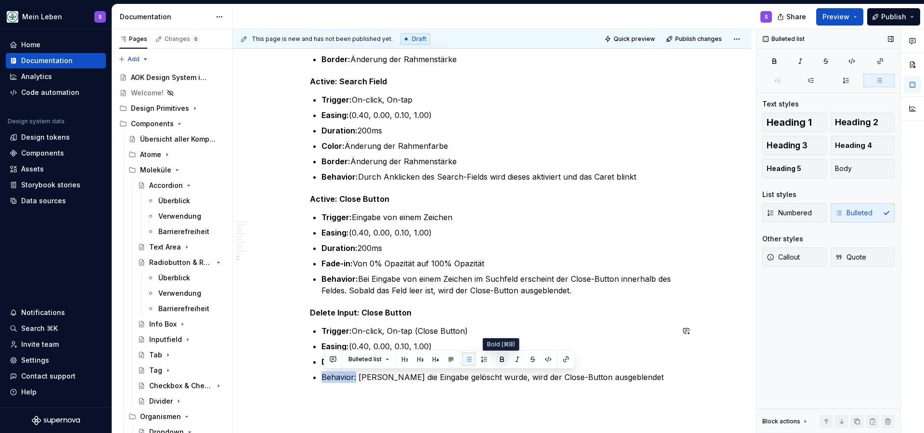
click at [503, 359] on button "button" at bounding box center [501, 358] width 13 height 13
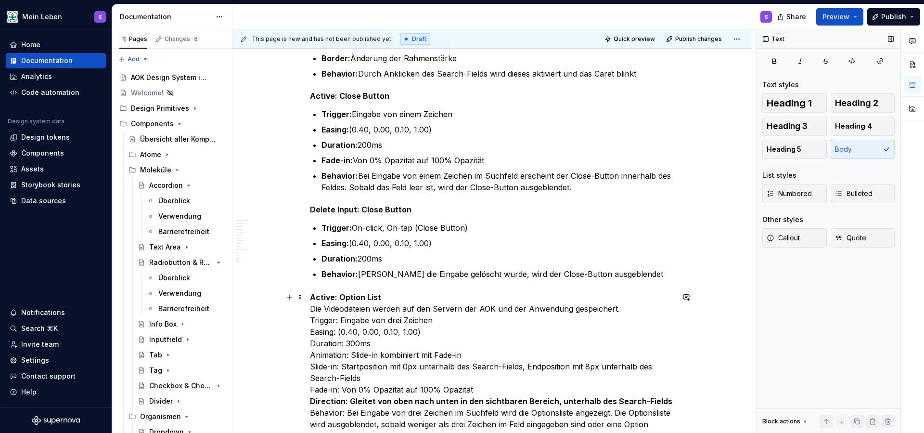
scroll to position [3127, 0]
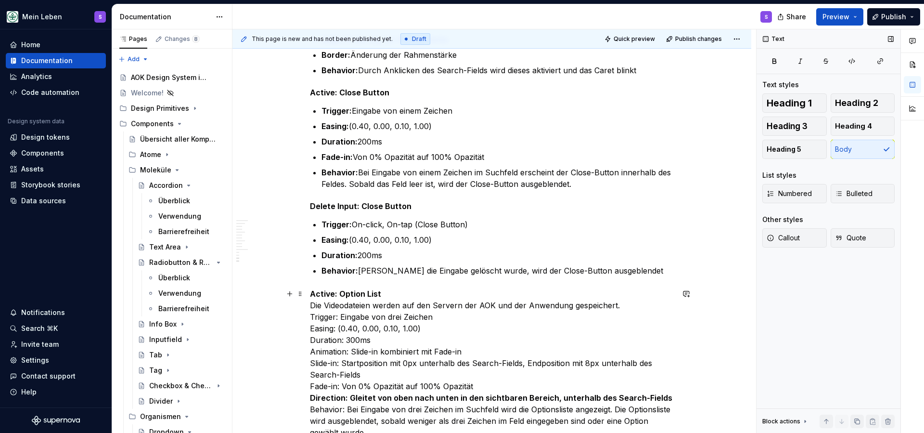
click at [349, 293] on strong "Active: Option List" at bounding box center [345, 294] width 71 height 10
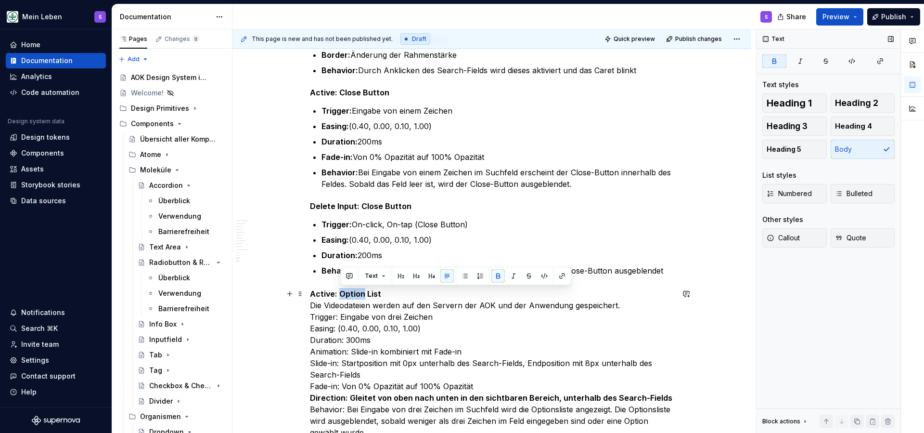
click at [349, 293] on strong "Active: Option List" at bounding box center [345, 294] width 71 height 10
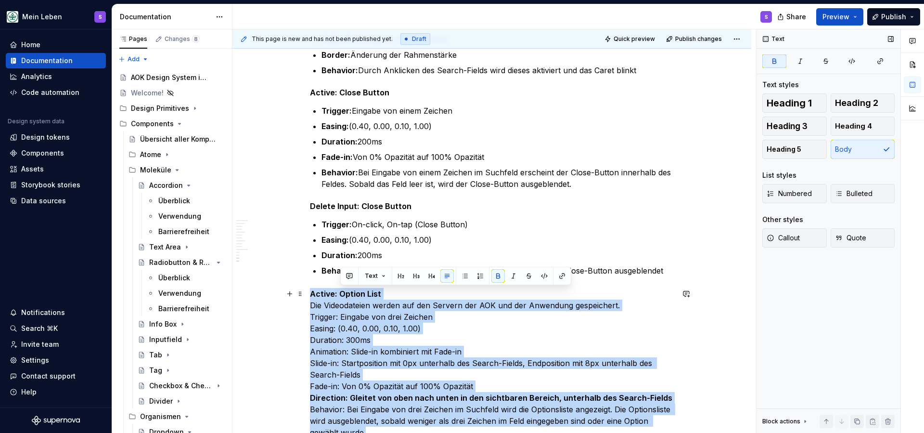
click at [349, 293] on strong "Active: Option List" at bounding box center [345, 294] width 71 height 10
click at [362, 293] on strong "Active: Option List" at bounding box center [345, 294] width 71 height 10
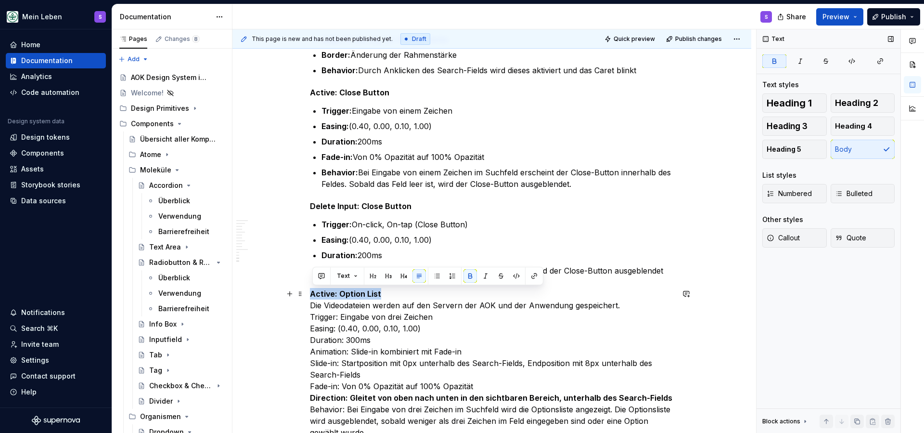
drag, startPoint x: 387, startPoint y: 292, endPoint x: 309, endPoint y: 295, distance: 78.0
click at [786, 150] on span "Heading 5" at bounding box center [784, 149] width 35 height 10
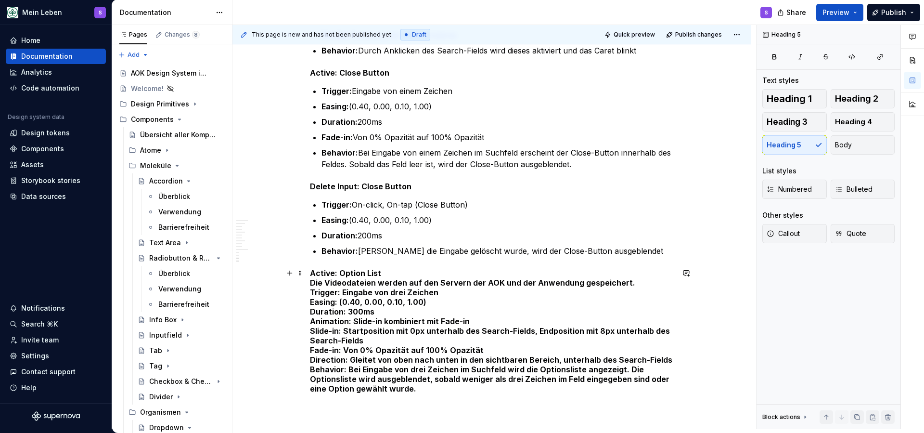
click at [399, 278] on h5 "Active: Option List Die Videodateien werden auf den Servern der AOK und der Anw…" at bounding box center [492, 330] width 364 height 125
click at [388, 273] on h5 "Active: Option List Die Videodateien werden auf den Servern der AOK und der Anw…" at bounding box center [492, 330] width 364 height 125
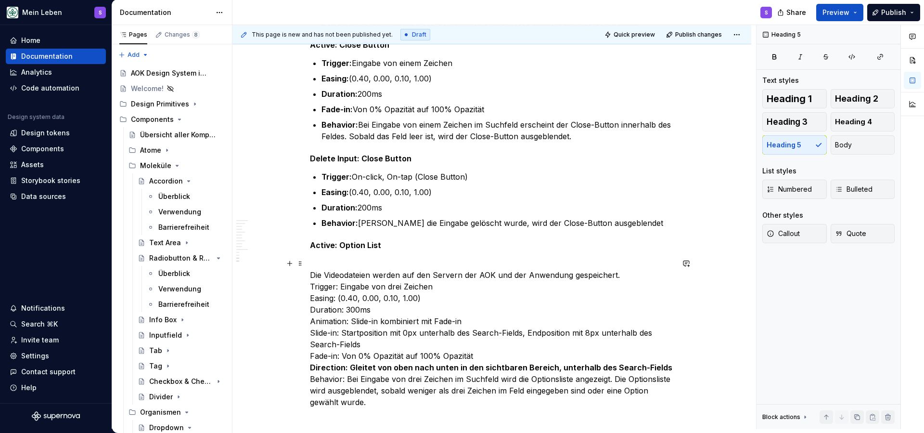
scroll to position [3174, 0]
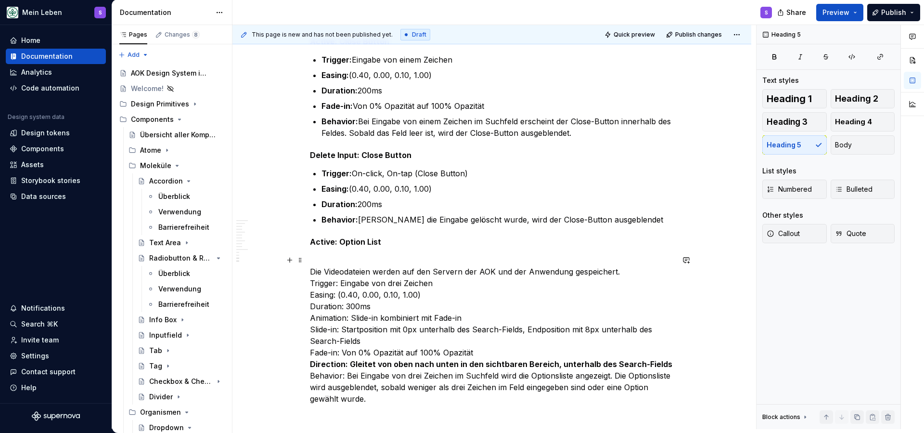
click at [512, 269] on p "Die Videodateien werden auf den Servern der AOK und der Anwendung gespeichert. …" at bounding box center [492, 329] width 364 height 150
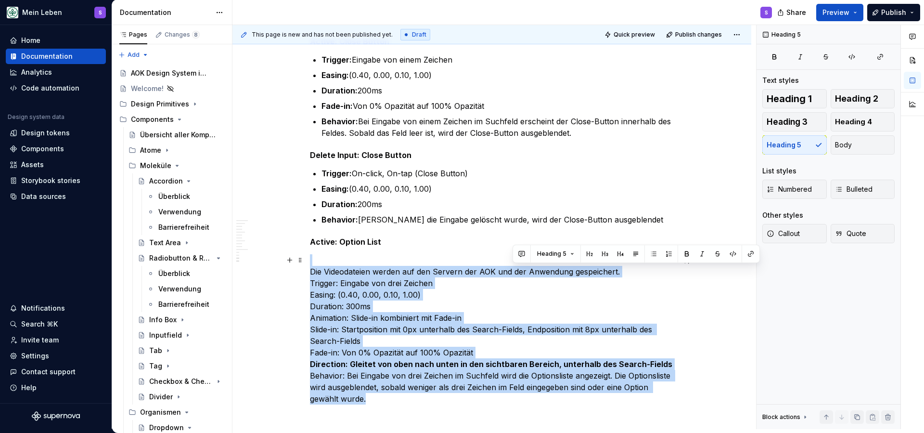
click at [512, 269] on p "Die Videodateien werden auf den Servern der AOK und der Anwendung gespeichert. …" at bounding box center [492, 329] width 364 height 150
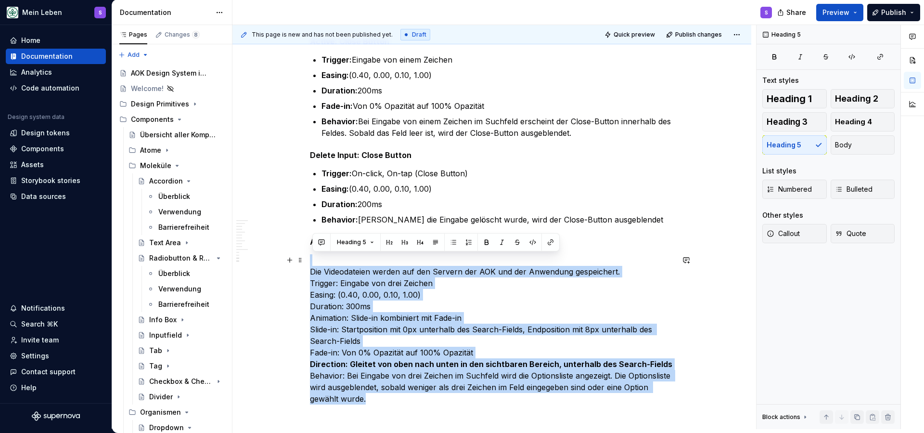
click at [512, 269] on p "Die Videodateien werden auf den Servern der AOK und der Anwendung gespeichert. …" at bounding box center [492, 329] width 364 height 150
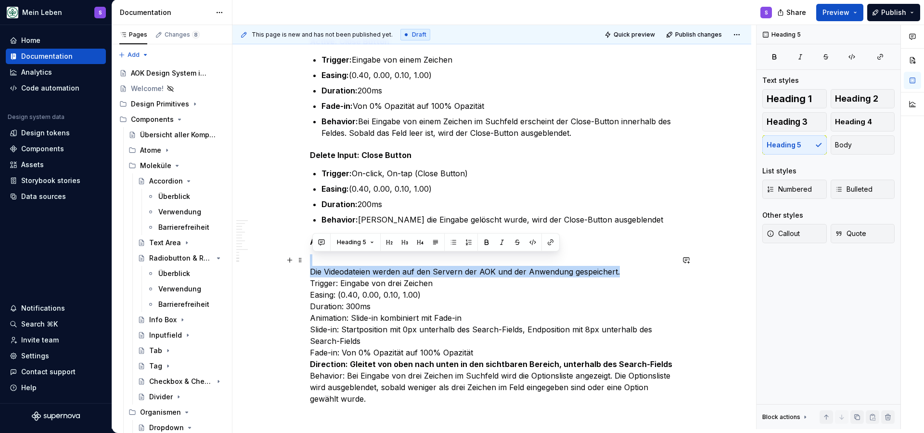
drag, startPoint x: 632, startPoint y: 271, endPoint x: 328, endPoint y: 257, distance: 304.1
click at [328, 257] on p "Die Videodateien werden auf den Servern der AOK und der Anwendung gespeichert. …" at bounding box center [492, 329] width 364 height 150
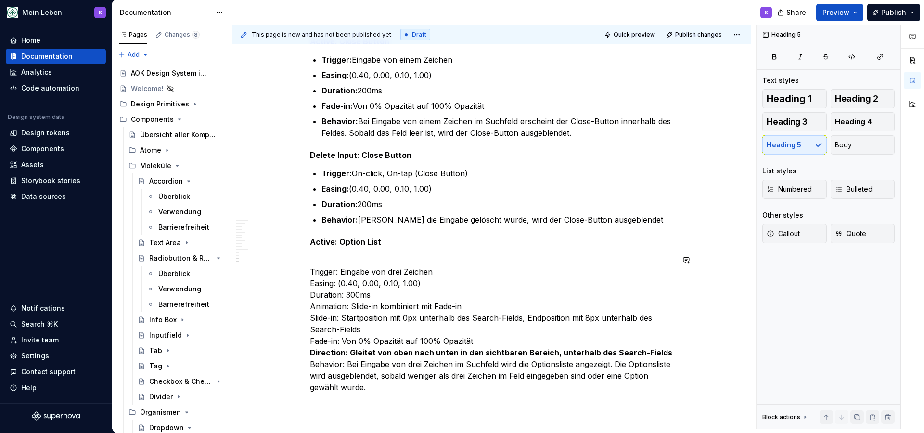
scroll to position [3133, 0]
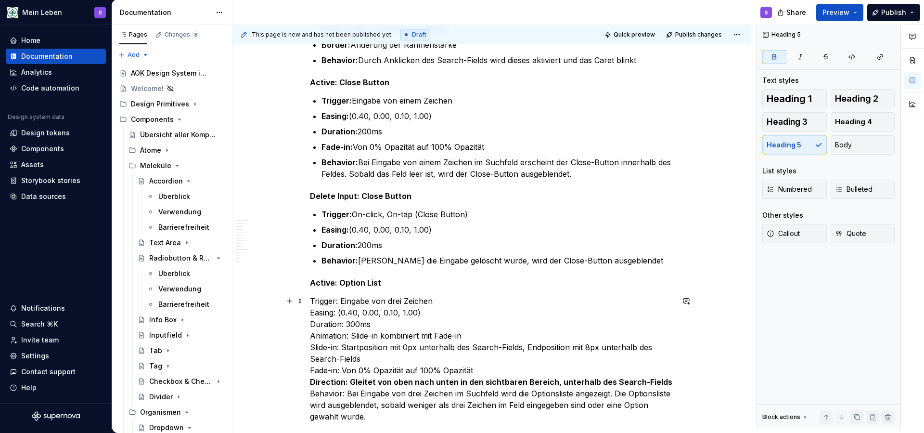
click at [441, 379] on strong "Direction: Gleitet von oben nach unten in den sichtbaren Bereich, unterhalb des…" at bounding box center [491, 382] width 362 height 10
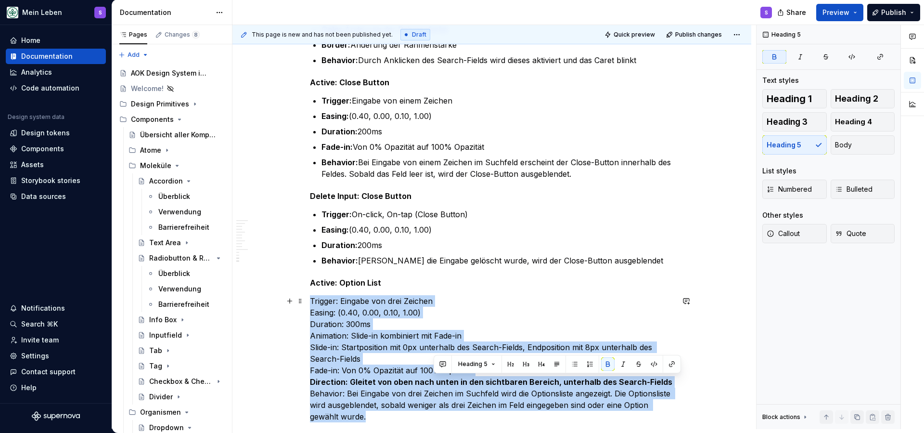
click at [441, 379] on strong "Direction: Gleitet von oben nach unten in den sichtbaren Bereich, unterhalb des…" at bounding box center [491, 382] width 362 height 10
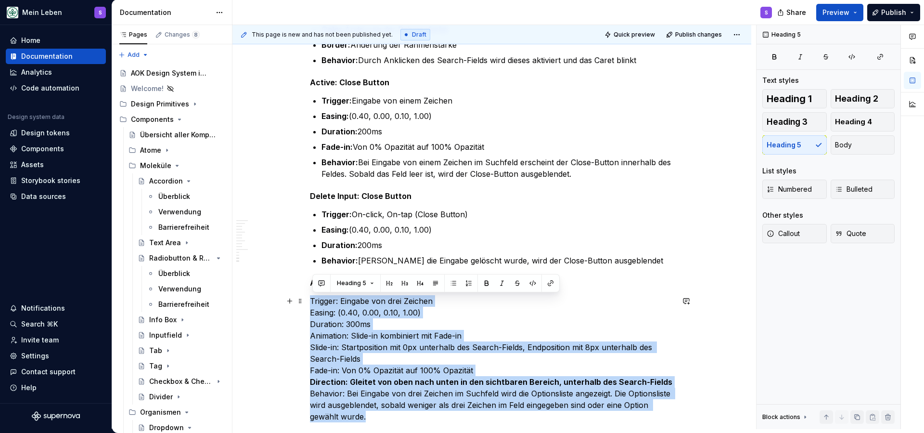
click at [458, 378] on strong "Direction: Gleitet von oben nach unten in den sichtbaren Bereich, unterhalb des…" at bounding box center [491, 382] width 362 height 10
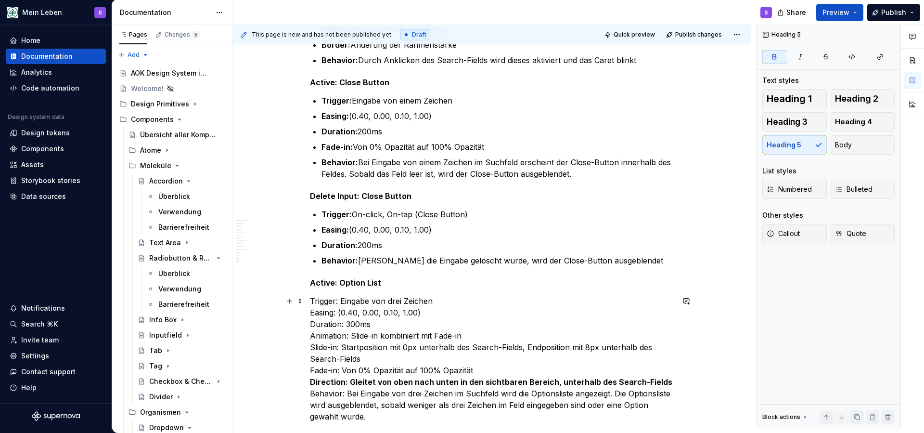
click at [458, 378] on strong "Direction: Gleitet von oben nach unten in den sichtbaren Bereich, unterhalb des…" at bounding box center [491, 382] width 362 height 10
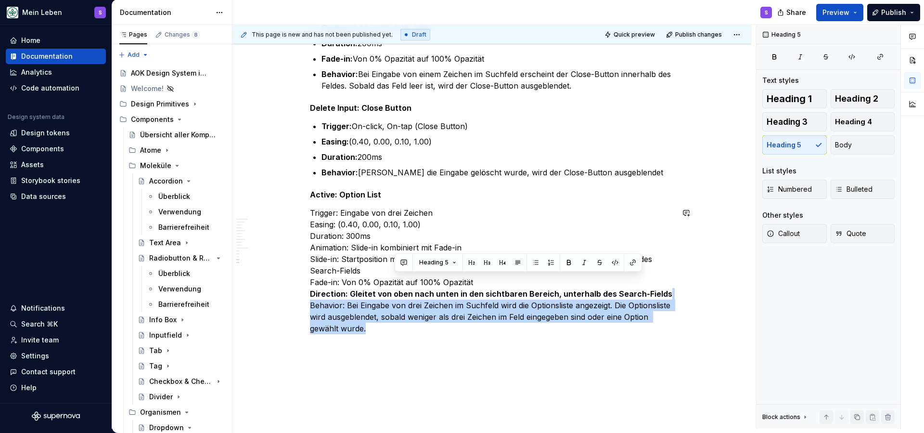
scroll to position [3234, 0]
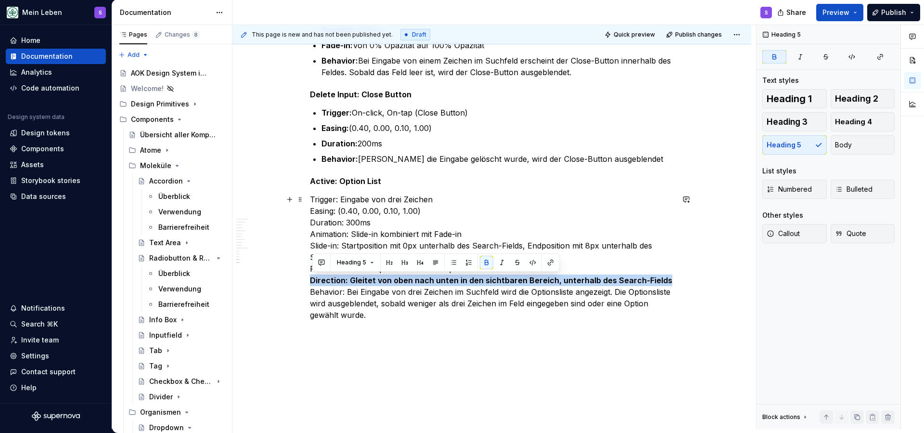
drag, startPoint x: 667, startPoint y: 377, endPoint x: 307, endPoint y: 281, distance: 373.2
click at [484, 264] on button "button" at bounding box center [486, 262] width 13 height 13
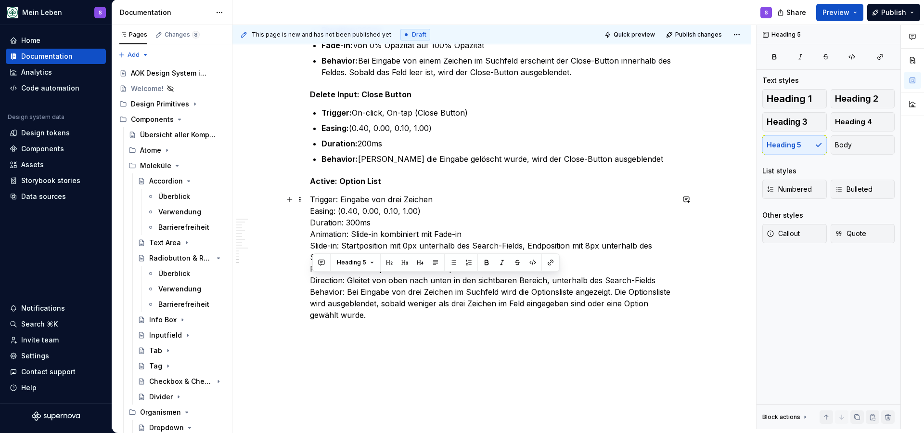
click at [338, 199] on p "Trigger: Eingabe von drei Zeichen Easing: (0.40, 0.00, 0.10, 1.00) Duration: 30…" at bounding box center [492, 257] width 364 height 127
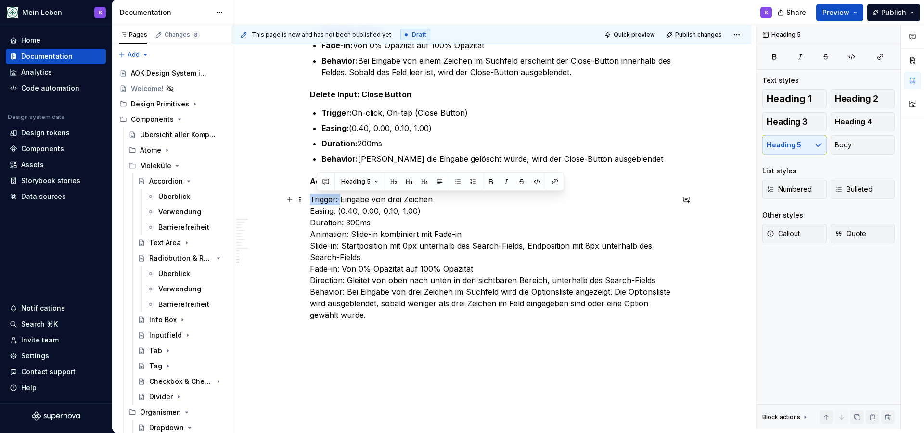
drag, startPoint x: 343, startPoint y: 199, endPoint x: 314, endPoint y: 201, distance: 28.9
click at [314, 201] on p "Trigger: Eingabe von drei Zeichen Easing: (0.40, 0.00, 0.10, 1.00) Duration: 30…" at bounding box center [492, 257] width 364 height 127
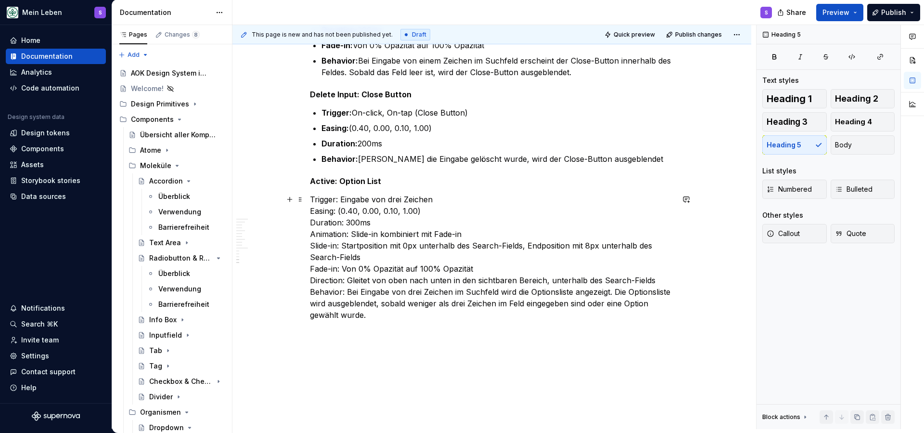
click at [423, 318] on p "Trigger: Eingabe von drei Zeichen Easing: (0.40, 0.00, 0.10, 1.00) Duration: 30…" at bounding box center [492, 257] width 364 height 127
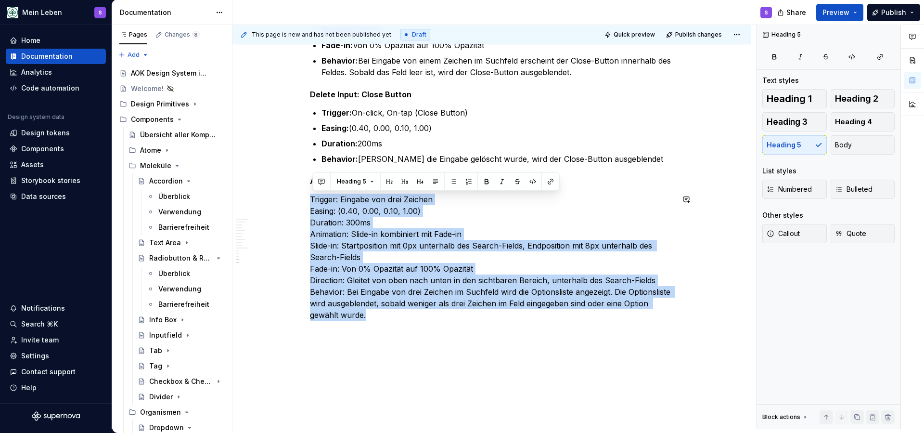
drag, startPoint x: 411, startPoint y: 316, endPoint x: 312, endPoint y: 201, distance: 151.9
copy p "Trigger: Eingabe von drei Zeichen Easing: (0.40, 0.00, 0.10, 1.00) Duration: 30…"
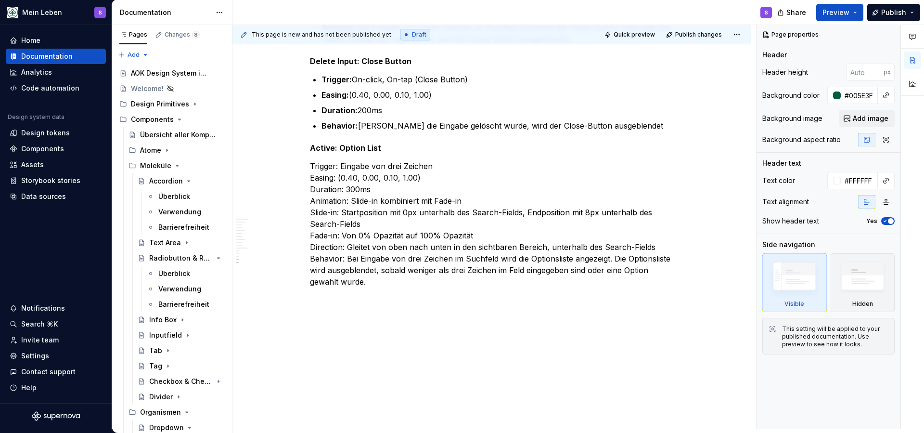
scroll to position [3133, 0]
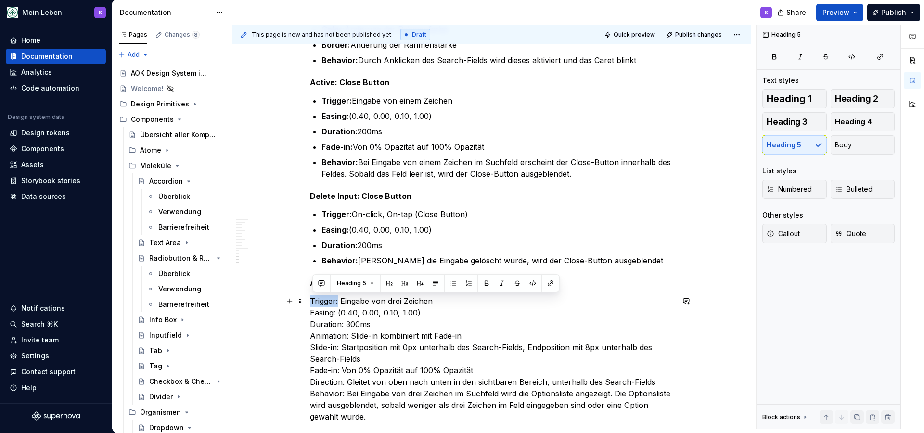
drag, startPoint x: 341, startPoint y: 302, endPoint x: 312, endPoint y: 302, distance: 29.4
click at [368, 388] on p "Trigger: Eingabe von drei Zeichen Easing: (0.40, 0.00, 0.10, 1.00) Duration: 30…" at bounding box center [492, 358] width 364 height 127
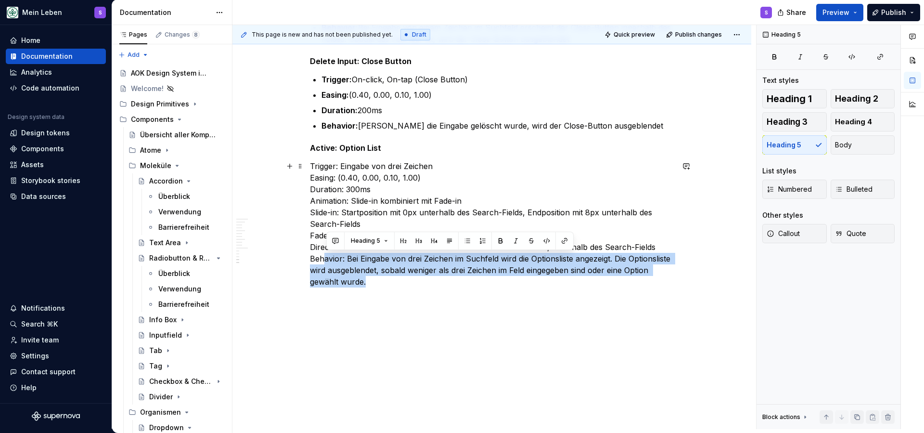
drag, startPoint x: 403, startPoint y: 419, endPoint x: 326, endPoint y: 255, distance: 181.1
click at [326, 255] on p "Trigger: Eingabe von drei Zeichen Easing: (0.40, 0.00, 0.10, 1.00) Duration: 30…" at bounding box center [492, 223] width 364 height 127
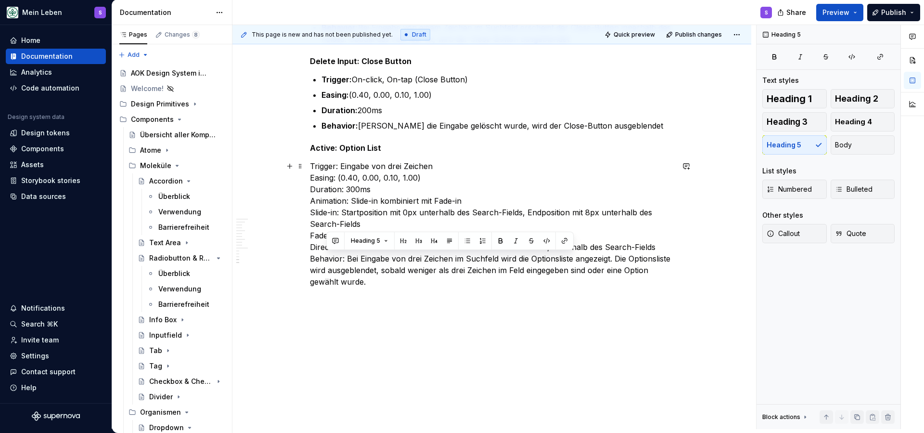
click at [317, 165] on p "Trigger: Eingabe von drei Zeichen Easing: (0.40, 0.00, 0.10, 1.00) Duration: 30…" at bounding box center [492, 223] width 364 height 127
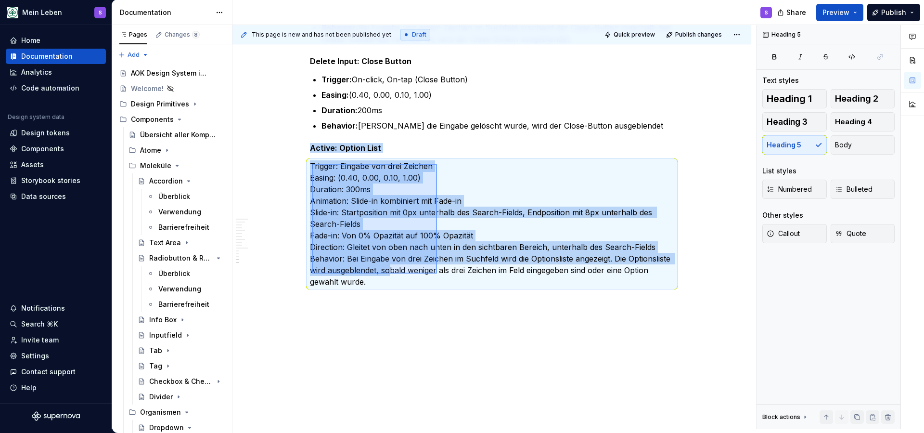
drag, startPoint x: 312, startPoint y: 164, endPoint x: 437, endPoint y: 273, distance: 166.5
click at [437, 273] on div "**********" at bounding box center [494, 227] width 524 height 404
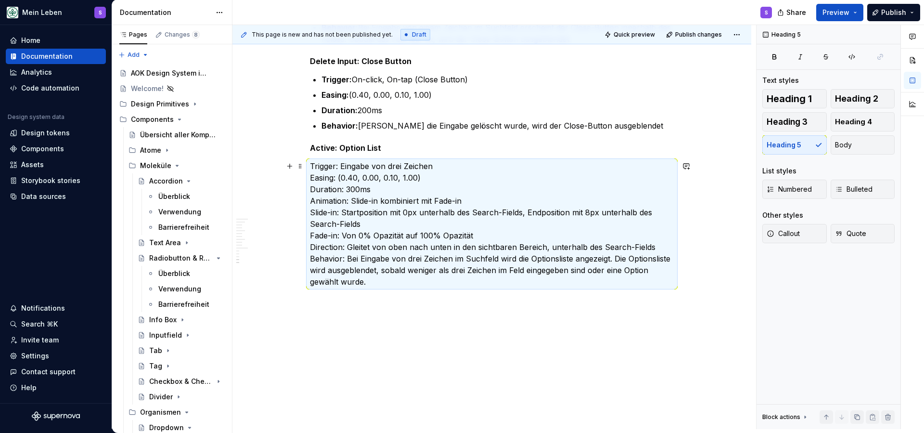
click at [416, 282] on p "Trigger: Eingabe von drei Zeichen Easing: (0.40, 0.00, 0.10, 1.00) Duration: 30…" at bounding box center [492, 223] width 364 height 127
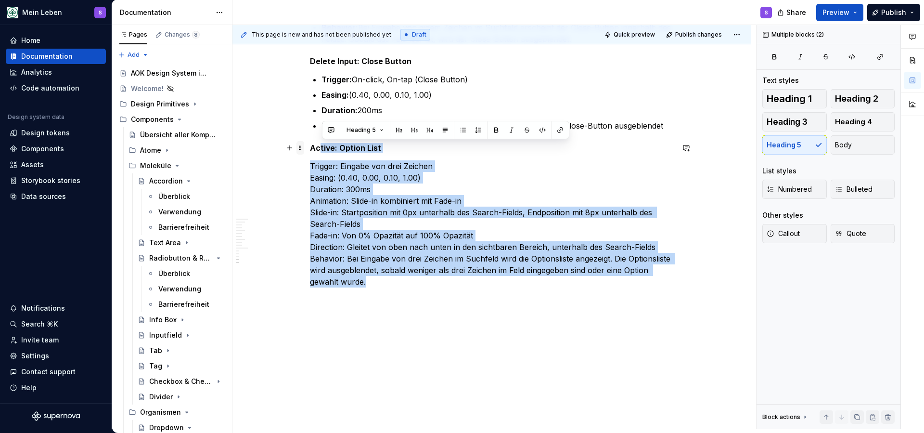
drag, startPoint x: 425, startPoint y: 284, endPoint x: 300, endPoint y: 152, distance: 182.2
click at [333, 179] on p "Trigger: Eingabe von drei Zeichen Easing: (0.40, 0.00, 0.10, 1.00) Duration: 30…" at bounding box center [492, 223] width 364 height 127
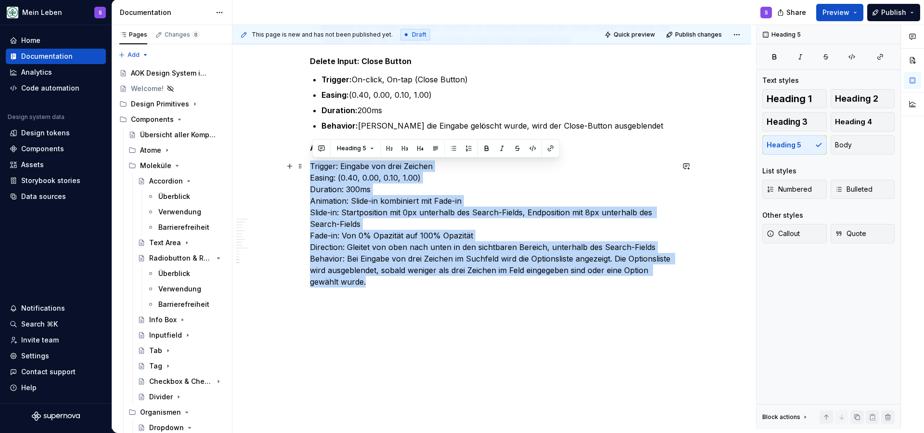
drag, startPoint x: 402, startPoint y: 283, endPoint x: 309, endPoint y: 168, distance: 148.5
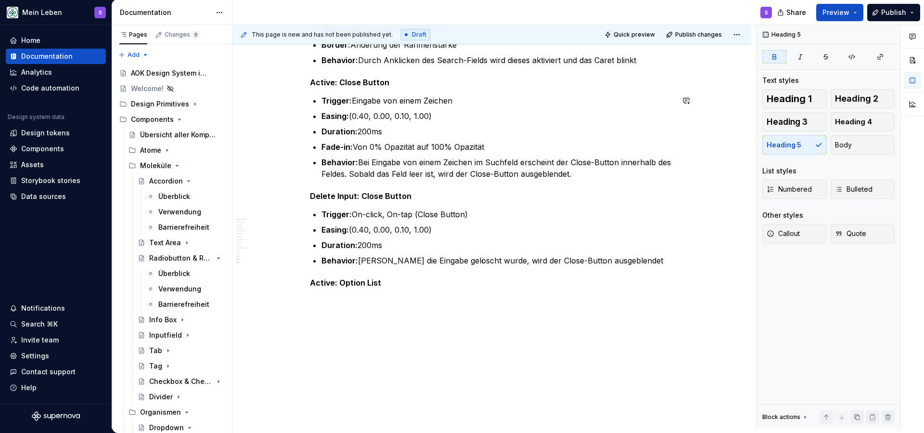
scroll to position [3133, 0]
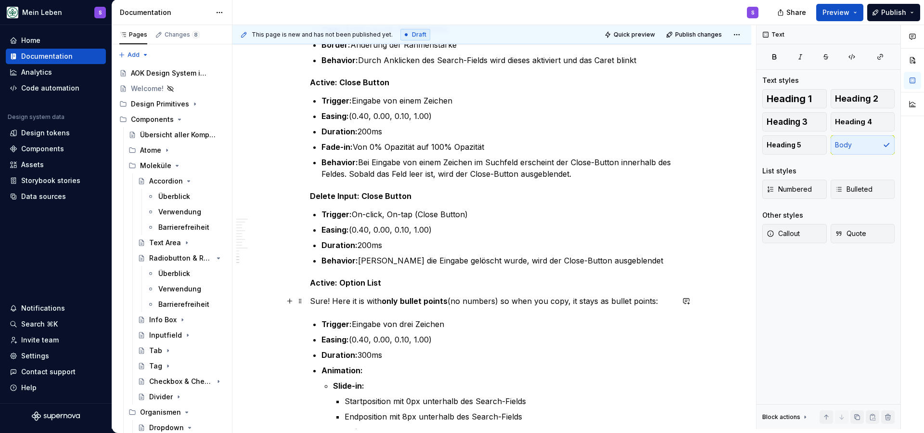
click at [419, 301] on strong "only bullet points" at bounding box center [415, 301] width 66 height 10
click at [418, 301] on p at bounding box center [492, 301] width 364 height 12
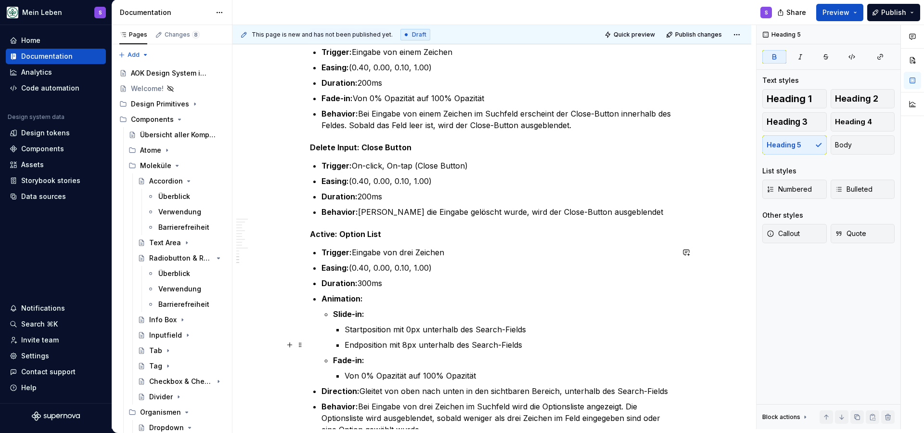
scroll to position [3184, 0]
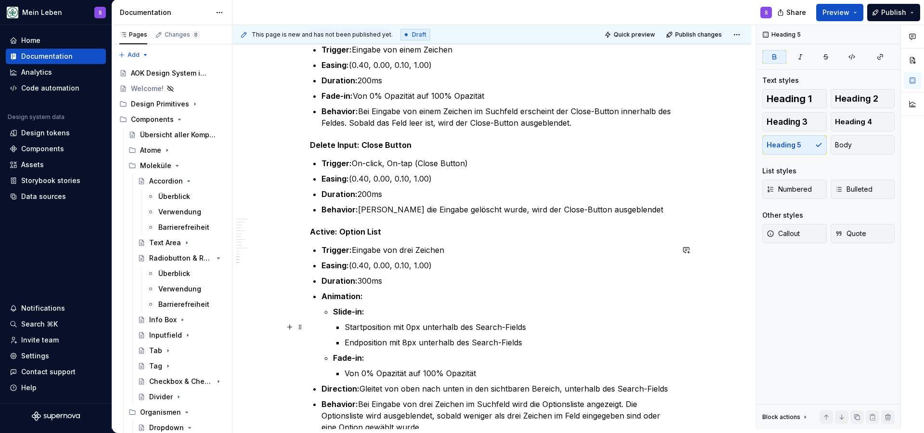
click at [348, 329] on p "Startposition mit 0px unterhalb des Search-Fields" at bounding box center [509, 327] width 329 height 12
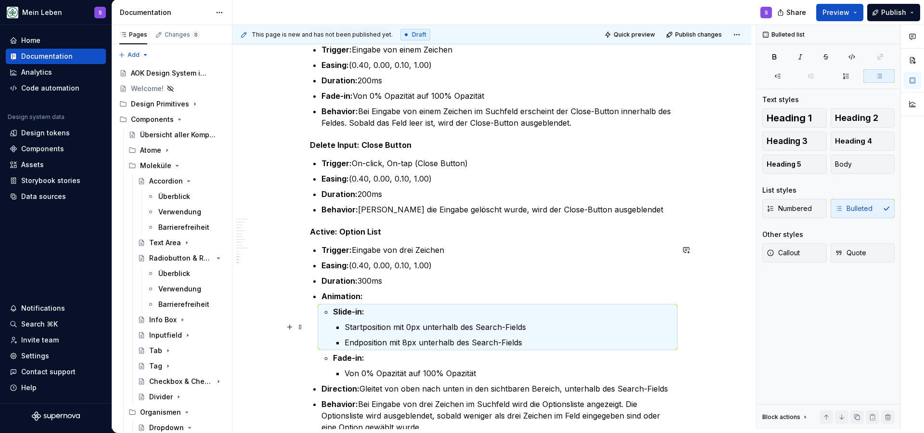
click at [347, 328] on p "Startposition mit 0px unterhalb des Search-Fields" at bounding box center [509, 327] width 329 height 12
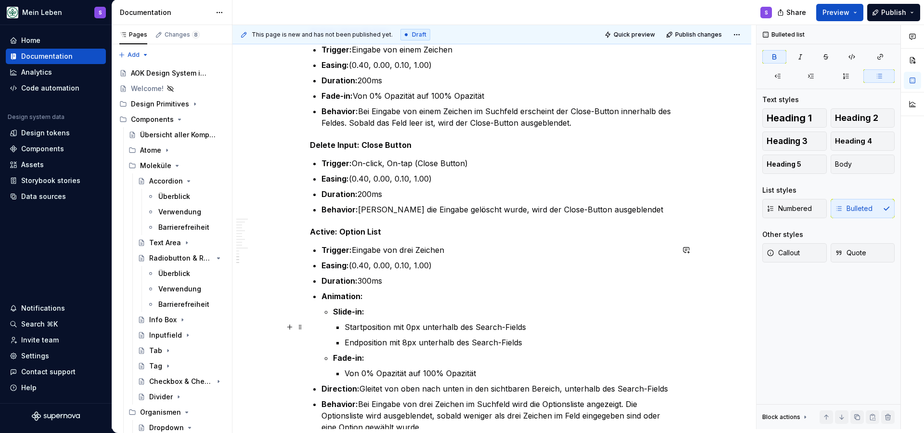
click at [387, 326] on p "Startposition mit 0px unterhalb des Search-Fields" at bounding box center [509, 327] width 329 height 12
click at [349, 329] on p "Startposition mit 0px unterhalb des Search-Fields" at bounding box center [509, 327] width 329 height 12
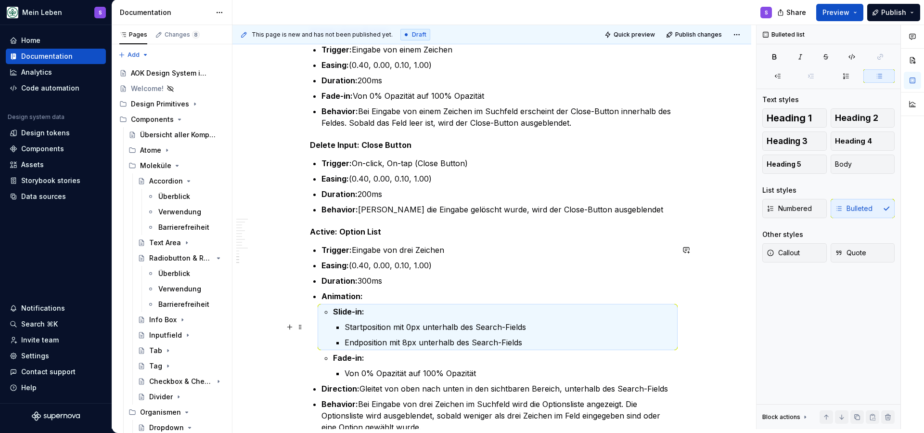
click at [526, 329] on p "Startposition mit 0px unterhalb des Search-Fields" at bounding box center [509, 327] width 329 height 12
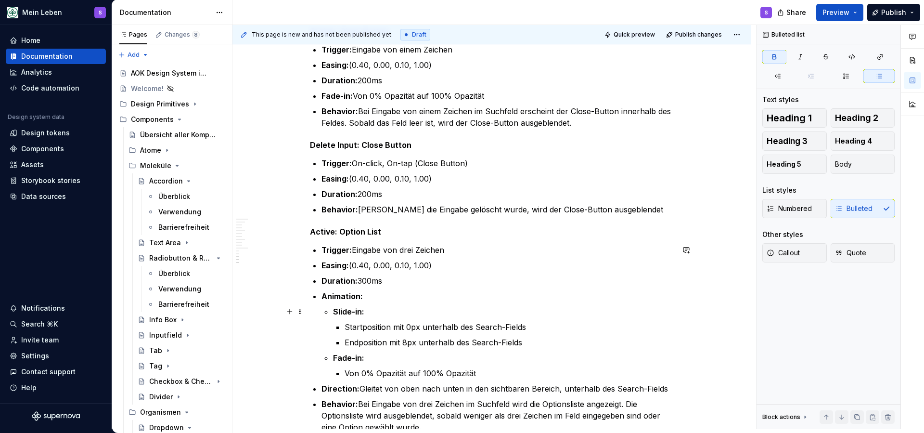
click at [333, 312] on li "Animation: Slide-in: Startposition mit 0px unterhalb des Search-Fields Endposit…" at bounding box center [498, 334] width 352 height 89
click at [345, 327] on li "Slide-in: Startposition mit 0px unterhalb des Search-Fields Endposition mit 8px…" at bounding box center [503, 327] width 341 height 42
drag, startPoint x: 346, startPoint y: 328, endPoint x: 331, endPoint y: 328, distance: 15.4
click at [331, 328] on li "Animation: Slide-in: Startposition mit 0px unterhalb des Search-Fields Endposit…" at bounding box center [498, 334] width 352 height 89
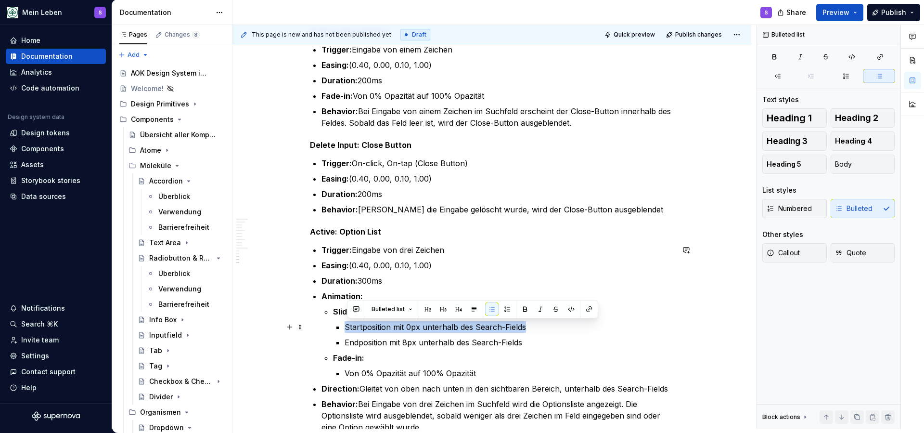
drag, startPoint x: 336, startPoint y: 328, endPoint x: 546, endPoint y: 328, distance: 209.4
click at [546, 328] on li "Slide-in: Startposition mit 0px unterhalb des Search-Fields Endposition mit 8px…" at bounding box center [503, 327] width 341 height 42
click at [486, 312] on button "button" at bounding box center [491, 308] width 13 height 13
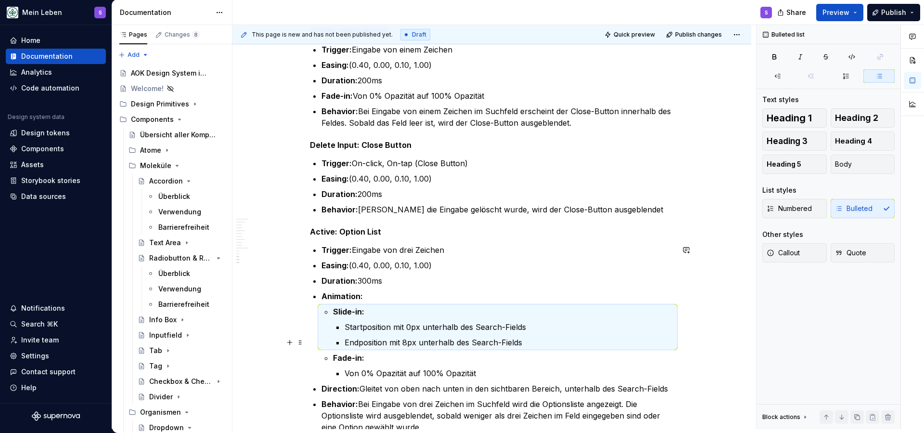
click at [506, 334] on ul "Startposition mit 0px unterhalb des Search-Fields Endposition mit 8px unterhalb…" at bounding box center [509, 334] width 329 height 27
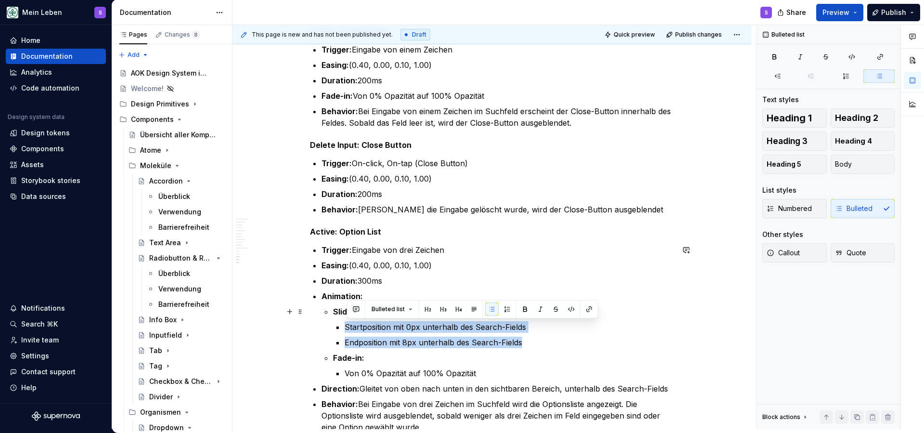
drag, startPoint x: 527, startPoint y: 339, endPoint x: 330, endPoint y: 322, distance: 197.6
click at [330, 321] on li "Animation: Slide-in: Startposition mit 0px unterhalb des Search-Fields Endposit…" at bounding box center [498, 334] width 352 height 89
click at [494, 310] on button "button" at bounding box center [491, 308] width 13 height 13
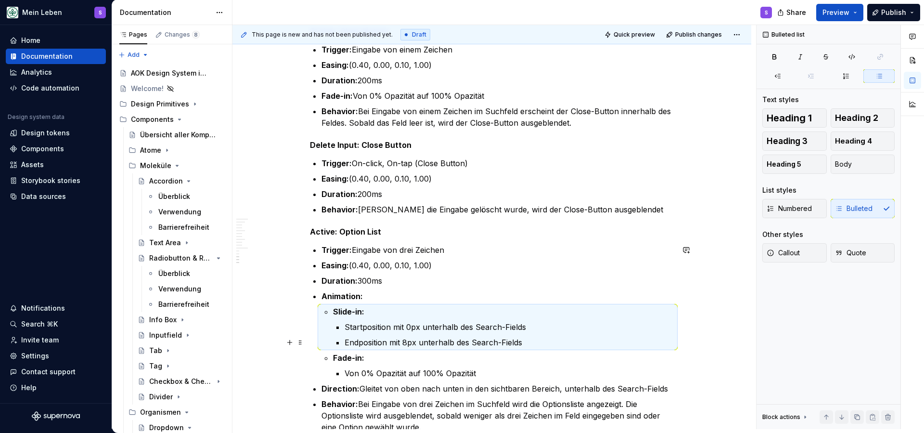
click at [468, 334] on ul "Startposition mit 0px unterhalb des Search-Fields Endposition mit 8px unterhalb…" at bounding box center [509, 334] width 329 height 27
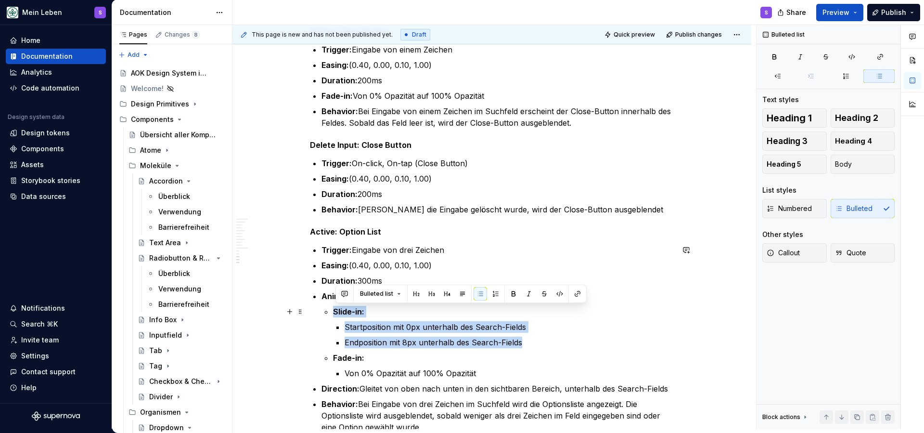
drag, startPoint x: 534, startPoint y: 342, endPoint x: 334, endPoint y: 316, distance: 201.4
click at [334, 316] on li "Animation: Slide-in: Startposition mit 0px unterhalb des Search-Fields Endposit…" at bounding box center [498, 334] width 352 height 89
click at [378, 293] on span "Bulleted list" at bounding box center [376, 294] width 33 height 8
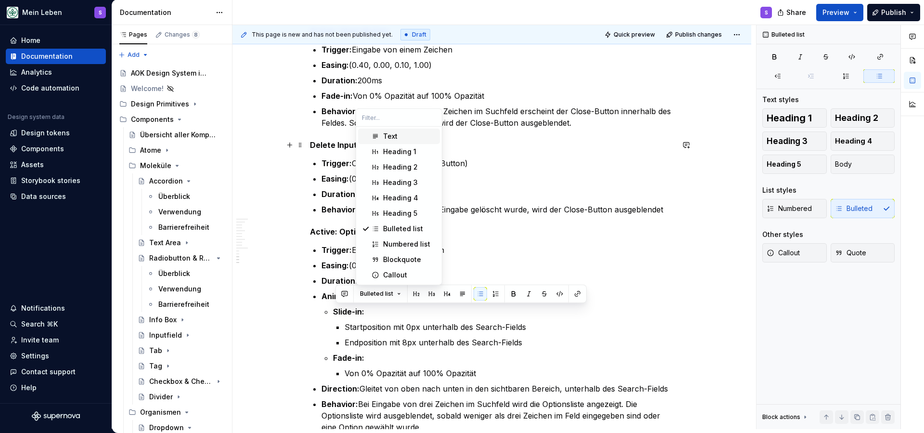
click at [407, 139] on div "Text" at bounding box center [409, 136] width 53 height 10
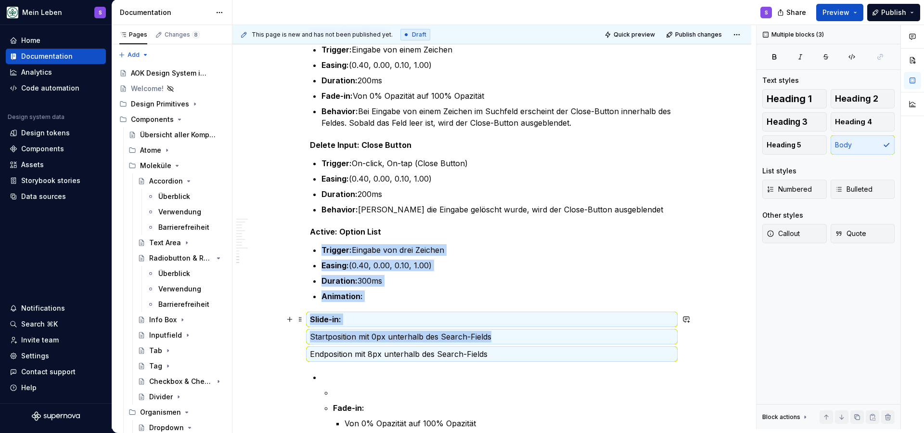
click at [315, 325] on p "Slide-in:" at bounding box center [492, 319] width 364 height 12
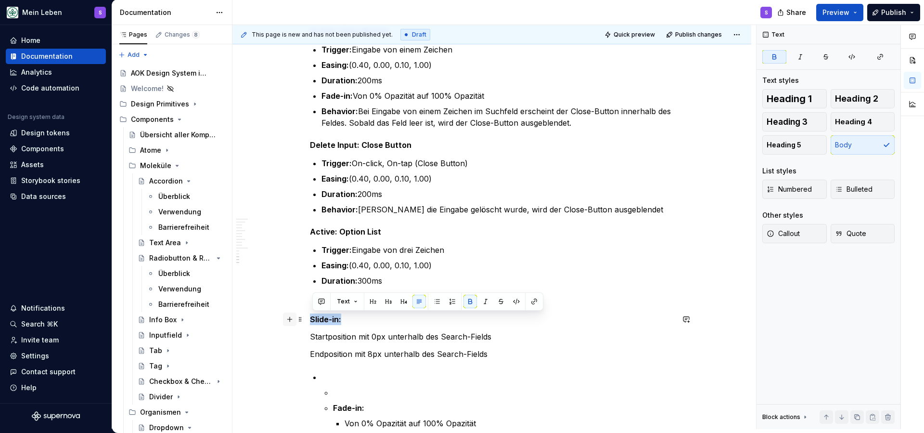
drag, startPoint x: 348, startPoint y: 321, endPoint x: 291, endPoint y: 319, distance: 56.9
click at [313, 338] on p "Startposition mit 0px unterhalb des Search-Fields" at bounding box center [492, 337] width 364 height 12
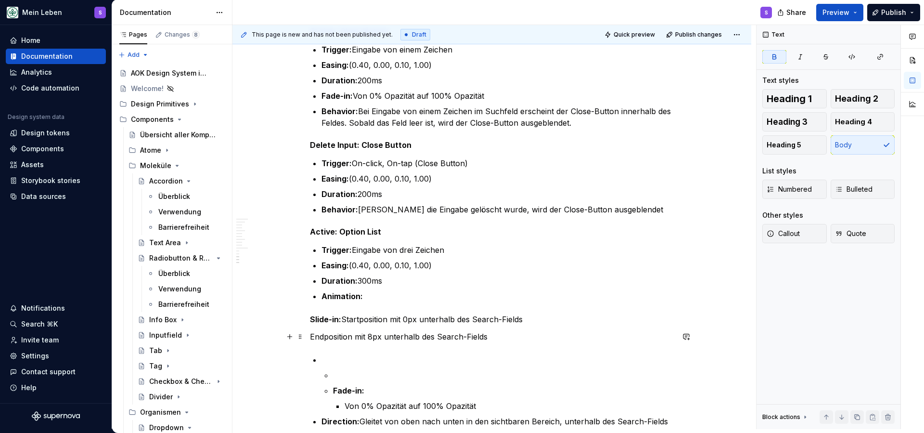
click at [312, 337] on p "Endposition mit 8px unterhalb des Search-Fields" at bounding box center [492, 337] width 364 height 12
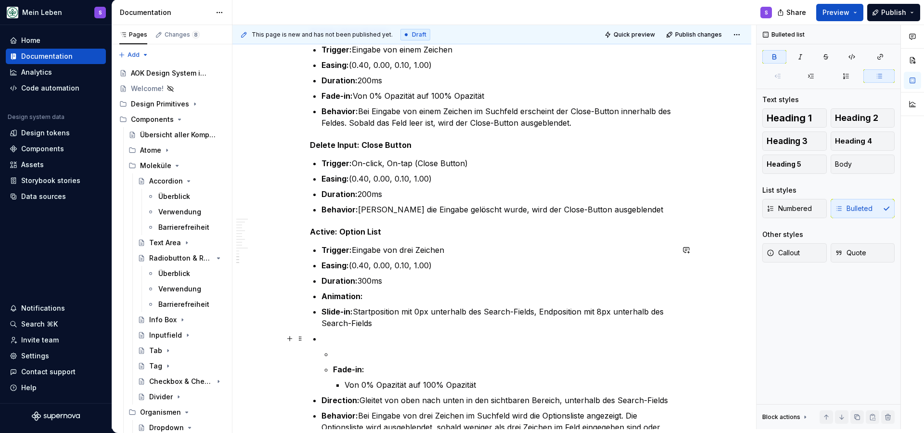
click at [332, 338] on p at bounding box center [498, 339] width 352 height 12
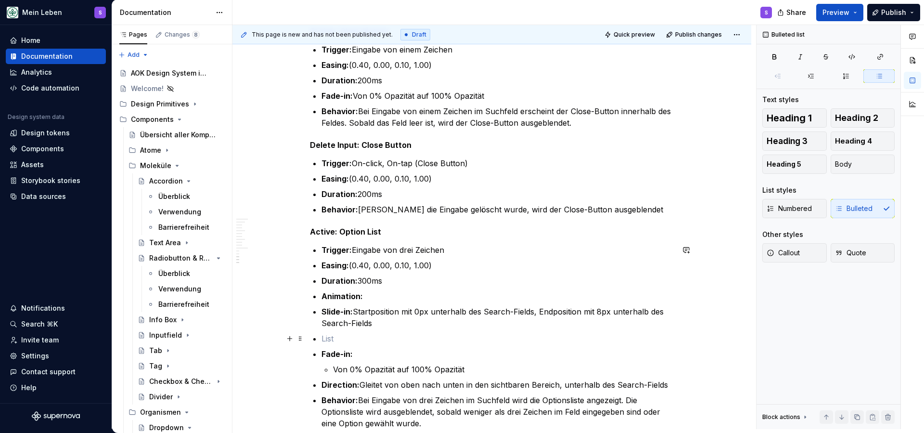
click at [338, 341] on p at bounding box center [498, 339] width 352 height 12
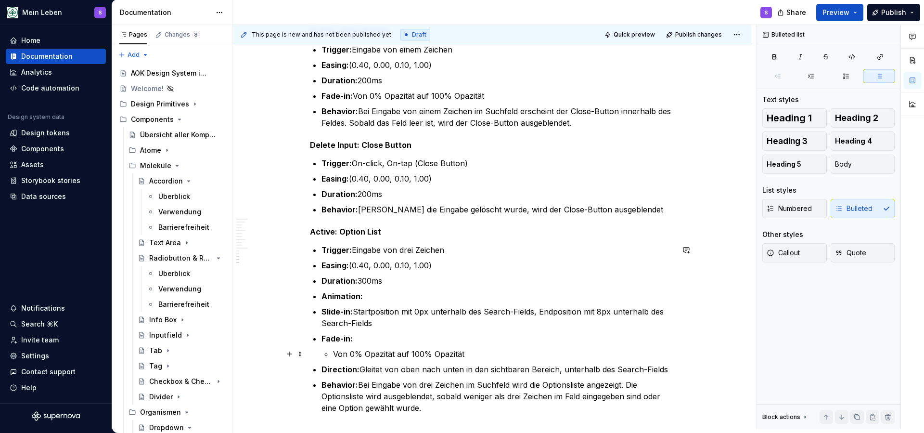
click at [336, 356] on p "Von 0% Opazität auf 100% Opazität" at bounding box center [503, 354] width 341 height 12
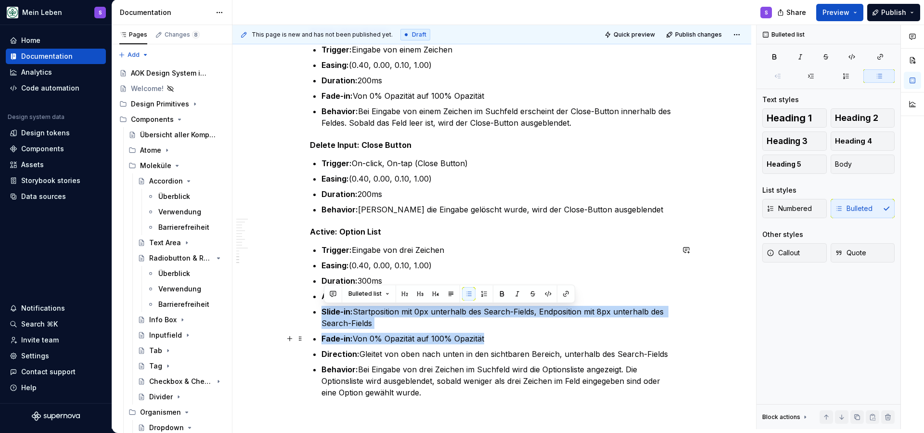
drag, startPoint x: 324, startPoint y: 310, endPoint x: 495, endPoint y: 341, distance: 173.2
click at [495, 341] on ul "Trigger: Eingabe von drei Zeichen Easing: (0.40, 0.00, 0.10, 1.00) Duration: 30…" at bounding box center [498, 321] width 352 height 154
click at [851, 165] on span "Body" at bounding box center [843, 164] width 17 height 10
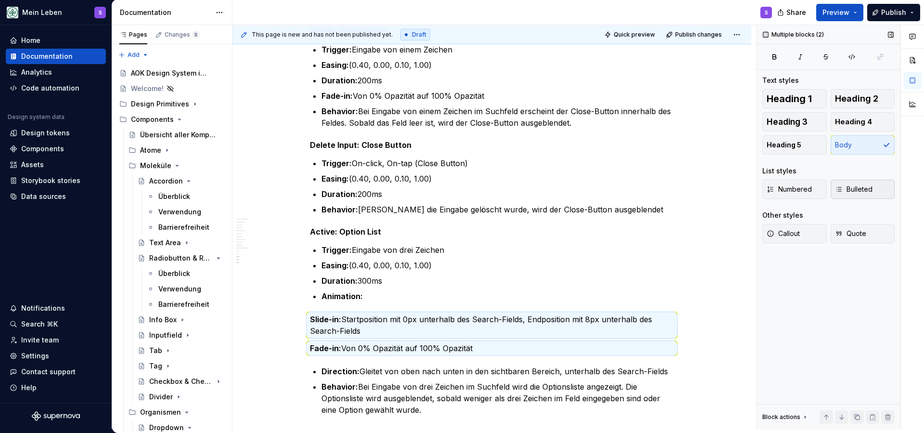
click at [857, 190] on span "Bulleted" at bounding box center [854, 189] width 38 height 10
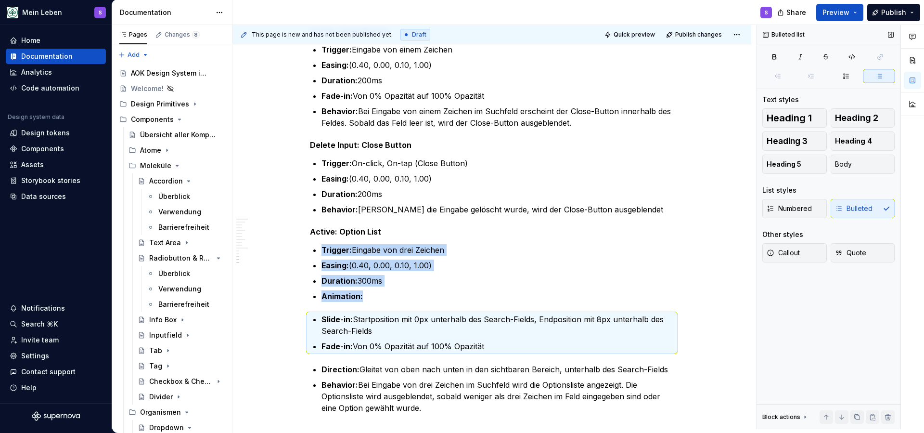
click at [857, 207] on div "Numbered Bulleted" at bounding box center [828, 208] width 132 height 19
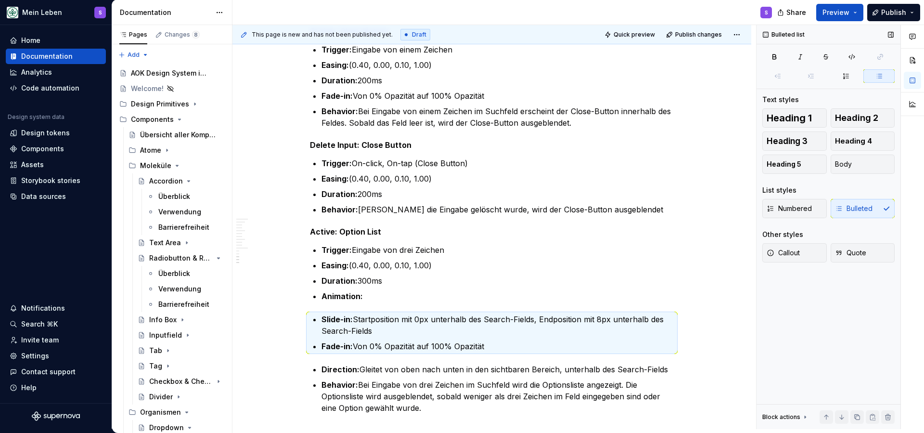
click at [855, 208] on div "Numbered Bulleted" at bounding box center [828, 208] width 132 height 19
click at [793, 209] on span "Numbered" at bounding box center [789, 209] width 45 height 10
click at [793, 209] on div "Numbered Bulleted" at bounding box center [828, 208] width 132 height 19
click at [813, 213] on div "Numbered Bulleted" at bounding box center [828, 208] width 132 height 19
click at [851, 161] on span "Body" at bounding box center [843, 164] width 17 height 10
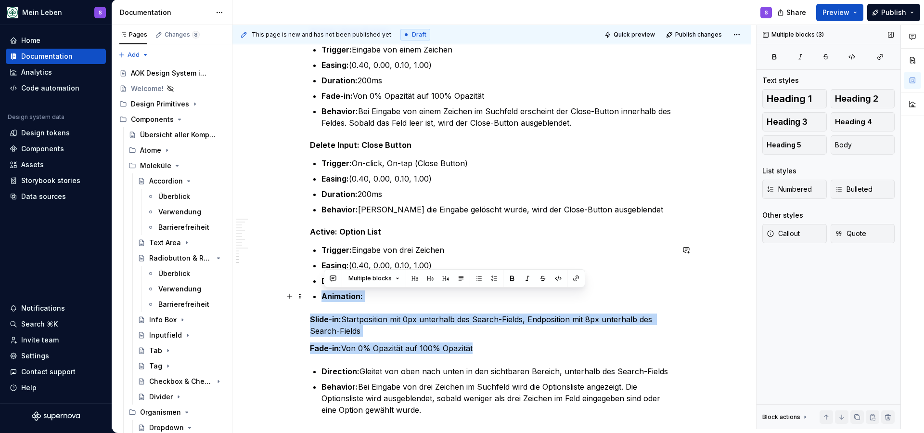
drag, startPoint x: 485, startPoint y: 348, endPoint x: 316, endPoint y: 294, distance: 177.3
copy div "Animation: Slide-in: Startposition mit 0px unterhalb des Search-Fields, Endposi…"
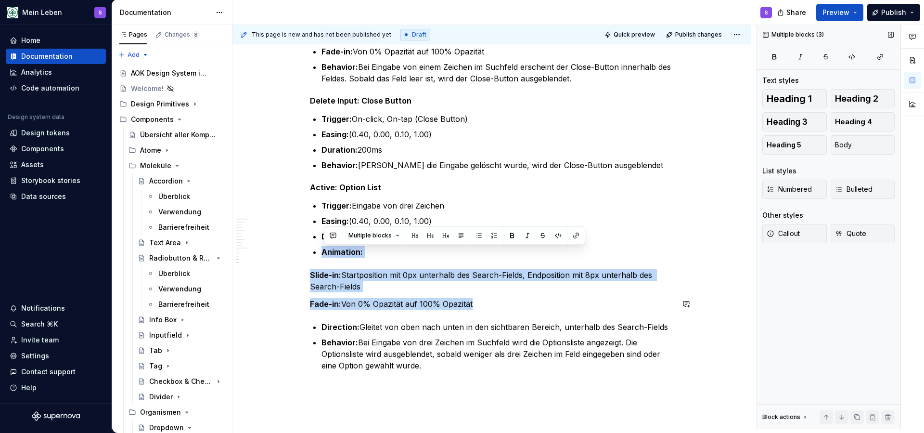
scroll to position [3228, 0]
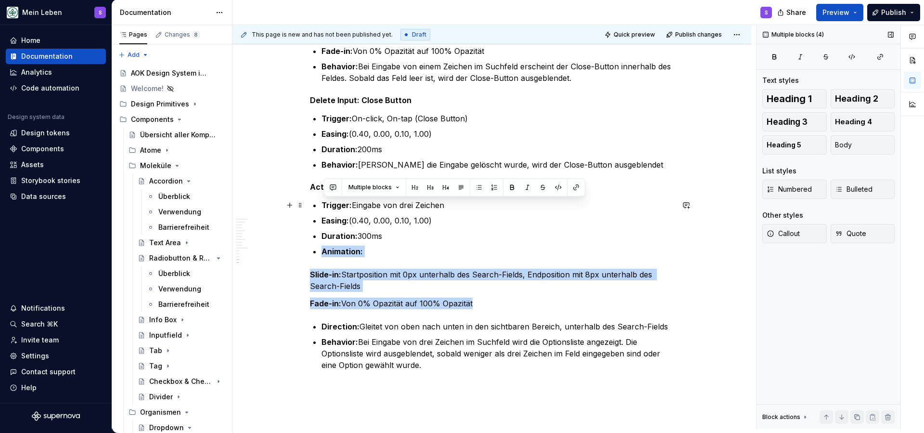
drag, startPoint x: 437, startPoint y: 367, endPoint x: 320, endPoint y: 205, distance: 199.9
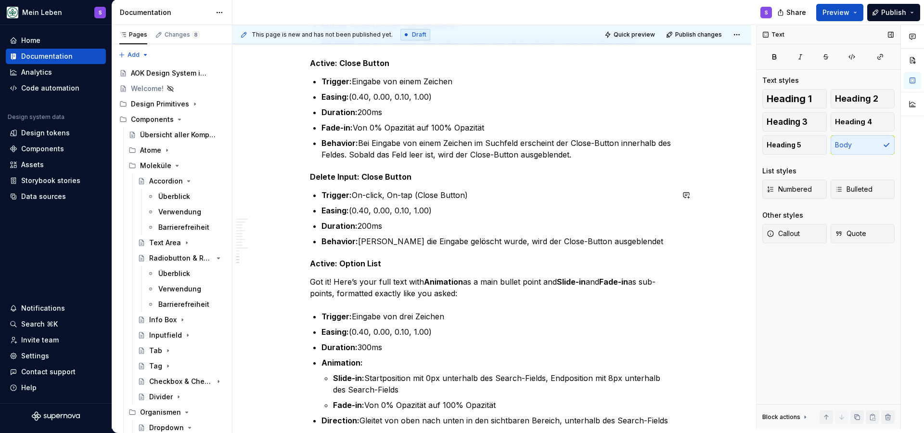
scroll to position [3171, 0]
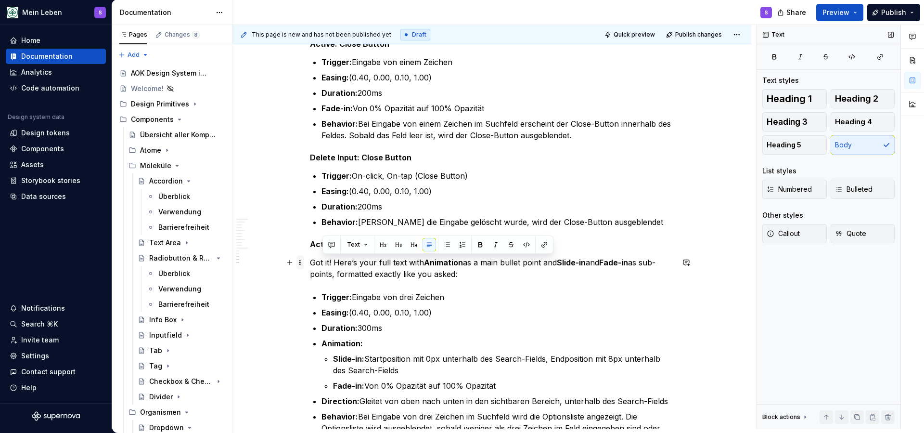
drag, startPoint x: 469, startPoint y: 276, endPoint x: 301, endPoint y: 261, distance: 168.2
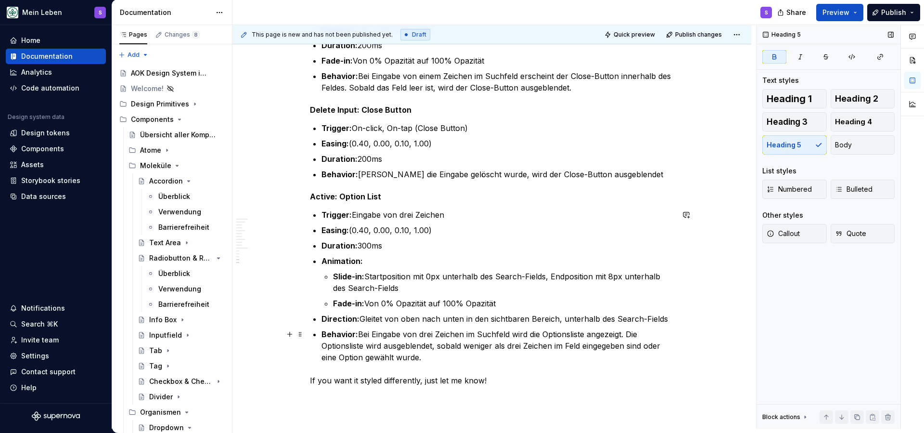
scroll to position [3220, 0]
click at [399, 382] on p "If you want it styled differently, just let me know!" at bounding box center [492, 380] width 364 height 12
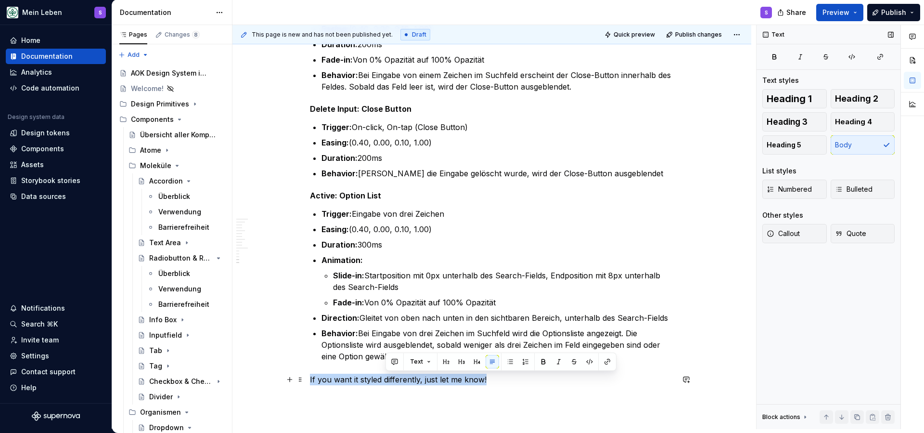
click at [399, 382] on p "If you want it styled differently, just let me know!" at bounding box center [492, 380] width 364 height 12
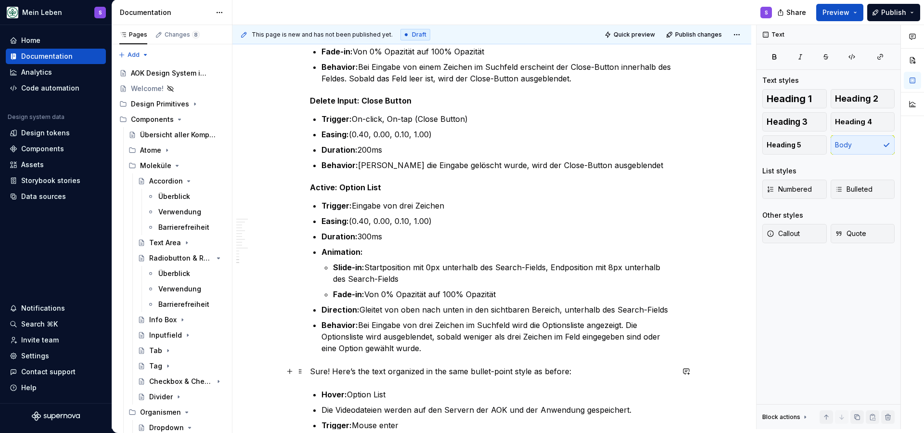
scroll to position [3229, 0]
click at [392, 373] on p "Sure! Here’s the text organized in the same bullet-point style as before:" at bounding box center [492, 370] width 364 height 12
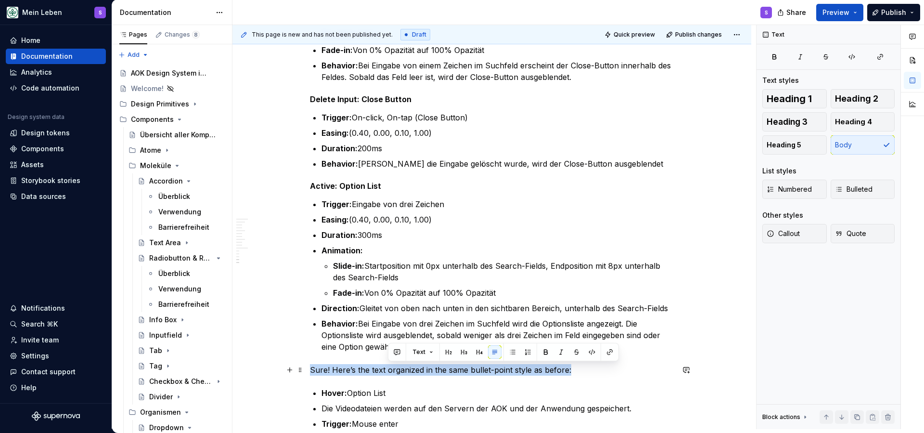
click at [392, 373] on p "Sure! Here’s the text organized in the same bullet-point style as before:" at bounding box center [492, 370] width 364 height 12
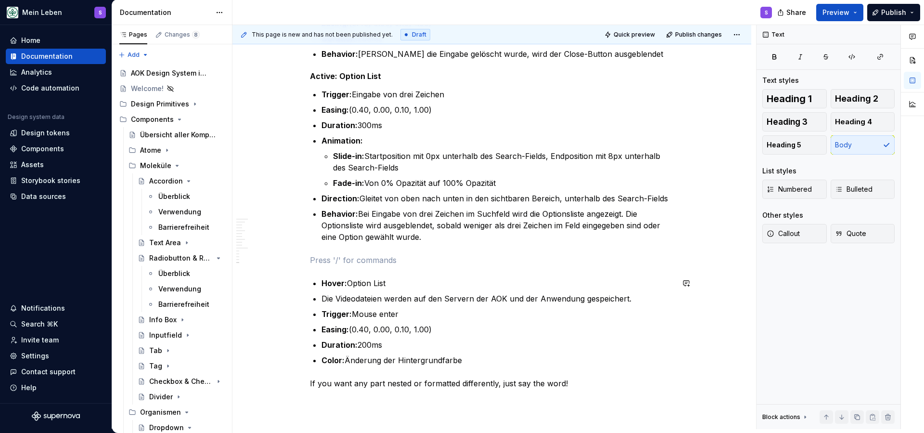
scroll to position [3342, 0]
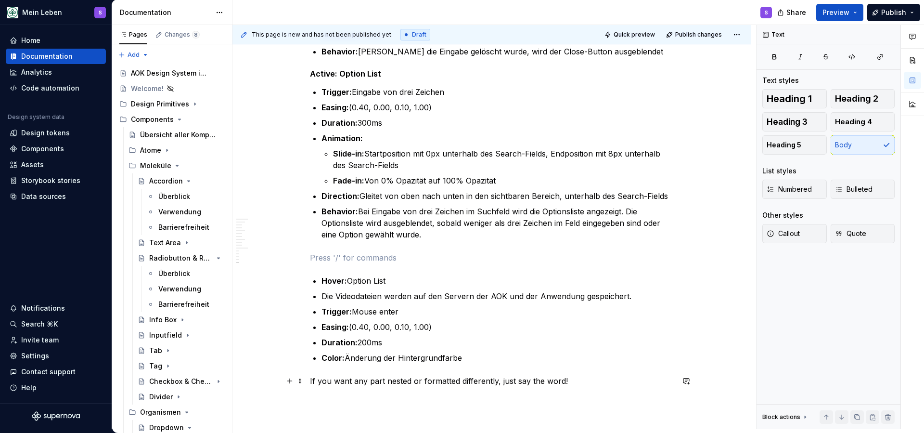
click at [464, 380] on p "If you want any part nested or formatted differently, just say the word!" at bounding box center [492, 381] width 364 height 12
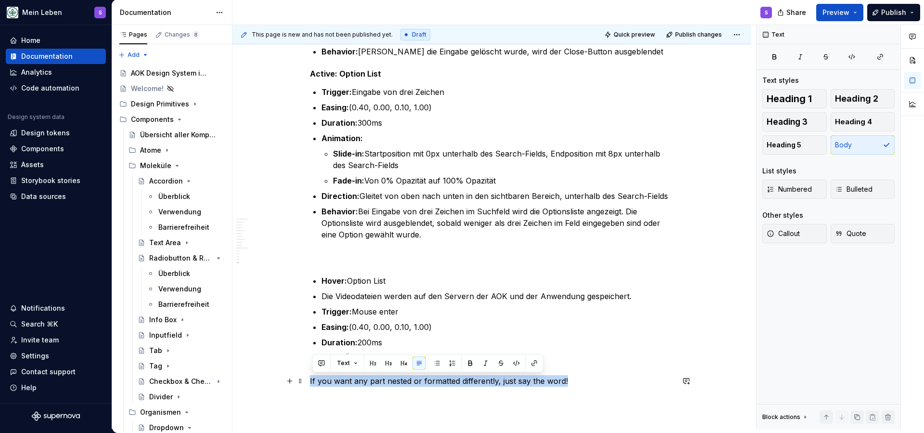
click at [464, 380] on p "If you want any part nested or formatted differently, just say the word!" at bounding box center [492, 381] width 364 height 12
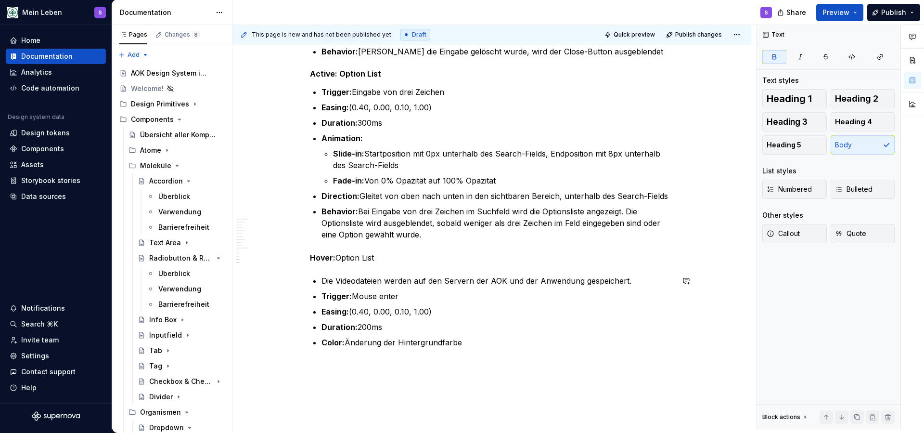
scroll to position [3294, 0]
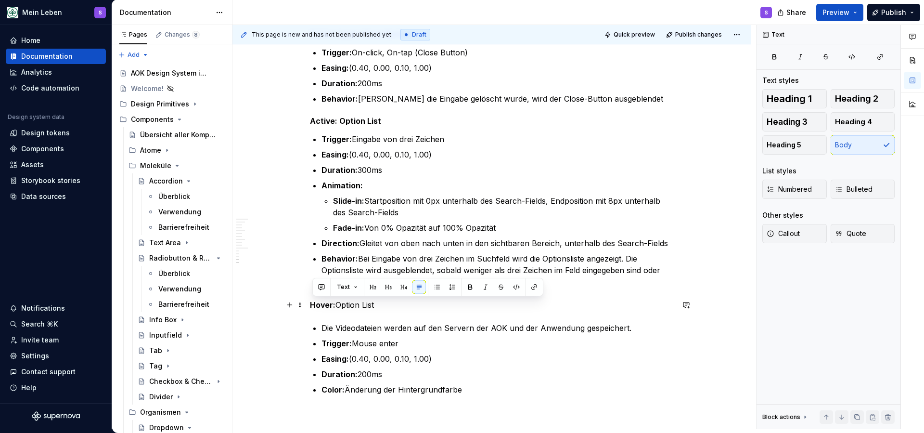
drag, startPoint x: 384, startPoint y: 305, endPoint x: 307, endPoint y: 305, distance: 77.5
click at [810, 145] on button "Heading 5" at bounding box center [794, 144] width 65 height 19
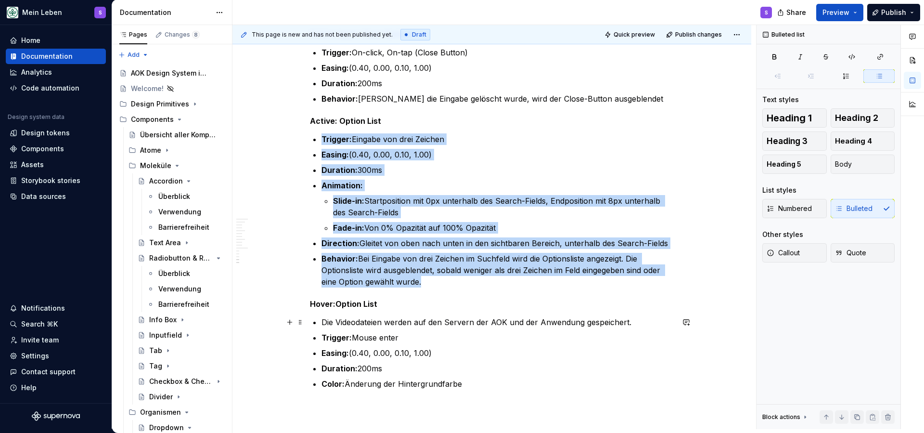
click at [458, 321] on p "Die Videodateien werden auf den Servern der AOK und der Anwendung gespeichert." at bounding box center [498, 322] width 352 height 12
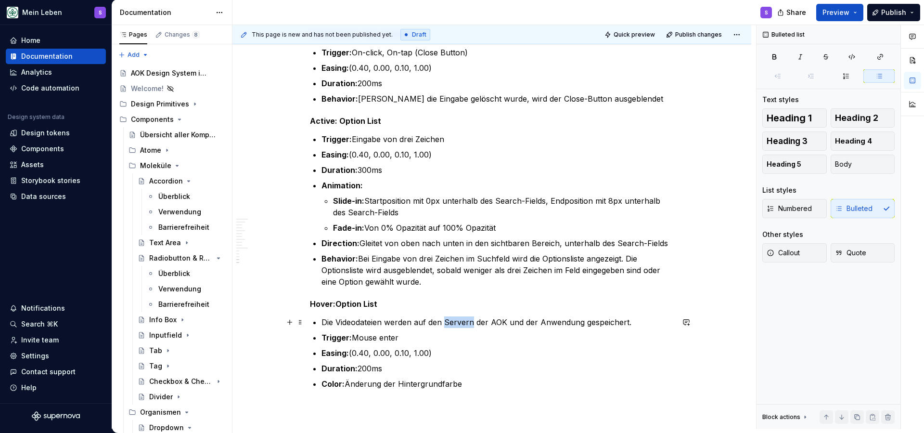
click at [458, 321] on p "Die Videodateien werden auf den Servern der AOK und der Anwendung gespeichert." at bounding box center [498, 322] width 352 height 12
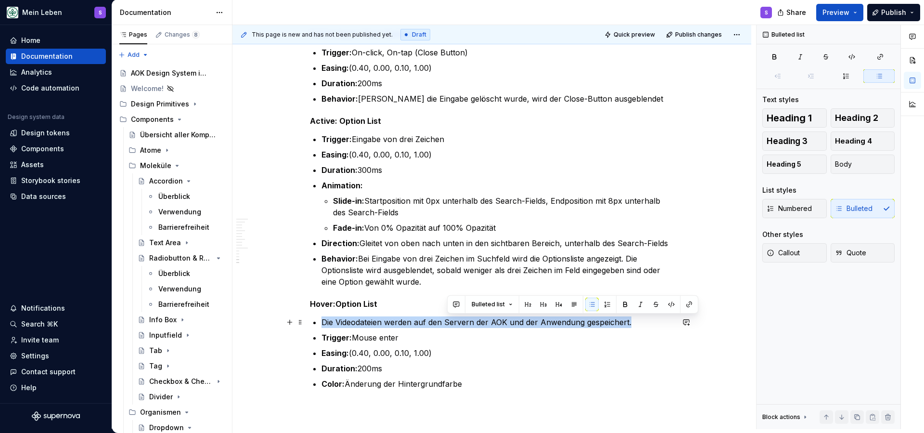
click at [458, 321] on p "Die Videodateien werden auf den Servern der AOK und der Anwendung gespeichert." at bounding box center [498, 322] width 352 height 12
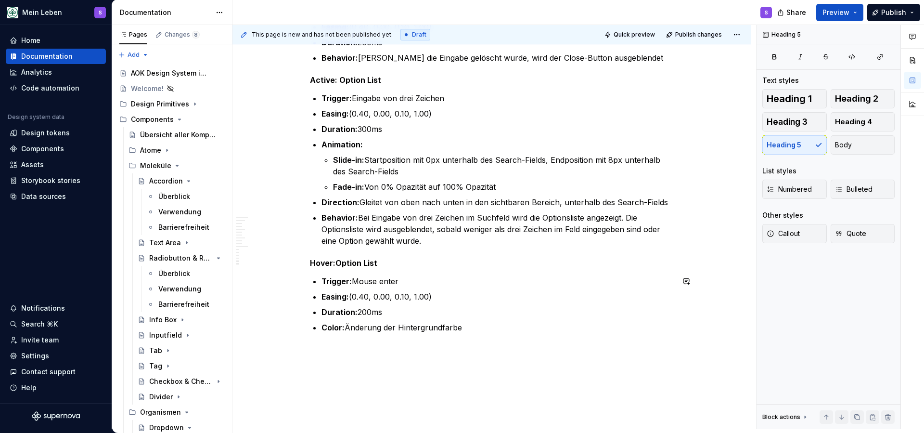
scroll to position [3343, 0]
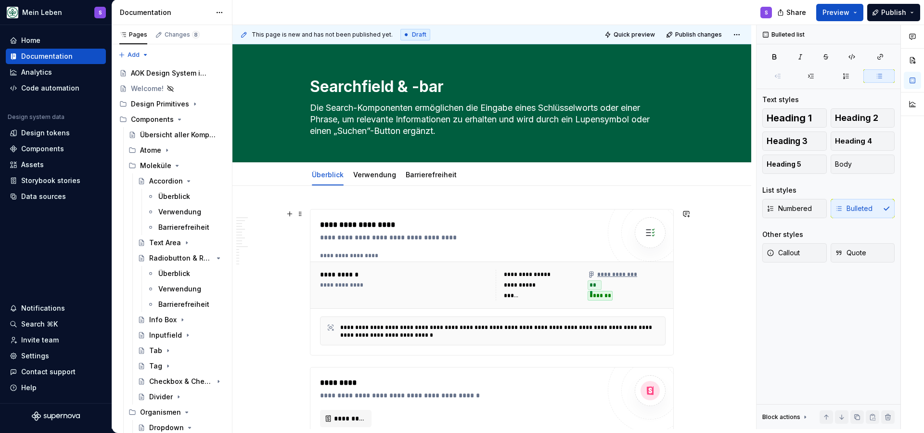
scroll to position [0, 0]
click at [375, 175] on link "Verwendung" at bounding box center [374, 174] width 43 height 8
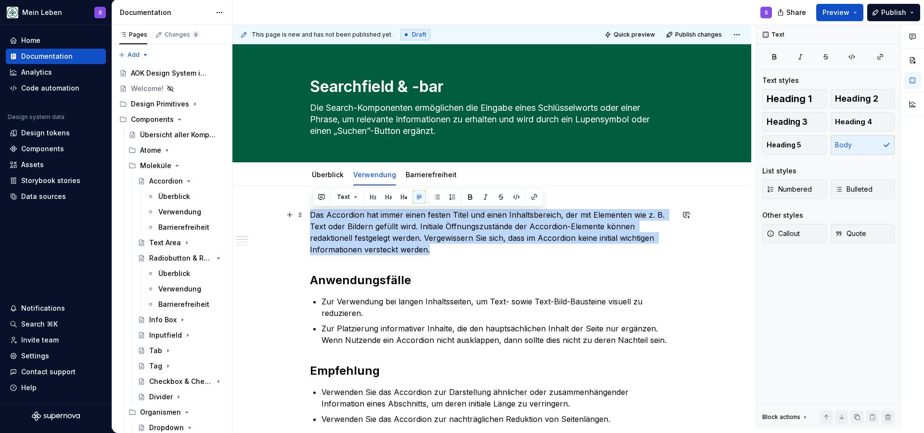
drag, startPoint x: 449, startPoint y: 253, endPoint x: 311, endPoint y: 214, distance: 142.6
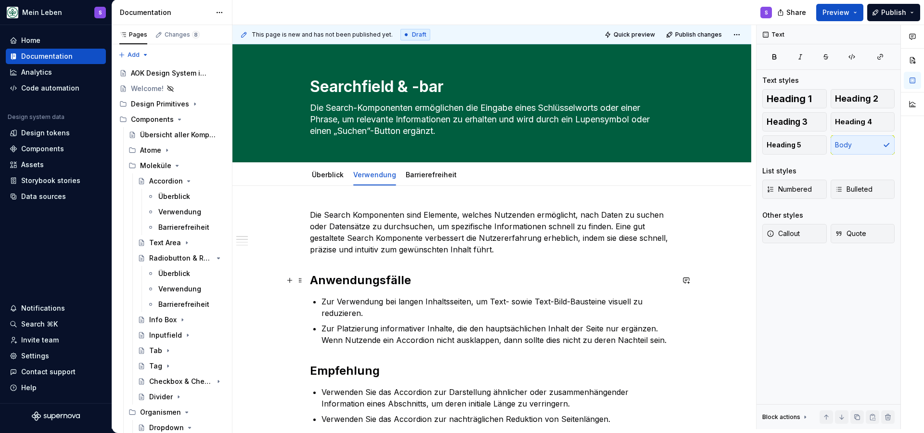
click at [390, 282] on h2 "Anwendungsfälle" at bounding box center [492, 279] width 364 height 15
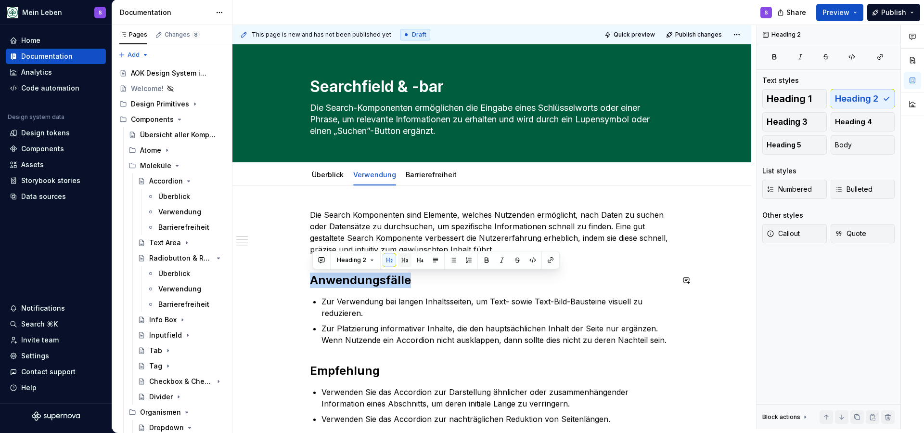
click at [405, 257] on button "button" at bounding box center [404, 259] width 13 height 13
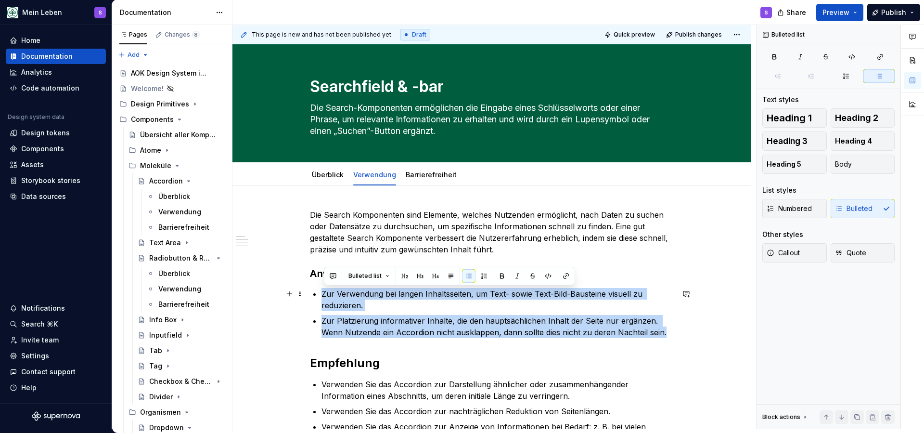
drag, startPoint x: 670, startPoint y: 334, endPoint x: 322, endPoint y: 291, distance: 351.1
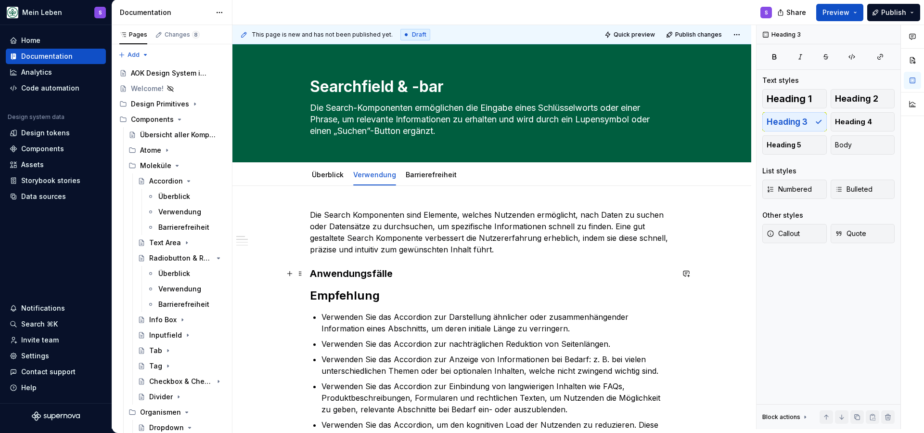
click at [418, 277] on h3 "Anwendungsfälle" at bounding box center [492, 273] width 364 height 13
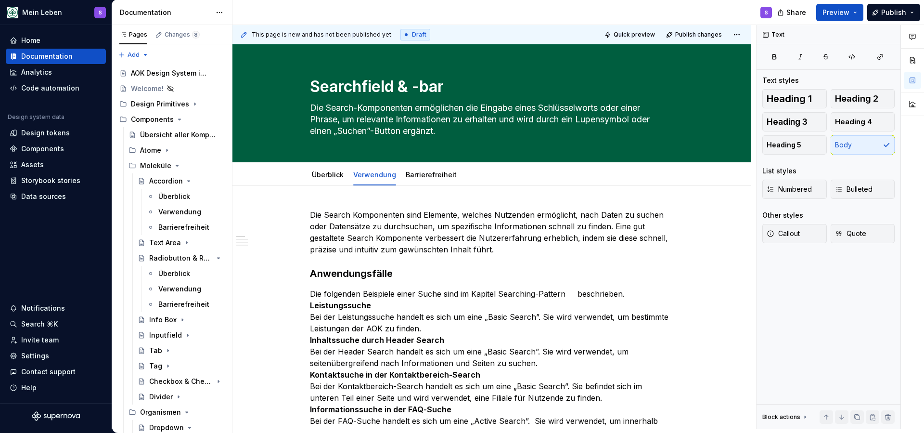
type textarea "*"
click at [574, 296] on p "Die folgenden Beispiele einer Suche sind im Kapitel Searching-Pattern beschrieb…" at bounding box center [492, 380] width 364 height 185
click at [575, 297] on p "Die folgenden Beispiele einer Suche sind im Kapitel Searching-Pattern beschrieb…" at bounding box center [492, 380] width 364 height 185
drag, startPoint x: 575, startPoint y: 296, endPoint x: 567, endPoint y: 296, distance: 7.7
click at [567, 296] on p "Die folgenden Beispiele einer Suche sind im Kapitel Searching-Pattern beschrieb…" at bounding box center [492, 380] width 364 height 185
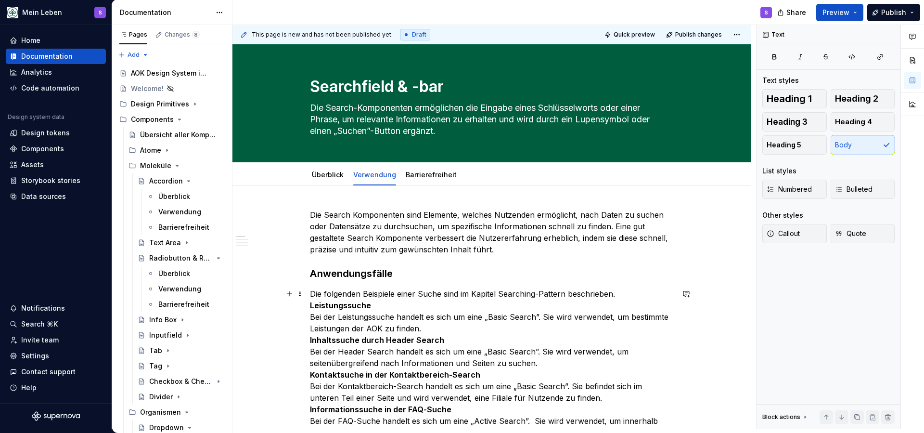
click at [625, 296] on p "Die folgenden Beispiele einer Suche sind im Kapitel Searching-Pattern beschrieb…" at bounding box center [492, 380] width 364 height 185
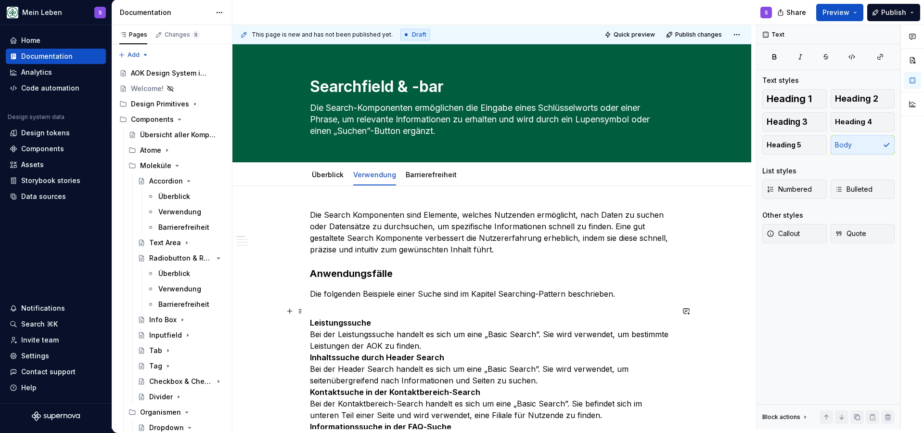
click at [426, 347] on p "Leistungssuche Bei der Leistungssuche handelt es sich um eine „Basic Search”. S…" at bounding box center [492, 397] width 364 height 185
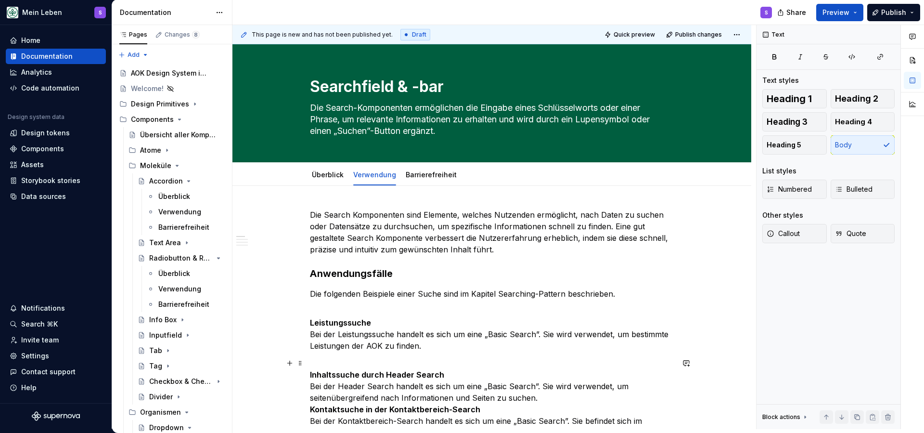
scroll to position [44, 0]
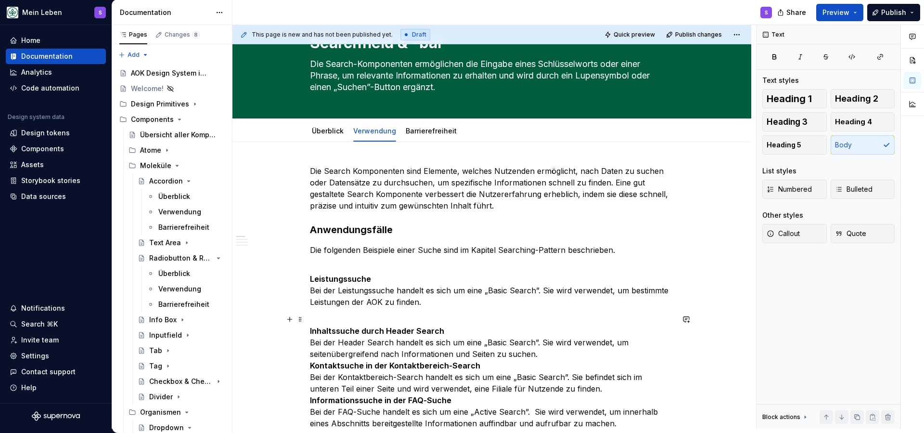
click at [548, 355] on p "Inhaltssuche durch Header Search Bei der Header Search handelt es sich um eine …" at bounding box center [492, 388] width 364 height 150
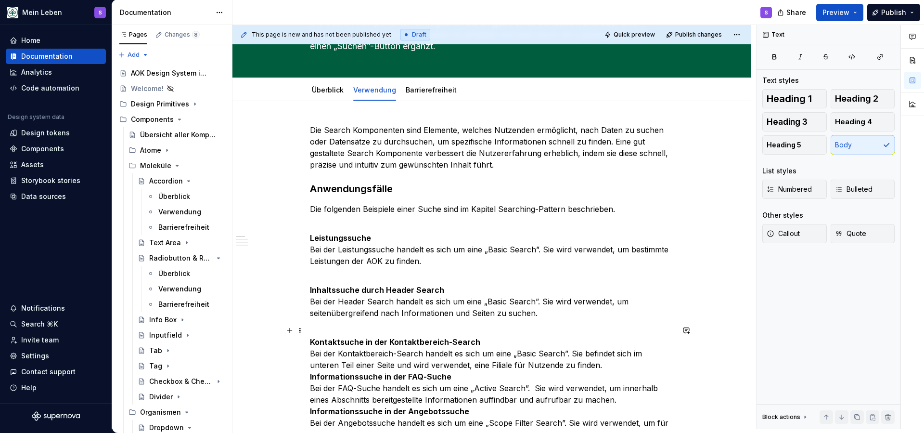
scroll to position [88, 0]
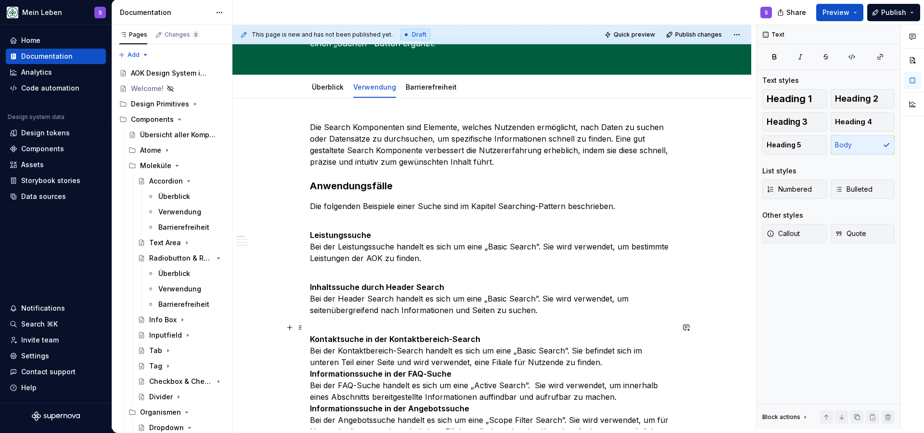
click at [584, 361] on p "Kontaktsuche in der Kontaktbereich-Search Bei der Kontaktbereich-Search handelt…" at bounding box center [492, 380] width 364 height 116
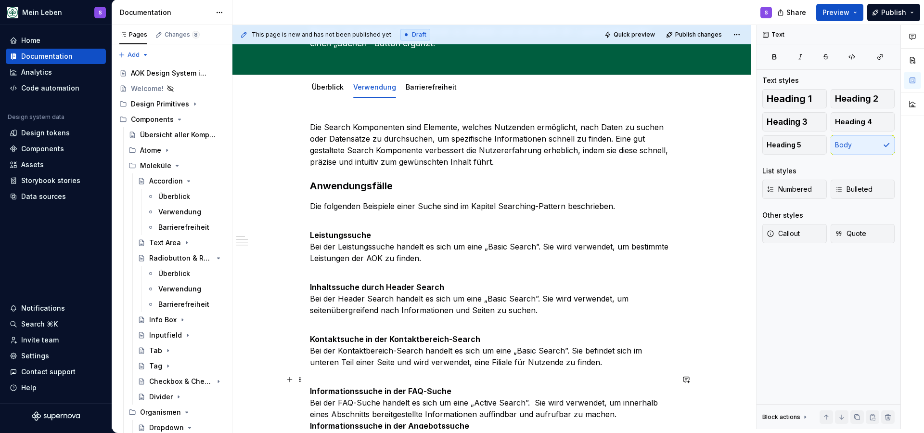
scroll to position [153, 0]
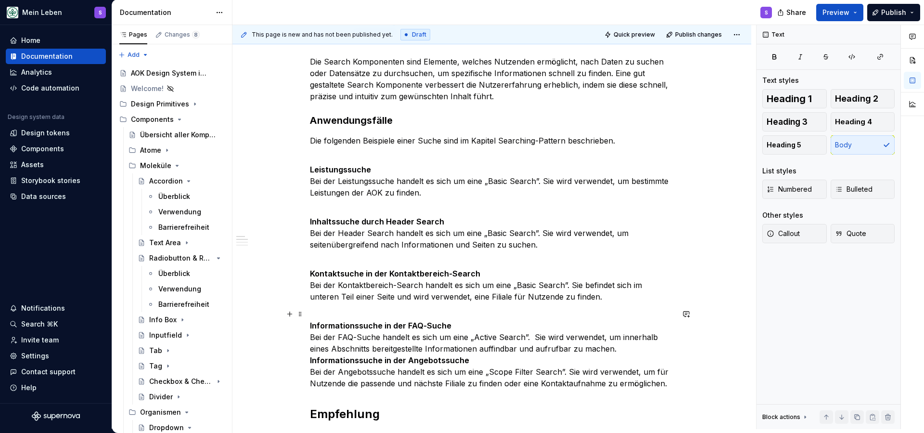
click at [621, 347] on p "Informationssuche in der FAQ-Suche Bei der FAQ-Suche handelt es sich um eine „A…" at bounding box center [492, 348] width 364 height 81
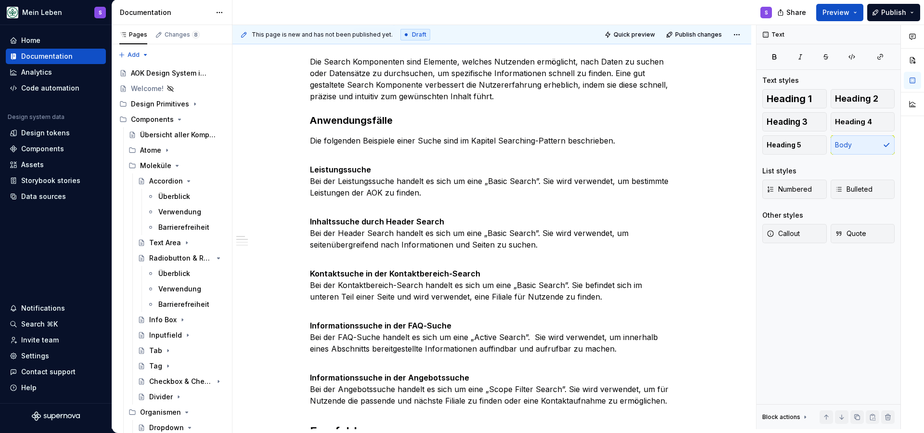
click at [350, 169] on strong "Leistungssuche" at bounding box center [340, 170] width 61 height 10
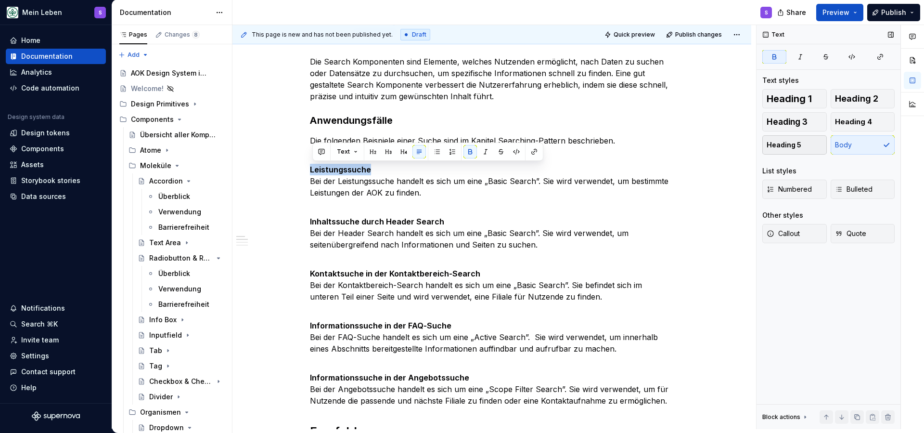
click at [795, 139] on button "Heading 5" at bounding box center [794, 144] width 65 height 19
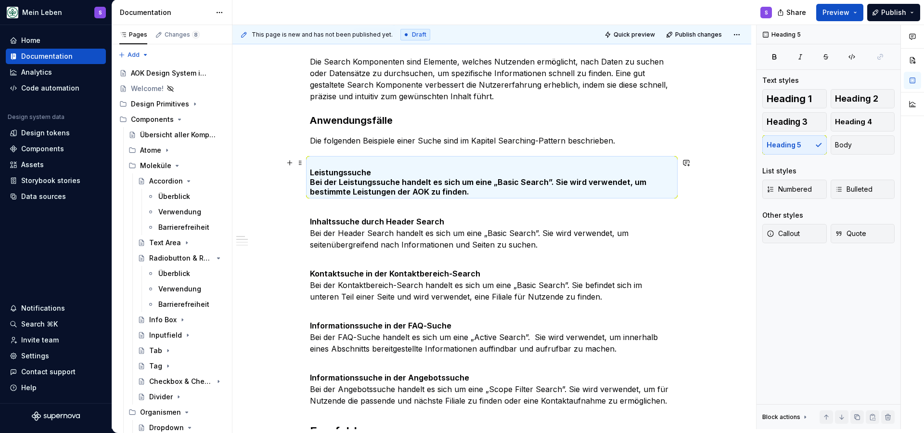
click at [389, 175] on h5 "Leistungssuche Bei der Leistungssuche handelt es sich um eine „Basic Search”. S…" at bounding box center [492, 177] width 364 height 39
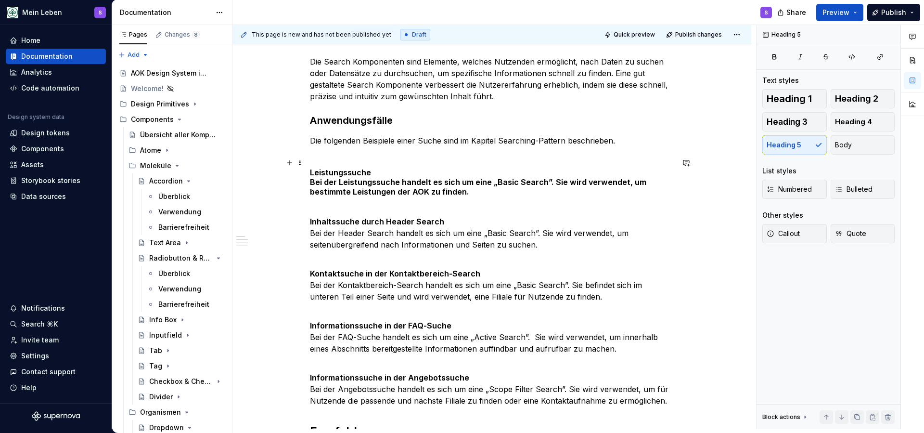
click at [378, 169] on h5 "Leistungssuche Bei der Leistungssuche handelt es sich um eine „Basic Search”. S…" at bounding box center [492, 177] width 364 height 39
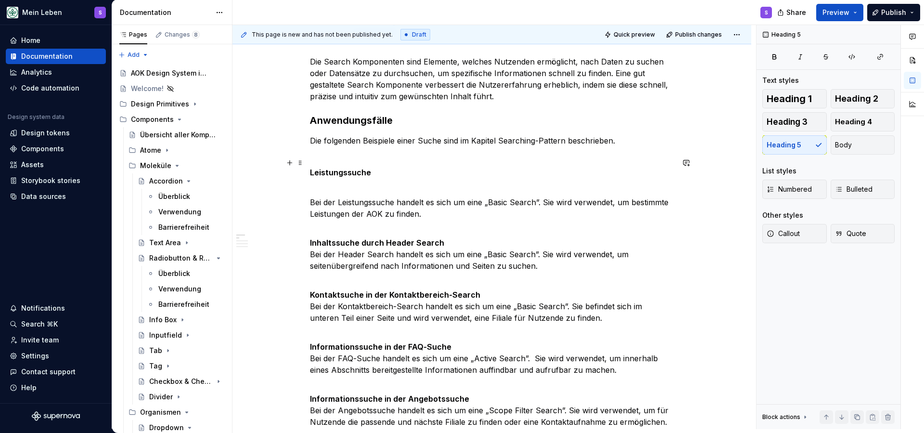
click at [351, 160] on h5 "Leistungssuche" at bounding box center [492, 167] width 364 height 19
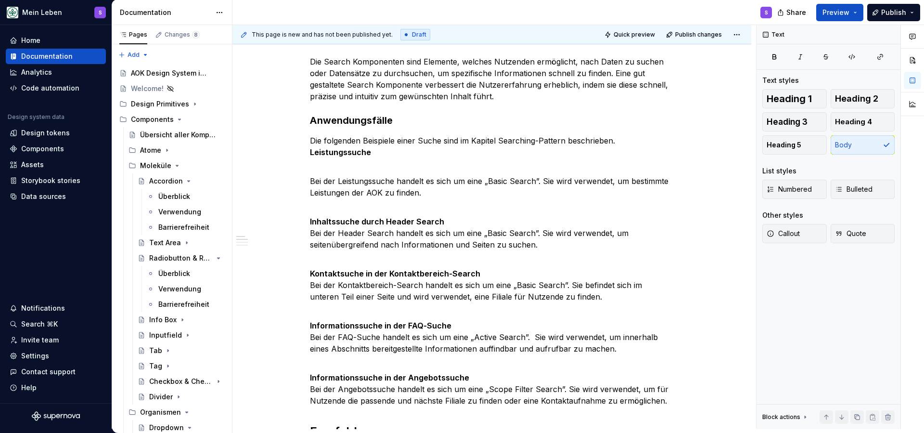
click at [378, 164] on p "Bei der Leistungssuche handelt es sich um eine „Basic Search”. Sie wird verwend…" at bounding box center [492, 181] width 364 height 35
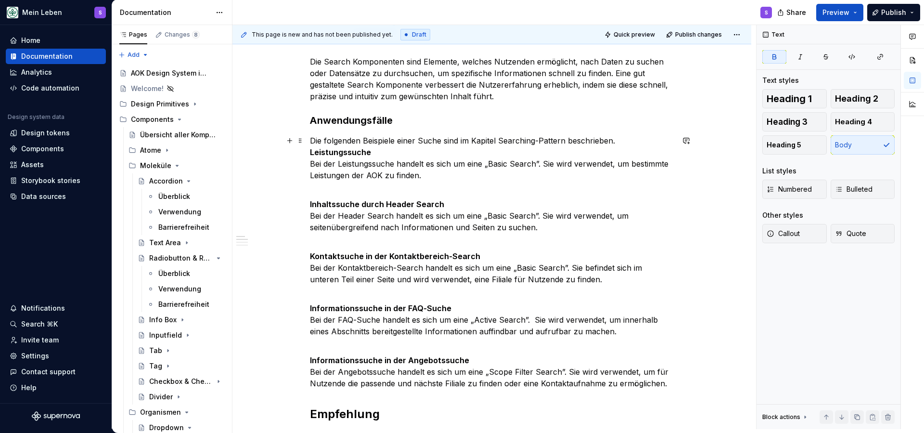
click at [628, 142] on p "Die folgenden Beispiele einer Suche sind im Kapitel Searching-Pattern beschrieb…" at bounding box center [492, 158] width 364 height 46
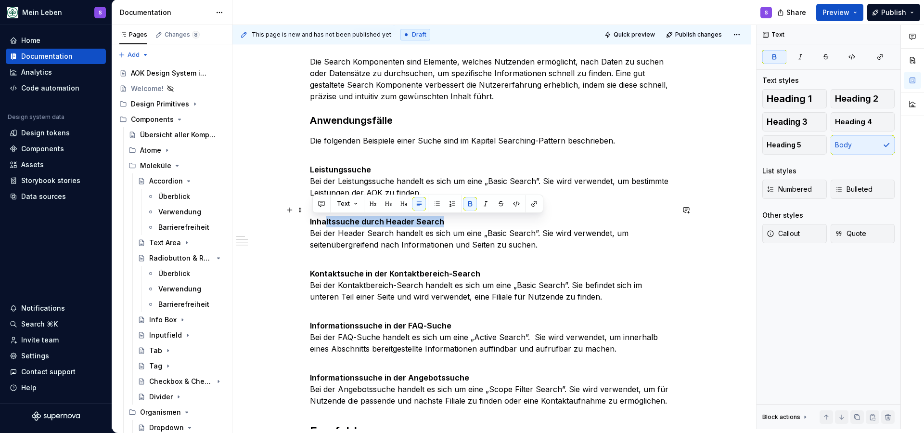
drag, startPoint x: 448, startPoint y: 222, endPoint x: 306, endPoint y: 216, distance: 142.1
click at [803, 144] on button "Heading 5" at bounding box center [794, 144] width 65 height 19
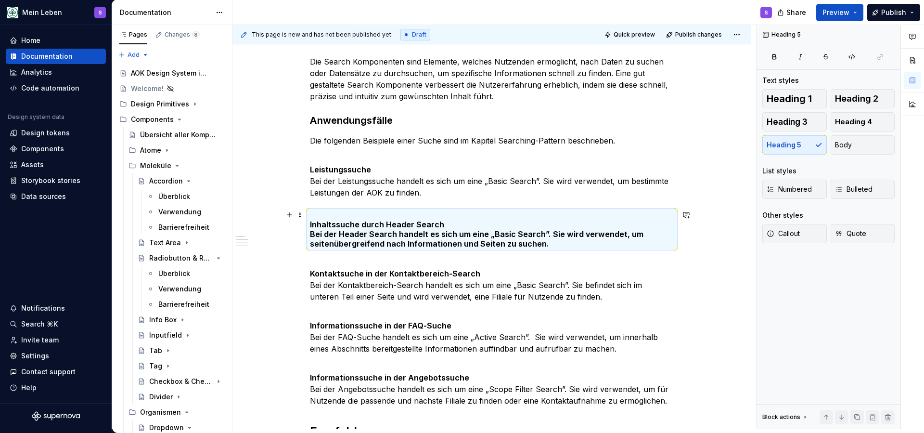
click at [450, 225] on h5 "Inhaltssuche durch Header Search Bei der Header Search handelt es sich um eine …" at bounding box center [492, 229] width 364 height 39
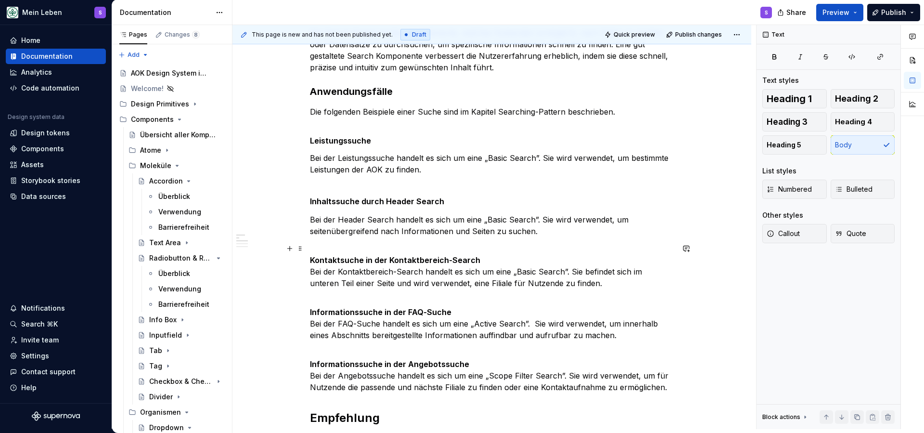
scroll to position [191, 0]
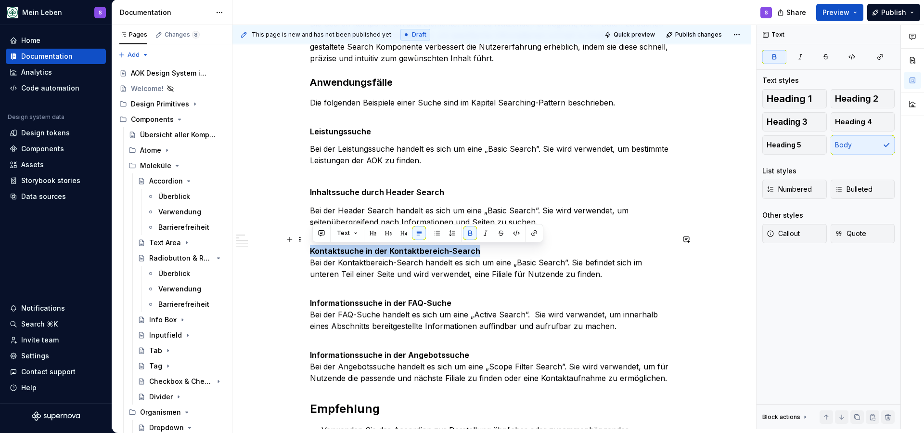
drag, startPoint x: 488, startPoint y: 249, endPoint x: 303, endPoint y: 246, distance: 184.4
click at [799, 149] on span "Heading 5" at bounding box center [784, 145] width 35 height 10
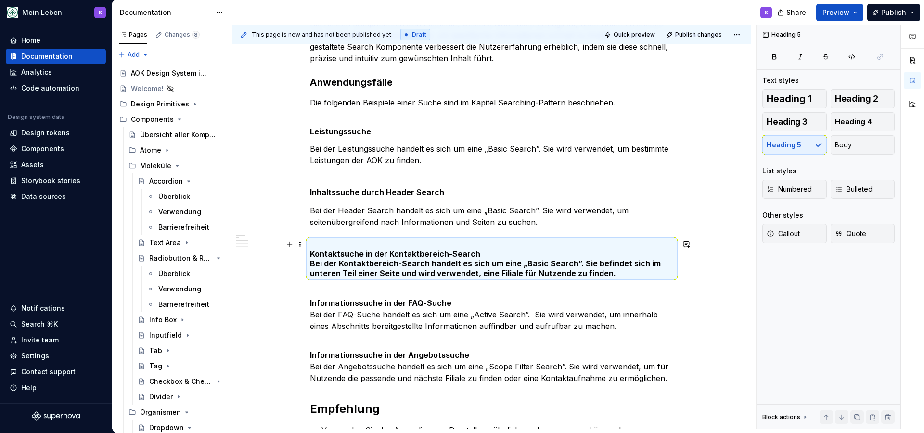
click at [481, 257] on h5 "Kontaktsuche in der Kontaktbereich-Search Bei der Kontaktbereich-Search handelt…" at bounding box center [492, 258] width 364 height 39
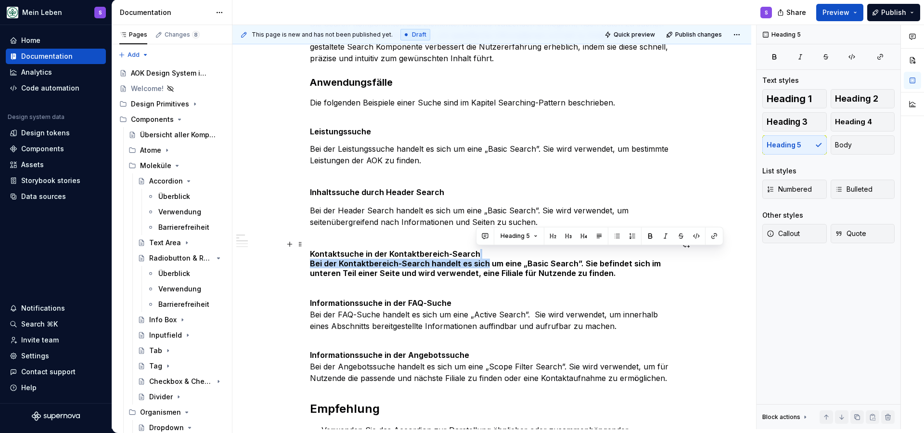
click at [313, 261] on h5 "Kontaktsuche in der Kontaktbereich-Search Bei der Kontaktbereich-Search handelt…" at bounding box center [492, 258] width 364 height 39
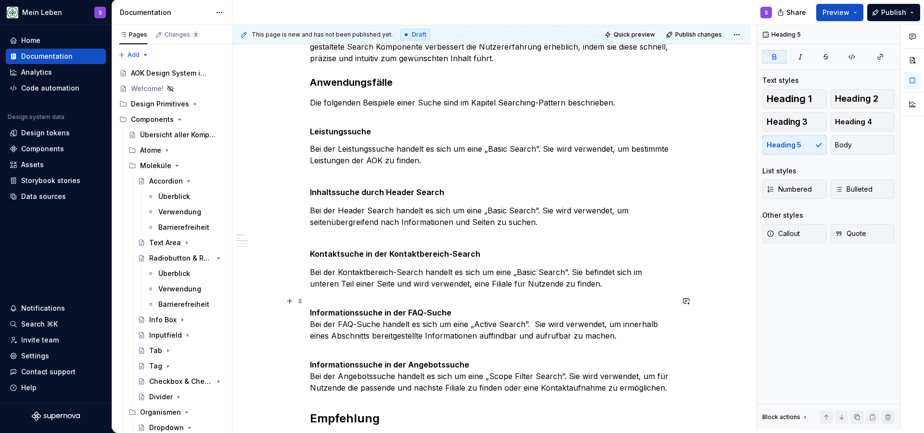
click at [349, 311] on strong "Informationssuche in der FAQ-Suche" at bounding box center [381, 313] width 142 height 10
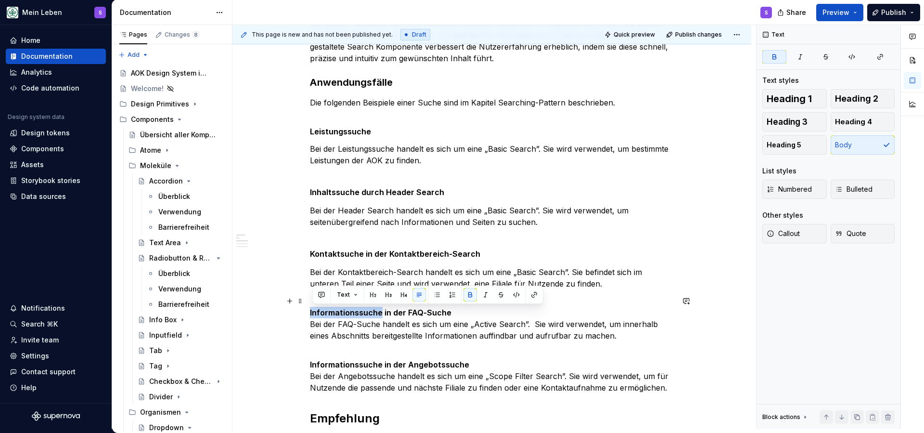
click at [349, 311] on strong "Informationssuche in der FAQ-Suche" at bounding box center [381, 313] width 142 height 10
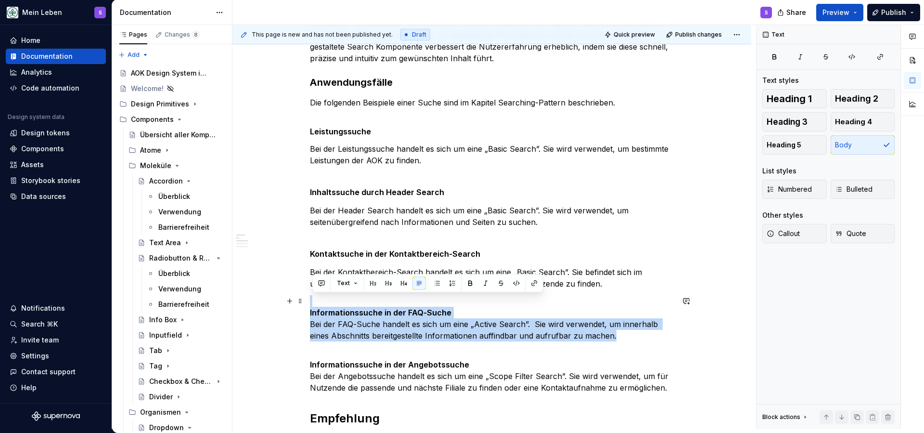
click at [363, 312] on strong "Informationssuche in der FAQ-Suche" at bounding box center [381, 313] width 142 height 10
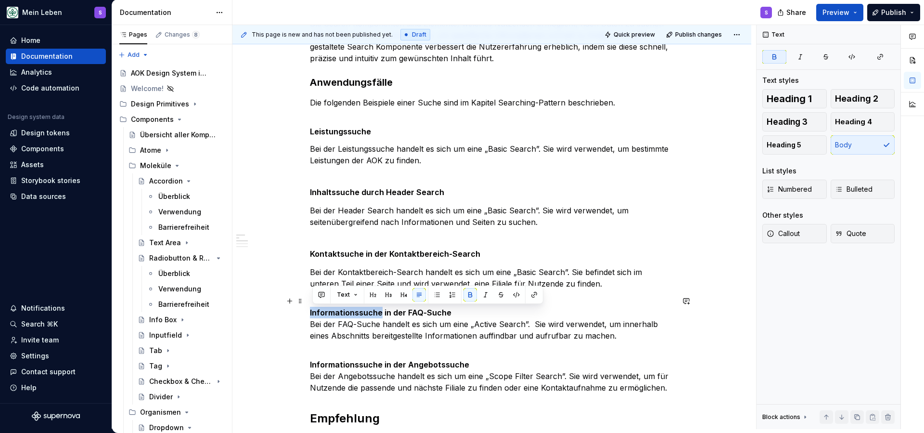
click at [363, 312] on strong "Informationssuche in der FAQ-Suche" at bounding box center [381, 313] width 142 height 10
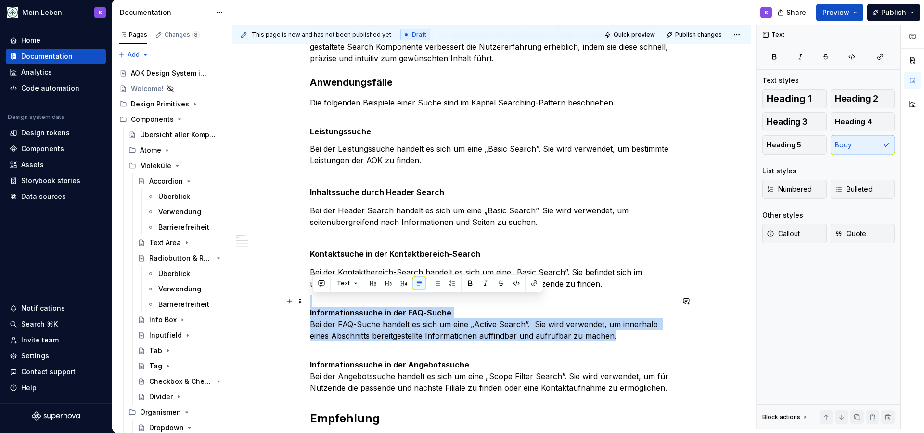
click at [363, 312] on strong "Informationssuche in der FAQ-Suche" at bounding box center [381, 313] width 142 height 10
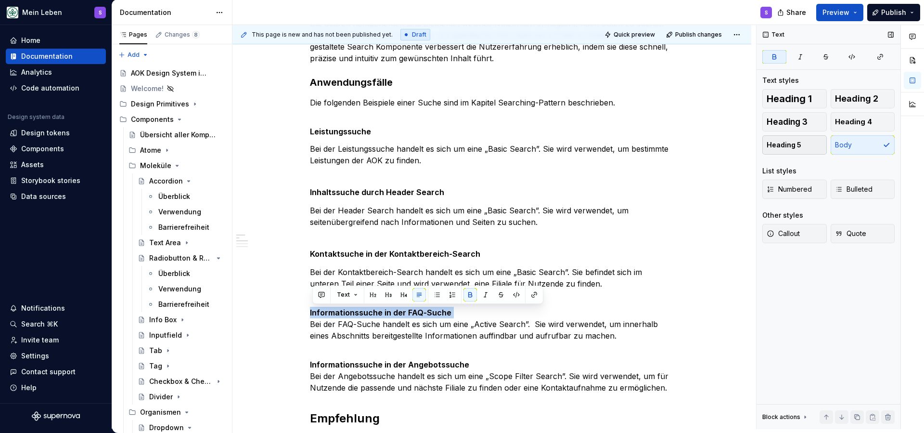
click at [808, 144] on button "Heading 5" at bounding box center [794, 144] width 65 height 19
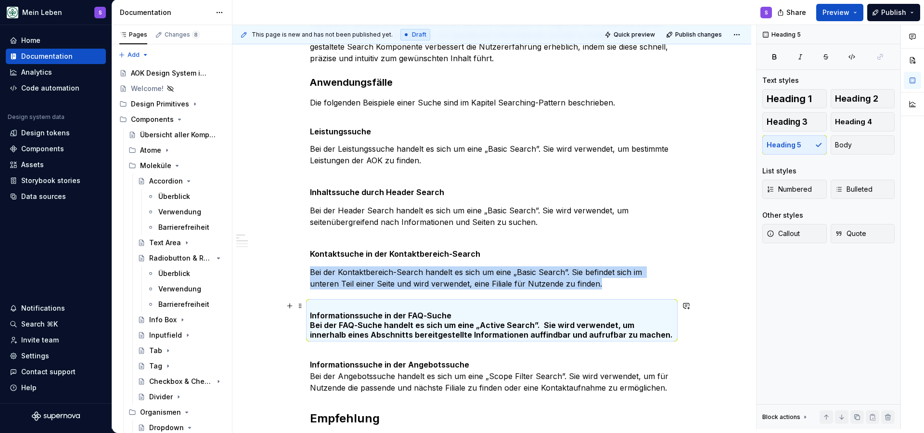
click at [314, 324] on h5 "Informationssuche in der FAQ-Suche Bei der FAQ-Suche handelt es sich um eine „A…" at bounding box center [492, 320] width 364 height 39
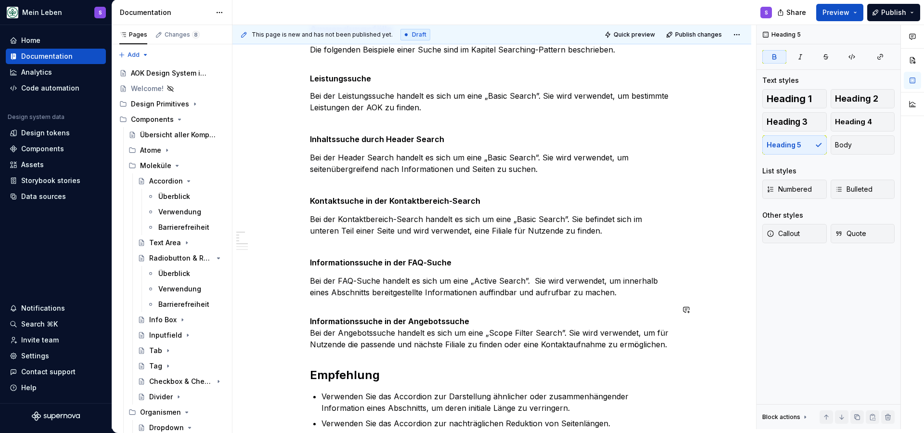
scroll to position [253, 0]
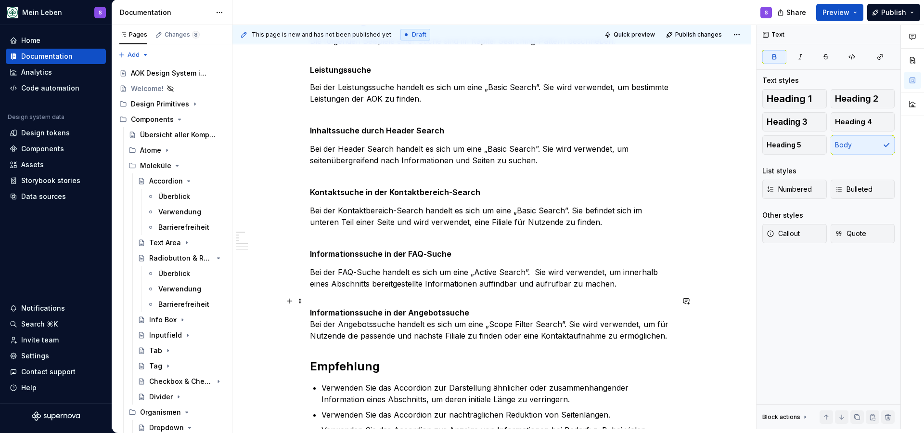
click at [404, 309] on strong "Informationssuche in der Angebotssuche" at bounding box center [389, 313] width 159 height 10
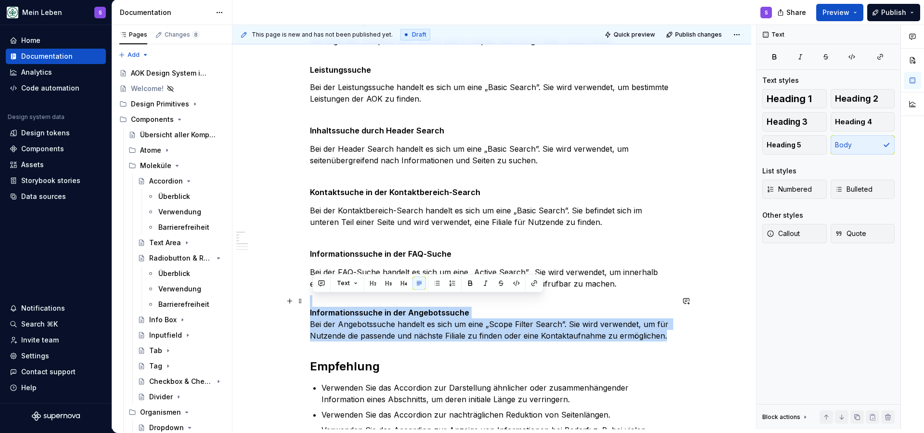
click at [470, 306] on p "Informationssuche in der Angebotssuche Bei der Angebotssuche handelt es sich um…" at bounding box center [492, 318] width 364 height 46
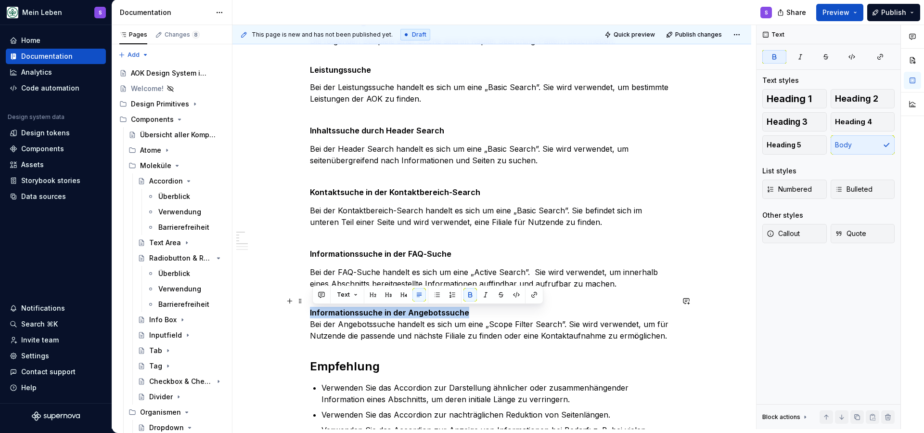
drag, startPoint x: 485, startPoint y: 310, endPoint x: 294, endPoint y: 314, distance: 190.7
click at [797, 148] on span "Heading 5" at bounding box center [784, 145] width 35 height 10
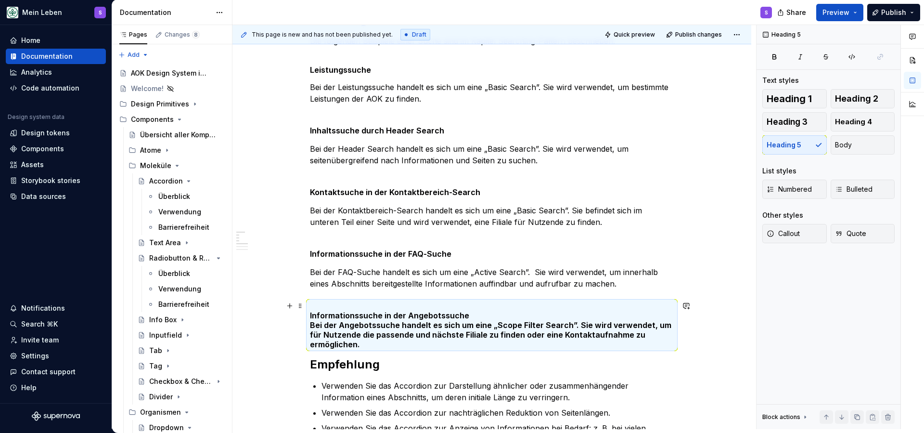
click at [437, 321] on h5 "Informationssuche in der Angebotssuche Bei der Angebotssuche handelt es sich um…" at bounding box center [492, 325] width 364 height 48
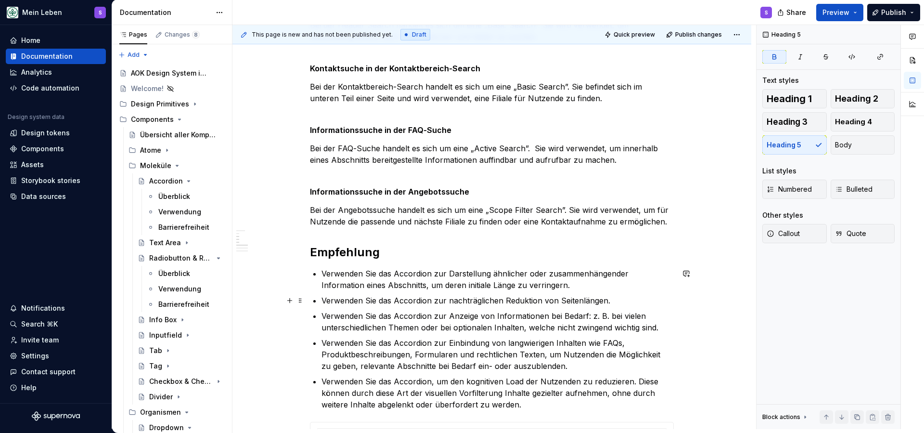
scroll to position [377, 0]
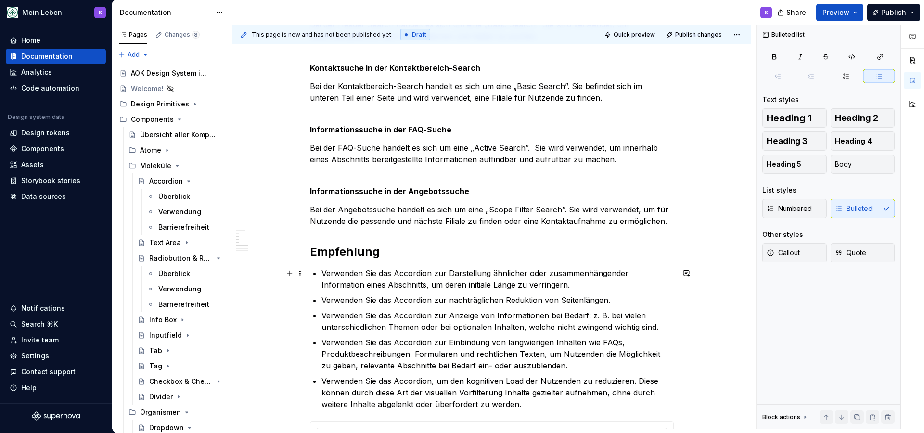
click at [381, 279] on p "Verwenden Sie das Accordion zur Darstellung ähnlicher oder zusammenhängender In…" at bounding box center [498, 278] width 352 height 23
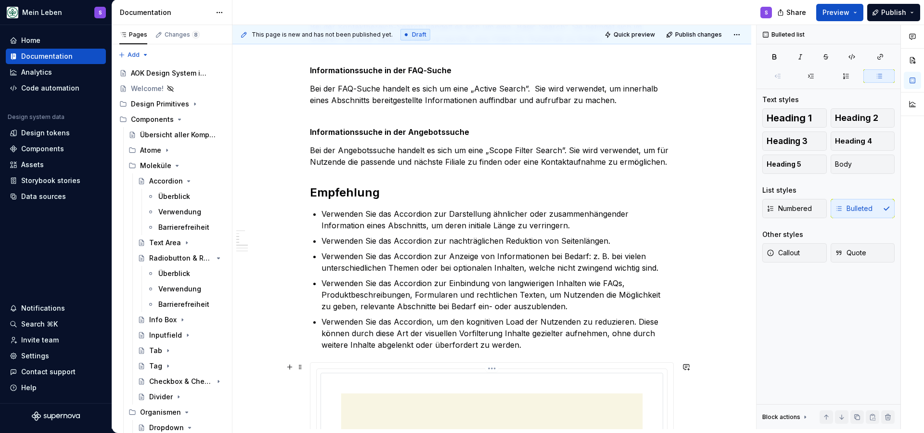
scroll to position [440, 0]
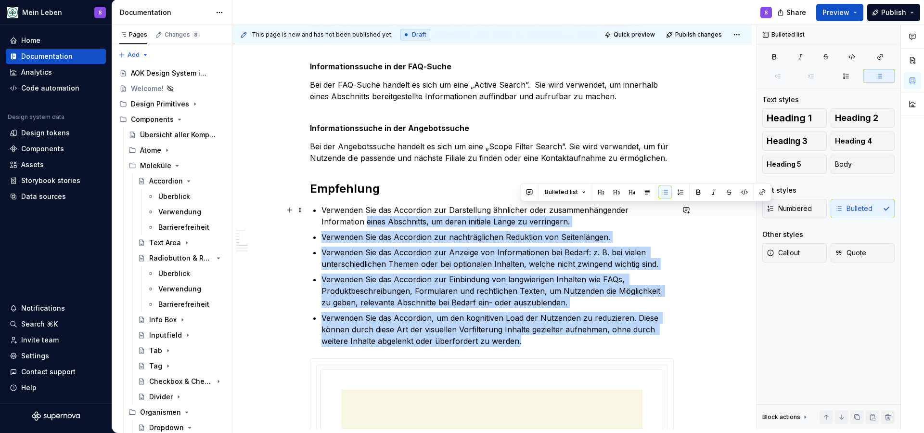
drag, startPoint x: 540, startPoint y: 401, endPoint x: 313, endPoint y: 214, distance: 293.7
click at [313, 214] on div "Die Search Komponenten sind Elemente, welches Nutzenden ermöglicht, nach Daten …" at bounding box center [492, 439] width 364 height 1340
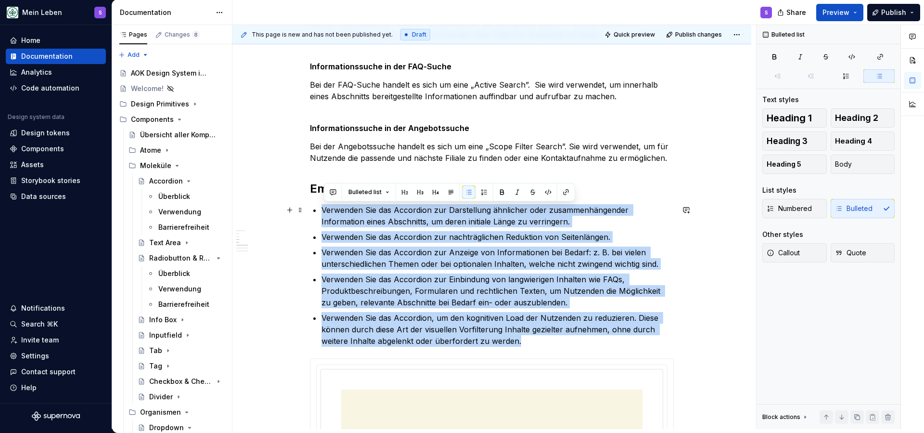
click at [313, 214] on div "Die Search Komponenten sind Elemente, welches Nutzenden ermöglicht, nach Daten …" at bounding box center [492, 439] width 364 height 1340
drag, startPoint x: 529, startPoint y: 340, endPoint x: 321, endPoint y: 206, distance: 248.4
click at [321, 206] on div "Die Search Komponenten sind Elemente, welches Nutzenden ermöglicht, nach Daten …" at bounding box center [492, 439] width 364 height 1340
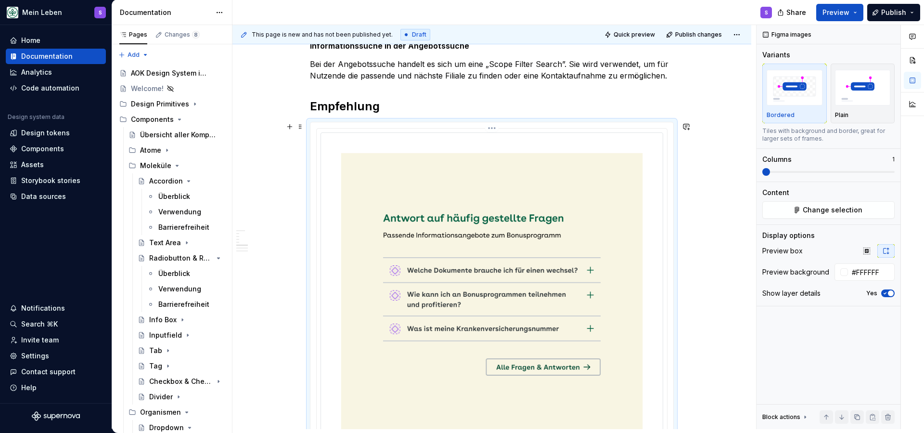
scroll to position [502, 0]
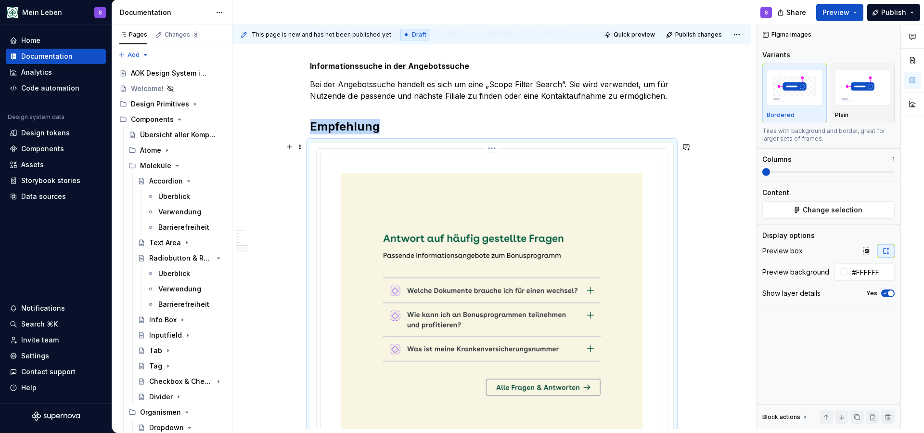
click at [425, 219] on img at bounding box center [492, 313] width 343 height 321
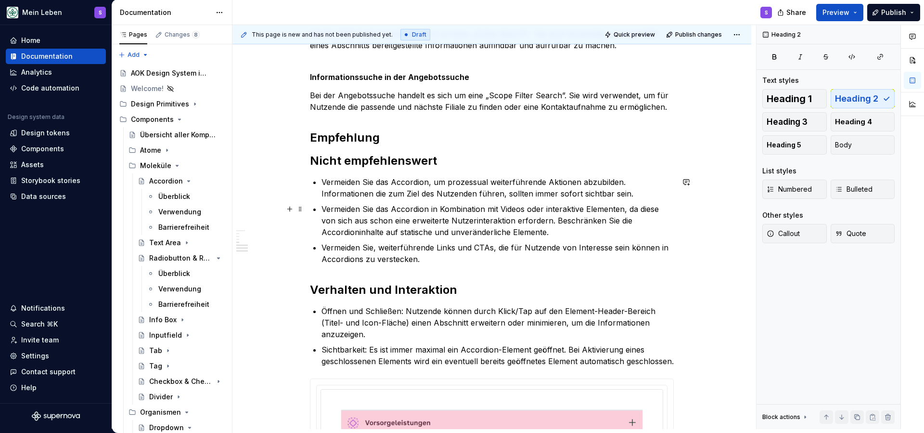
scroll to position [489, 0]
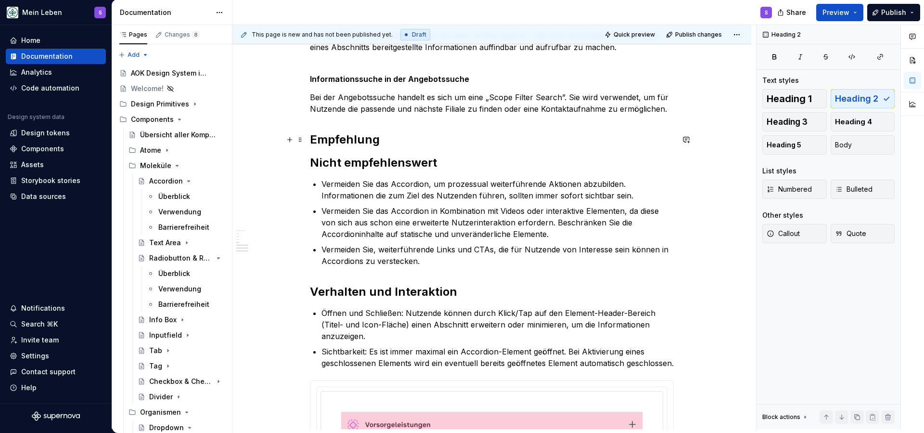
click at [367, 140] on h2 "Empfehlung" at bounding box center [492, 139] width 364 height 15
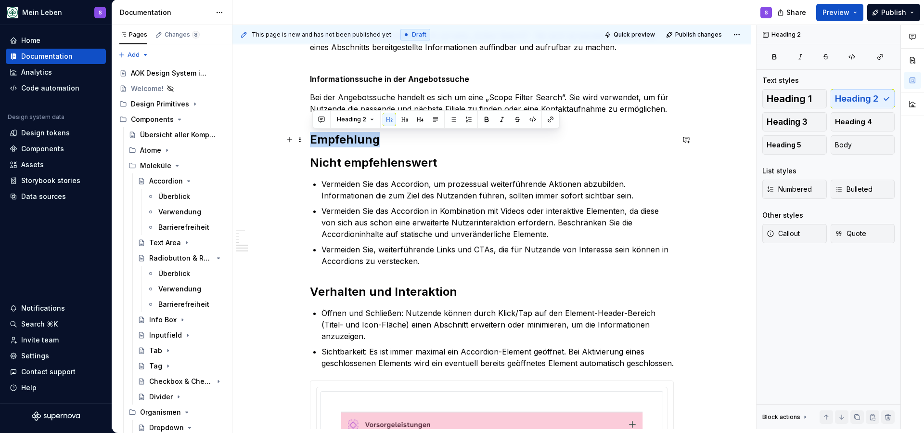
click at [367, 140] on h2 "Empfehlung" at bounding box center [492, 139] width 364 height 15
click at [405, 117] on button "button" at bounding box center [404, 119] width 13 height 13
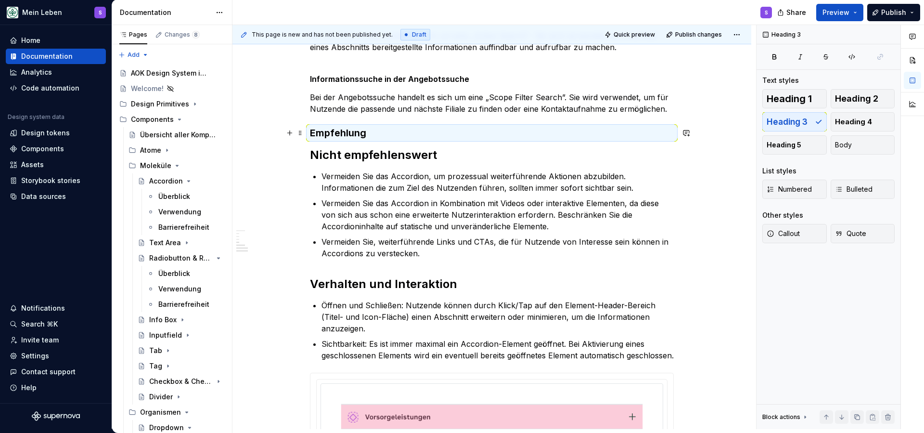
click at [382, 133] on h3 "Empfehlung" at bounding box center [492, 132] width 364 height 13
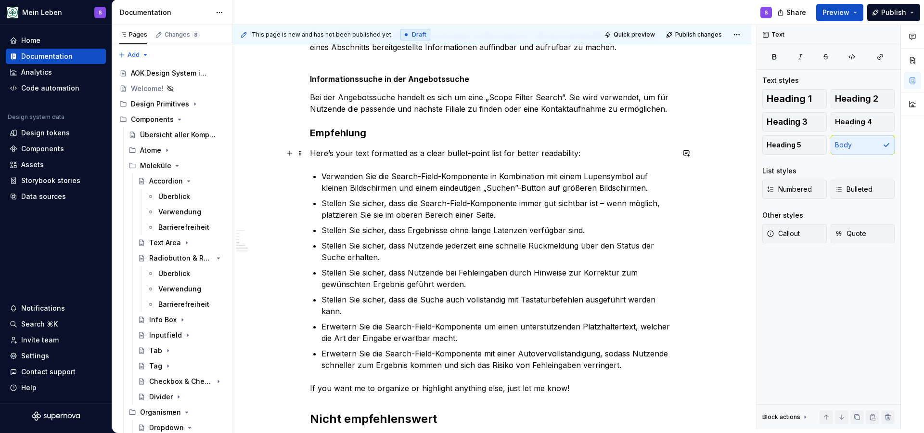
click at [406, 153] on p "Here’s your text formatted as a clear bullet-point list for better readability:" at bounding box center [492, 153] width 364 height 12
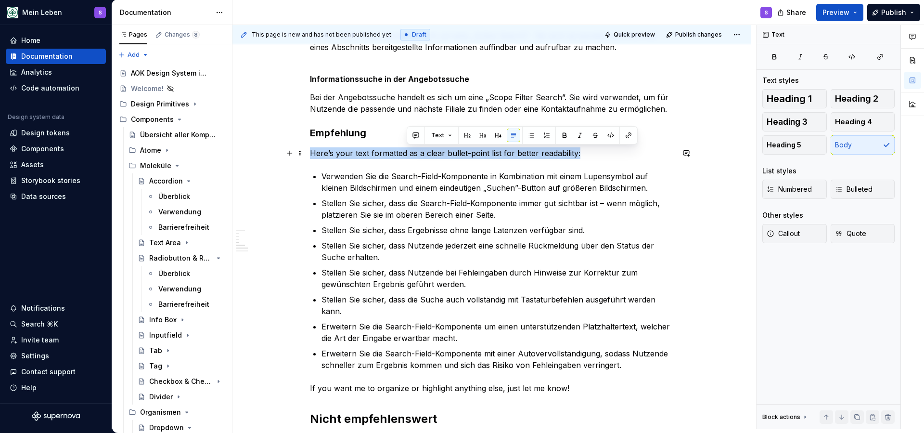
click at [406, 153] on p "Here’s your text formatted as a clear bullet-point list for better readability:" at bounding box center [492, 153] width 364 height 12
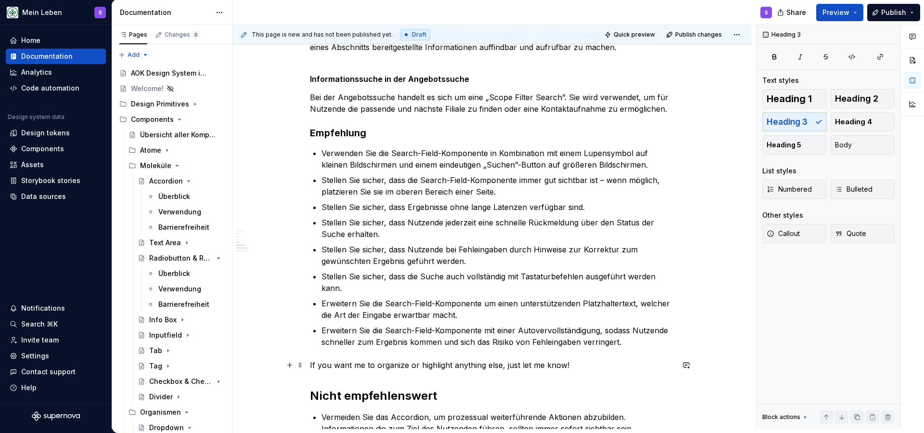
click at [416, 364] on p "If you want me to organize or highlight anything else, just let me know!" at bounding box center [492, 365] width 364 height 12
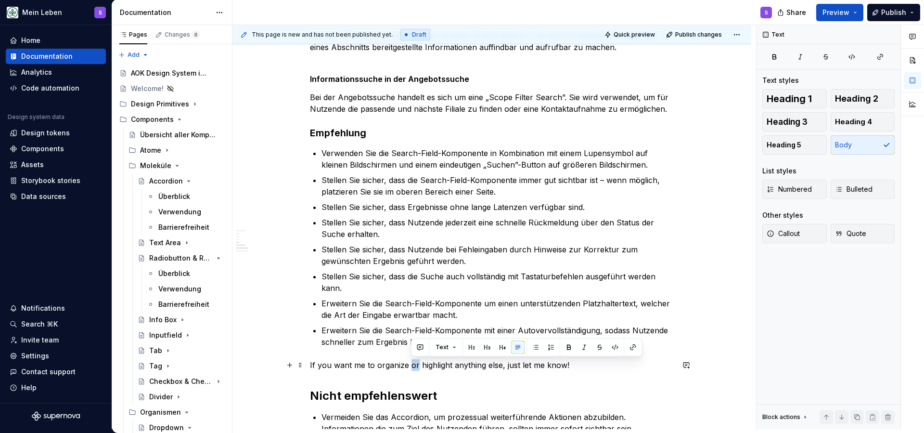
click at [416, 364] on p "If you want me to organize or highlight anything else, just let me know!" at bounding box center [492, 365] width 364 height 12
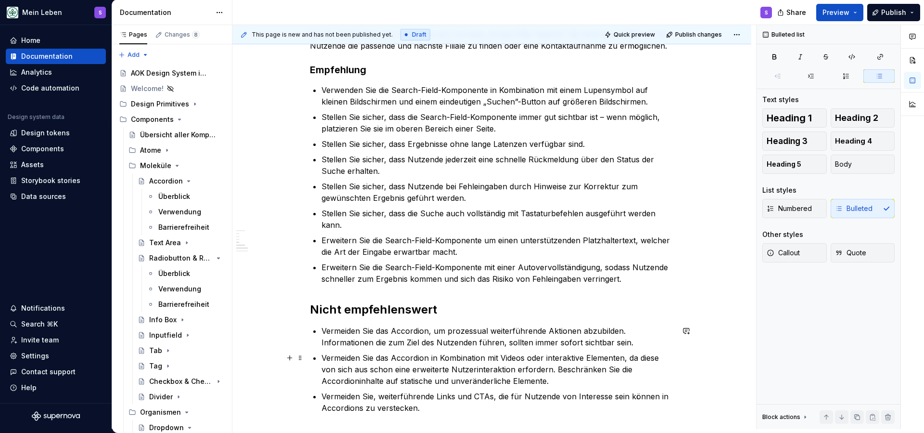
scroll to position [554, 0]
click at [396, 312] on h2 "Nicht empfehlenswert" at bounding box center [492, 307] width 364 height 15
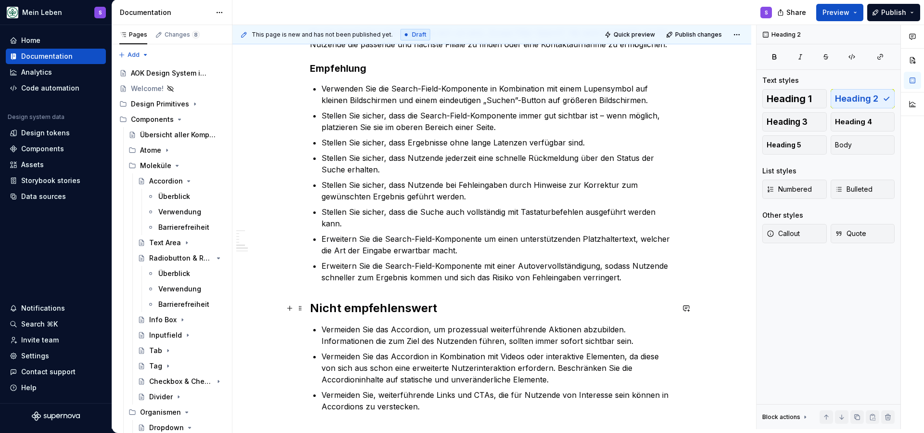
click at [396, 312] on h2 "Nicht empfehlenswert" at bounding box center [492, 307] width 364 height 15
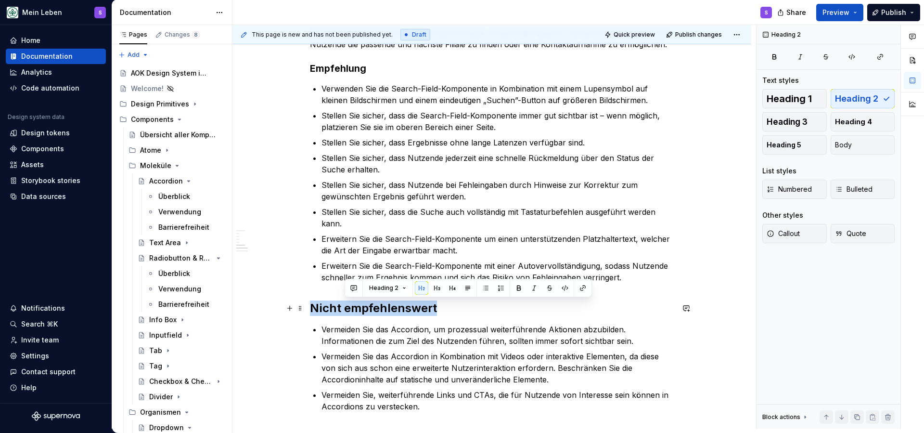
click at [396, 312] on h2 "Nicht empfehlenswert" at bounding box center [492, 307] width 364 height 15
click at [403, 288] on button "button" at bounding box center [404, 287] width 13 height 13
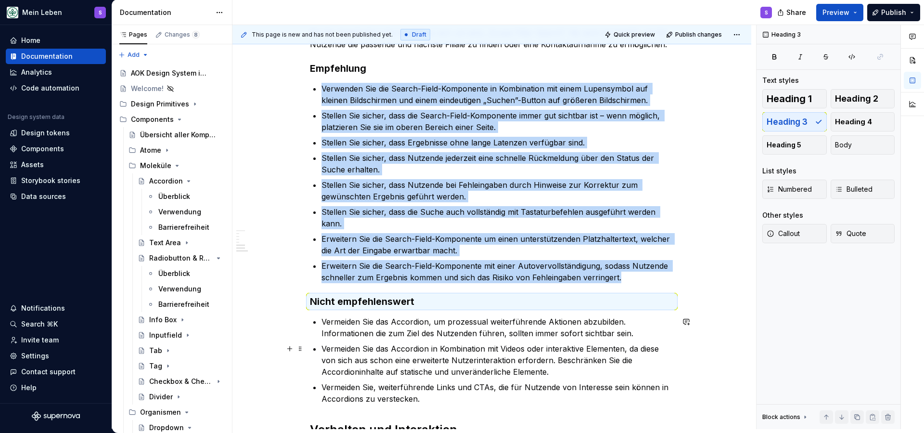
click at [400, 385] on p "Vermeiden Sie, weiterführende Links und CTAs, die für Nutzende von Interesse se…" at bounding box center [498, 392] width 352 height 23
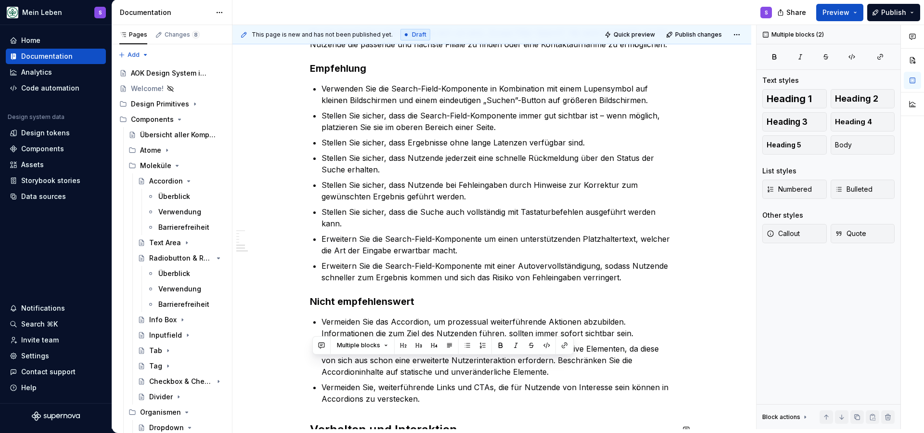
scroll to position [589, 0]
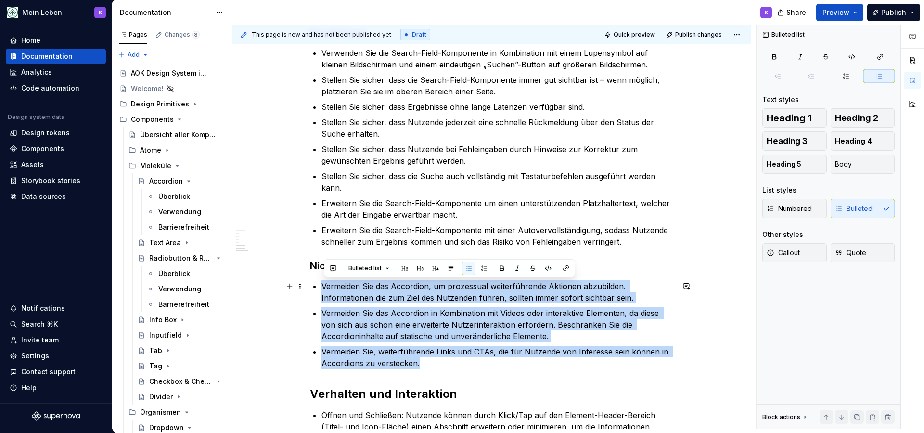
drag, startPoint x: 436, startPoint y: 398, endPoint x: 314, endPoint y: 283, distance: 167.9
click at [314, 283] on div "Die Search Komponenten sind Elemente, welches Nutzenden ermöglicht, nach Daten …" at bounding box center [492, 121] width 364 height 1002
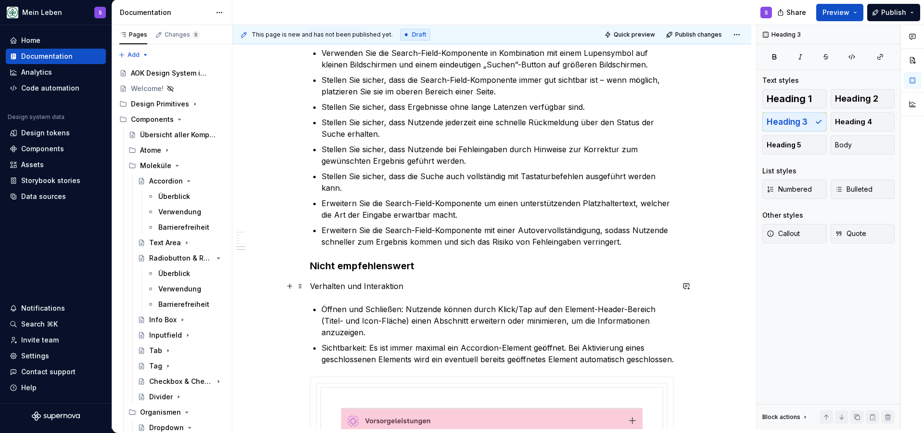
click at [348, 289] on p "Verhalten und Interaktion" at bounding box center [492, 286] width 364 height 12
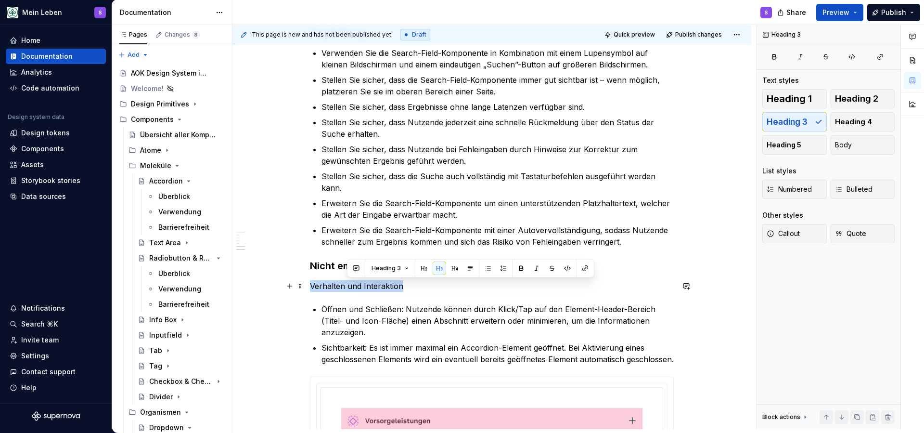
click at [348, 289] on p "Verhalten und Interaktion" at bounding box center [492, 286] width 364 height 12
click at [404, 268] on button "button" at bounding box center [404, 267] width 13 height 13
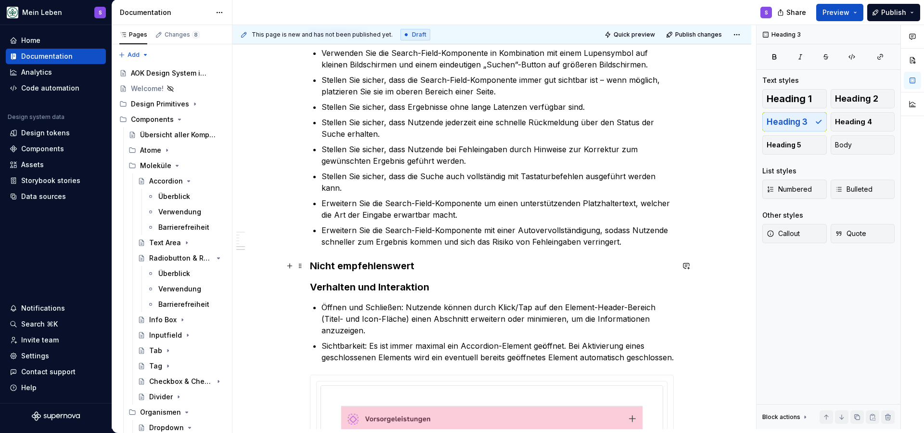
click at [438, 260] on h3 "Nicht empfehlenswert" at bounding box center [492, 265] width 364 height 13
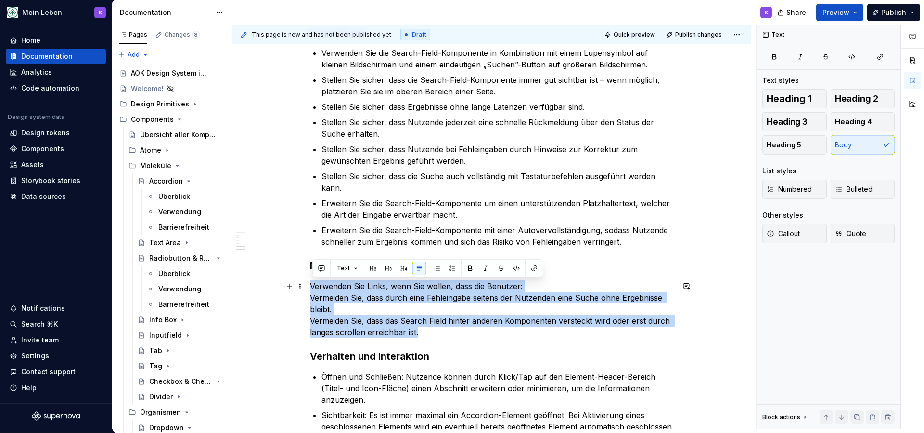
drag, startPoint x: 429, startPoint y: 334, endPoint x: 310, endPoint y: 282, distance: 129.8
click at [310, 282] on div "Die Search Komponenten sind Elemente, welches Nutzenden ermöglicht, nach Daten …" at bounding box center [491, 161] width 519 height 1128
click at [473, 268] on button "button" at bounding box center [470, 267] width 13 height 13
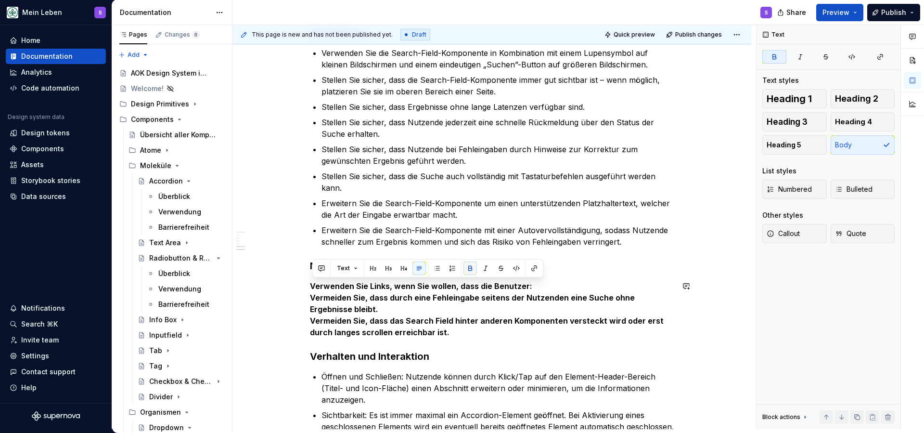
click at [467, 268] on button "button" at bounding box center [470, 267] width 13 height 13
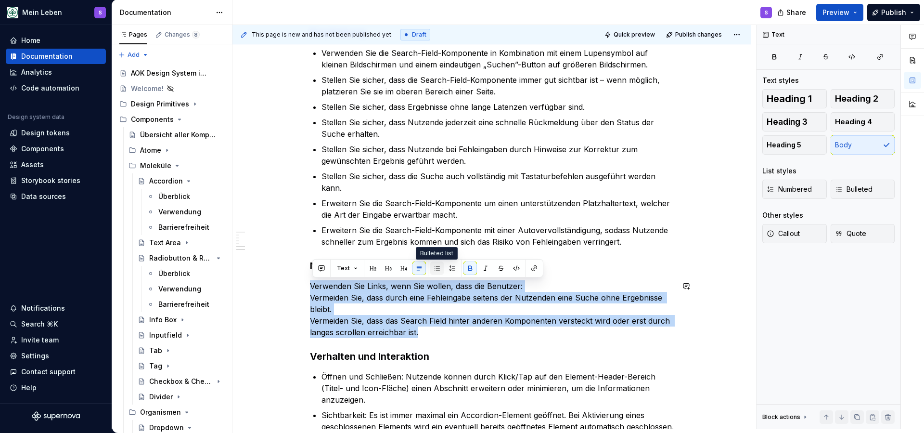
click at [438, 270] on button "button" at bounding box center [436, 267] width 13 height 13
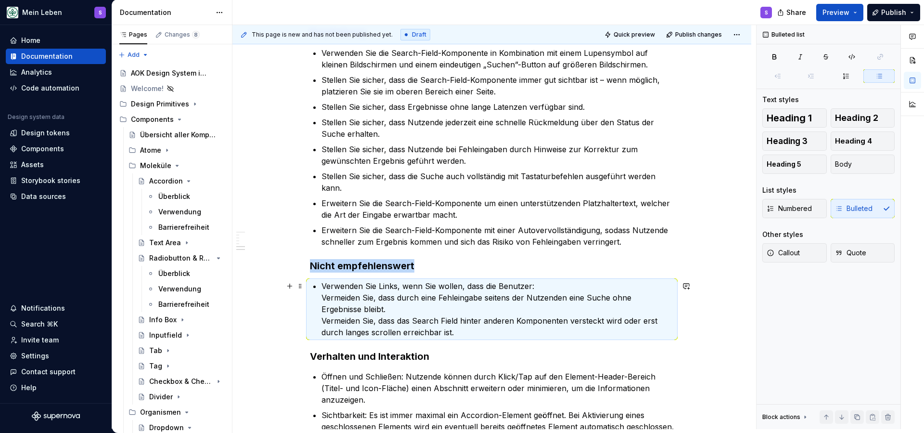
click at [457, 286] on p "Verwenden Sie Links, wenn Sie wollen, dass die Benutzer: Vermeiden Sie, dass du…" at bounding box center [498, 309] width 352 height 58
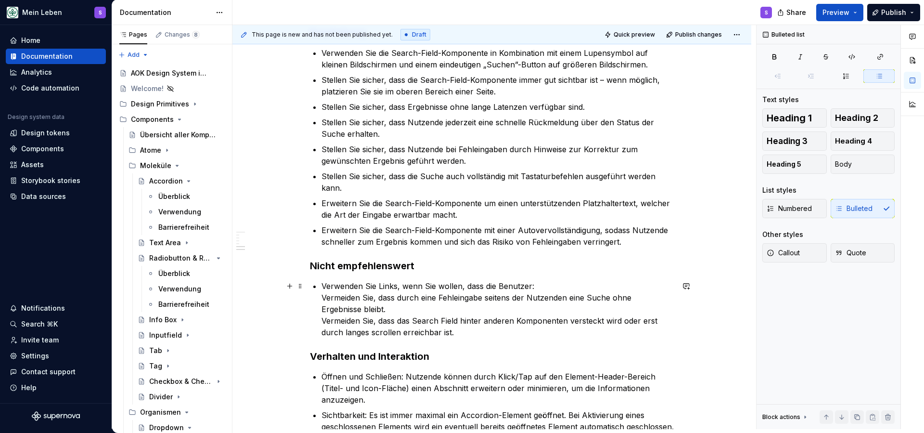
click at [457, 286] on p "Verwenden Sie Links, wenn Sie wollen, dass die Benutzer: Vermeiden Sie, dass du…" at bounding box center [498, 309] width 352 height 58
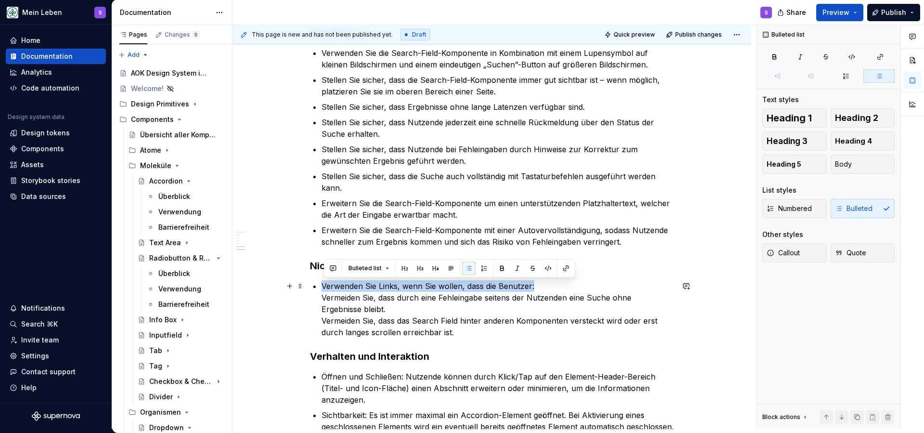
drag, startPoint x: 545, startPoint y: 285, endPoint x: 325, endPoint y: 286, distance: 220.0
click at [325, 286] on p "Verwenden Sie Links, wenn Sie wollen, dass die Benutzer: Vermeiden Sie, dass du…" at bounding box center [498, 309] width 352 height 58
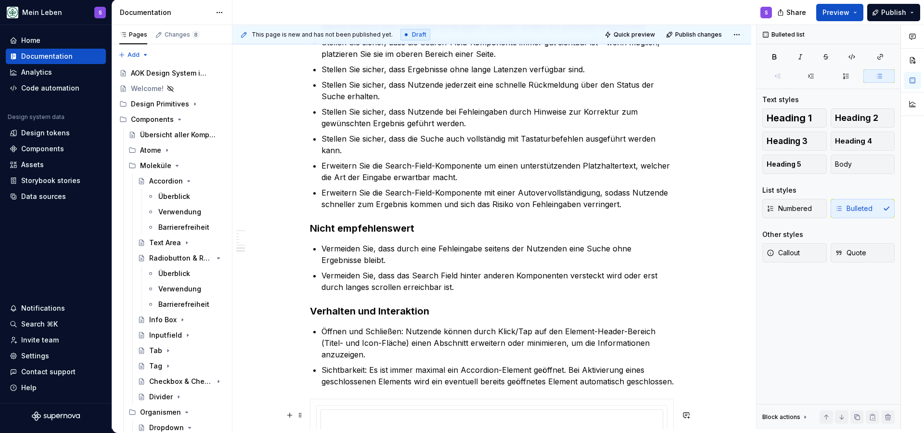
scroll to position [650, 0]
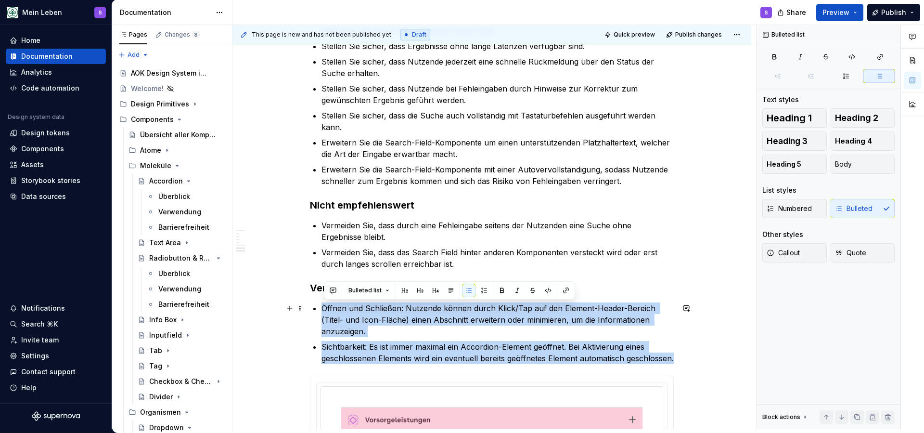
drag, startPoint x: 386, startPoint y: 395, endPoint x: 318, endPoint y: 309, distance: 110.4
click at [322, 309] on ul "Öffnen und Schließen: Nutzende können durch Klick/Tap auf den Element-Header-Be…" at bounding box center [498, 333] width 352 height 62
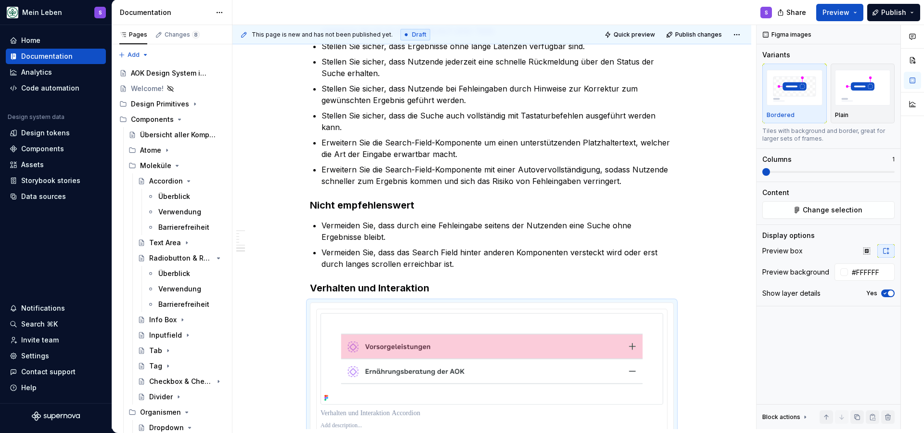
scroll to position [663, 0]
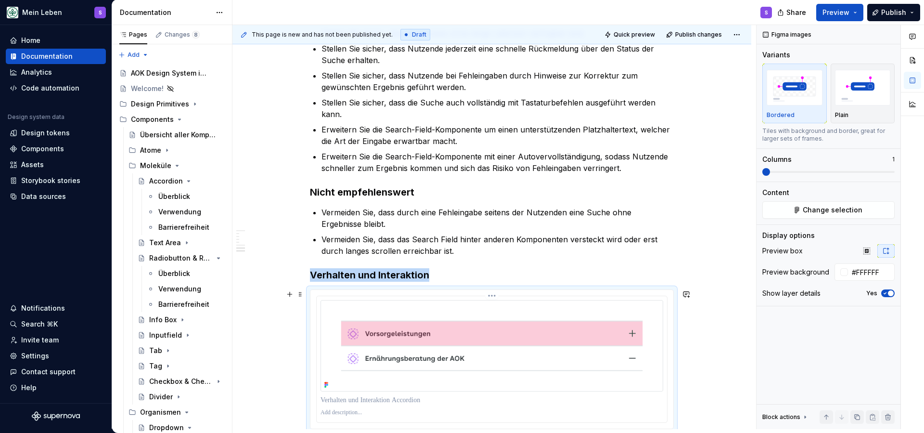
click at [415, 341] on img at bounding box center [492, 345] width 343 height 91
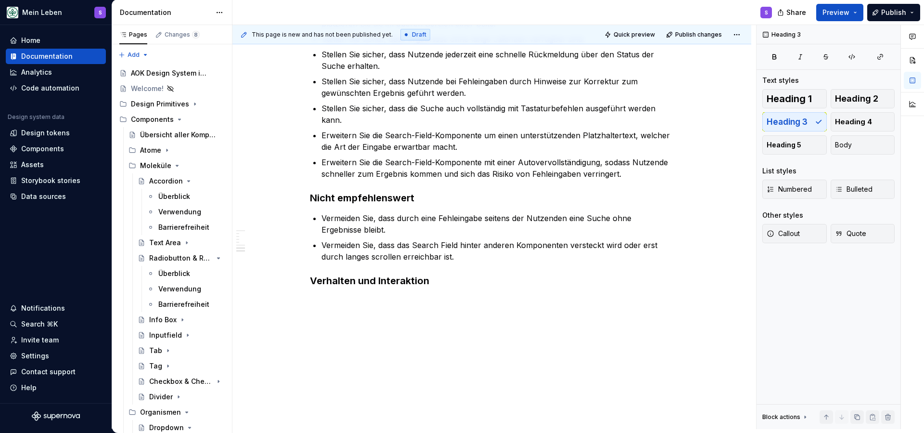
scroll to position [657, 0]
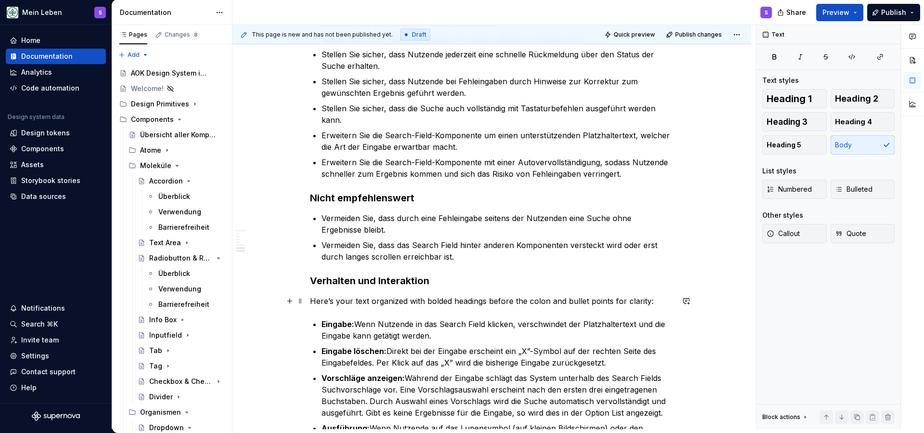
click at [550, 298] on p "Here’s your text organized with bolded headings before the colon and bullet poi…" at bounding box center [492, 301] width 364 height 12
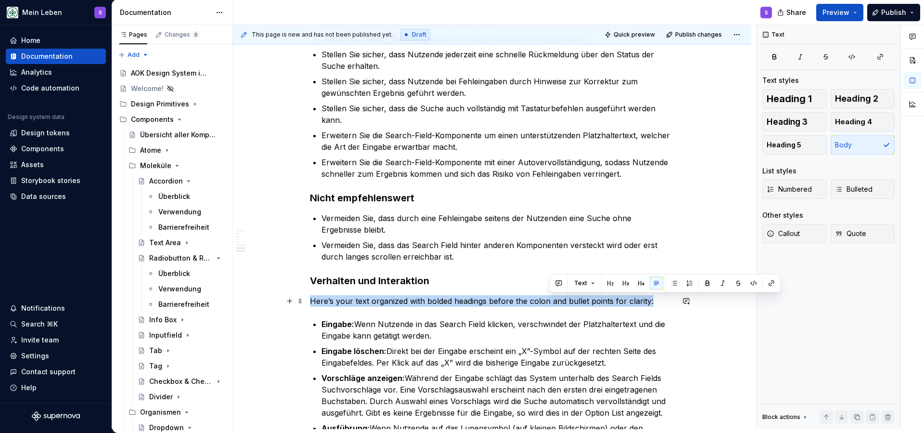
click at [550, 298] on p "Here’s your text organized with bolded headings before the colon and bullet poi…" at bounding box center [492, 301] width 364 height 12
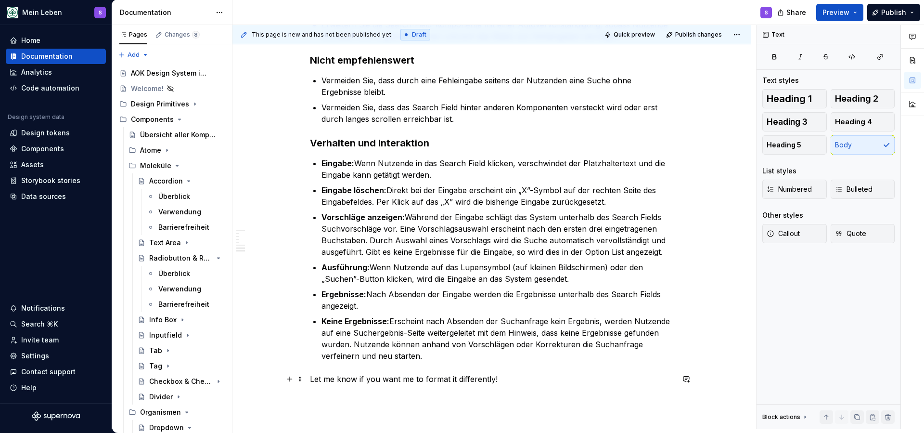
click at [434, 145] on h3 "Verhalten und Interaktion" at bounding box center [492, 142] width 364 height 13
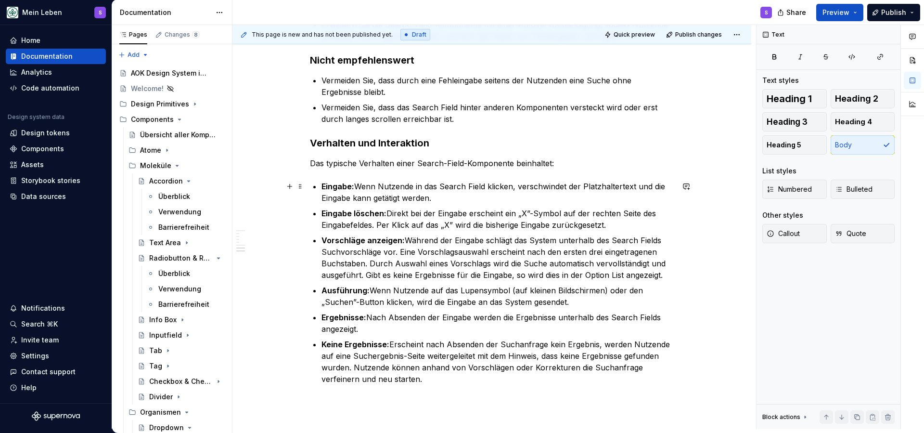
click at [344, 188] on strong "Eingabe:" at bounding box center [338, 186] width 33 height 10
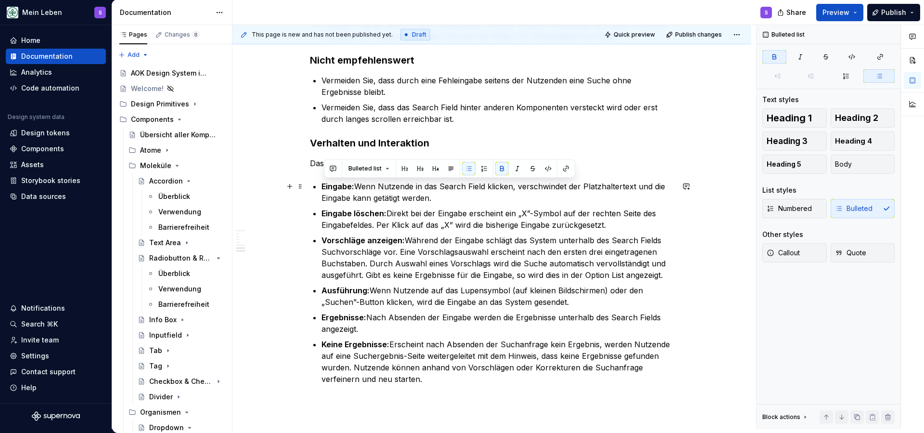
click at [386, 186] on p "Eingabe: Wenn Nutzende in das Search Field klicken, verschwindet der Platzhalte…" at bounding box center [498, 192] width 352 height 23
drag, startPoint x: 448, startPoint y: 200, endPoint x: 317, endPoint y: 187, distance: 132.0
click at [322, 187] on p "Eingabe: Wenn Nutzende in das Search Field klicken, verschwindet der Platzhalte…" at bounding box center [498, 192] width 352 height 23
click at [574, 269] on p "Vorschläge anzeigen: Während der Eingabe schlägt das System unterhalb des Searc…" at bounding box center [498, 257] width 352 height 46
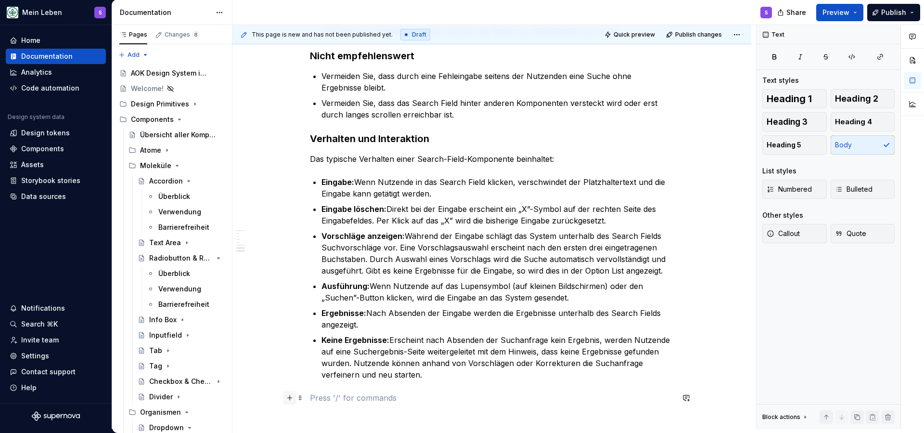
click at [292, 397] on button "button" at bounding box center [289, 397] width 13 height 13
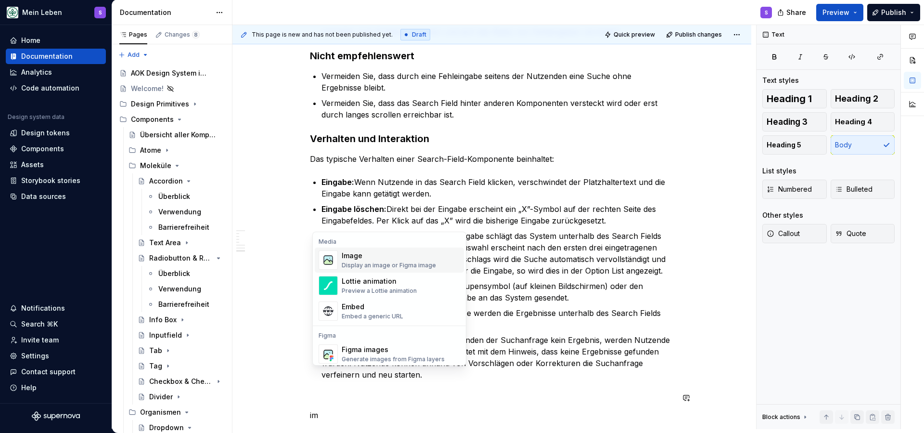
scroll to position [838, 0]
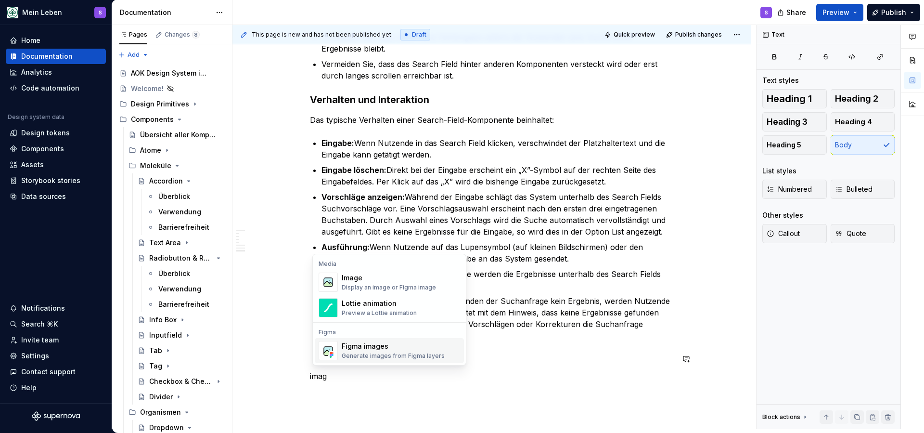
click at [389, 351] on div "Figma images Generate images from Figma layers" at bounding box center [393, 350] width 103 height 18
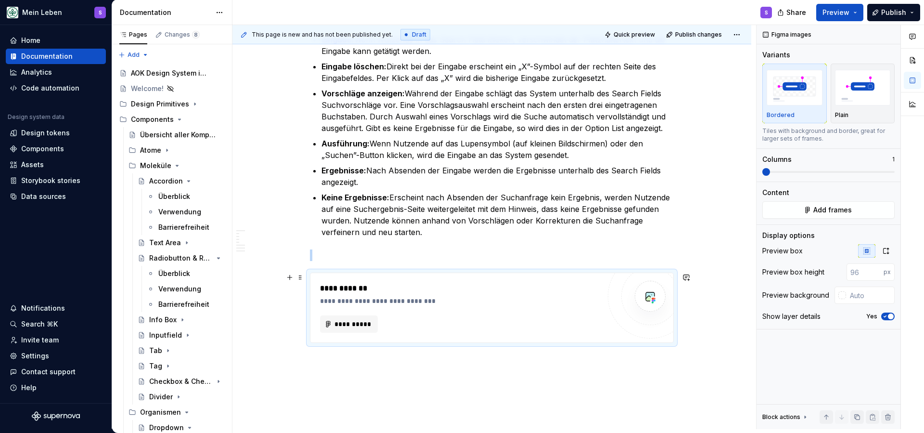
scroll to position [946, 0]
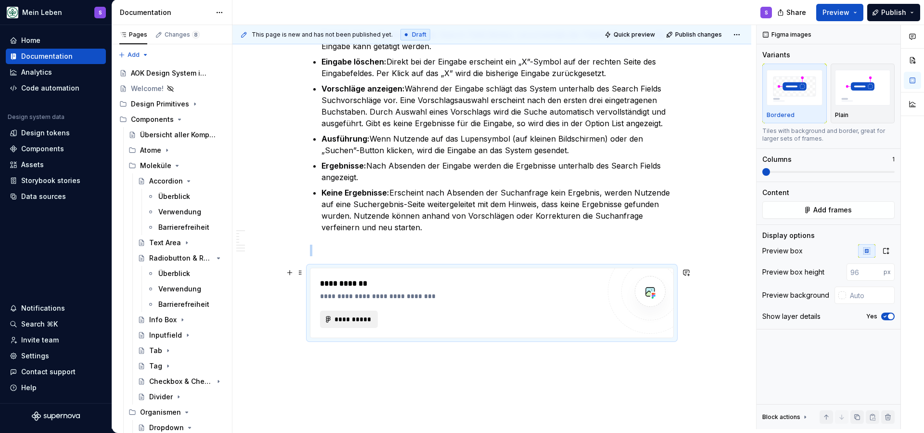
click at [349, 322] on span "**********" at bounding box center [353, 319] width 38 height 10
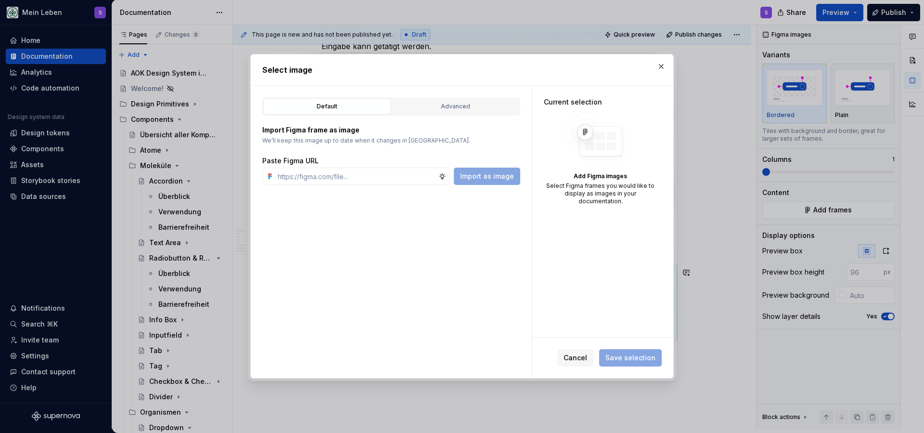
type textarea "*"
paste input "[URL][DOMAIN_NAME]"
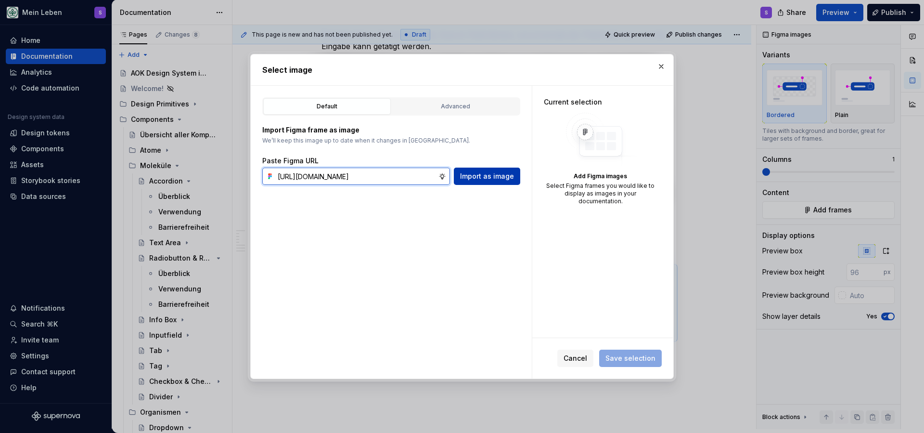
type input "[URL][DOMAIN_NAME]"
click at [491, 181] on span "Import as image" at bounding box center [487, 176] width 54 height 10
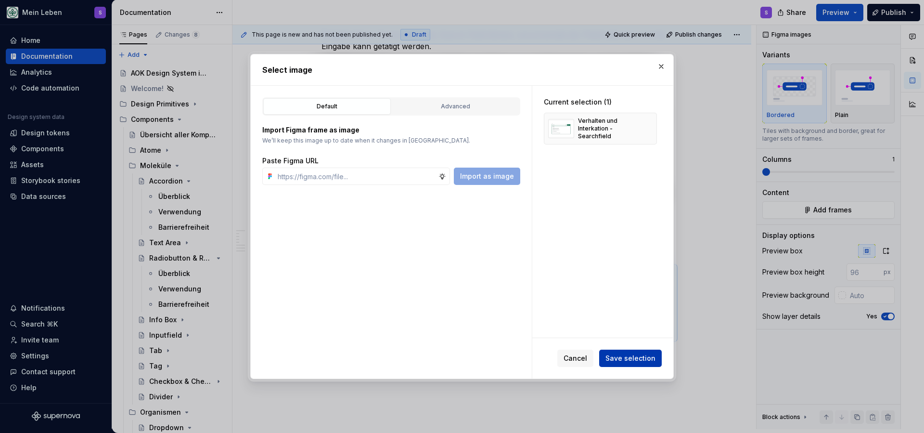
click at [624, 361] on span "Save selection" at bounding box center [631, 358] width 50 height 10
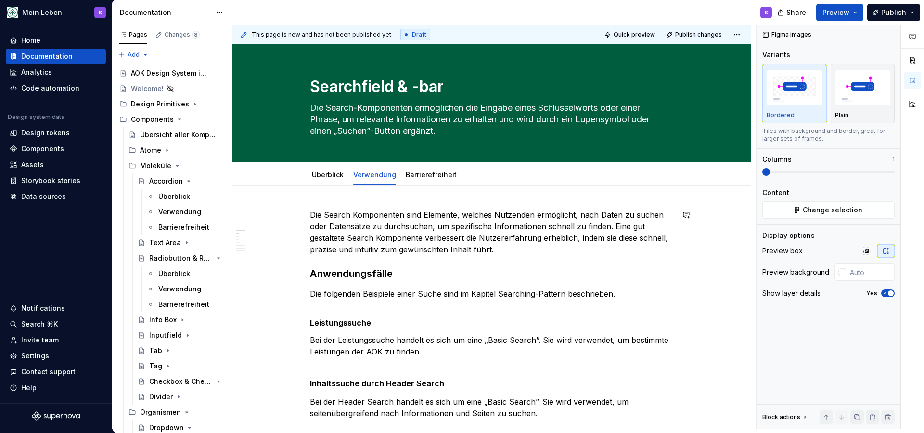
scroll to position [0, 0]
click at [428, 174] on link "Barrierefreiheit" at bounding box center [431, 174] width 51 height 8
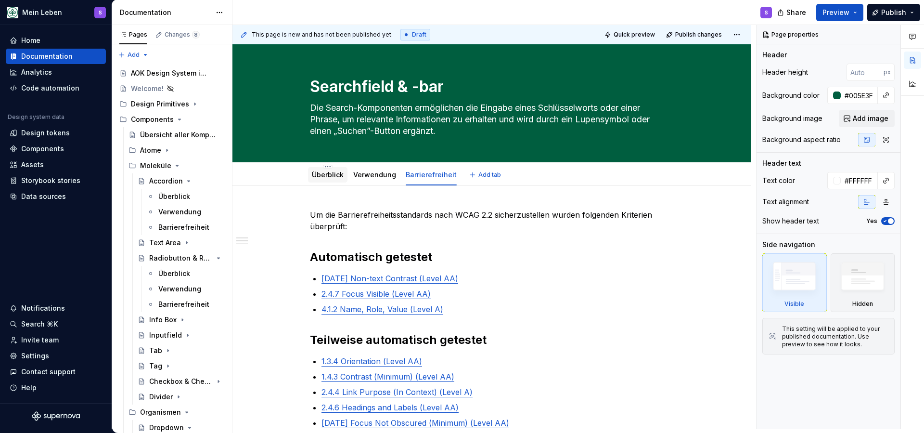
click at [333, 174] on link "Überblick" at bounding box center [328, 174] width 32 height 8
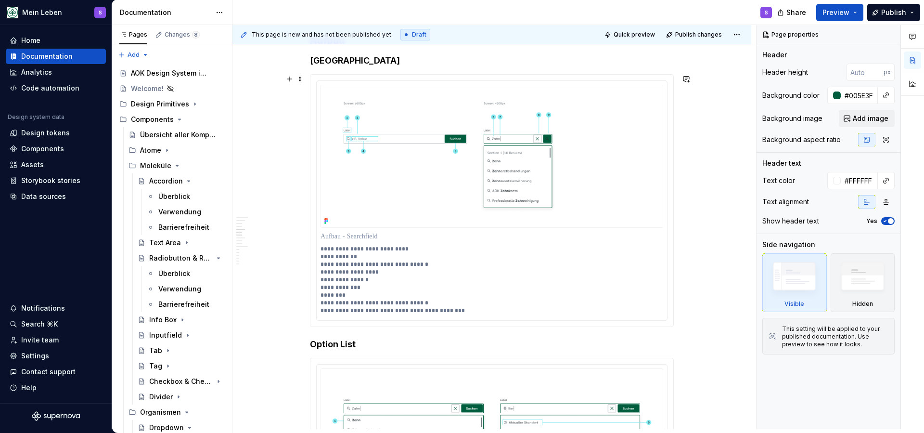
scroll to position [988, 0]
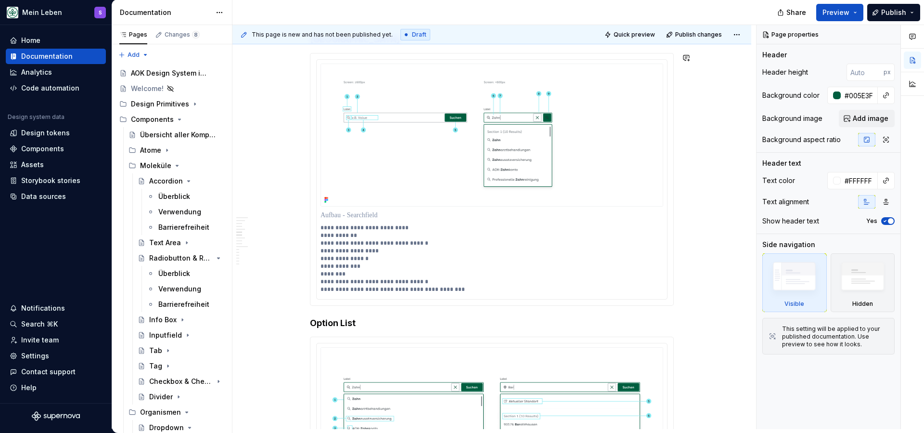
type textarea "*"
